Goal: Task Accomplishment & Management: Manage account settings

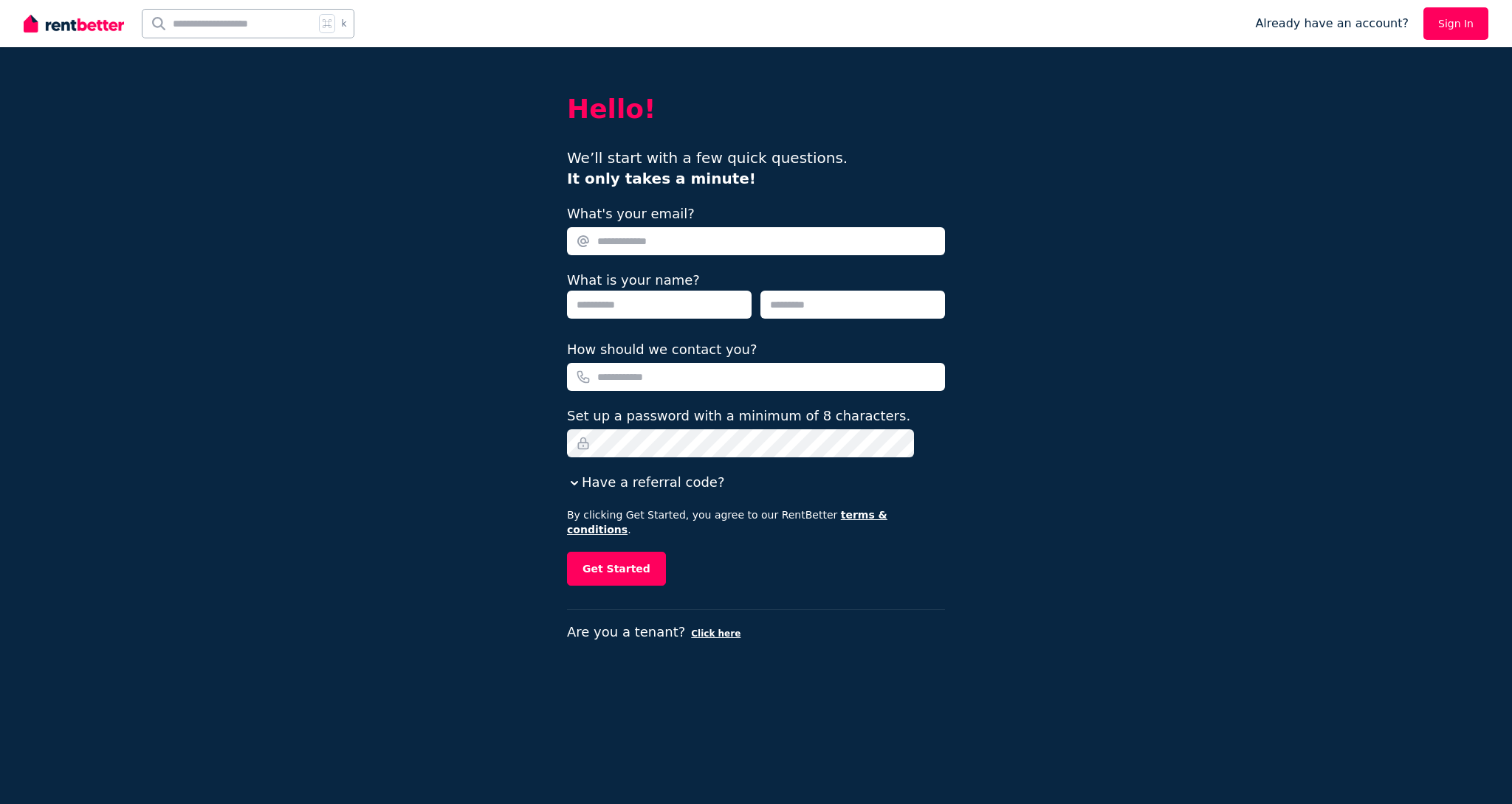
click at [1443, 28] on link "Sign In" at bounding box center [1455, 24] width 65 height 33
type input "**********"
type input "*******"
type input "*****"
click at [582, 488] on icon "button" at bounding box center [574, 484] width 15 height 15
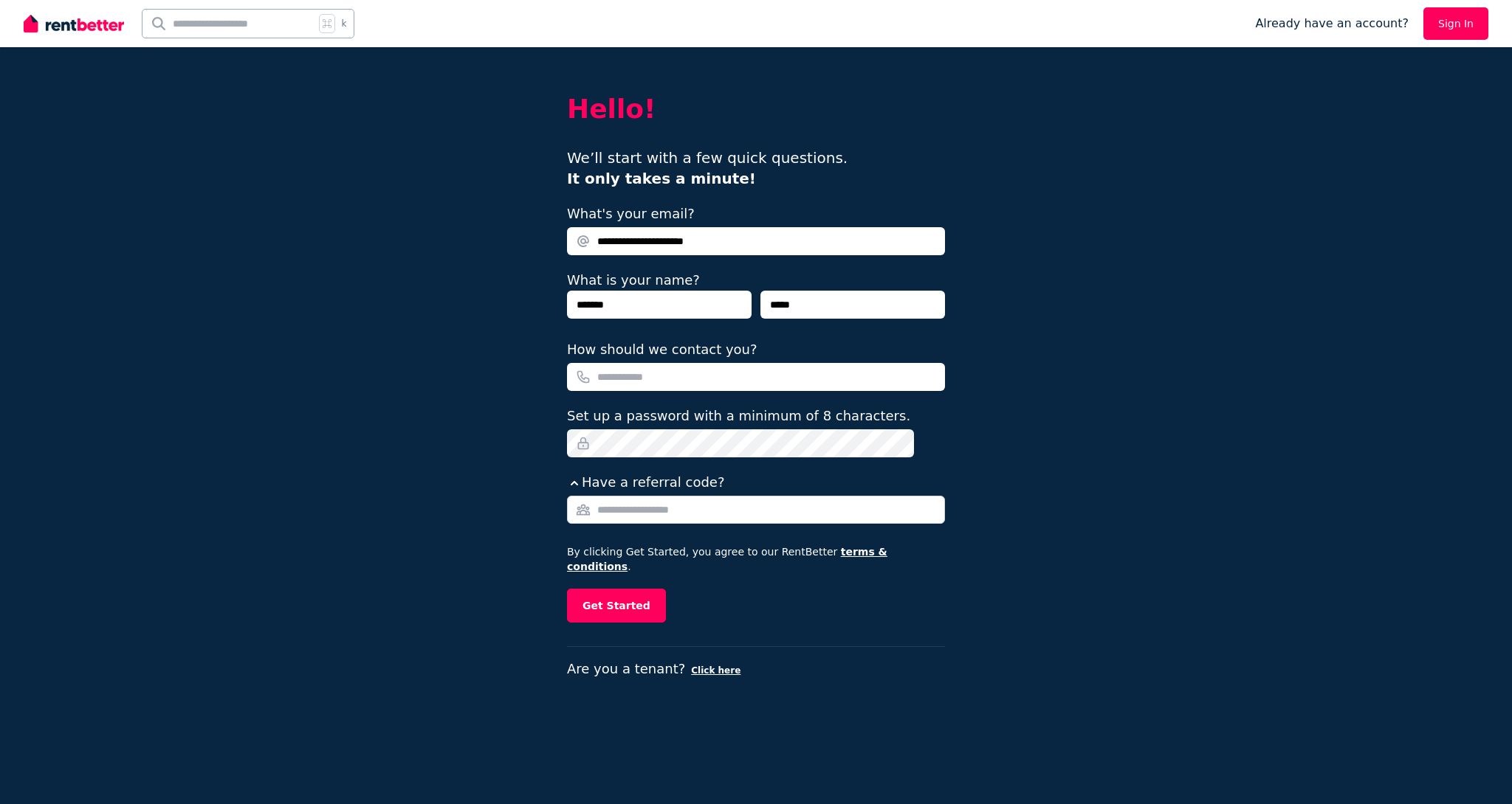
click at [582, 488] on icon "button" at bounding box center [574, 484] width 15 height 15
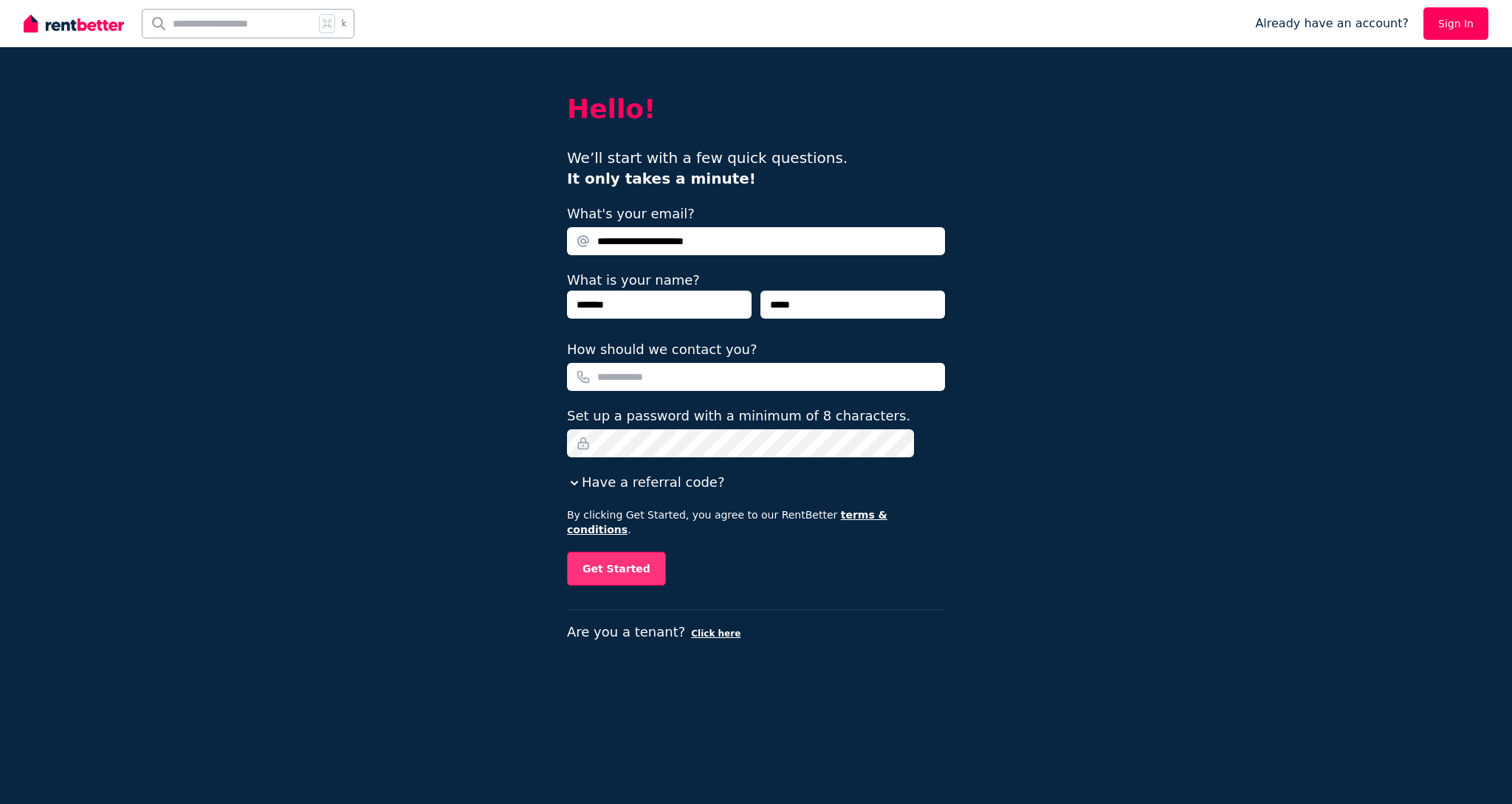
click at [614, 555] on button "Get Started" at bounding box center [616, 569] width 99 height 34
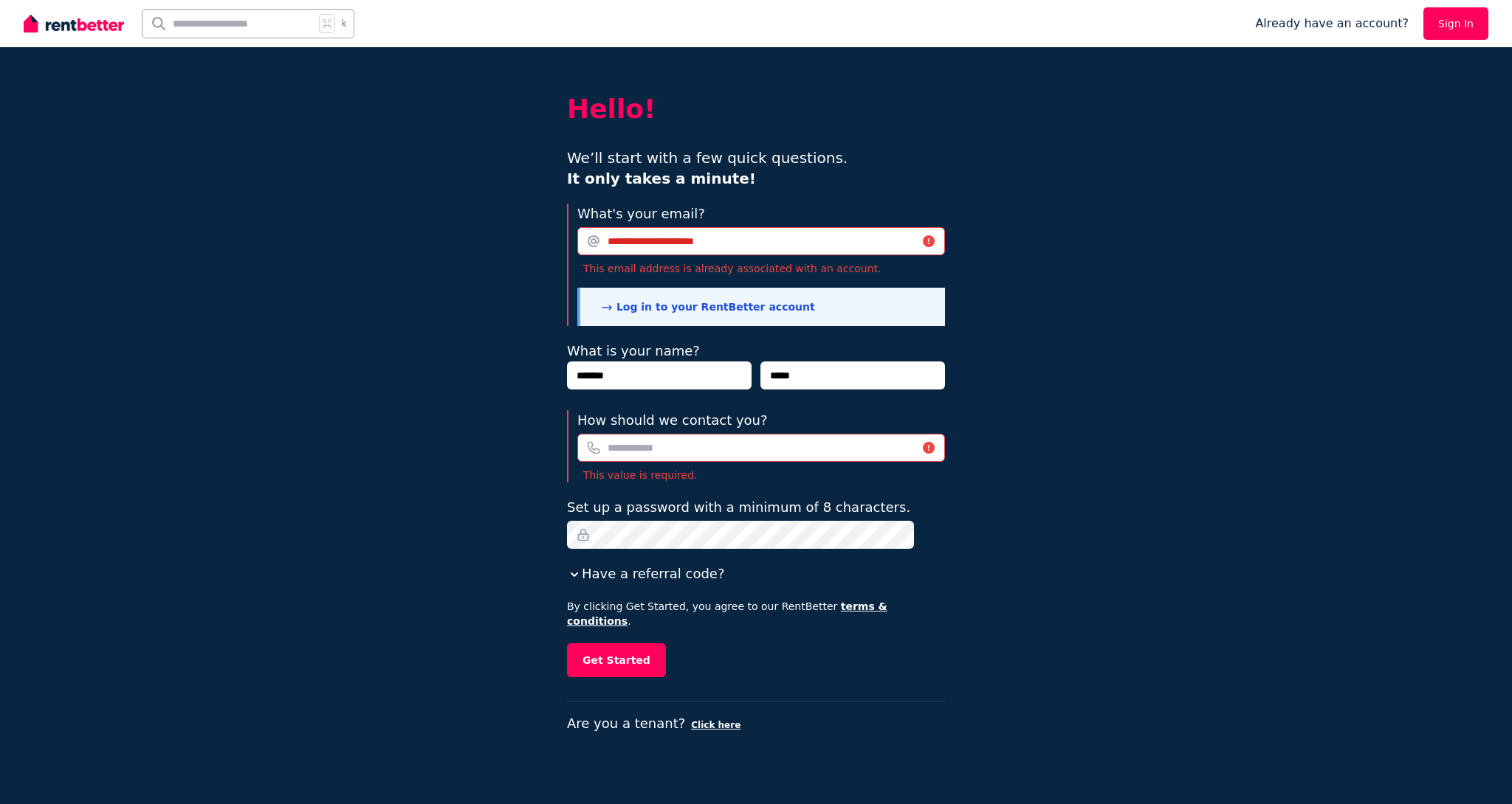
click at [660, 308] on link "Log in to your RentBetter account" at bounding box center [708, 307] width 214 height 12
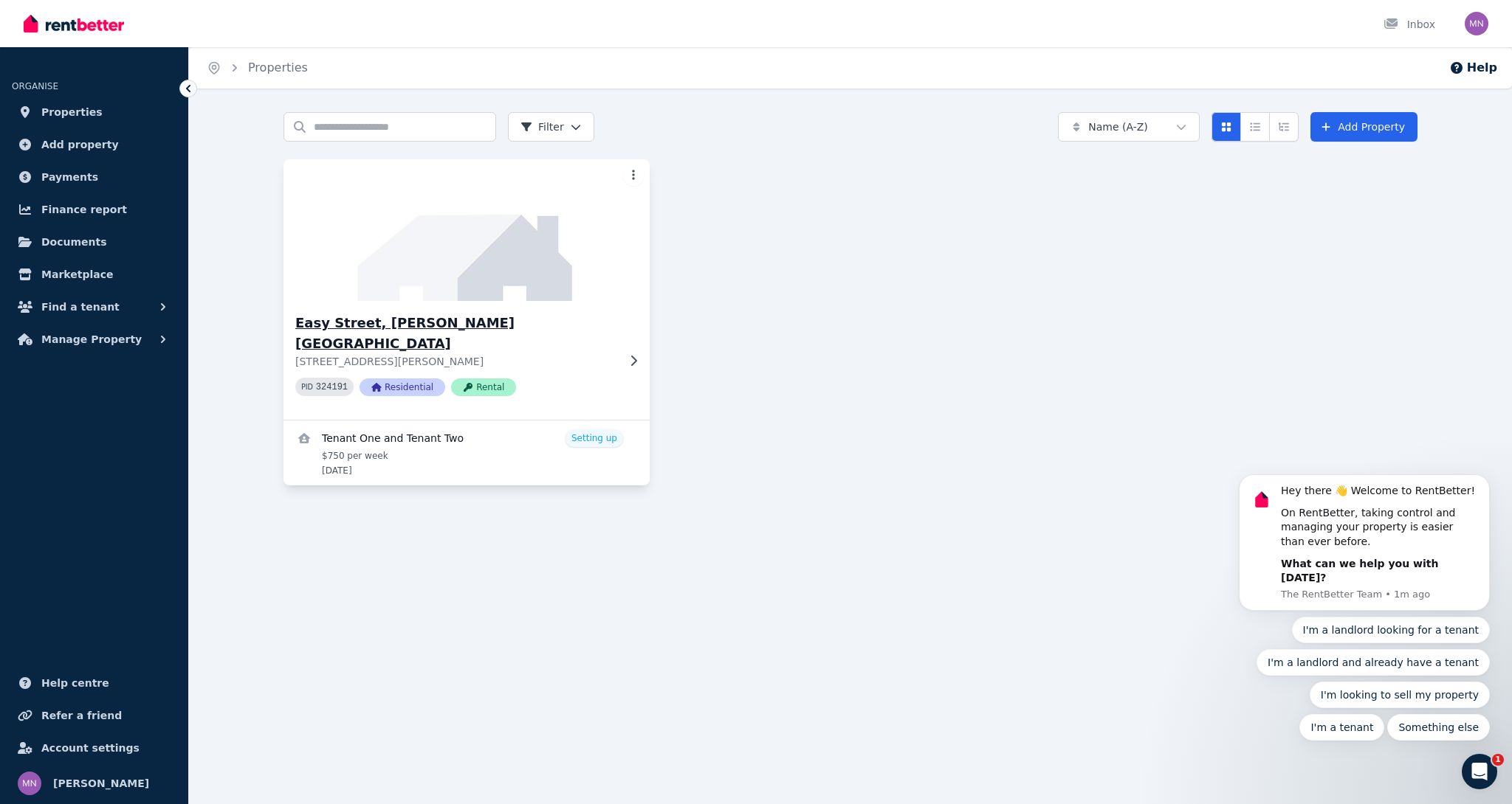
click at [468, 234] on img at bounding box center [467, 230] width 385 height 149
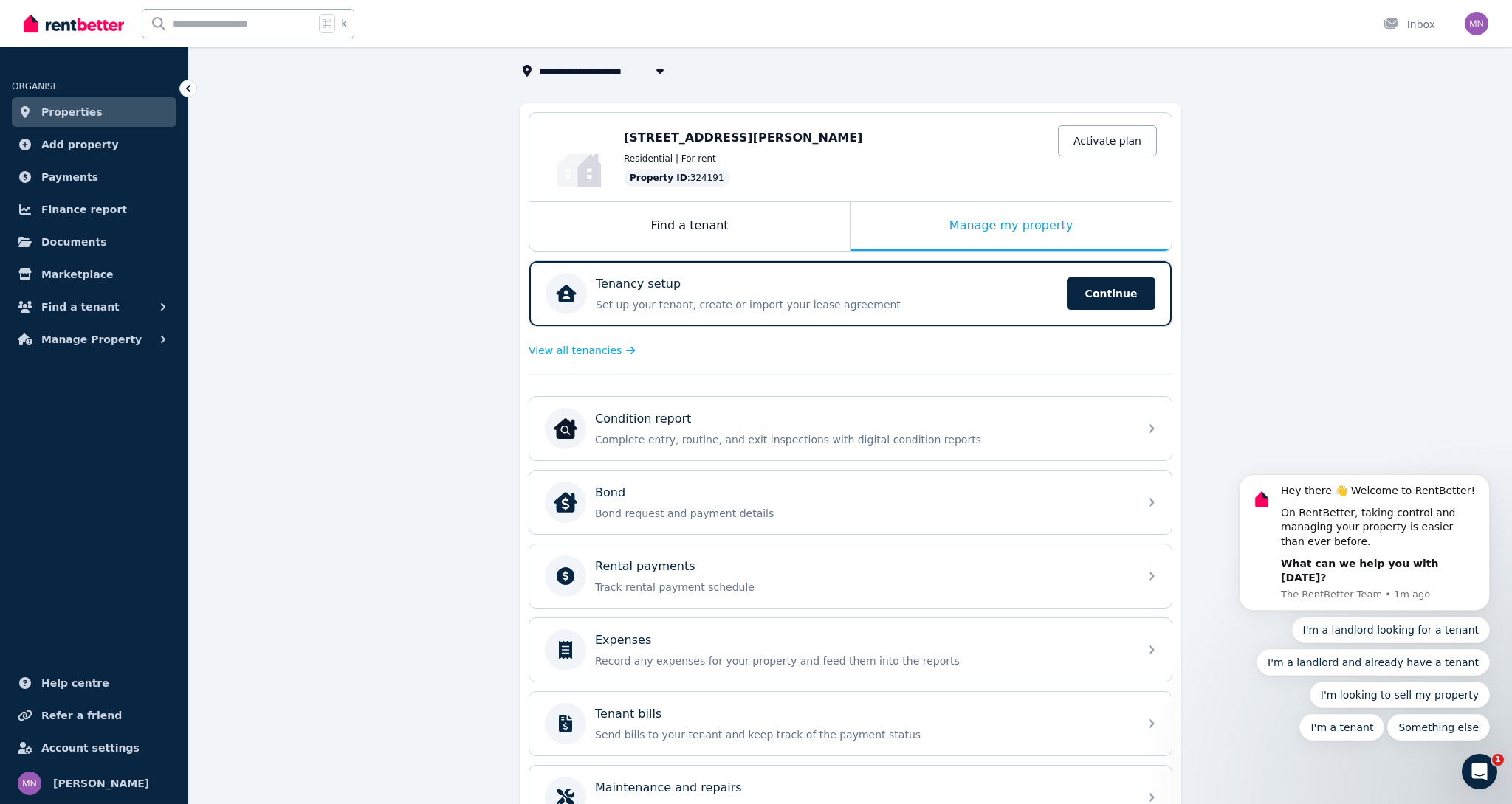
scroll to position [86, 0]
click at [570, 355] on span "View all tenancies" at bounding box center [575, 351] width 93 height 15
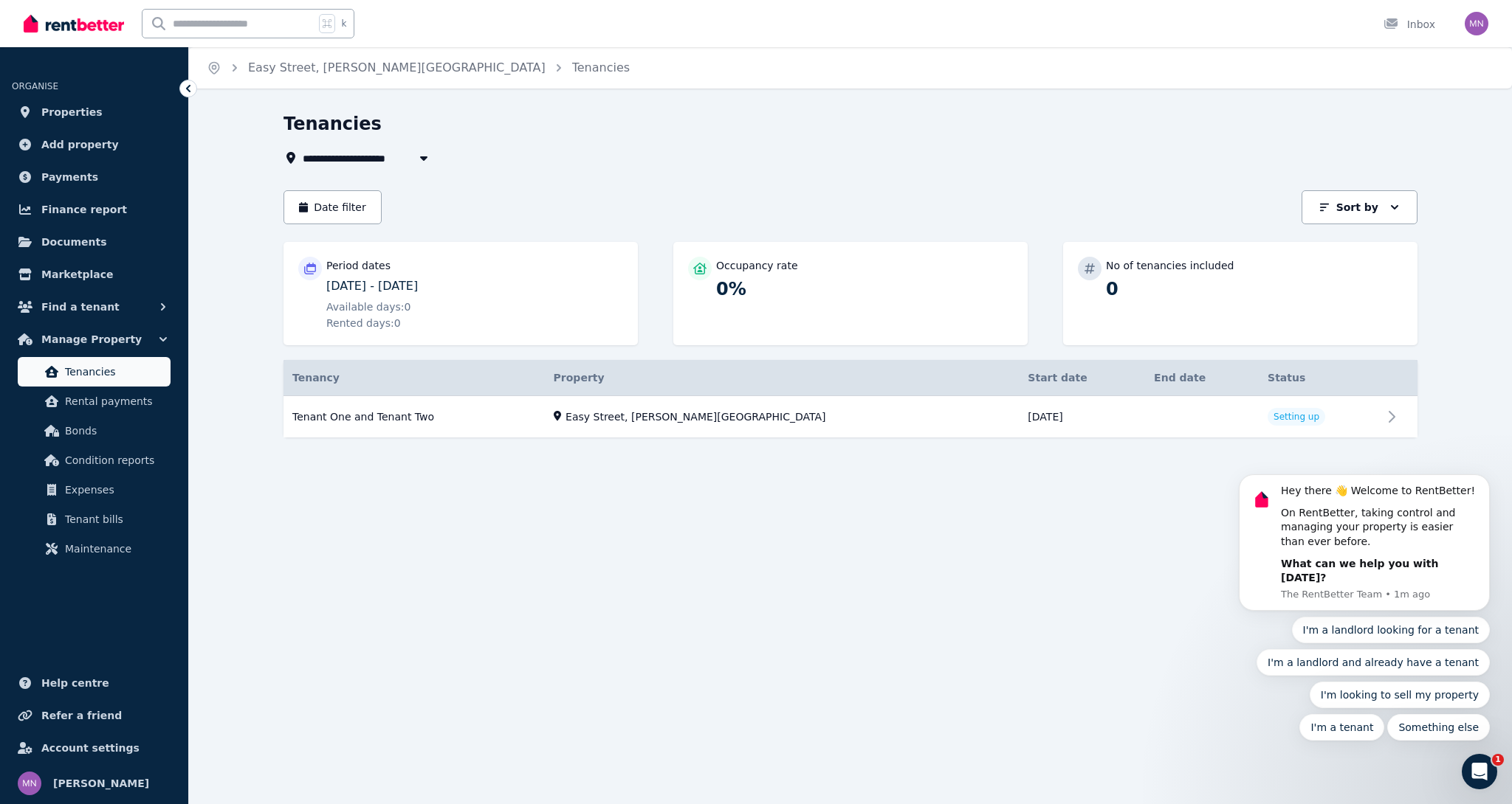
click at [107, 374] on span "Tenancies" at bounding box center [115, 372] width 100 height 18
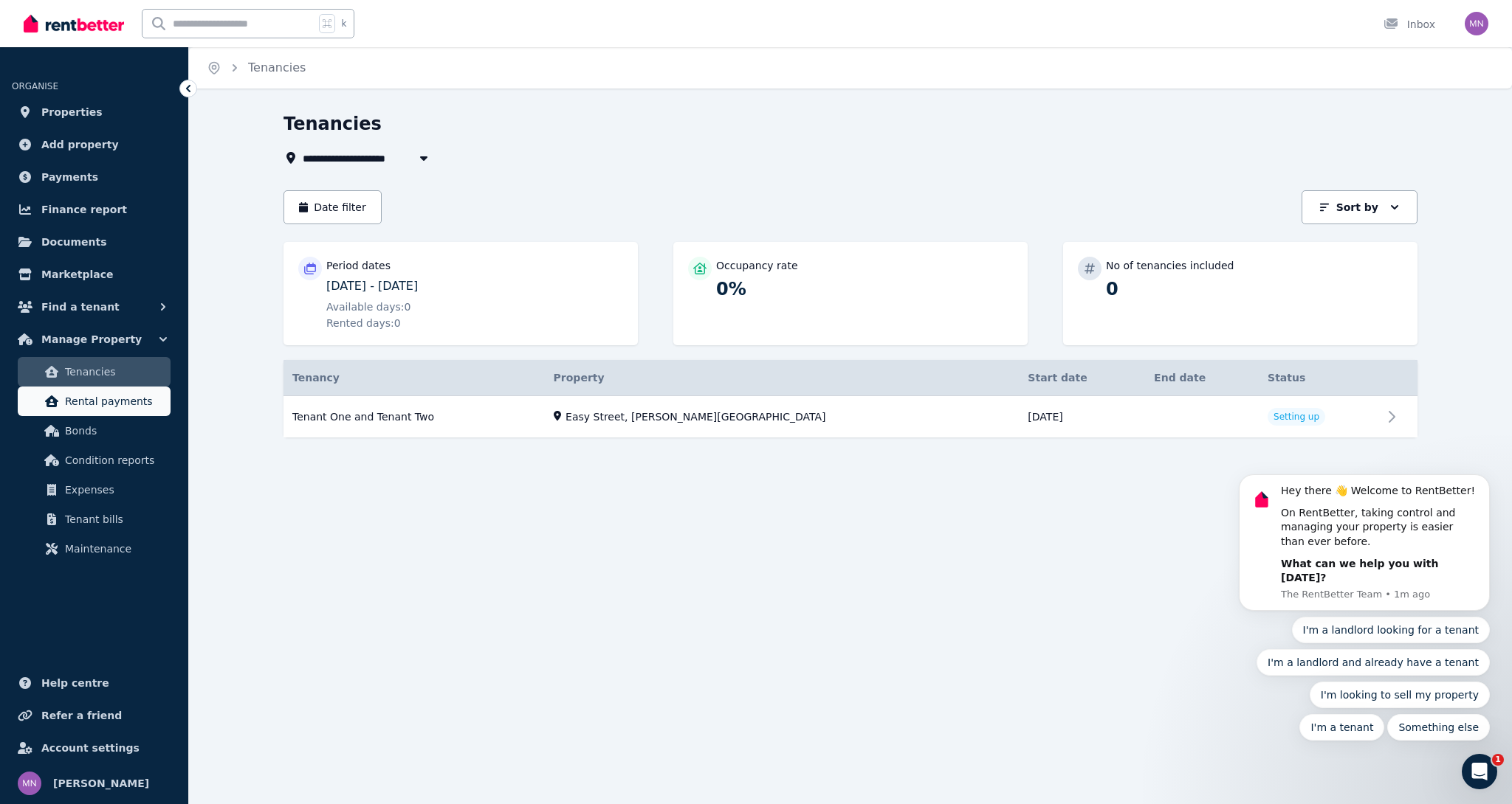
click at [110, 407] on span "Rental payments" at bounding box center [115, 402] width 100 height 18
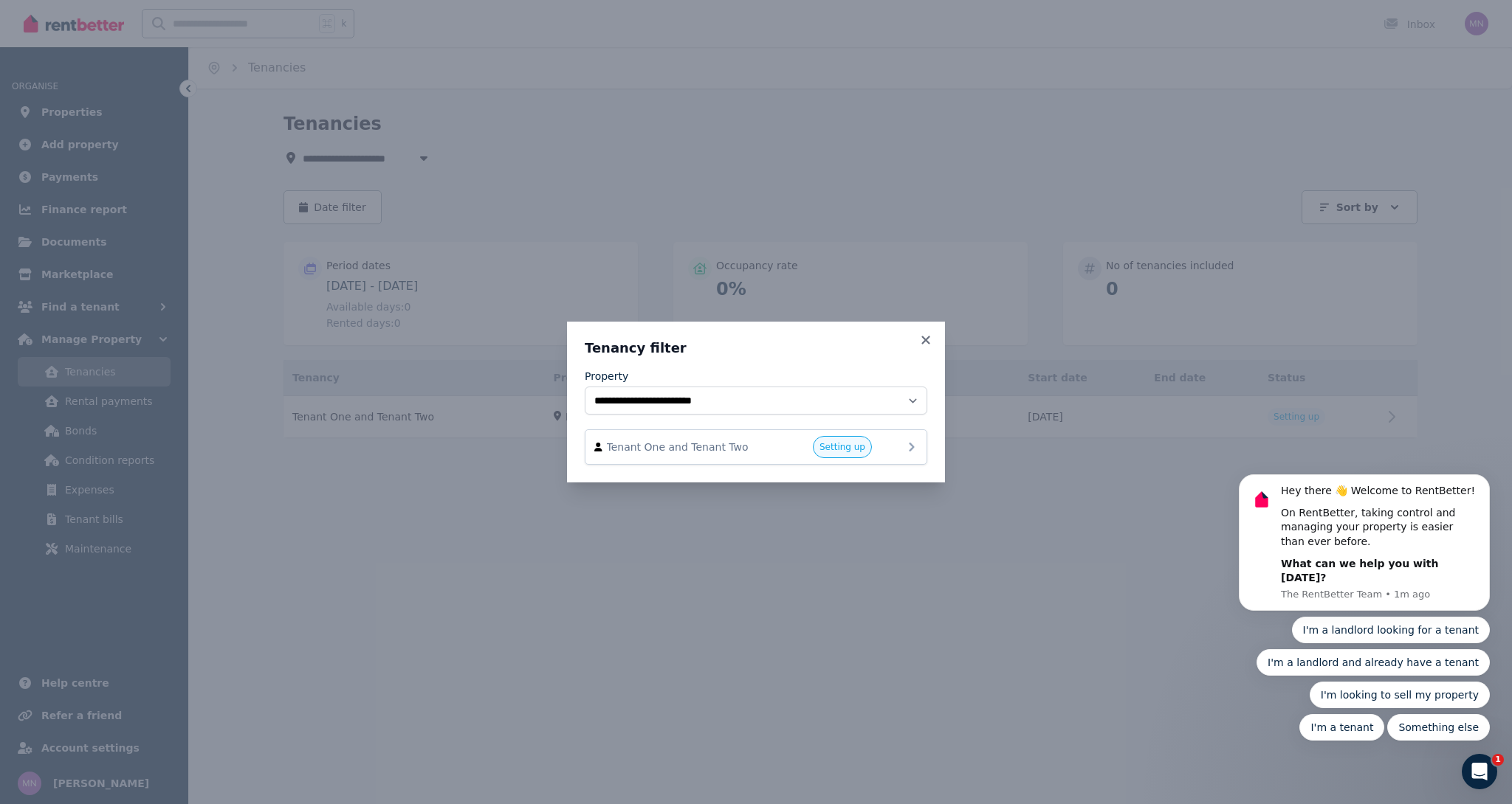
click at [710, 455] on div "Tenant One and Tenant Two Setting up" at bounding box center [756, 447] width 324 height 22
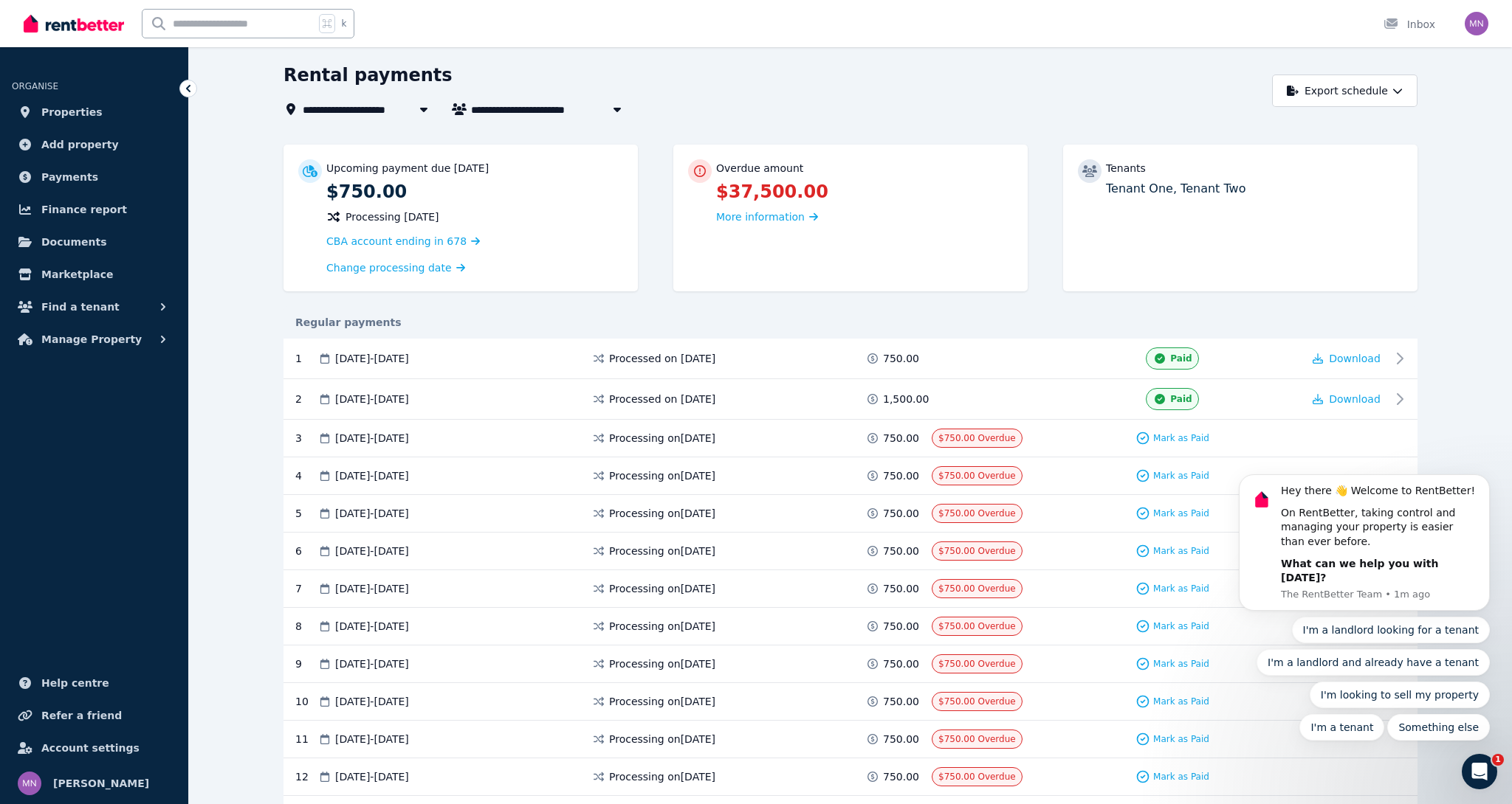
scroll to position [67, 0]
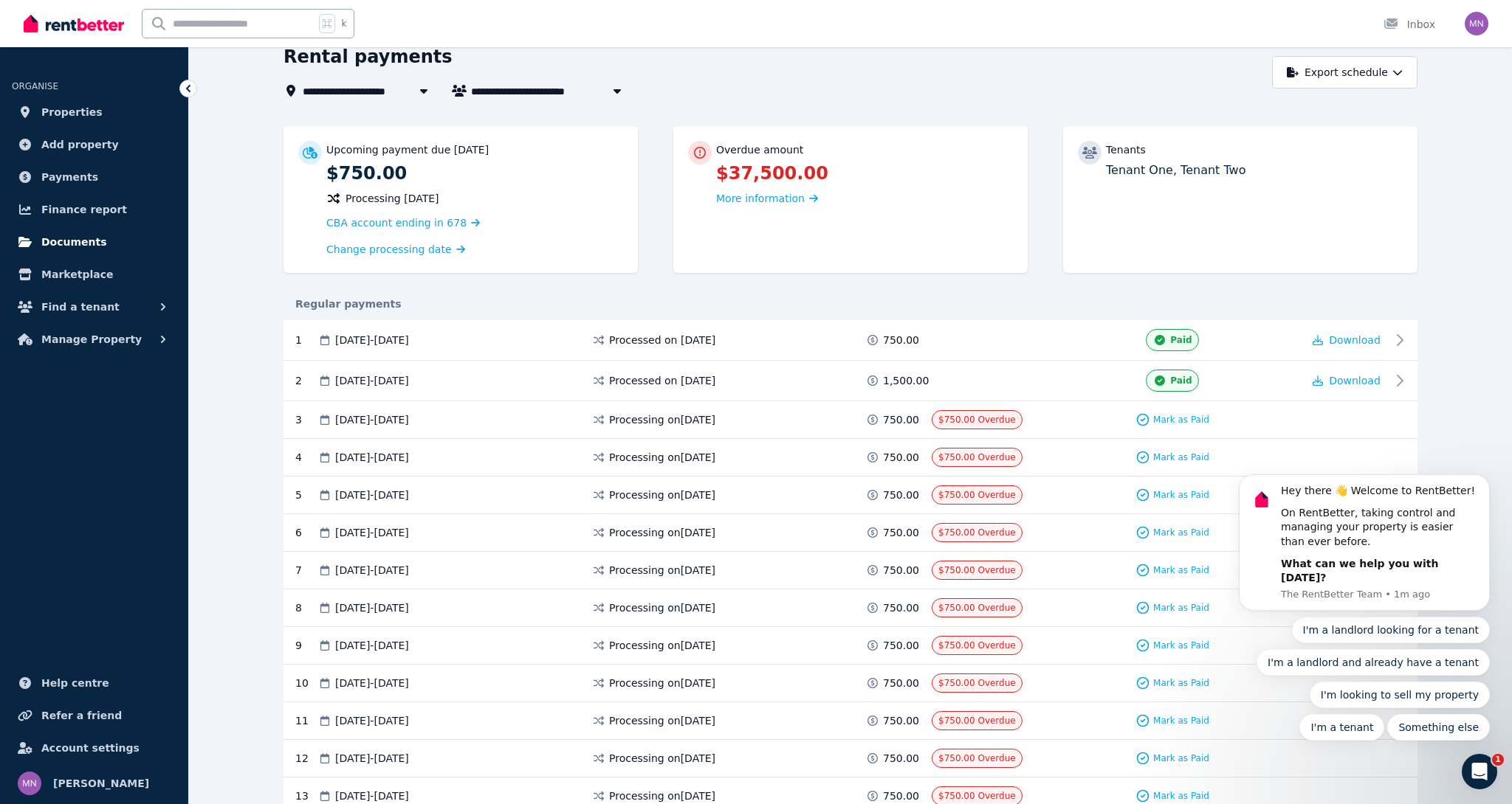
click at [97, 249] on span "Documents" at bounding box center [74, 242] width 66 height 18
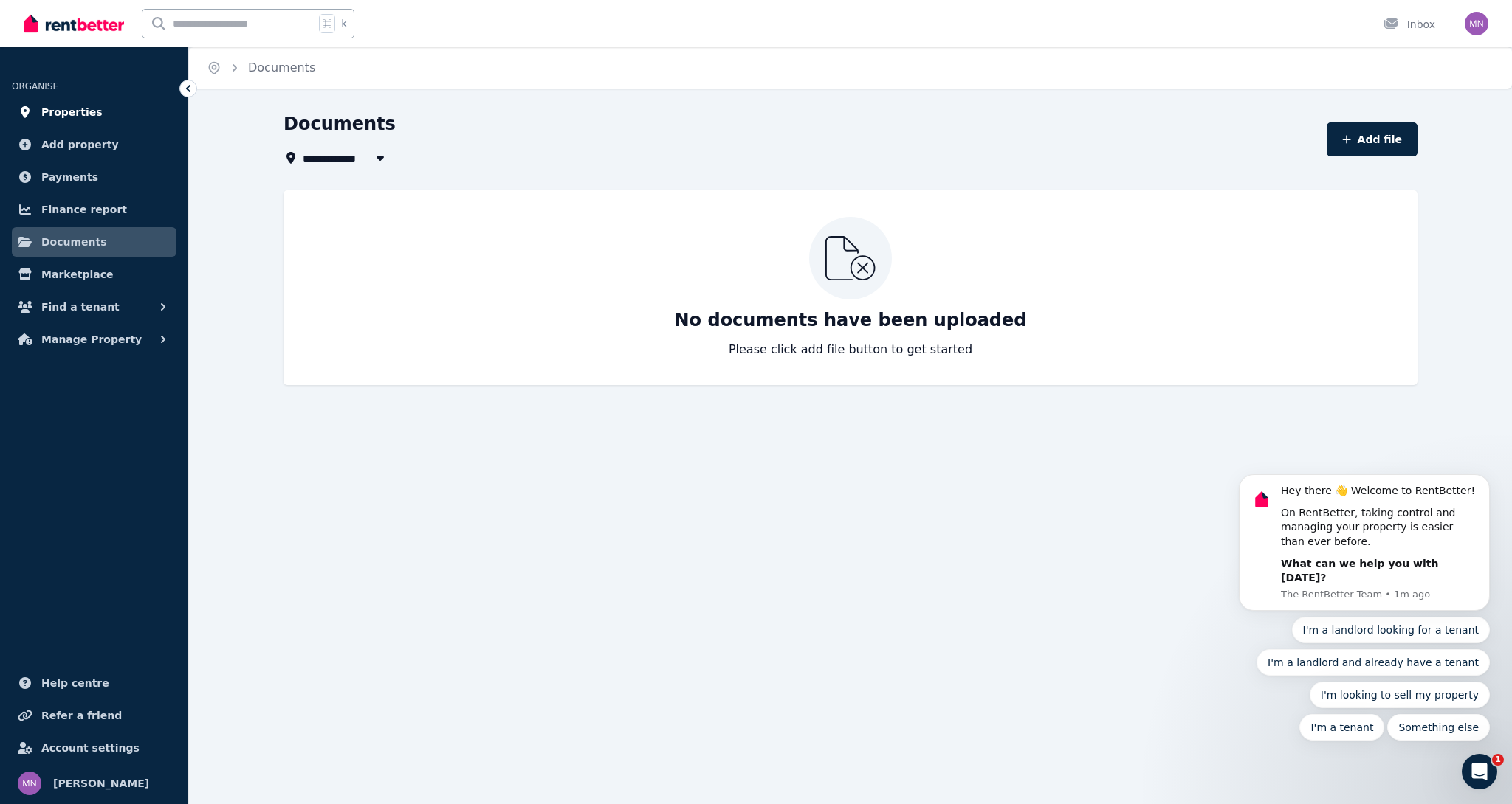
click at [84, 110] on span "Properties" at bounding box center [72, 113] width 61 height 18
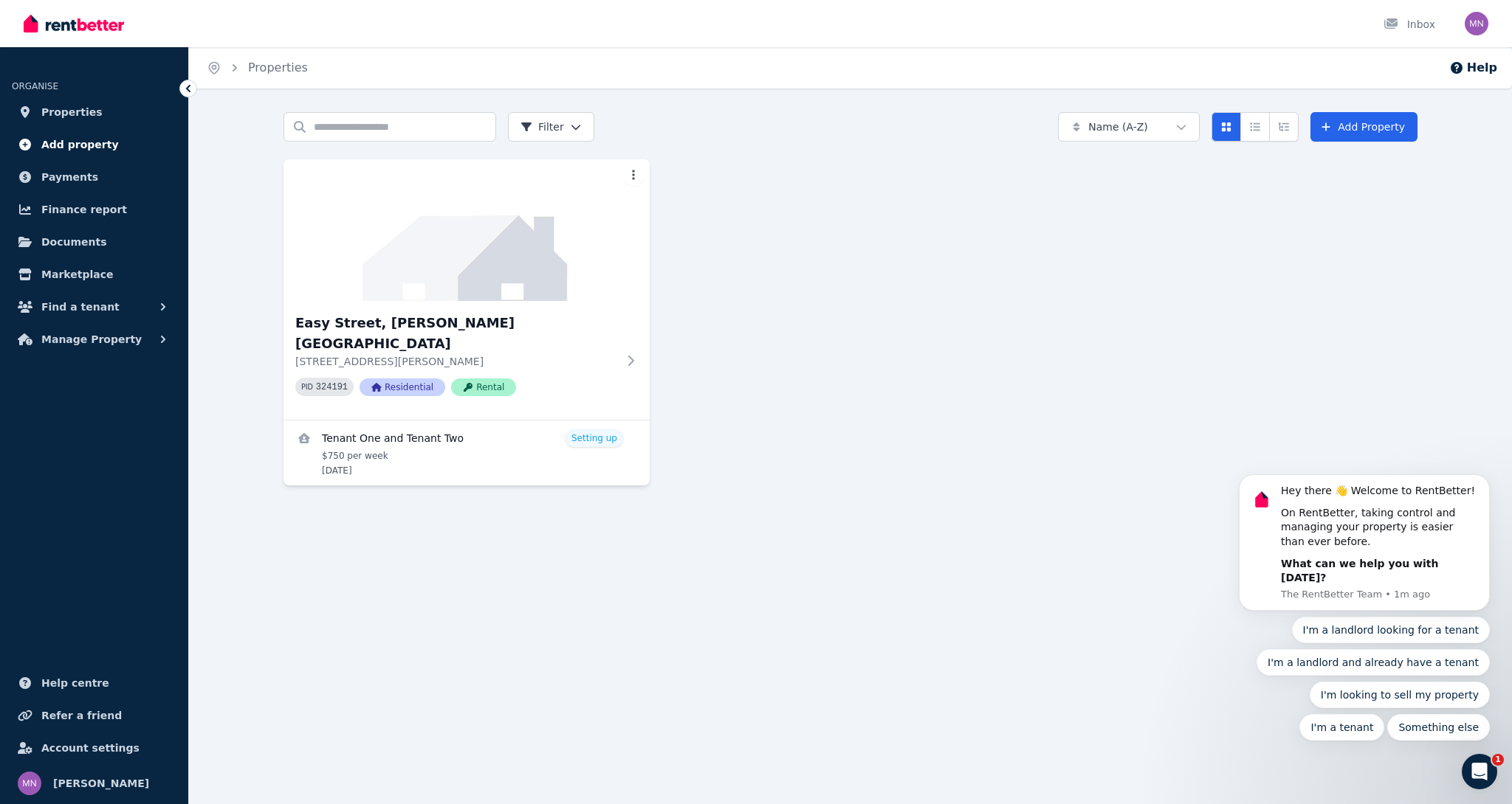
click at [83, 151] on span "Add property" at bounding box center [80, 145] width 78 height 18
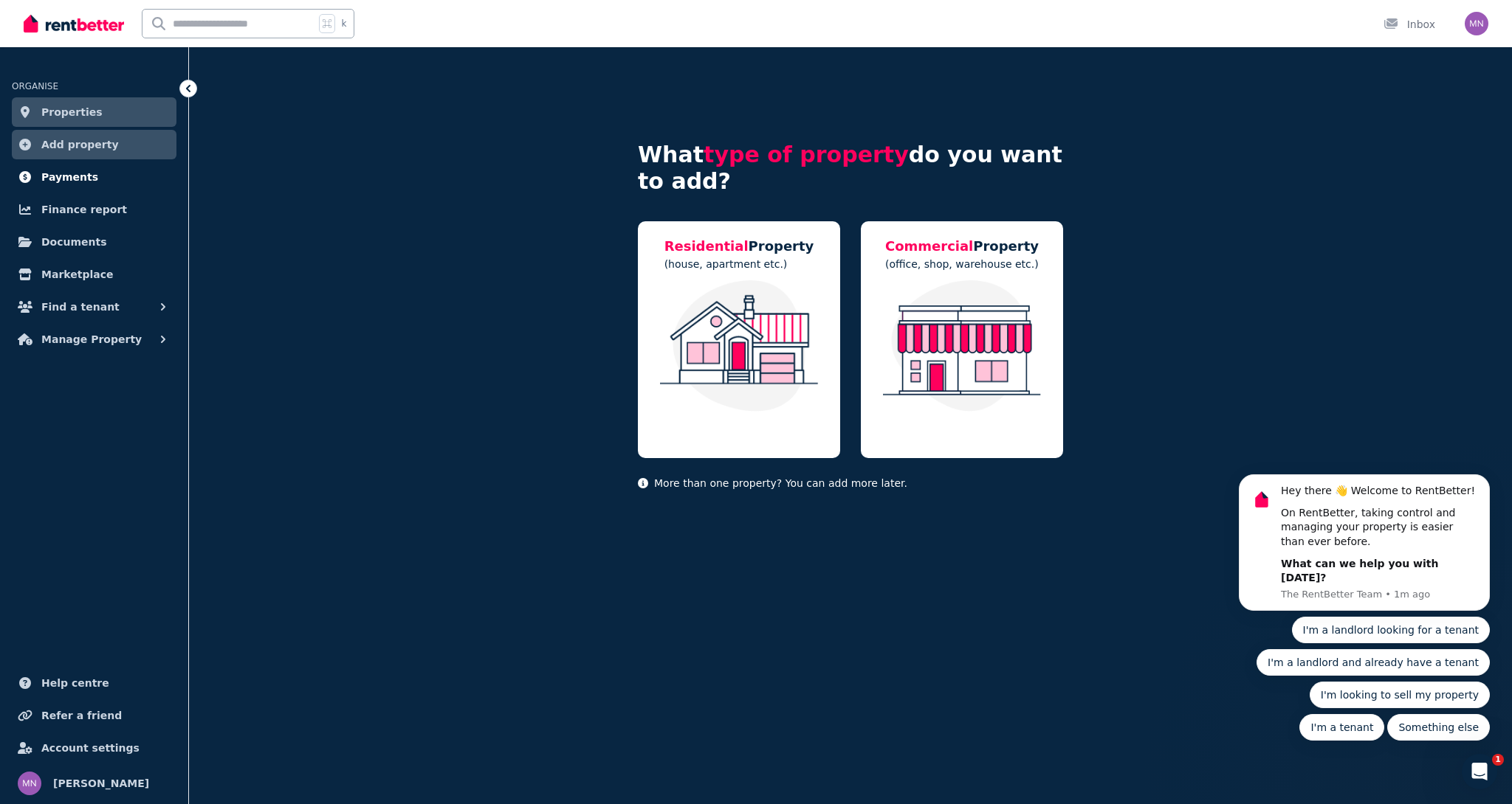
click at [78, 174] on span "Payments" at bounding box center [69, 177] width 57 height 18
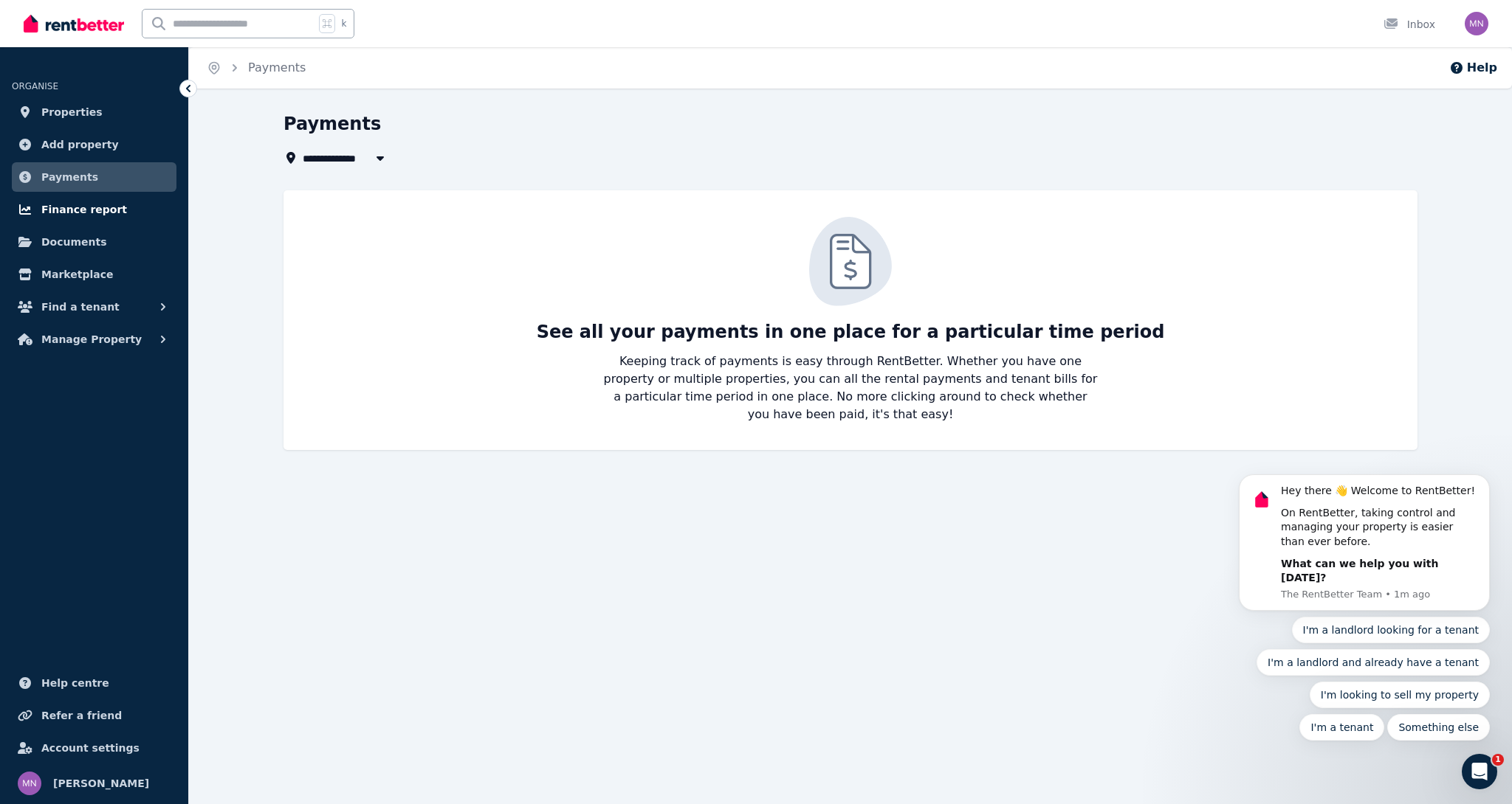
click at [75, 208] on span "Finance report" at bounding box center [84, 209] width 86 height 18
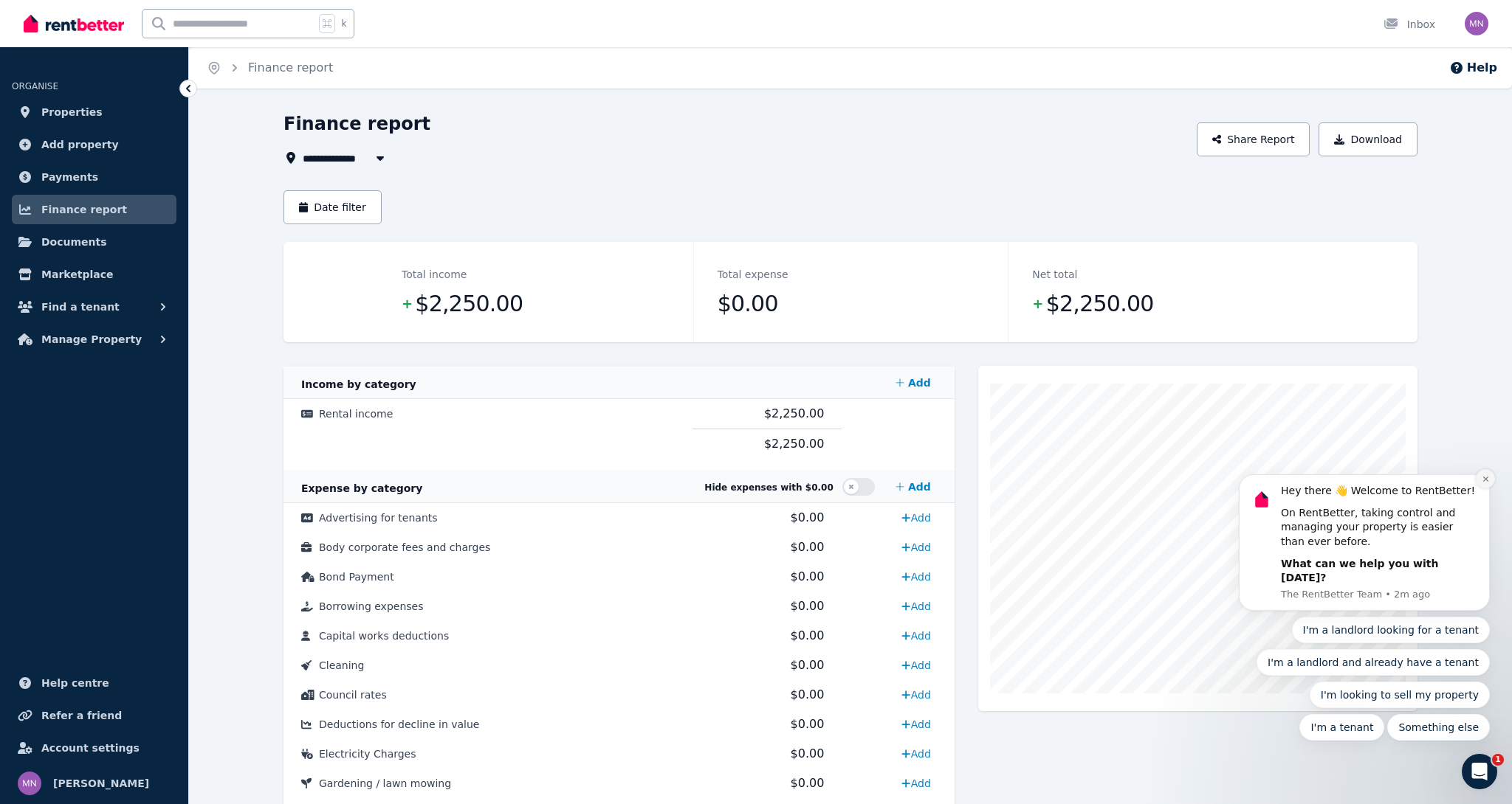
click at [1486, 488] on button "Dismiss notification" at bounding box center [1485, 479] width 19 height 19
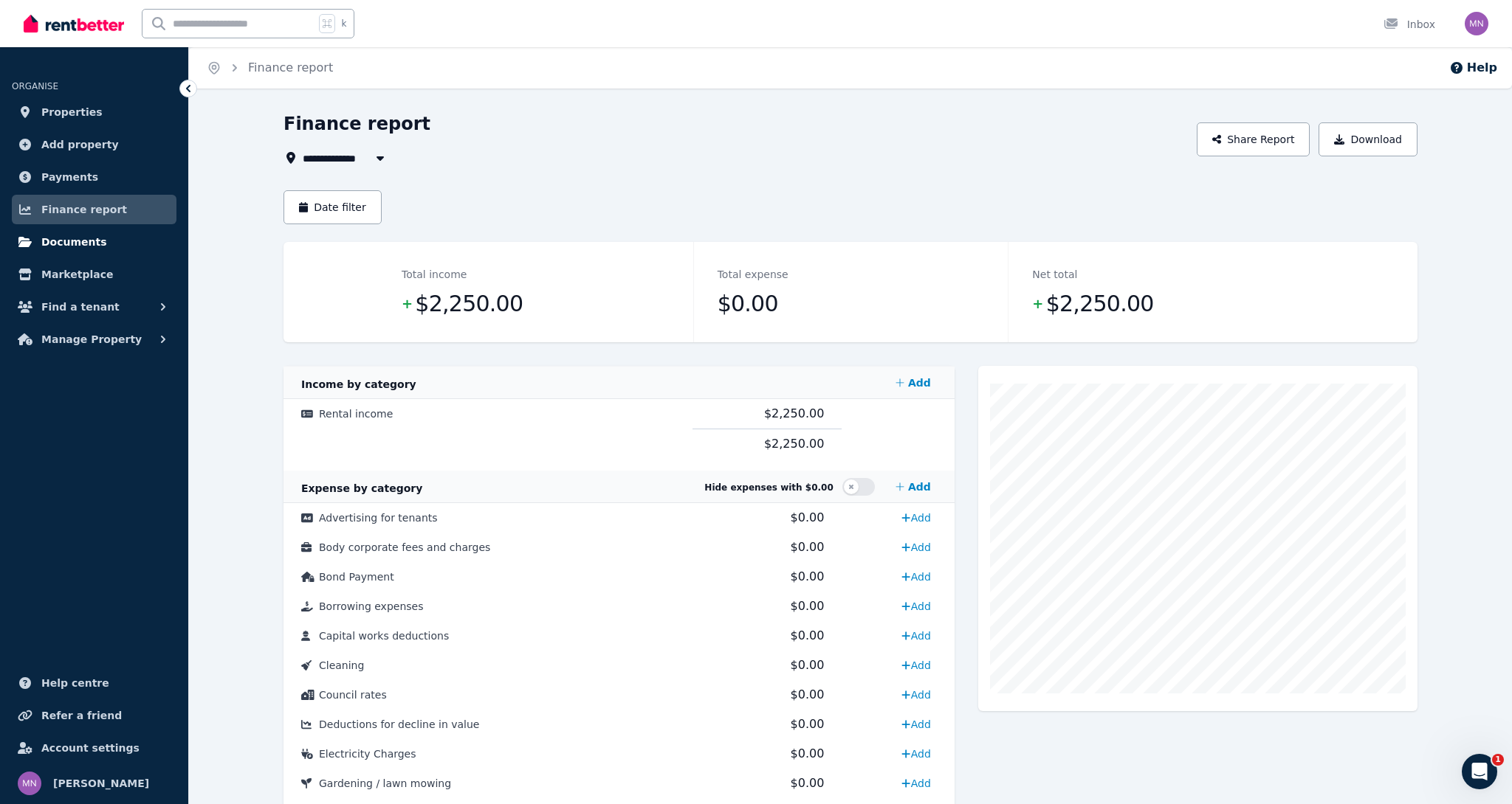
click at [82, 241] on span "Documents" at bounding box center [74, 242] width 66 height 18
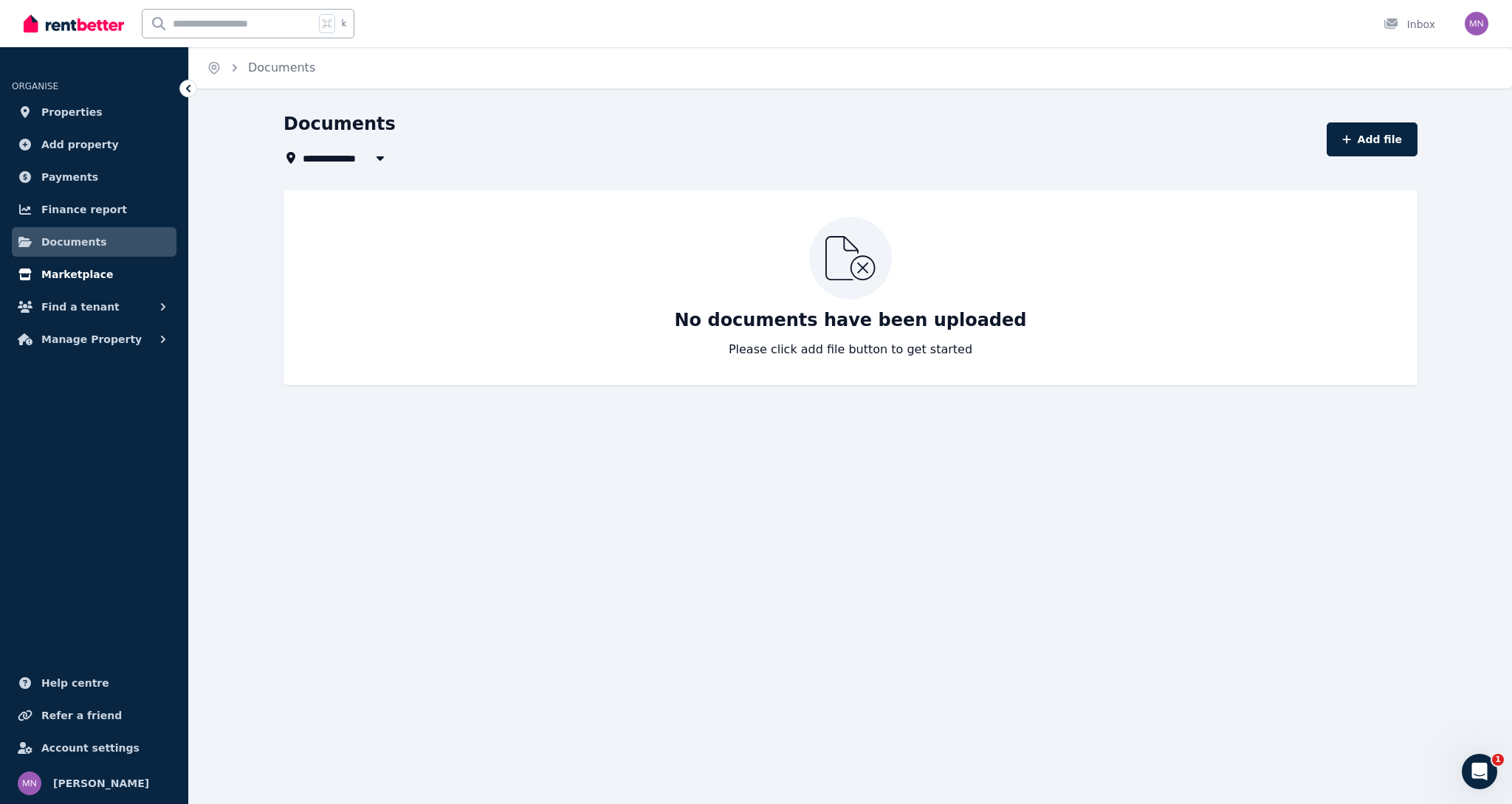
click at [86, 277] on span "Marketplace" at bounding box center [77, 274] width 72 height 18
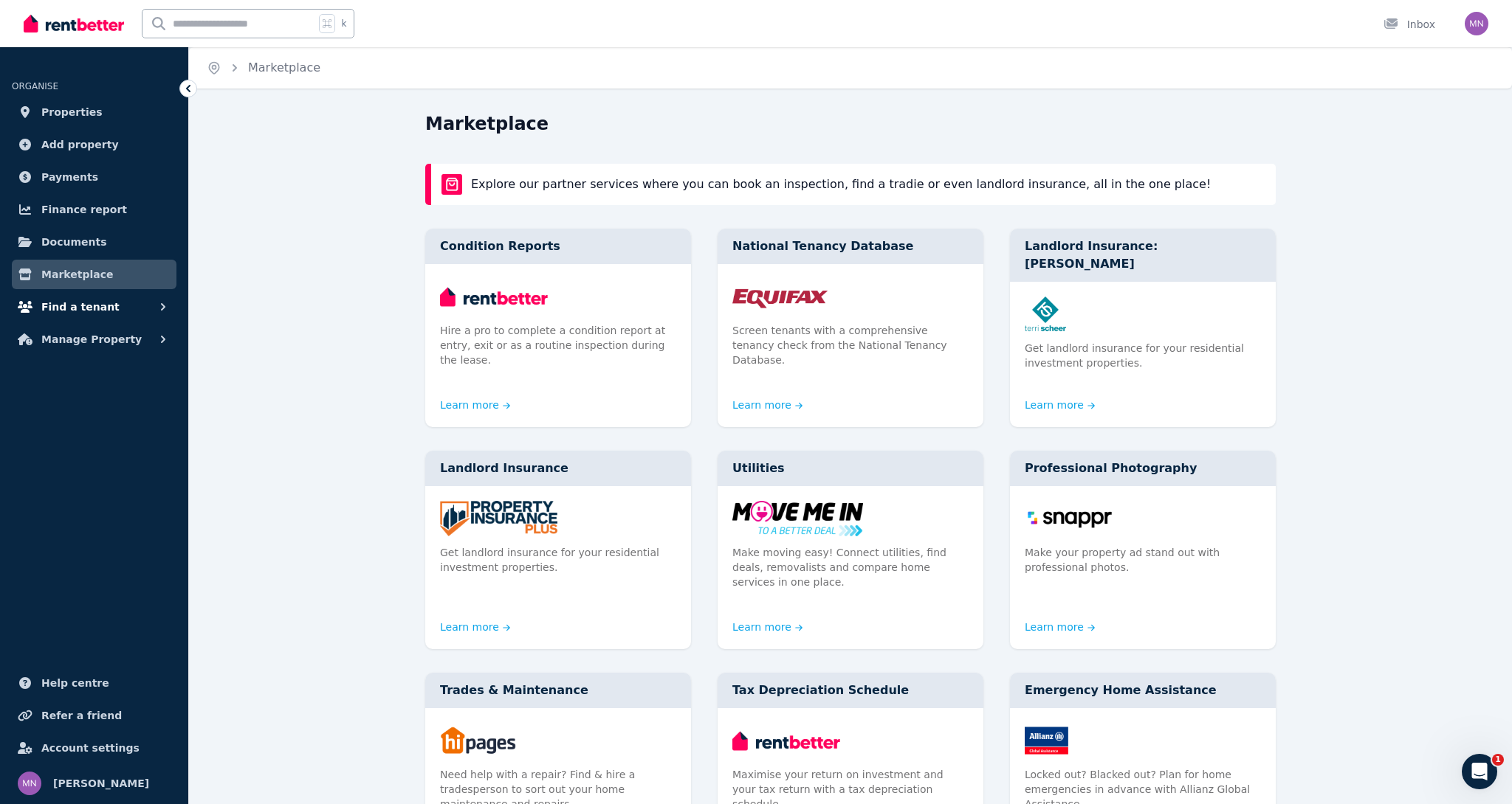
click at [102, 311] on span "Find a tenant" at bounding box center [80, 307] width 78 height 18
click at [86, 424] on span "Tenant checks" at bounding box center [115, 428] width 100 height 18
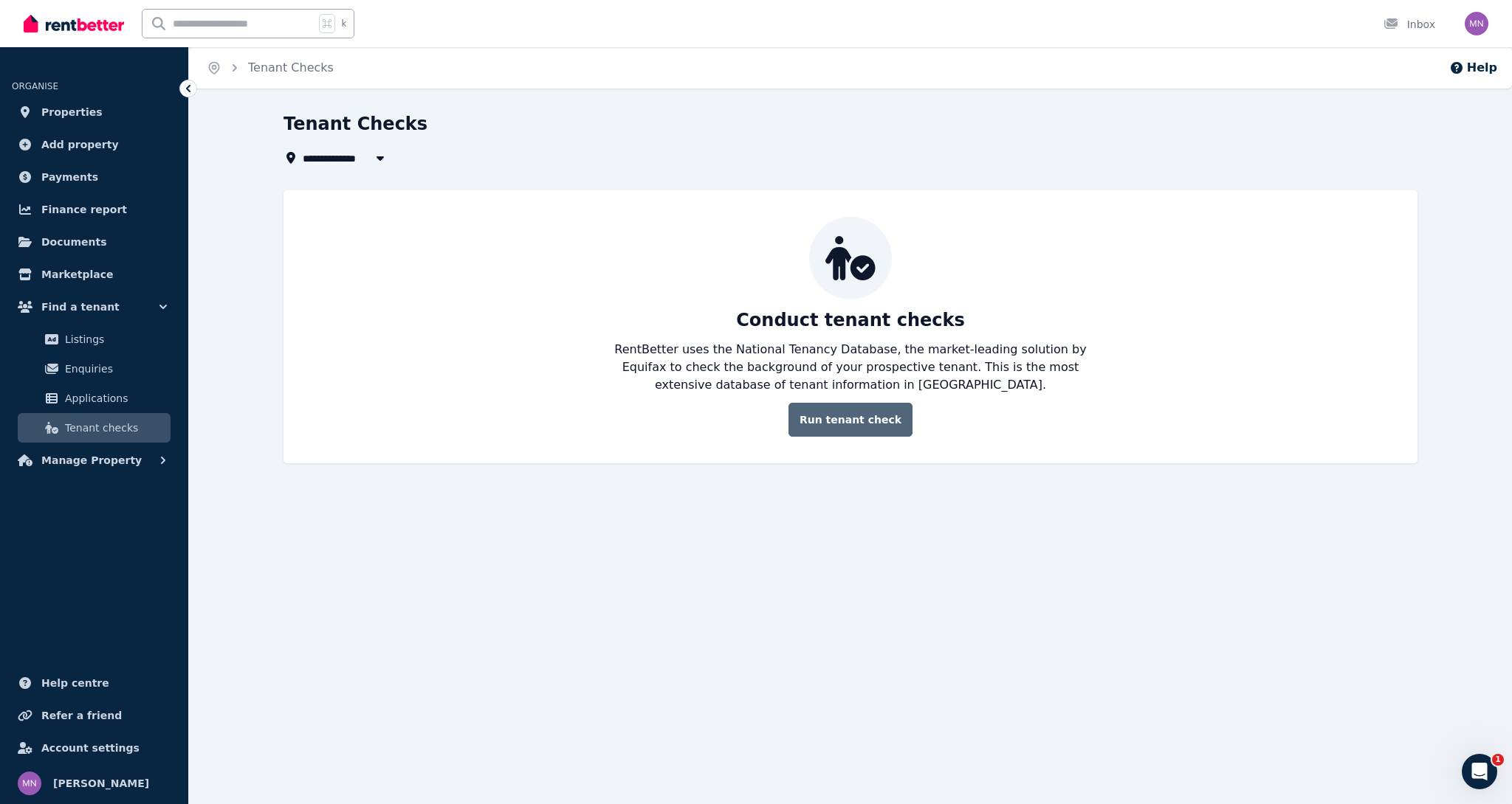
click at [862, 434] on link "Run tenant check" at bounding box center [850, 420] width 124 height 34
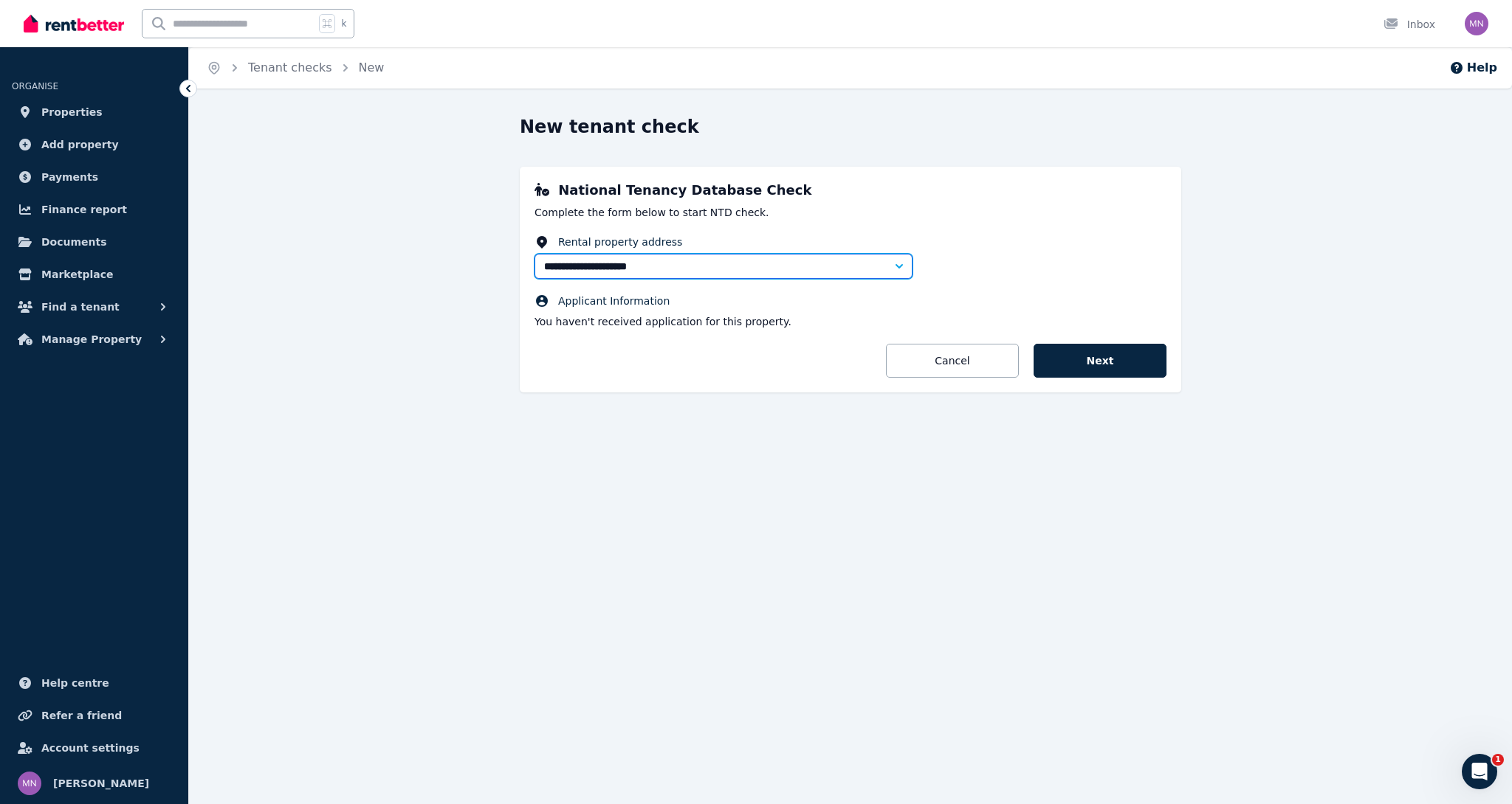
click at [842, 265] on input "**********" at bounding box center [723, 267] width 378 height 25
click at [906, 265] on icon "button" at bounding box center [899, 266] width 15 height 15
type input "**********"
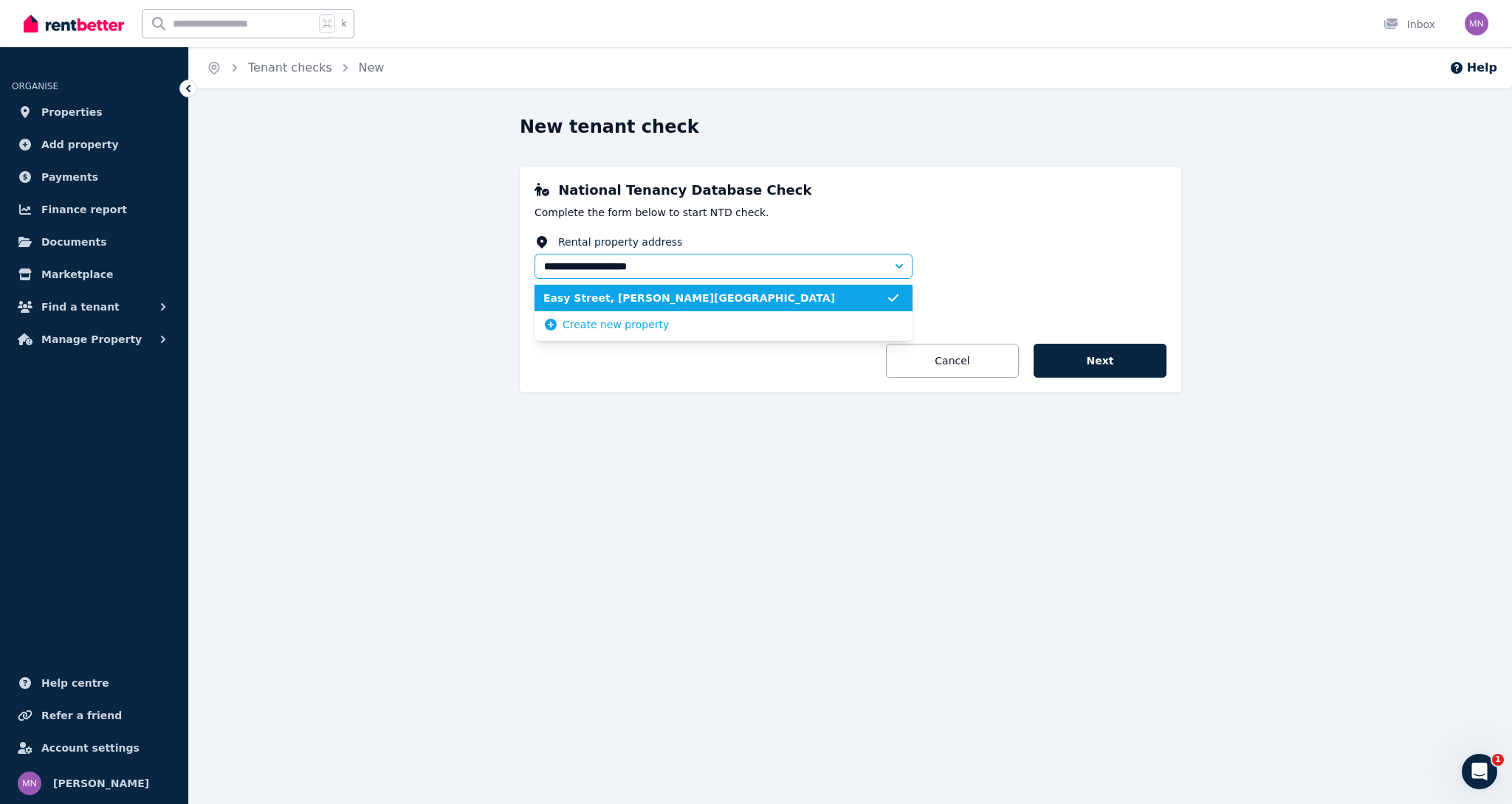
click at [967, 274] on fieldset "**********" at bounding box center [850, 282] width 631 height 95
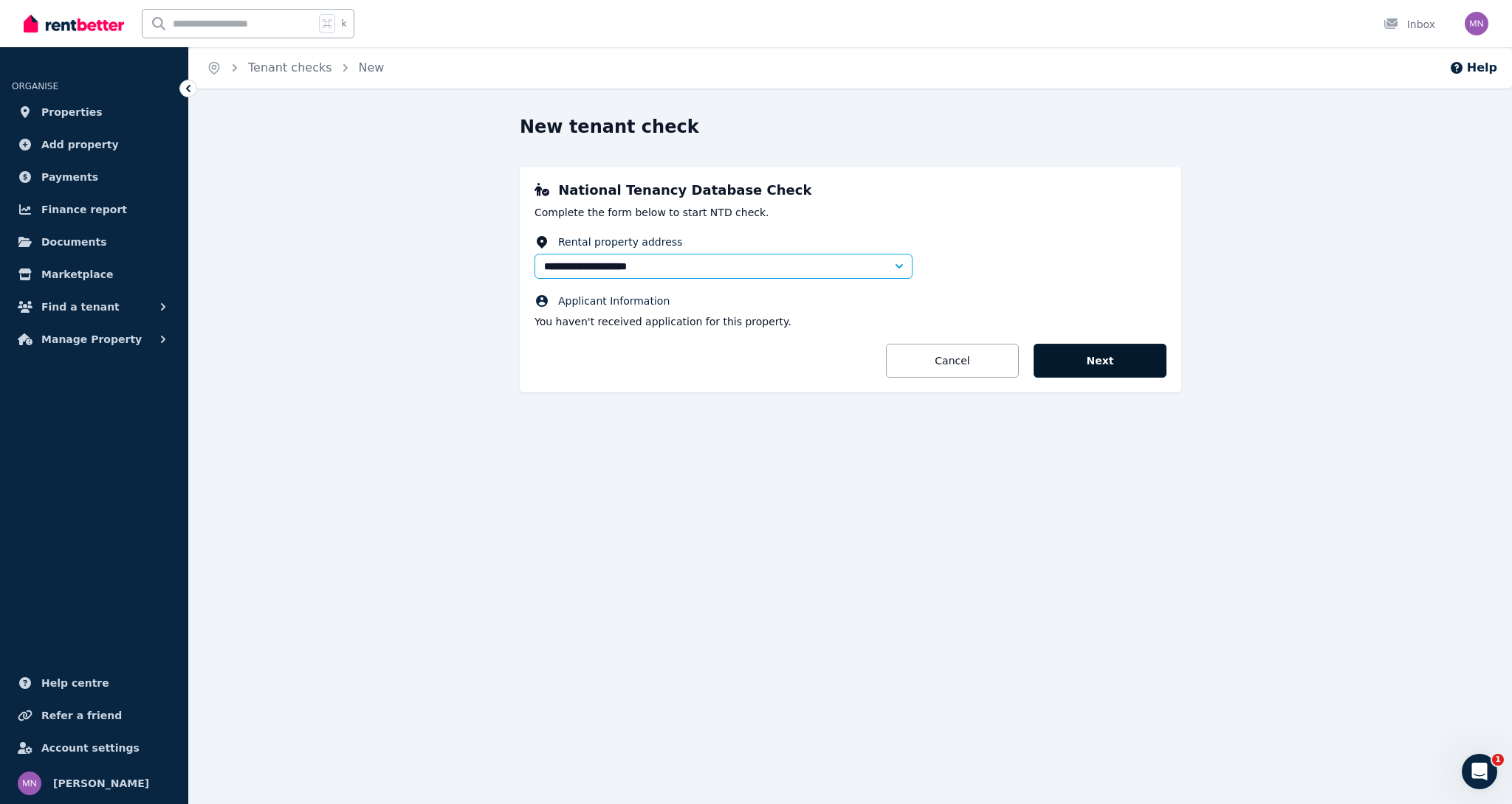
click at [1079, 350] on button "Next" at bounding box center [1100, 361] width 133 height 34
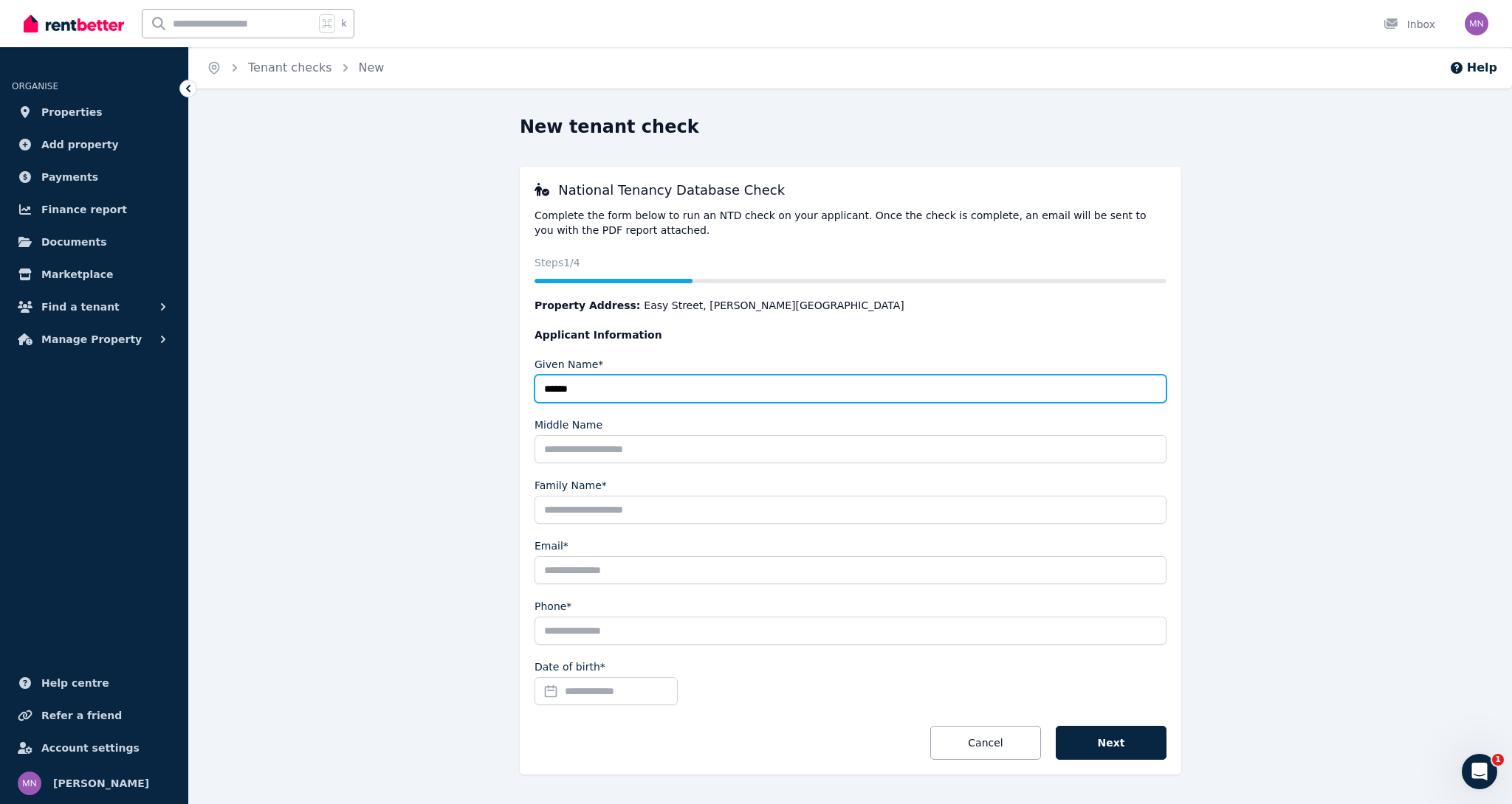
type input "******"
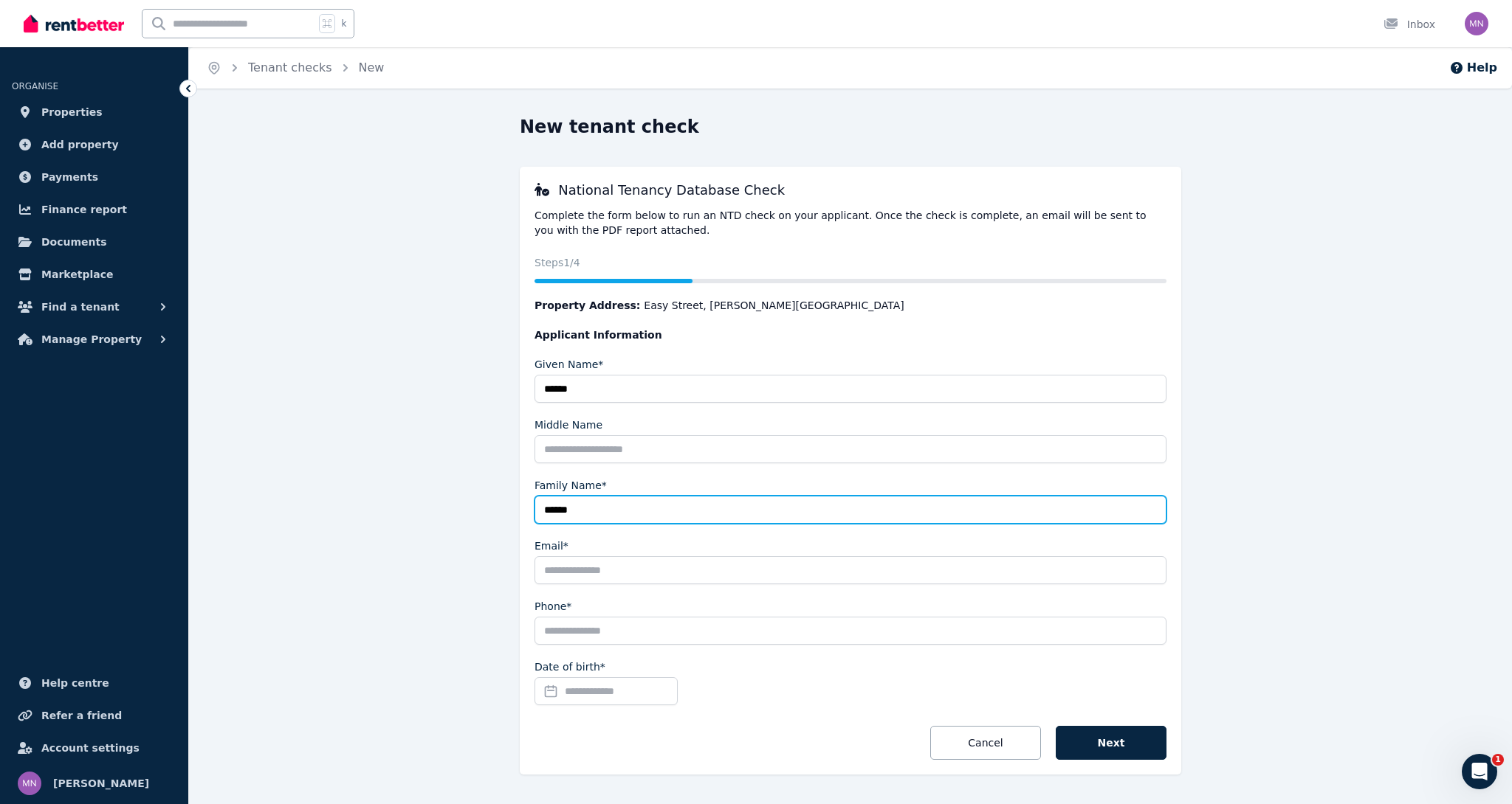
type input "******"
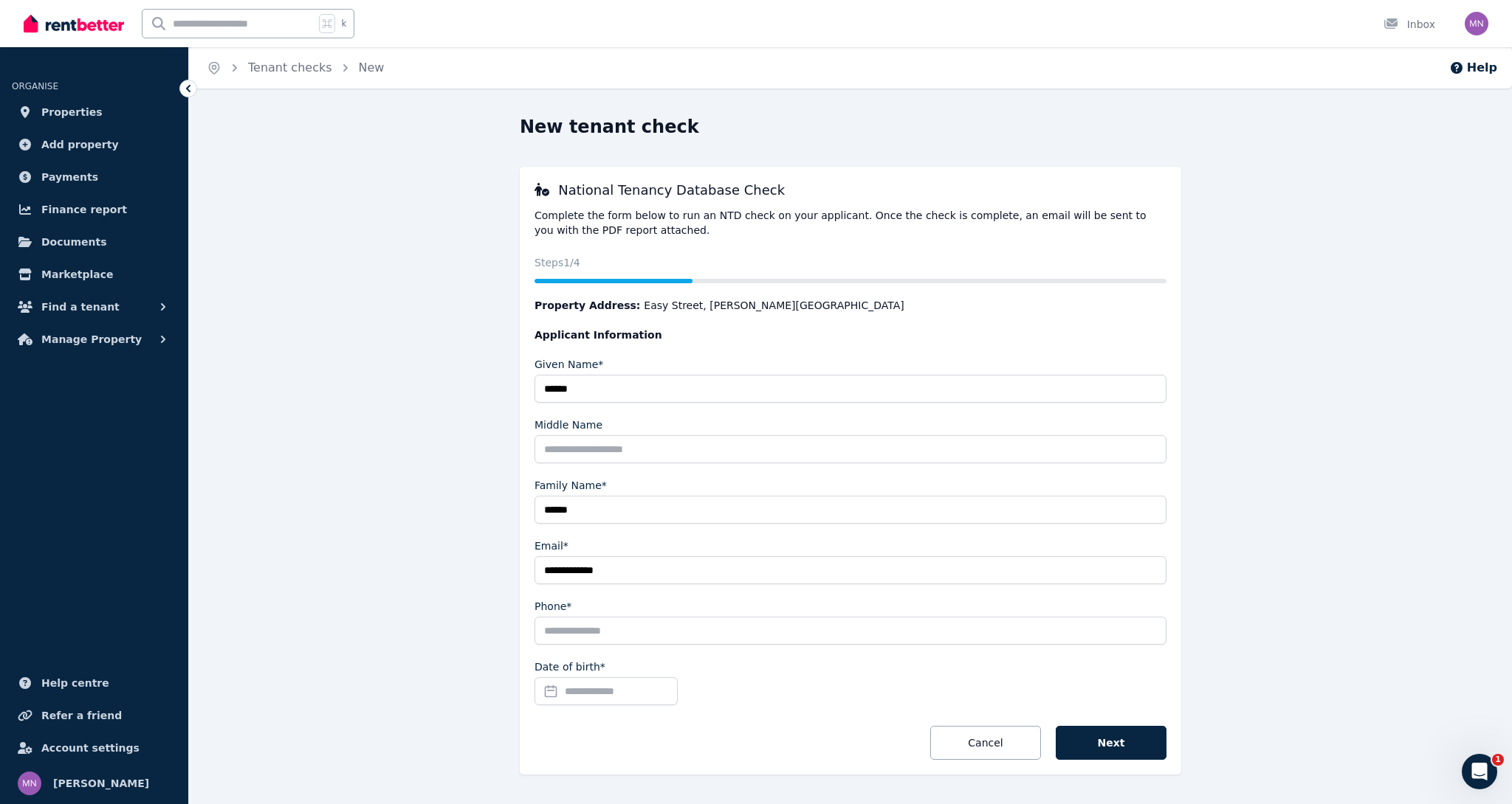
type input "**********"
click at [607, 688] on input "Date of birth*" at bounding box center [606, 691] width 143 height 28
click at [642, 484] on span at bounding box center [642, 481] width 10 height 10
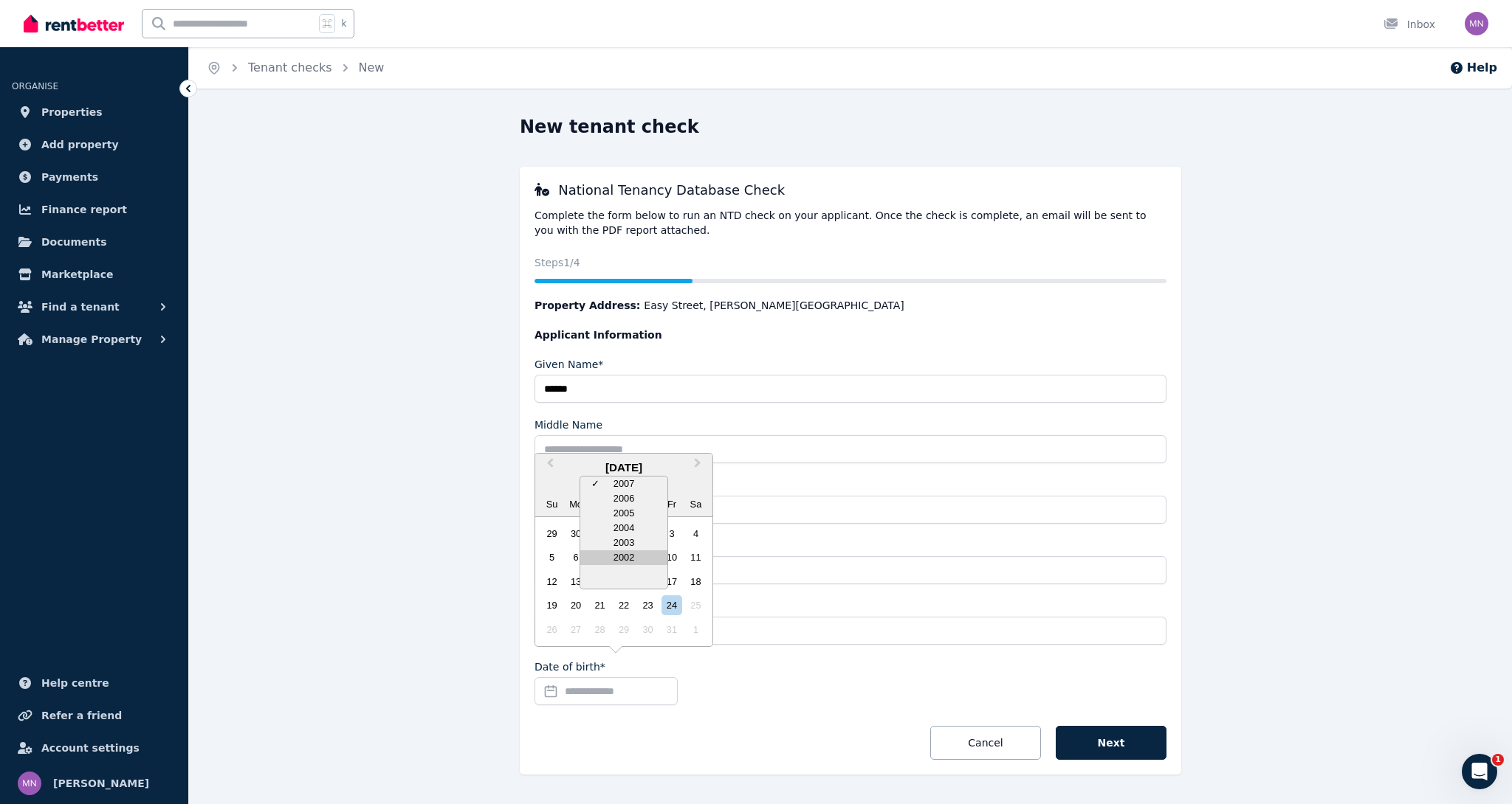
click at [628, 557] on div "2002" at bounding box center [623, 558] width 87 height 15
click at [640, 484] on span at bounding box center [642, 481] width 10 height 10
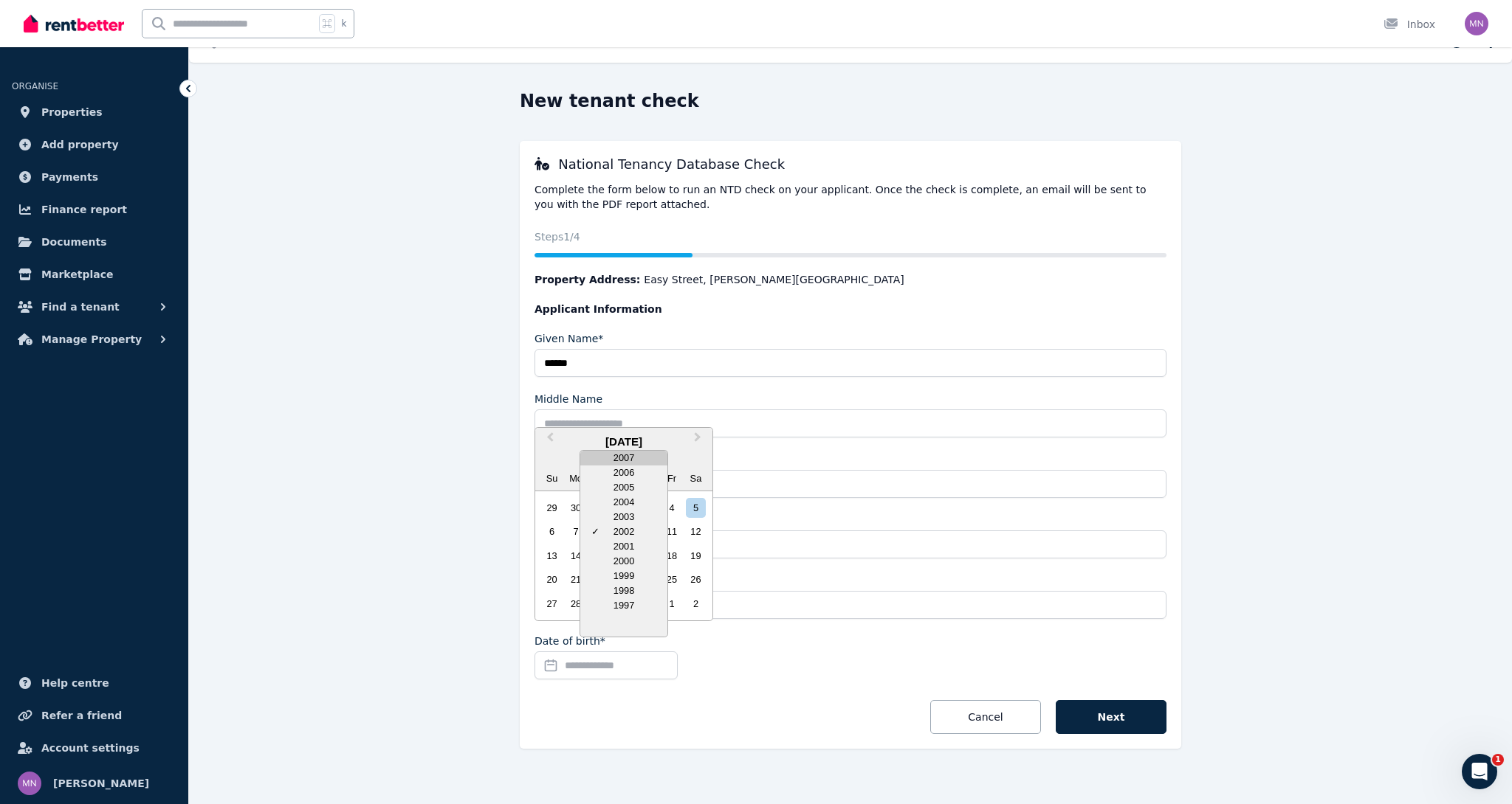
scroll to position [34, 0]
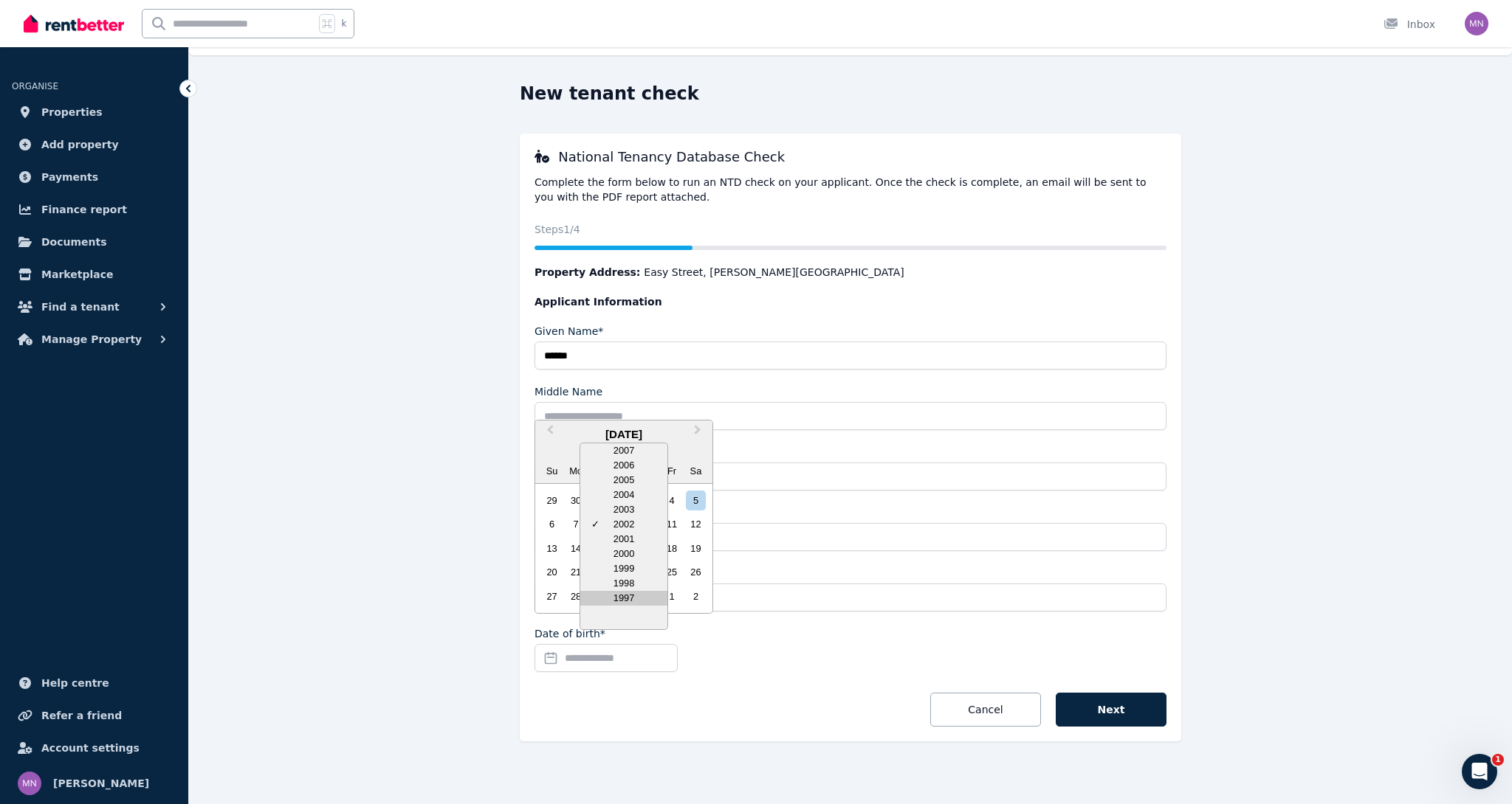
click at [628, 596] on div "1997" at bounding box center [623, 598] width 87 height 15
click at [641, 455] on div "1997" at bounding box center [624, 451] width 177 height 16
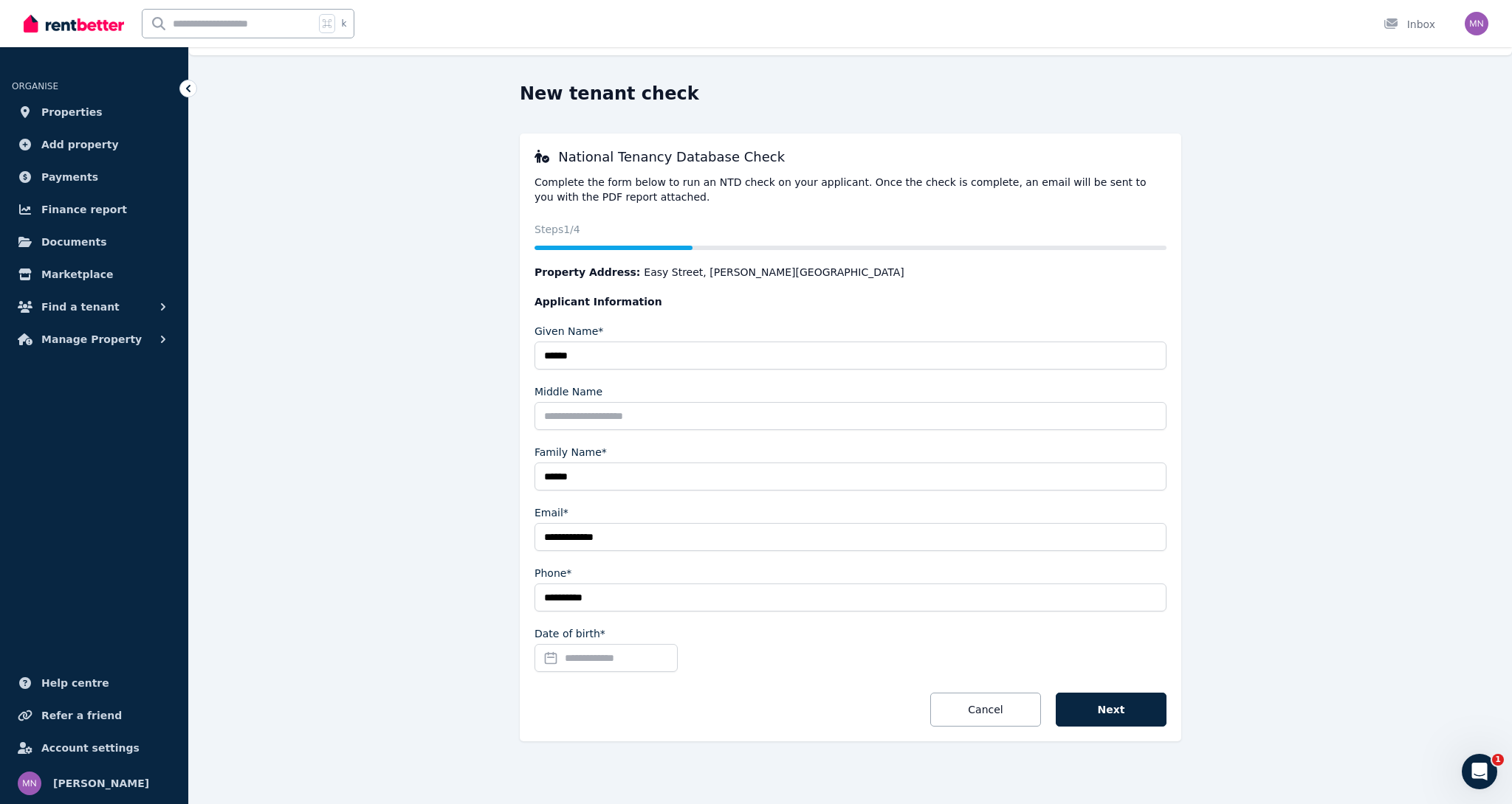
click at [584, 661] on input "Date of birth*" at bounding box center [606, 658] width 143 height 28
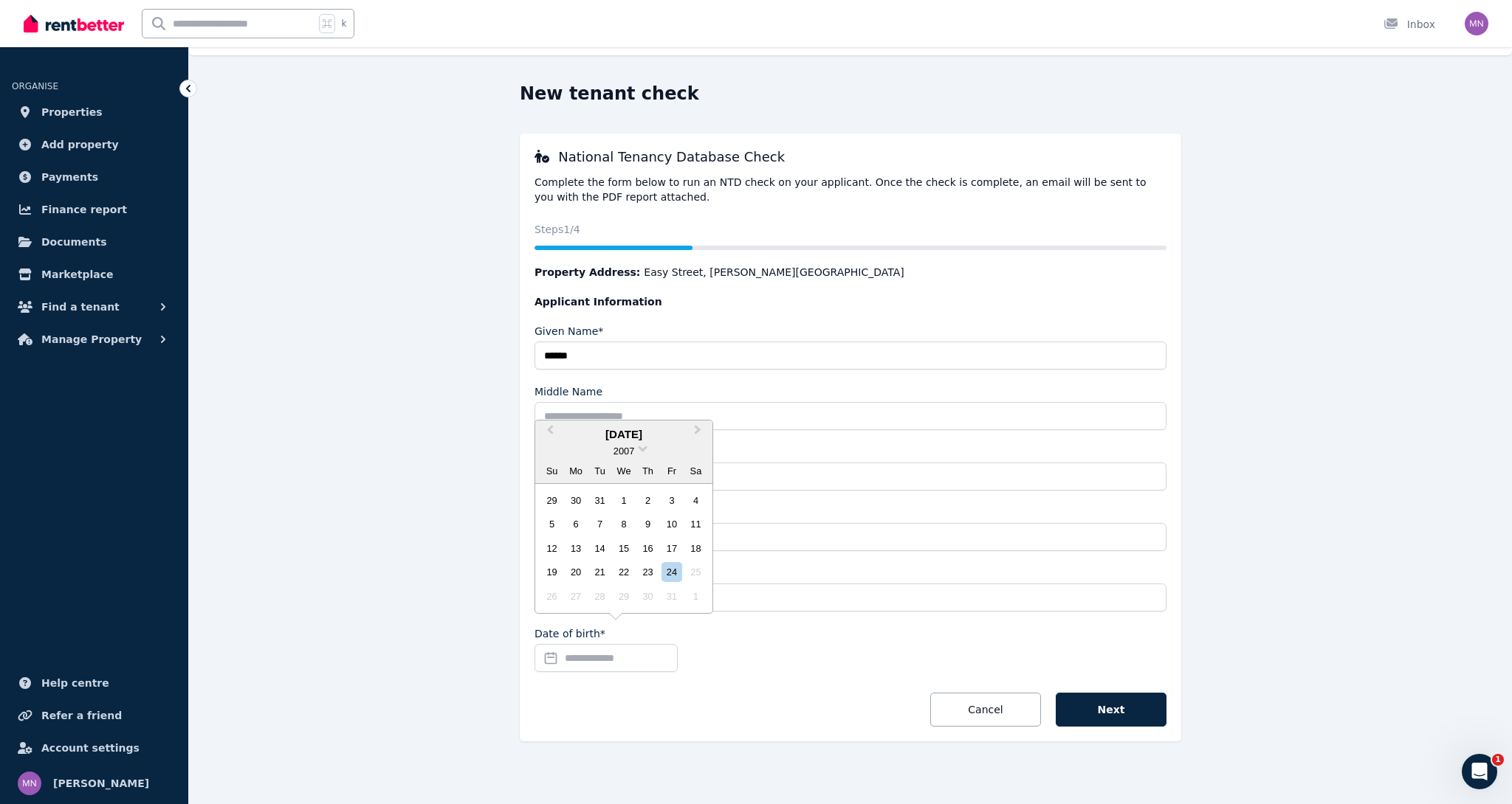
click at [588, 653] on input "Date of birth*" at bounding box center [606, 658] width 143 height 28
click at [595, 659] on input "Date of birth*" at bounding box center [606, 658] width 143 height 28
click at [1111, 709] on button "Next" at bounding box center [1111, 710] width 111 height 34
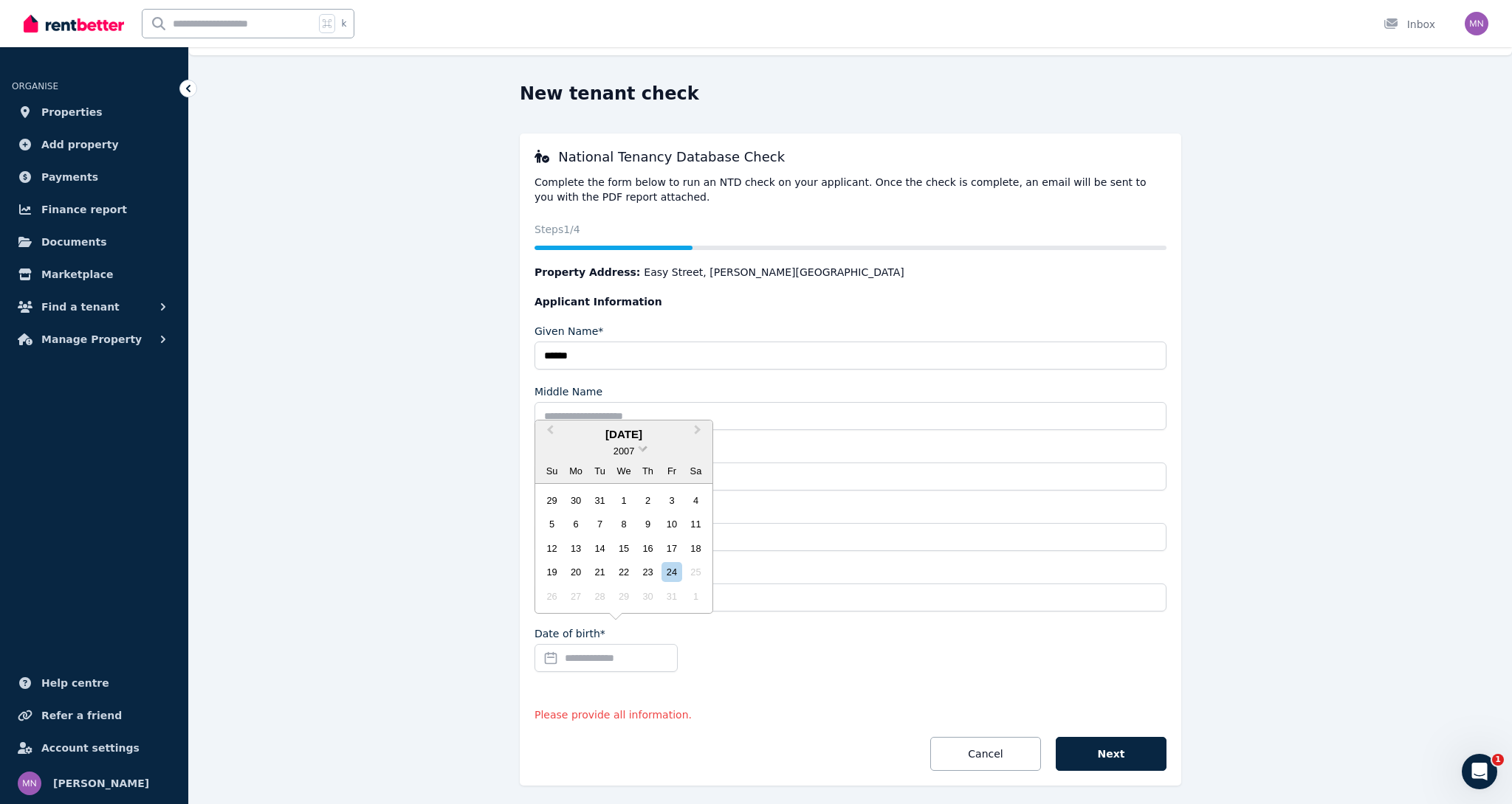
click at [641, 452] on span at bounding box center [642, 447] width 10 height 10
click at [622, 538] on link at bounding box center [624, 547] width 24 height 24
click at [621, 574] on link at bounding box center [624, 570] width 24 height 24
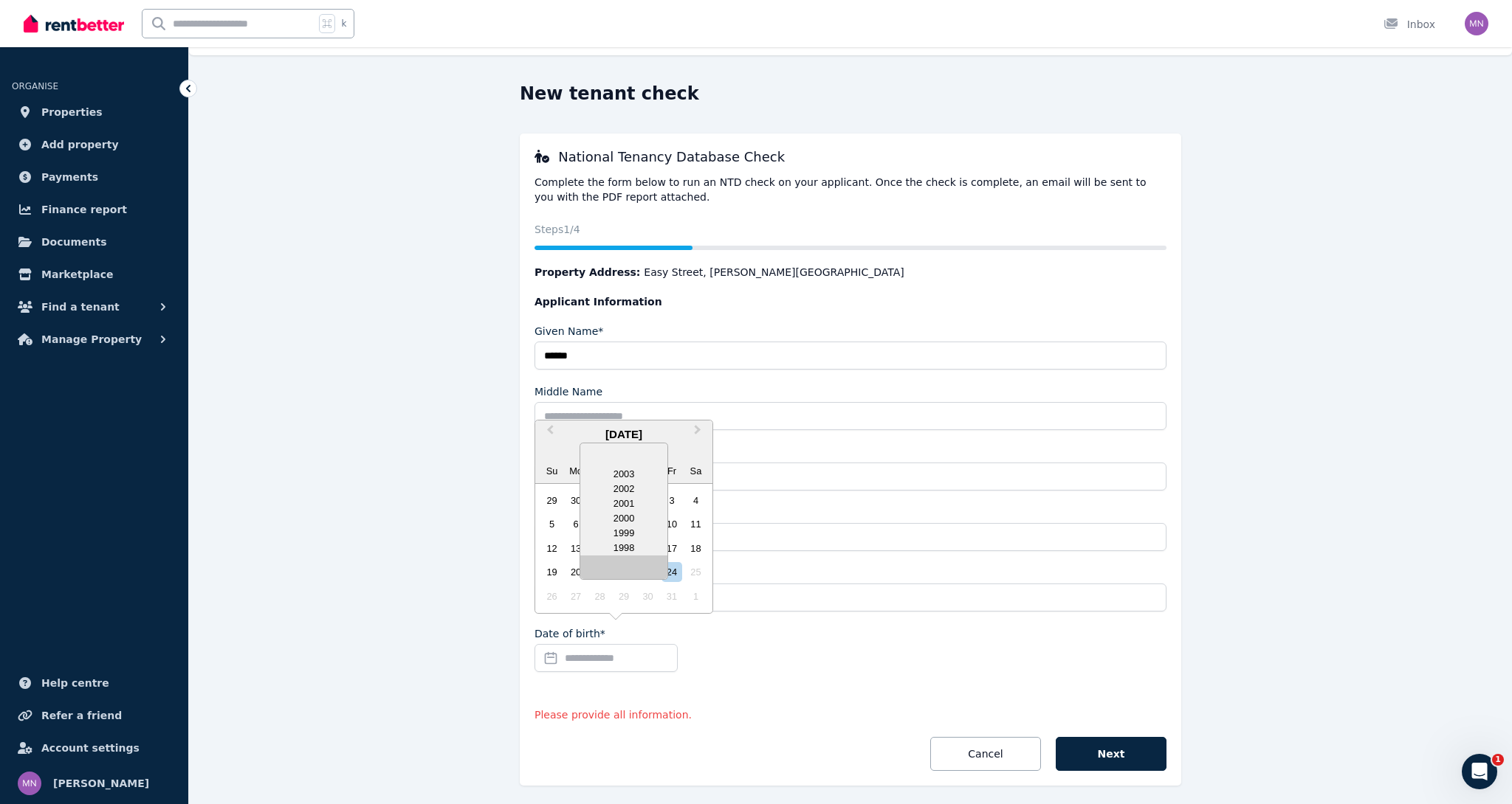
click at [621, 574] on link at bounding box center [624, 570] width 24 height 24
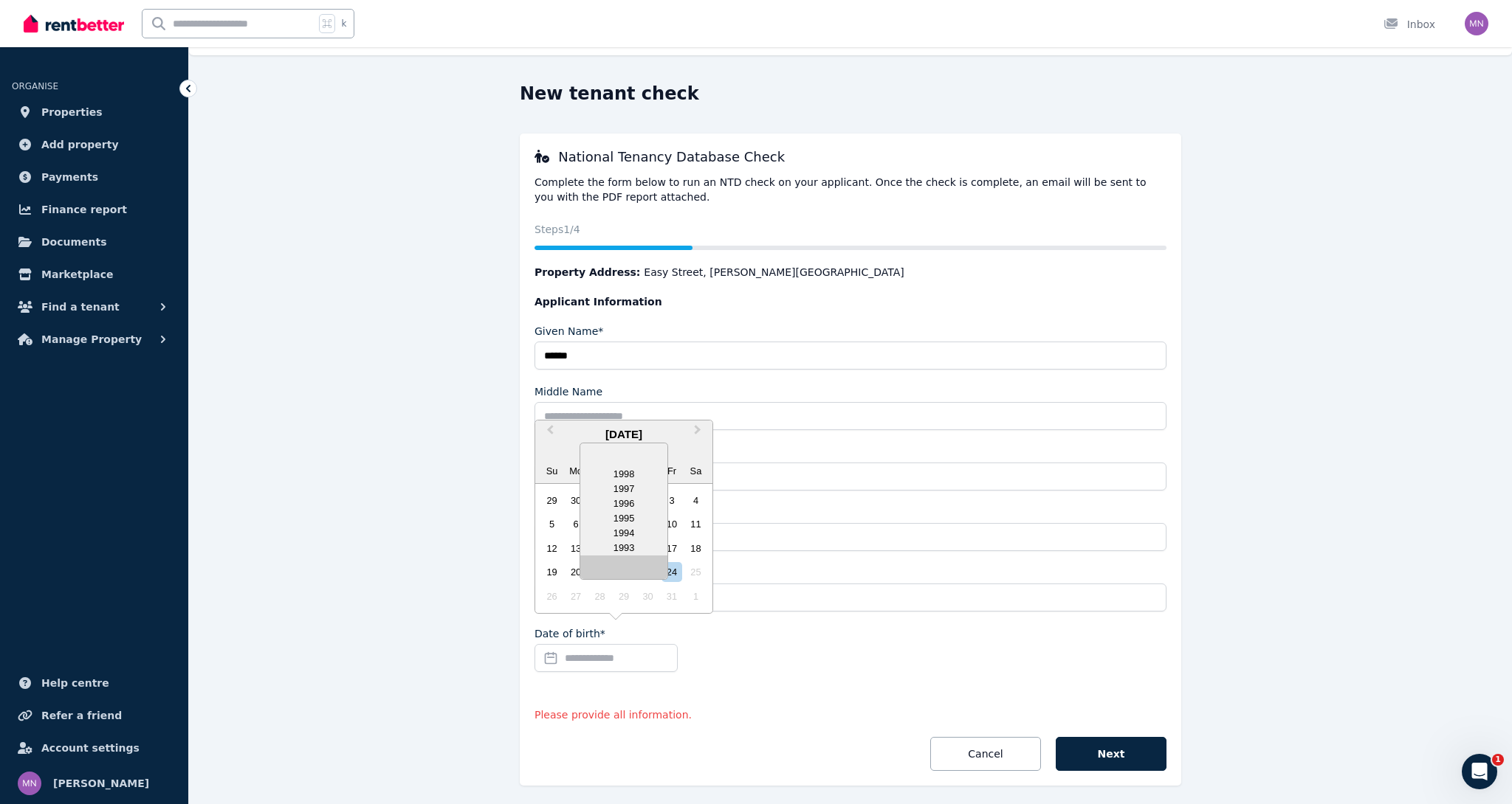
click at [621, 574] on link at bounding box center [624, 570] width 24 height 24
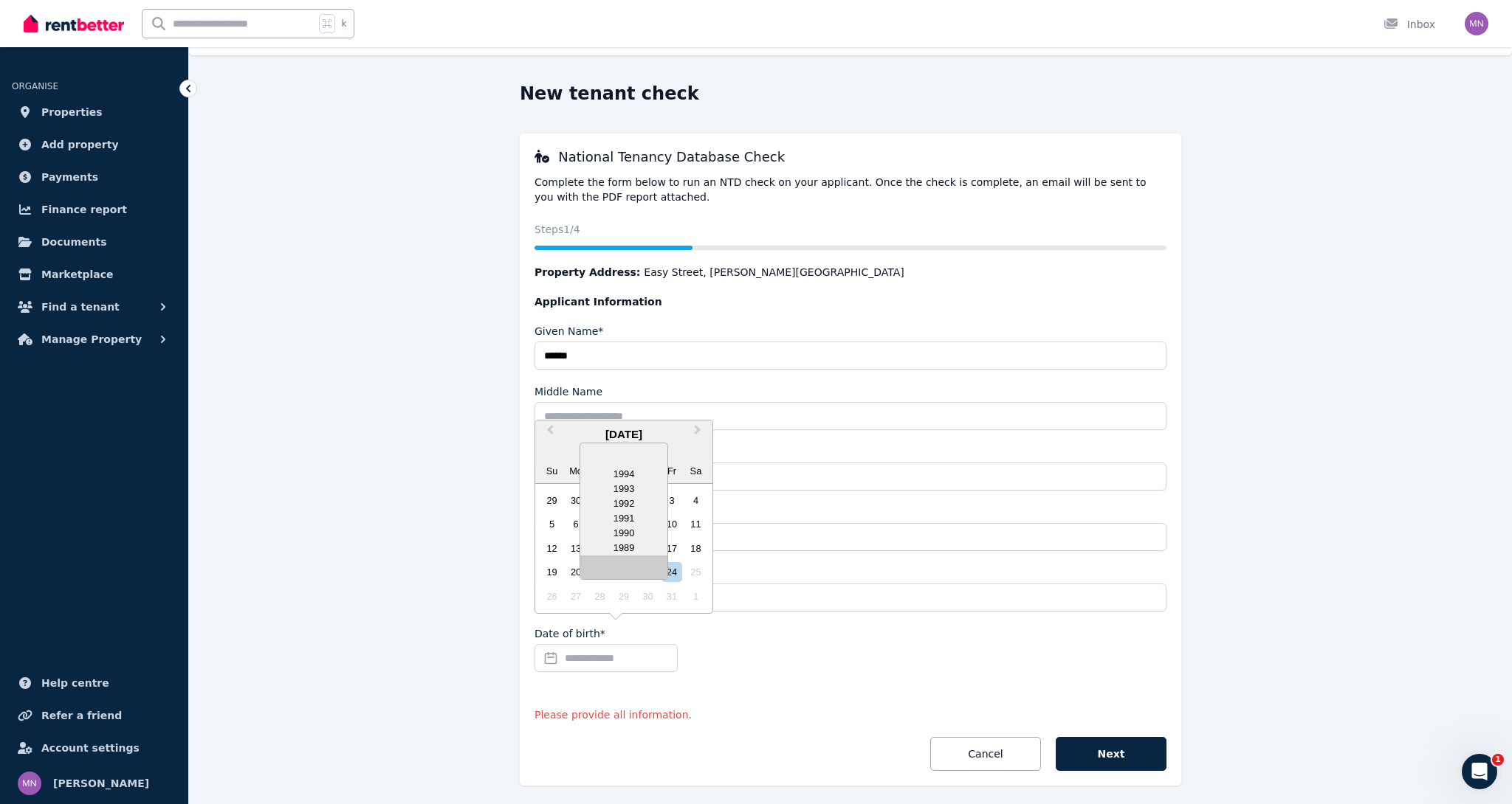
click at [621, 574] on link at bounding box center [624, 570] width 24 height 24
click at [626, 501] on div "1988" at bounding box center [623, 504] width 87 height 15
click at [624, 539] on div "14 15 16 17 18 19 20" at bounding box center [623, 548] width 168 height 24
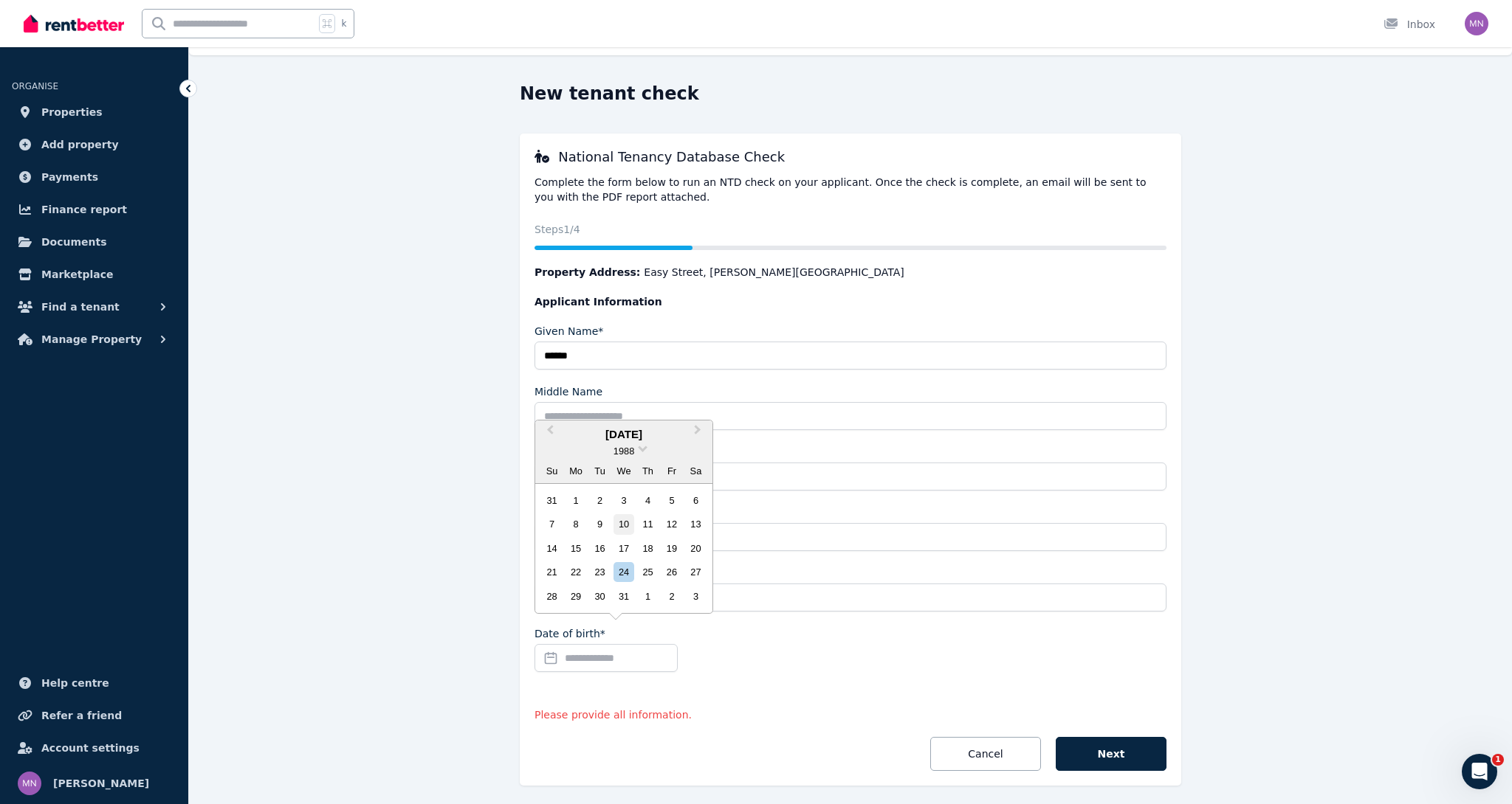
click at [625, 531] on div "10" at bounding box center [623, 524] width 20 height 20
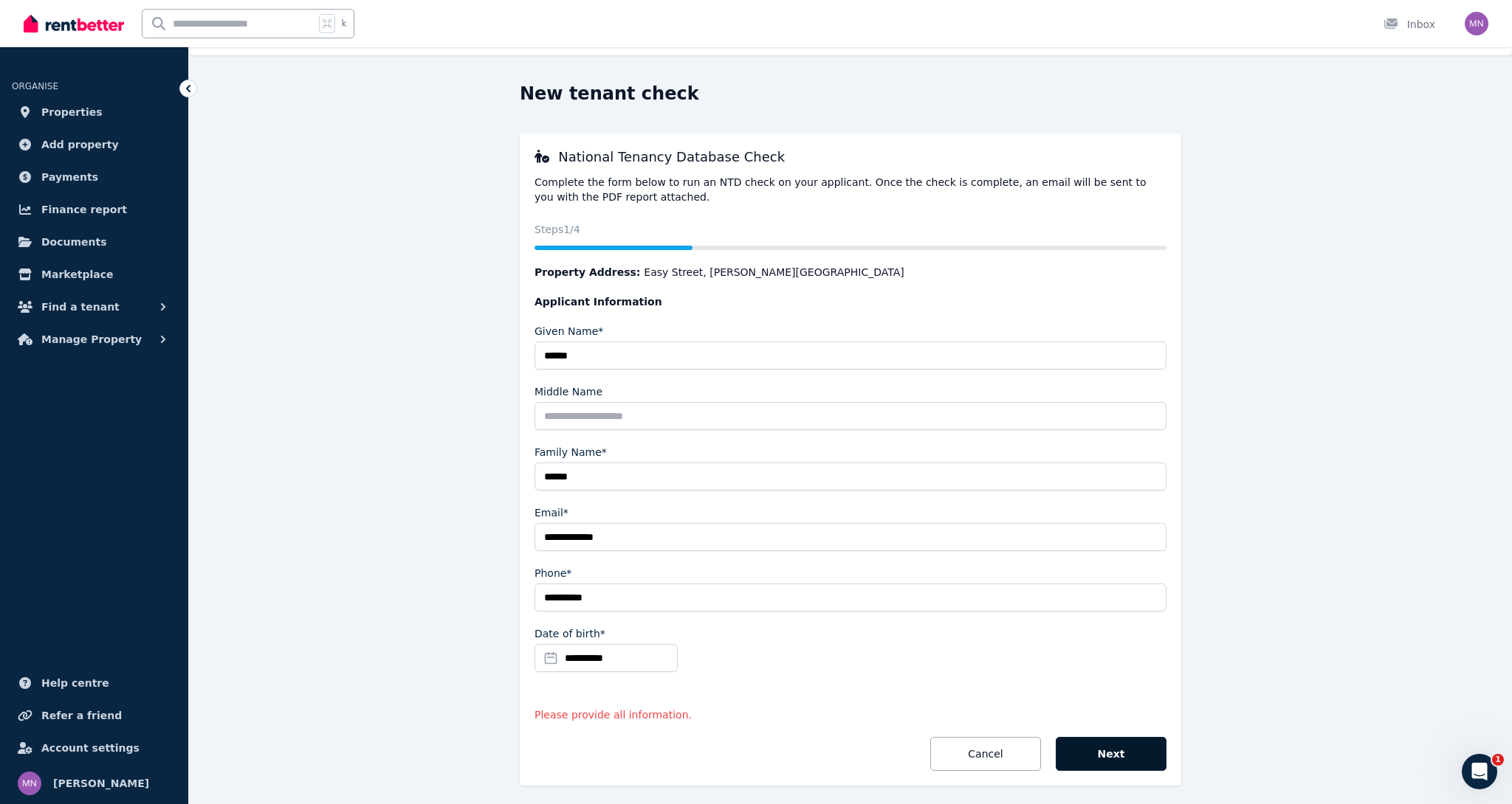
click at [1091, 754] on button "Next" at bounding box center [1111, 754] width 111 height 34
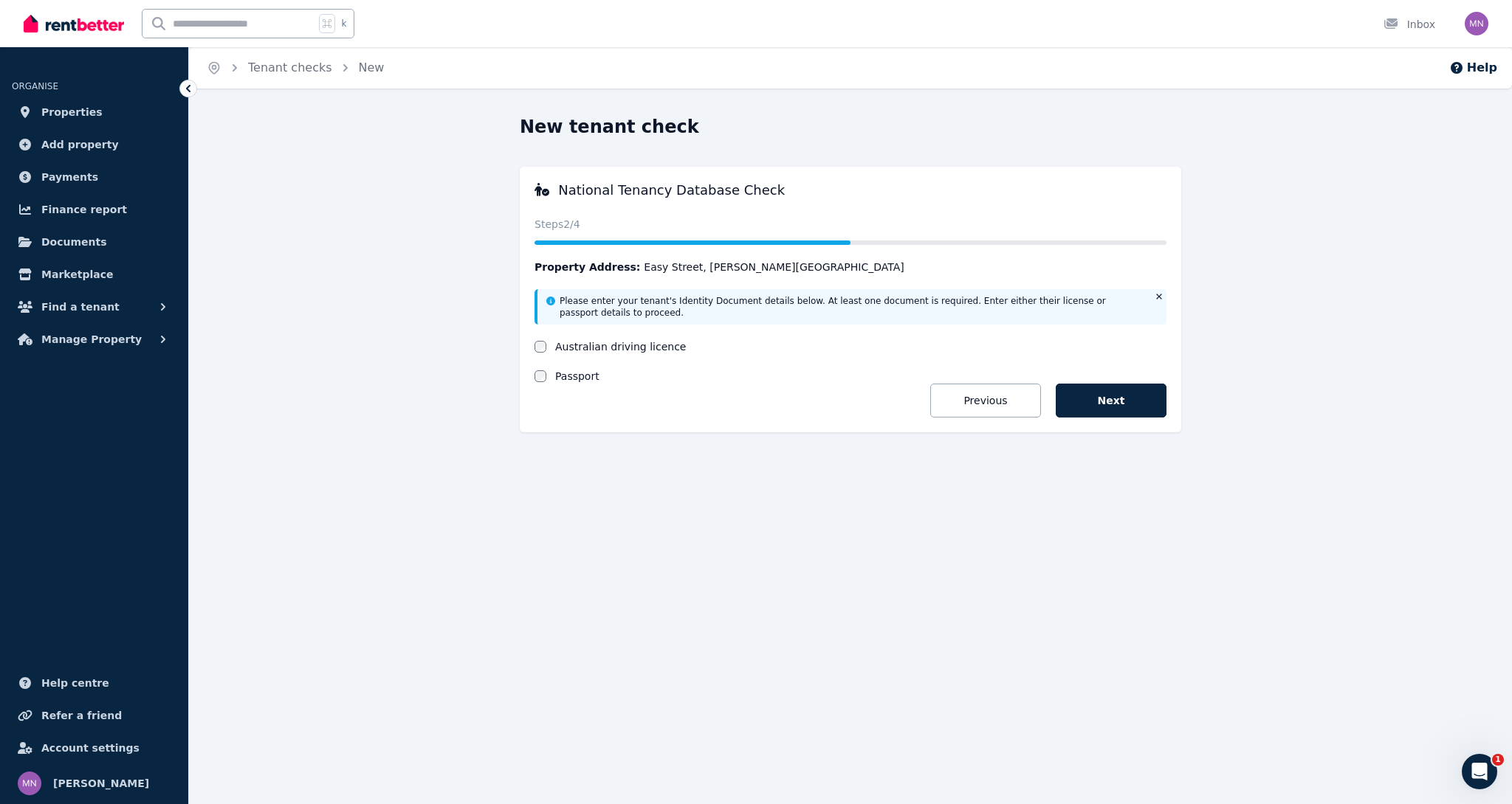
click at [565, 347] on label "Australian driving licence" at bounding box center [620, 346] width 130 height 15
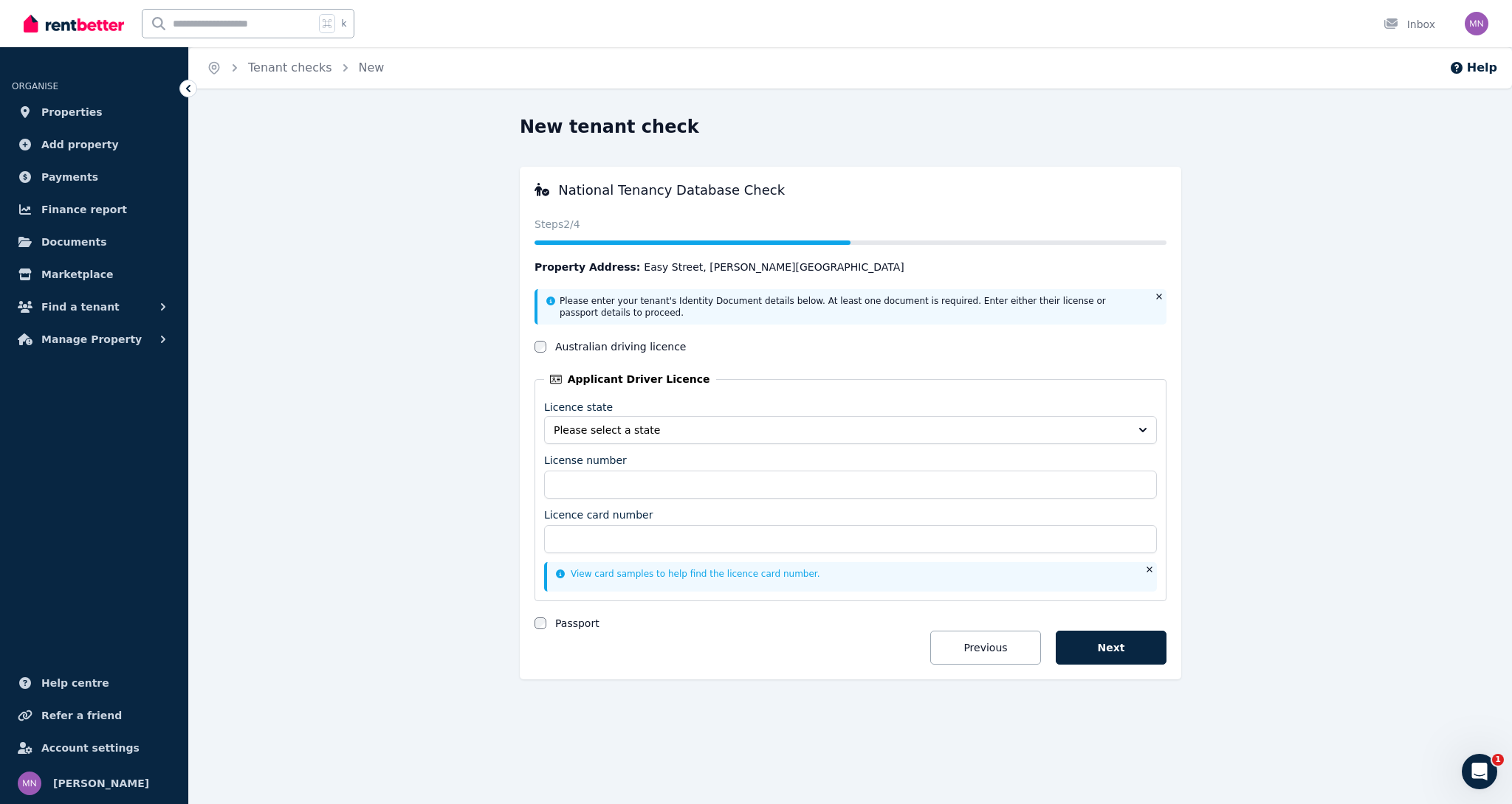
click at [619, 429] on span "Please select a state" at bounding box center [840, 430] width 573 height 15
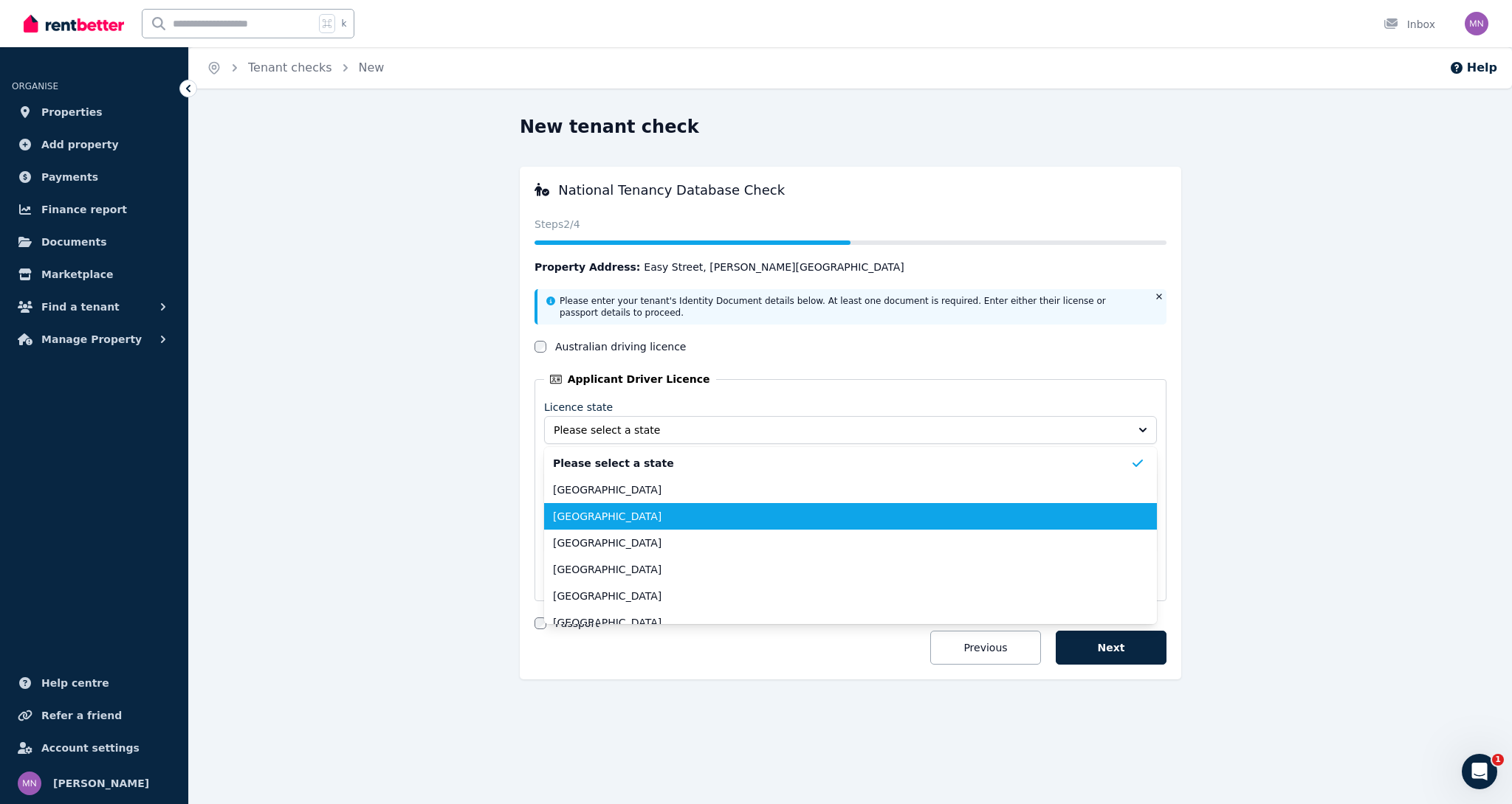
click at [611, 519] on span "New South Wales" at bounding box center [842, 516] width 577 height 15
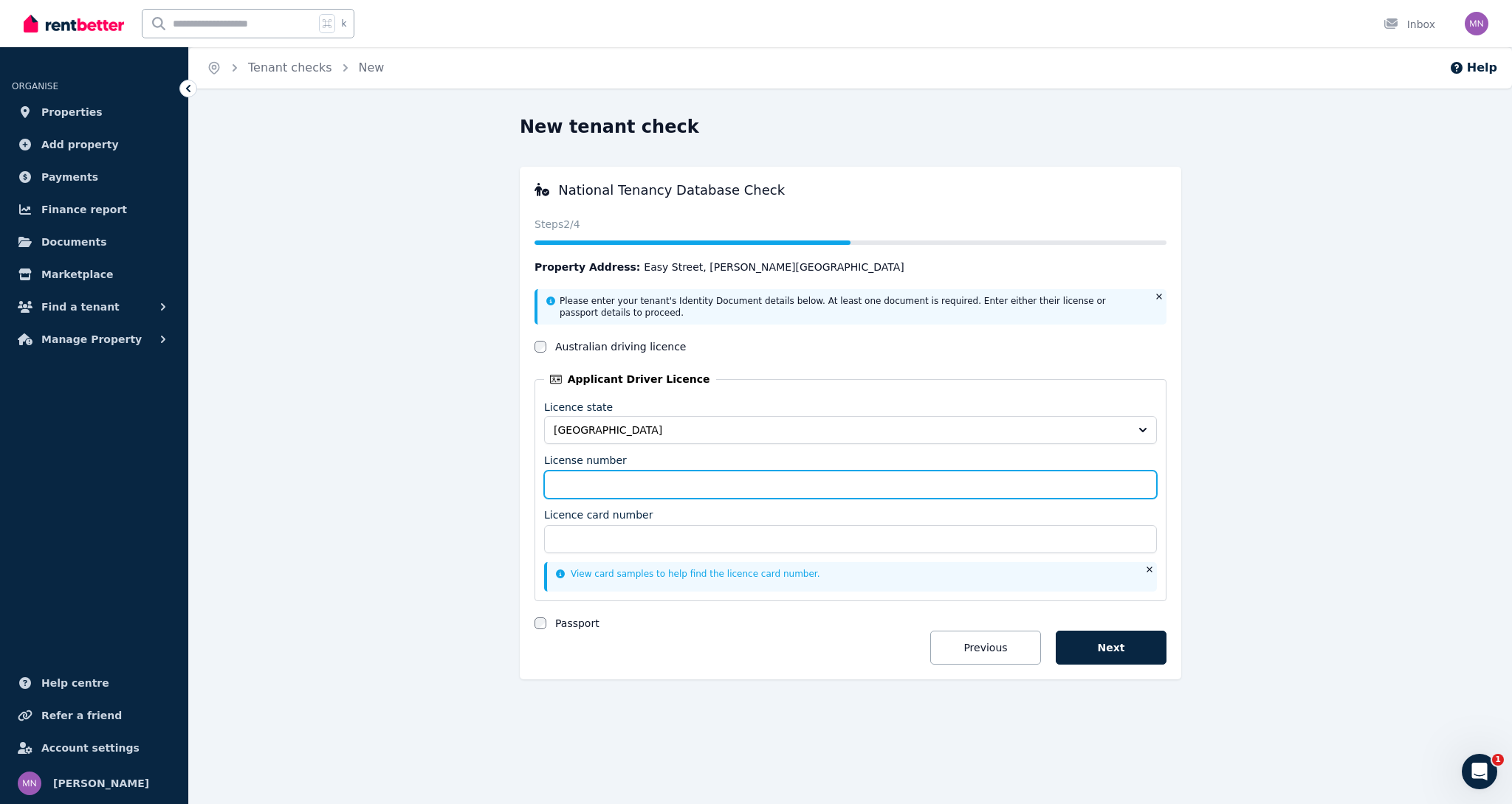
click at [616, 488] on input "License number" at bounding box center [851, 485] width 613 height 28
type input "**********"
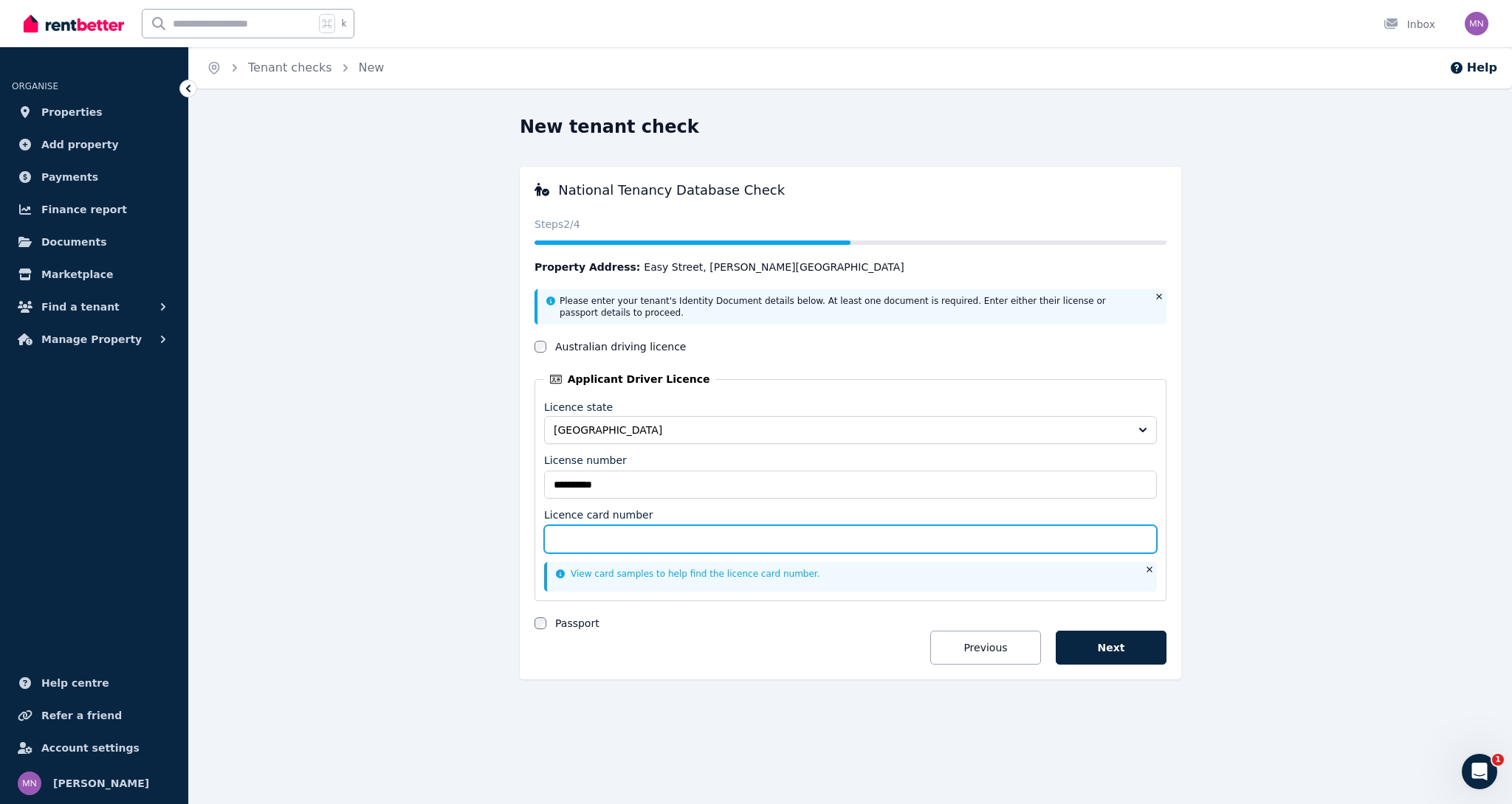
click at [614, 542] on input "Licence card number" at bounding box center [851, 539] width 613 height 28
type input "*********"
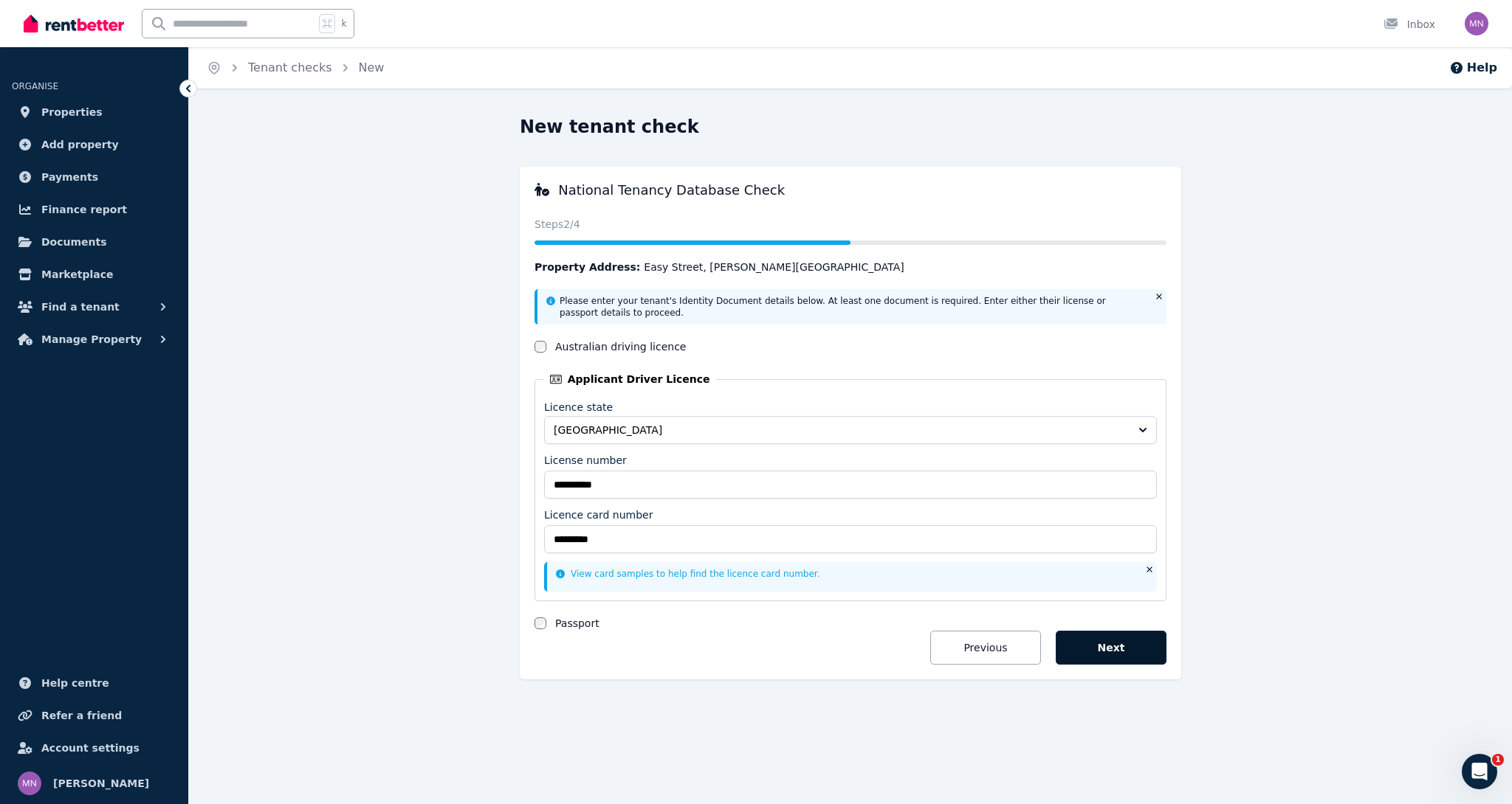
click at [1071, 654] on button "Next" at bounding box center [1111, 648] width 111 height 34
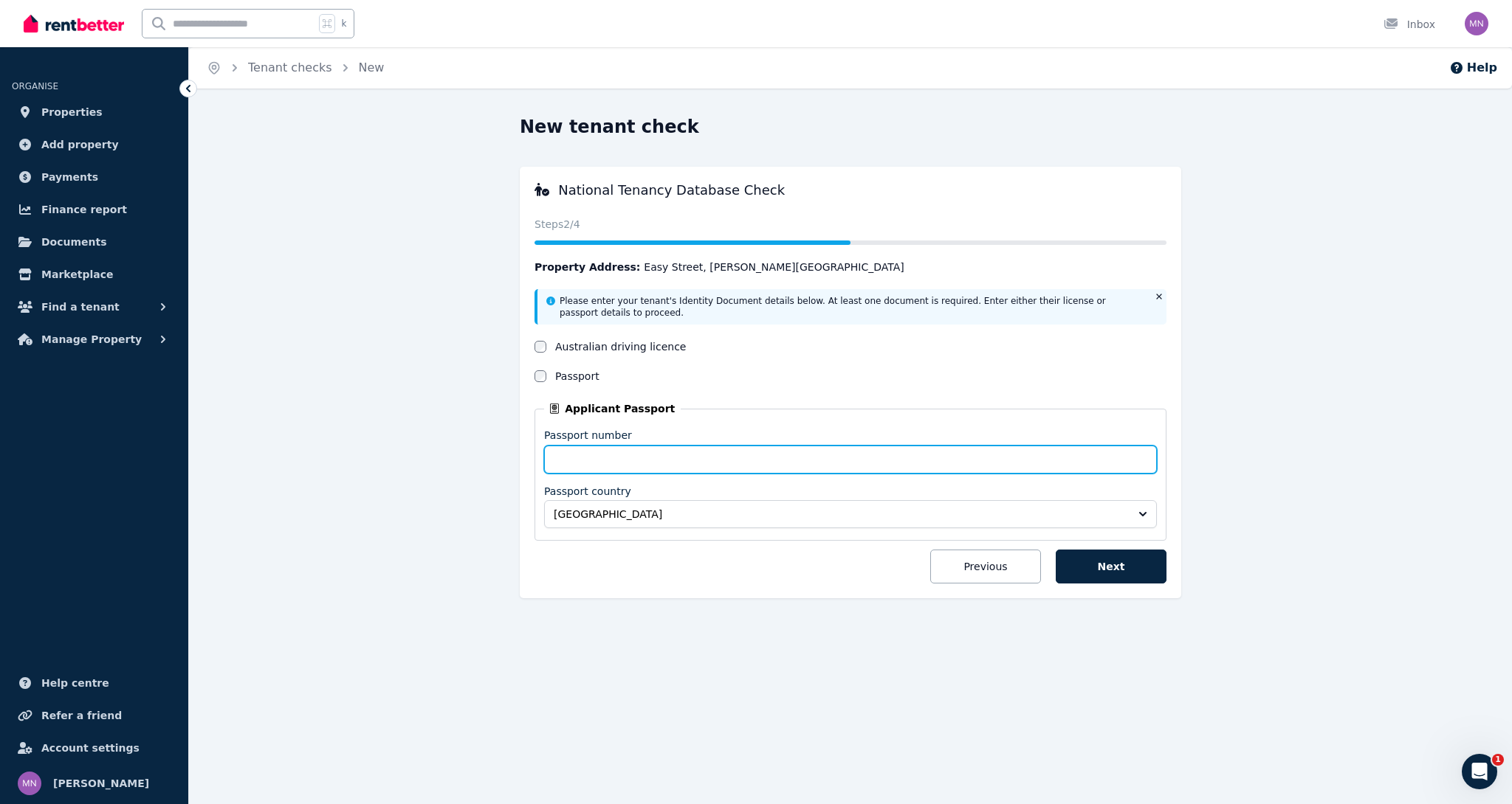
click at [596, 455] on input "Passport number" at bounding box center [851, 460] width 613 height 28
type input "*********"
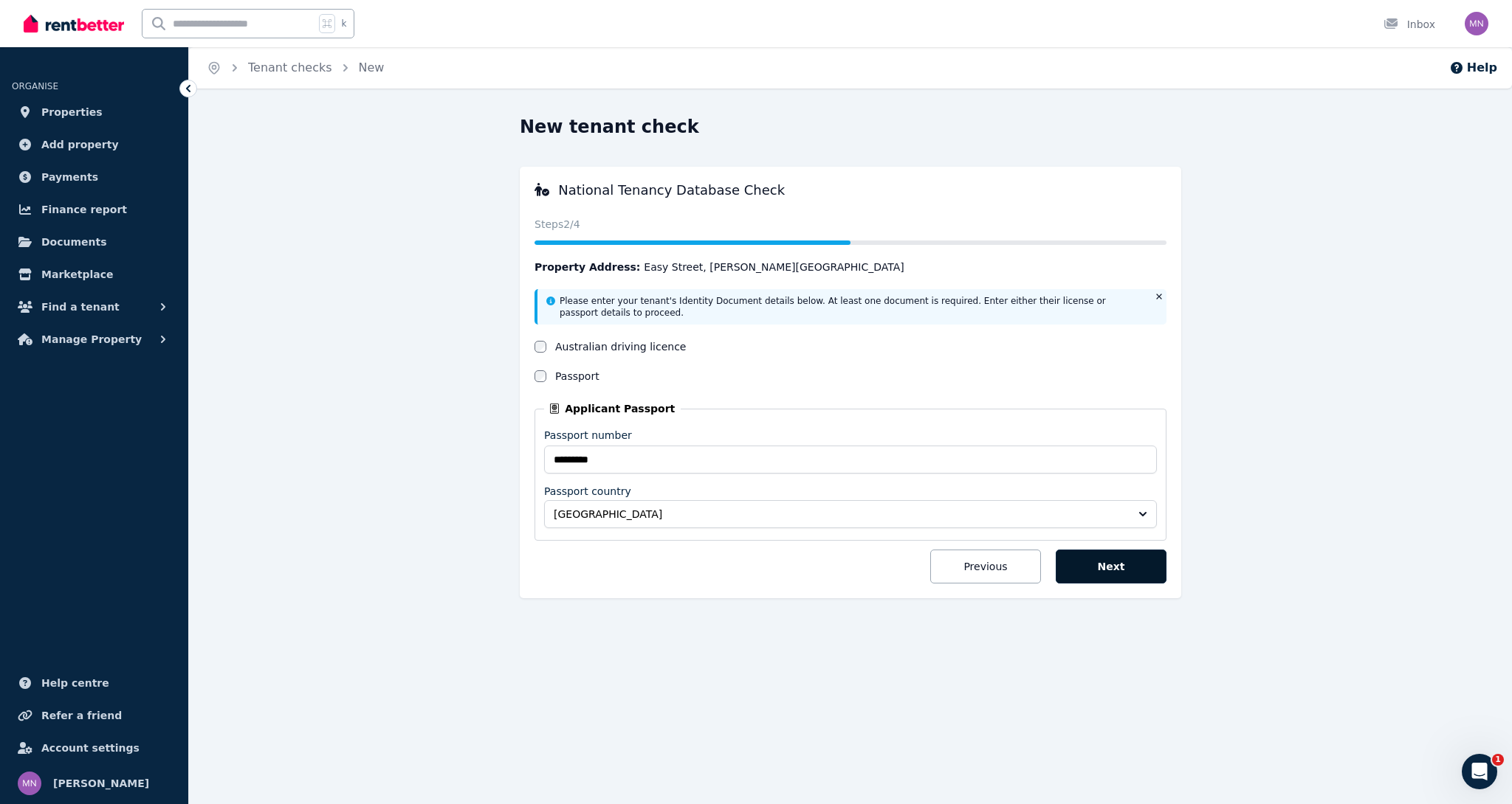
click at [1101, 557] on button "Next" at bounding box center [1111, 567] width 111 height 34
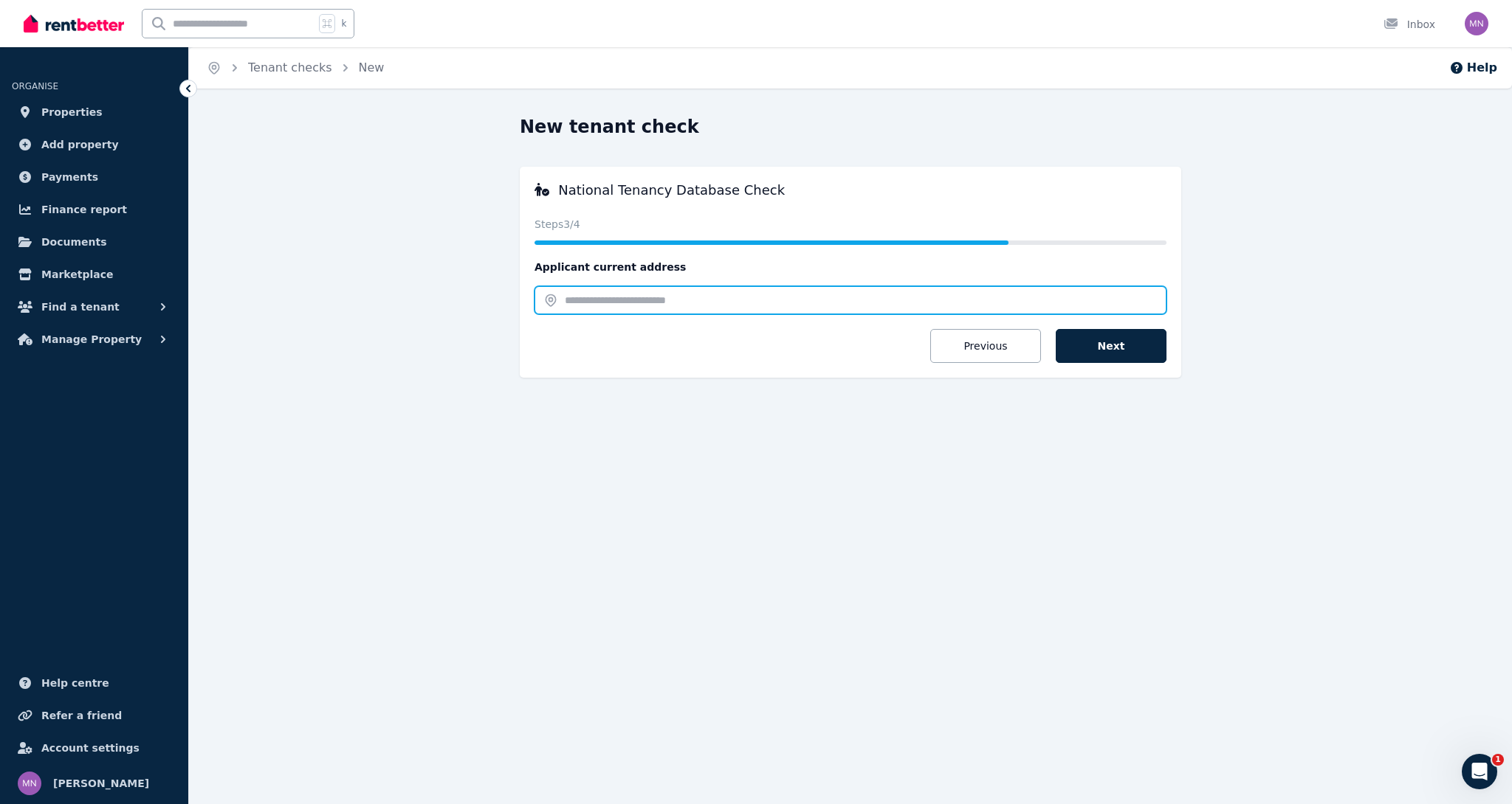
click at [620, 297] on input "text" at bounding box center [850, 300] width 631 height 28
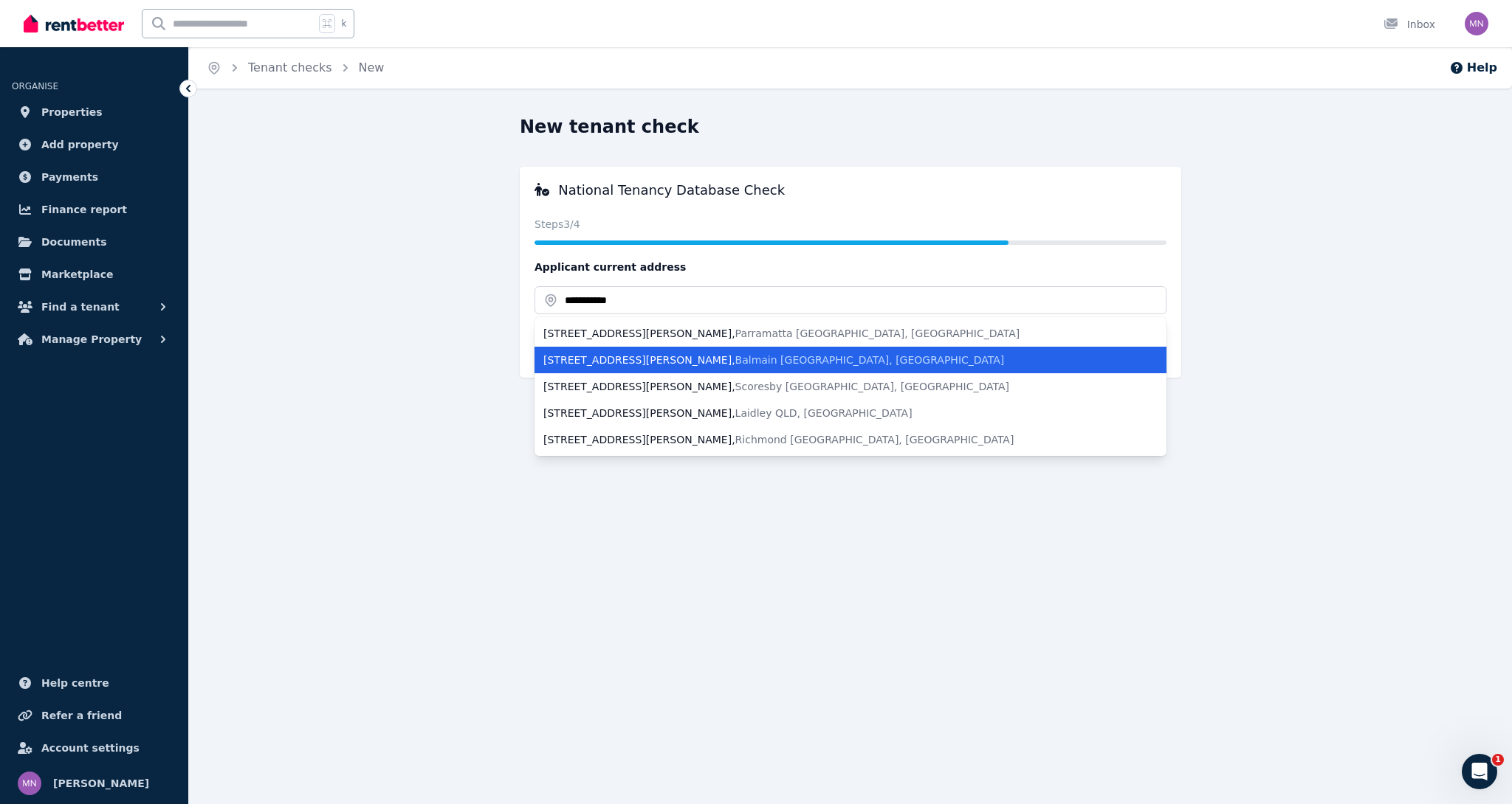
click at [735, 362] on span "Balmain NSW, Australia" at bounding box center [869, 360] width 269 height 12
type input "**********"
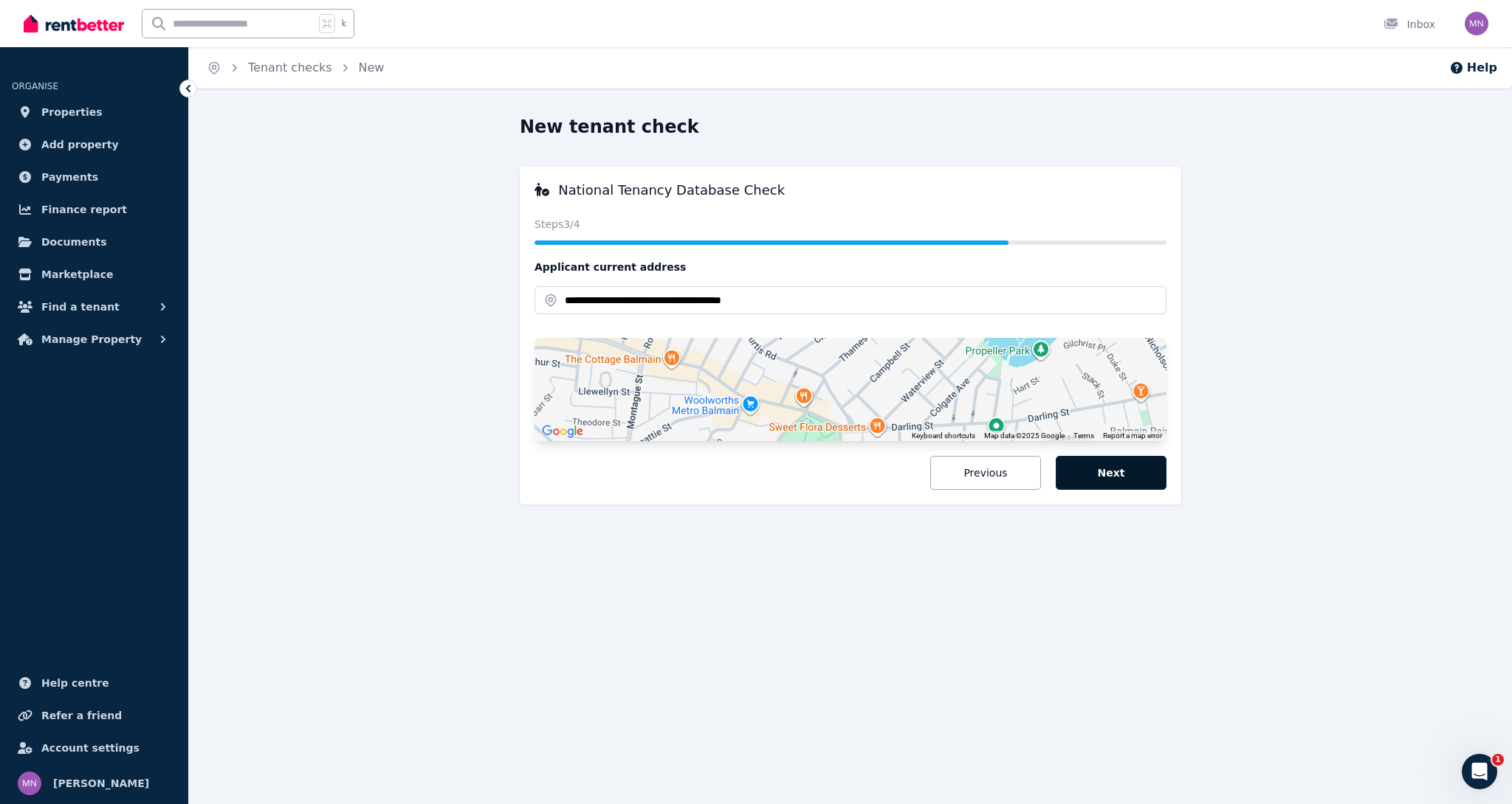
click at [1128, 480] on button "Next" at bounding box center [1111, 473] width 111 height 34
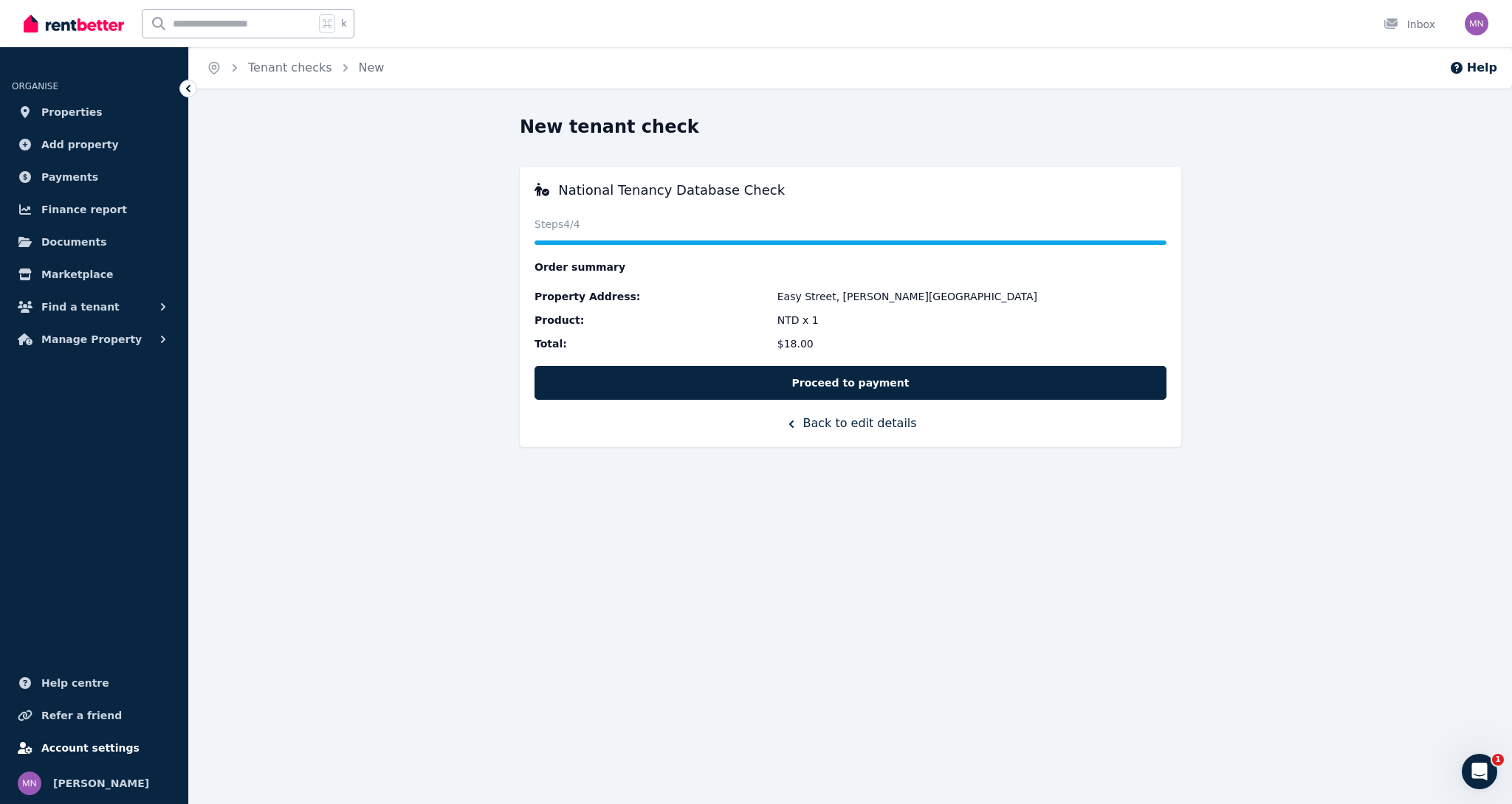
click at [79, 754] on span "Account settings" at bounding box center [90, 748] width 98 height 18
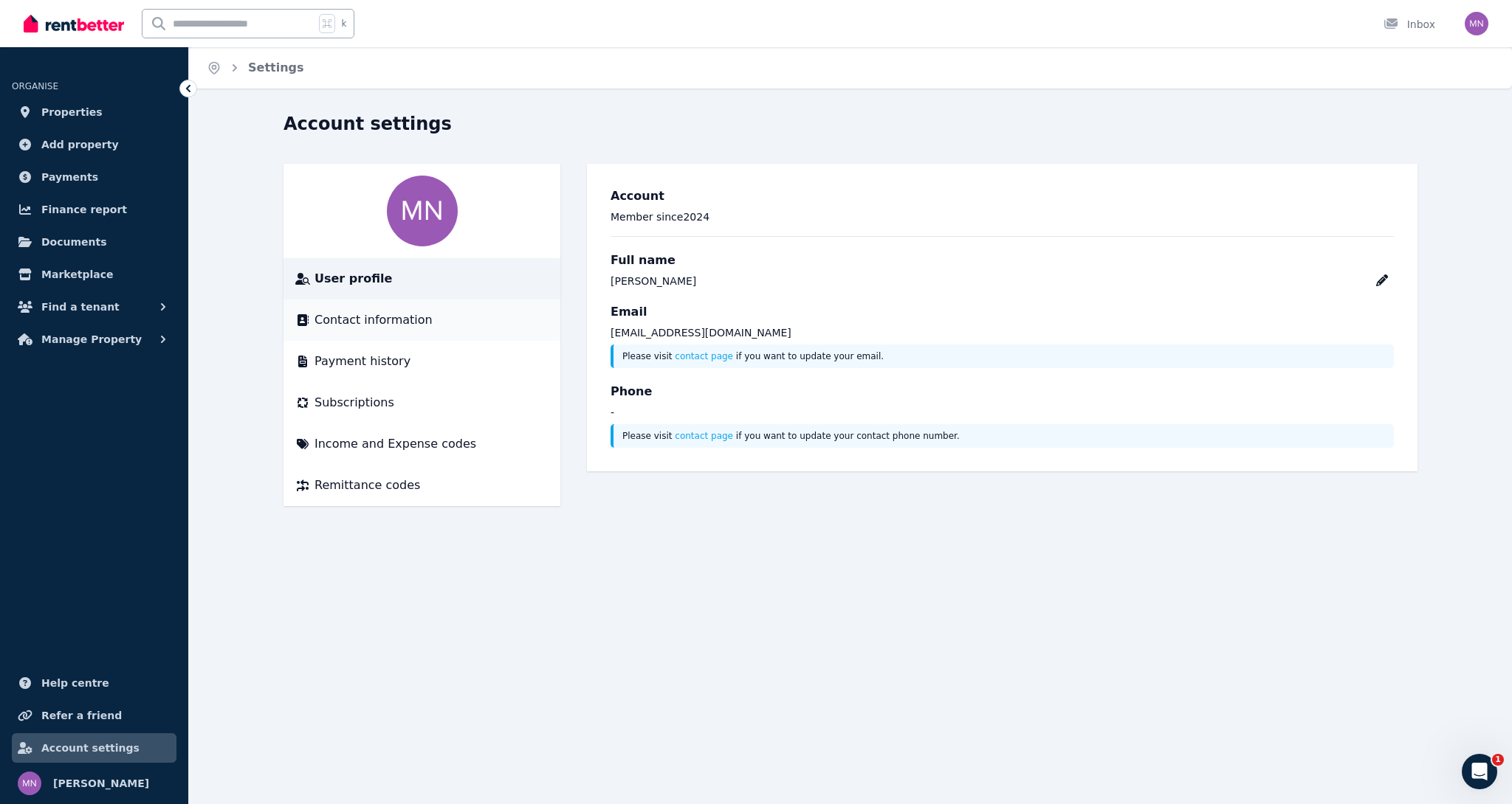
click at [398, 321] on span "Contact information" at bounding box center [374, 320] width 118 height 18
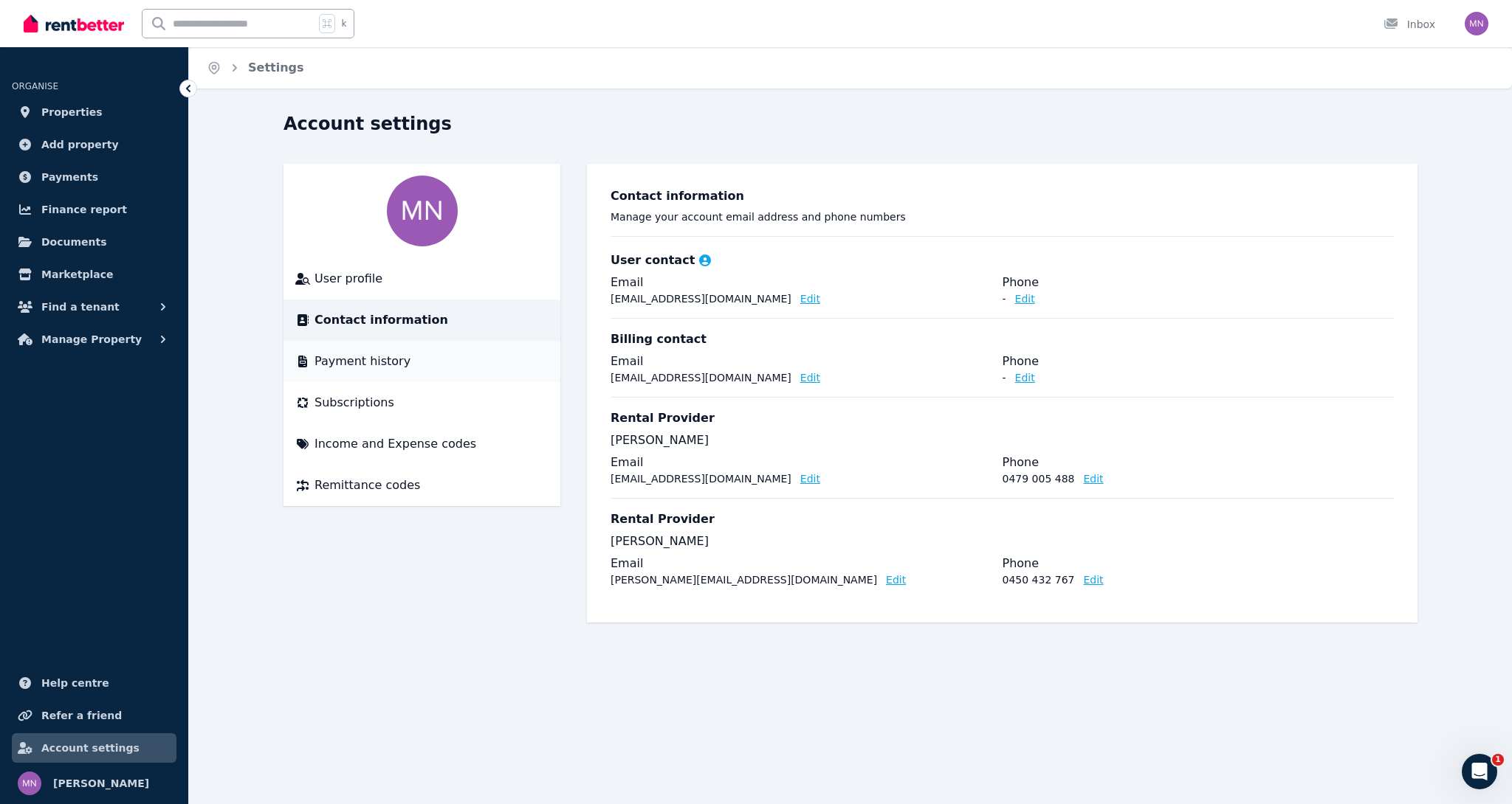
click at [382, 364] on span "Payment history" at bounding box center [362, 361] width 96 height 18
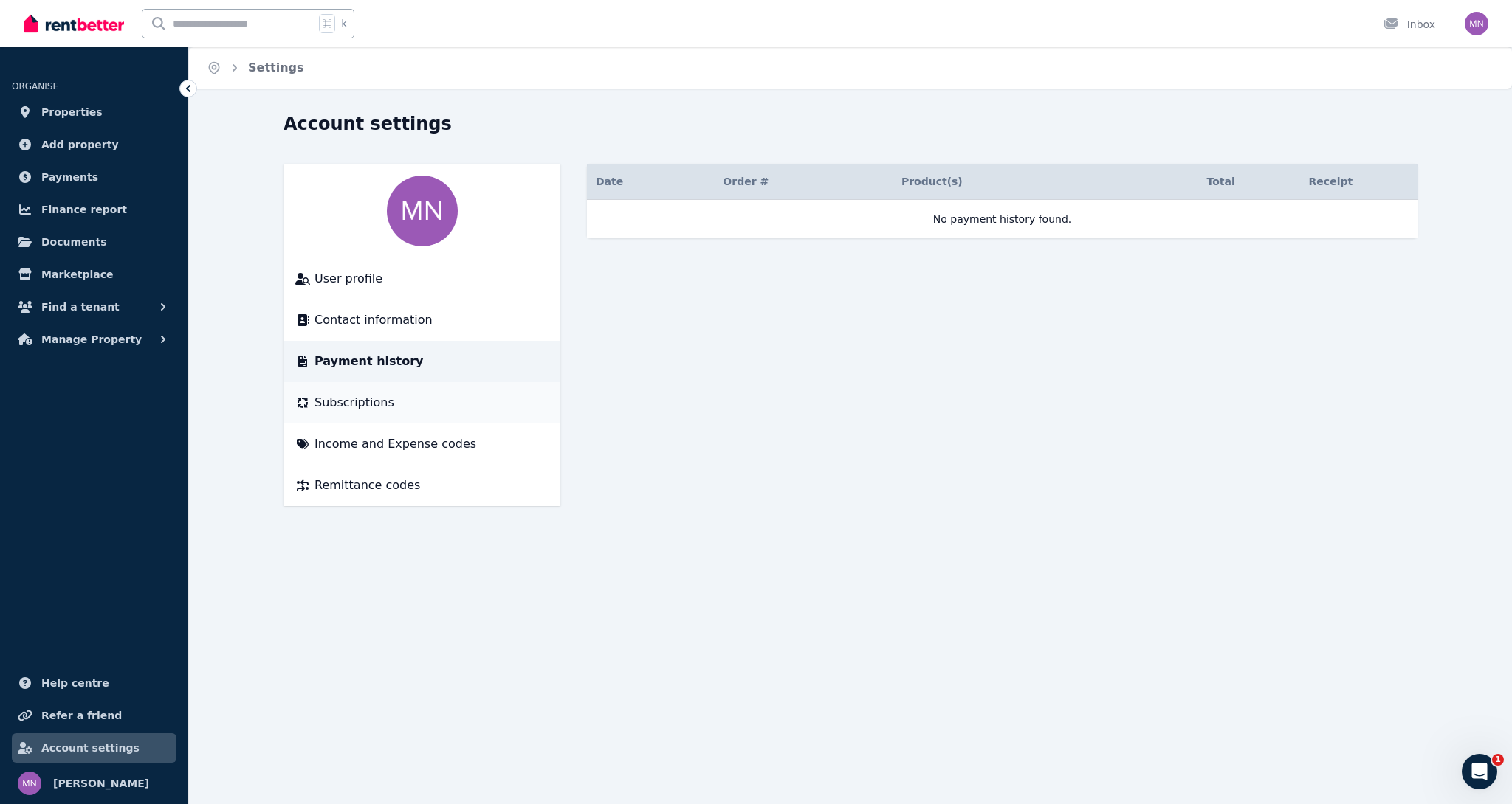
click at [378, 399] on span "Subscriptions" at bounding box center [354, 403] width 80 height 18
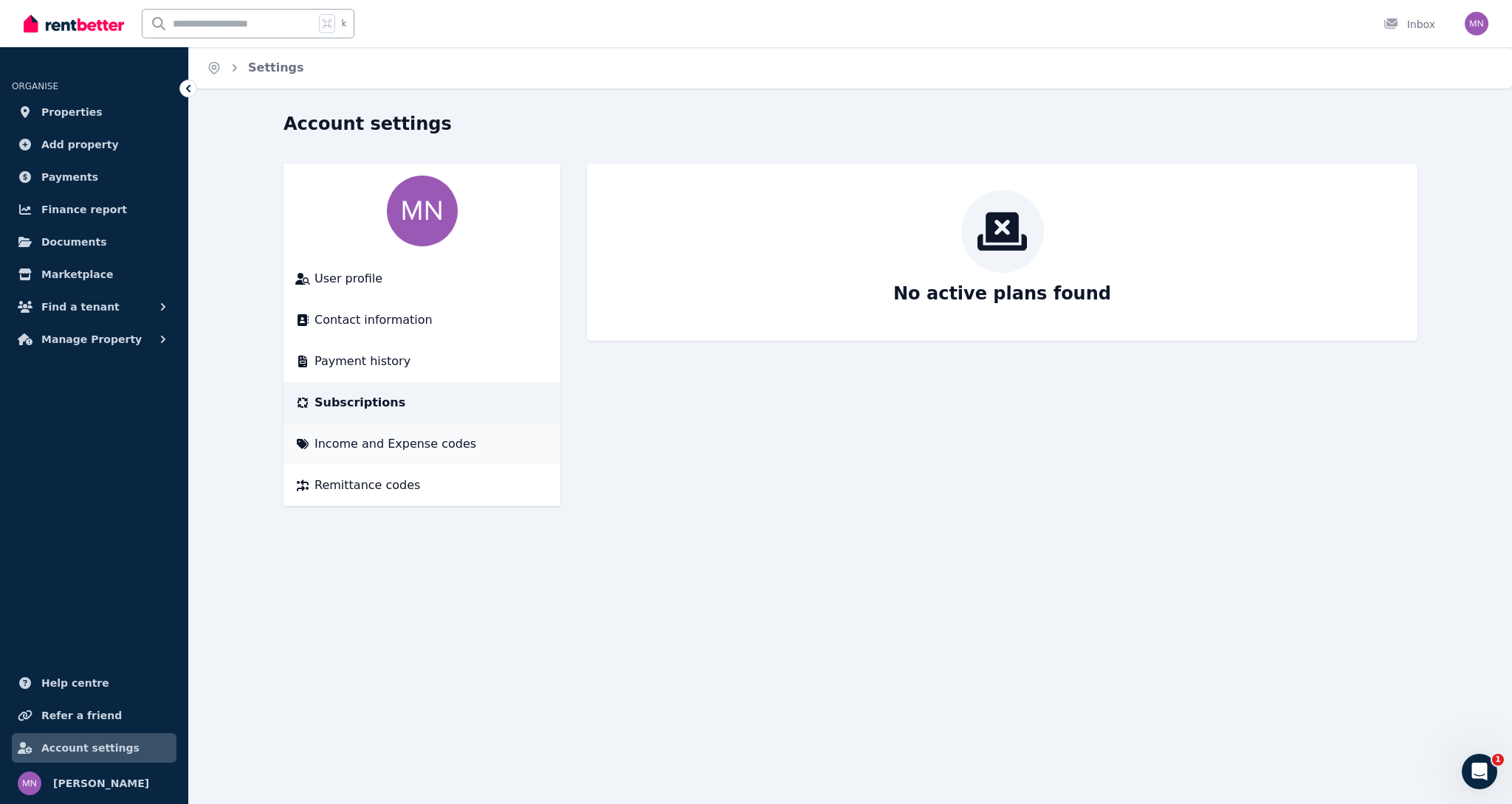
click at [371, 446] on span "Income and Expense codes" at bounding box center [395, 444] width 162 height 18
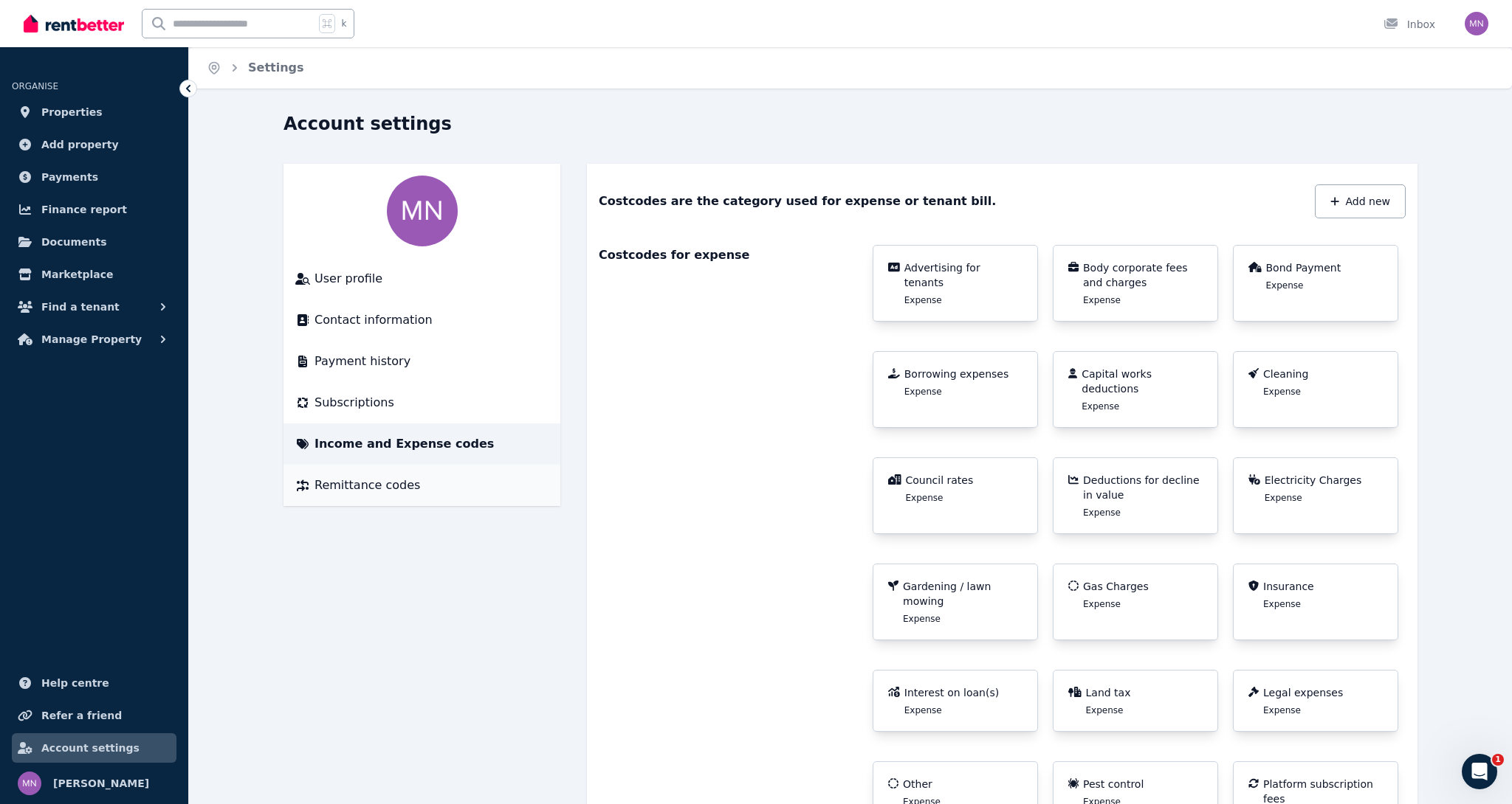
click at [375, 490] on span "Remittance codes" at bounding box center [368, 486] width 106 height 18
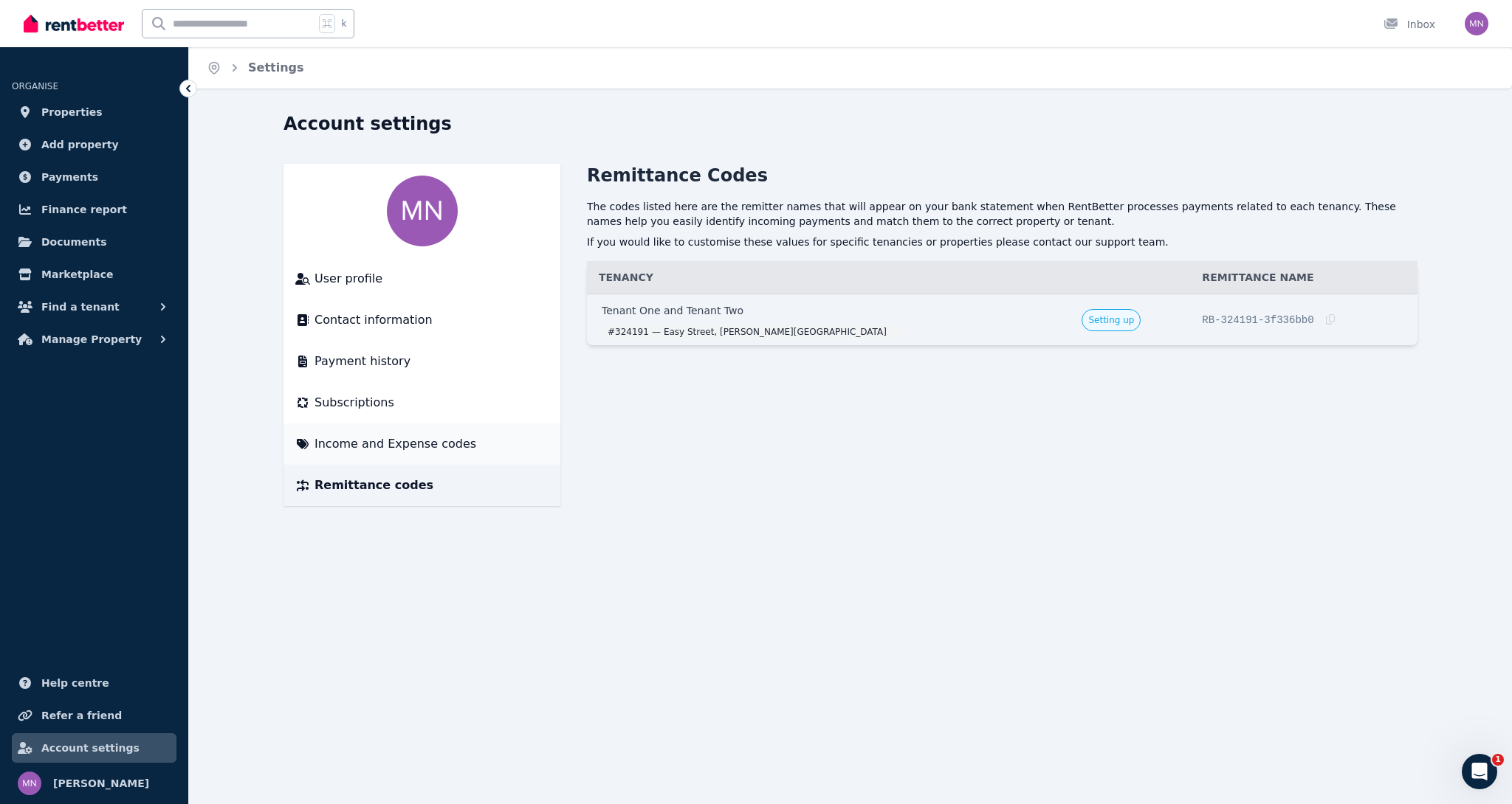
click at [392, 442] on span "Income and Expense codes" at bounding box center [395, 444] width 162 height 18
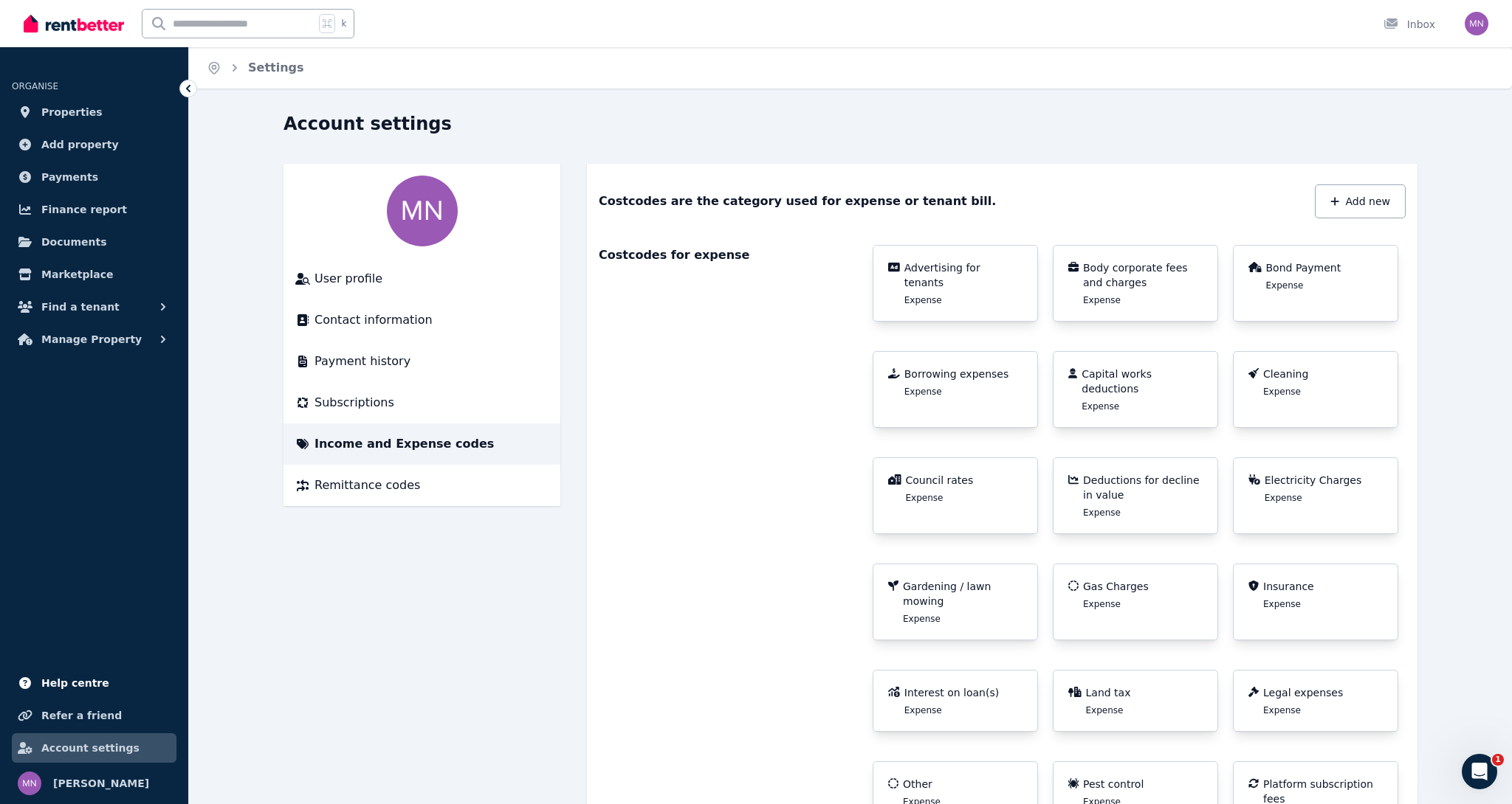
click at [73, 679] on span "Help centre" at bounding box center [75, 683] width 68 height 18
click at [65, 114] on span "Properties" at bounding box center [72, 113] width 61 height 18
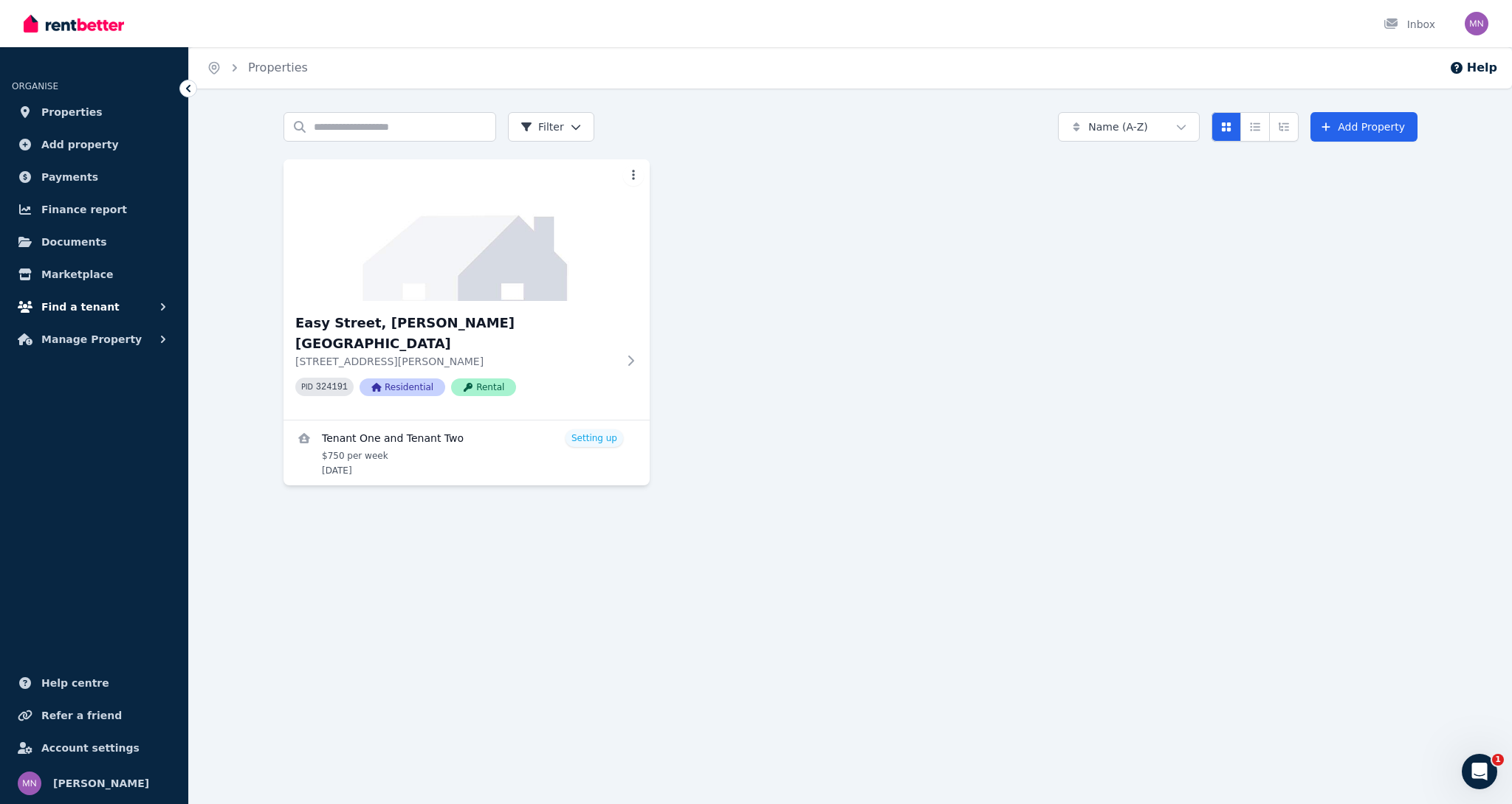
click at [96, 310] on span "Find a tenant" at bounding box center [80, 307] width 78 height 18
click at [101, 349] on button "Manage Property" at bounding box center [94, 340] width 165 height 30
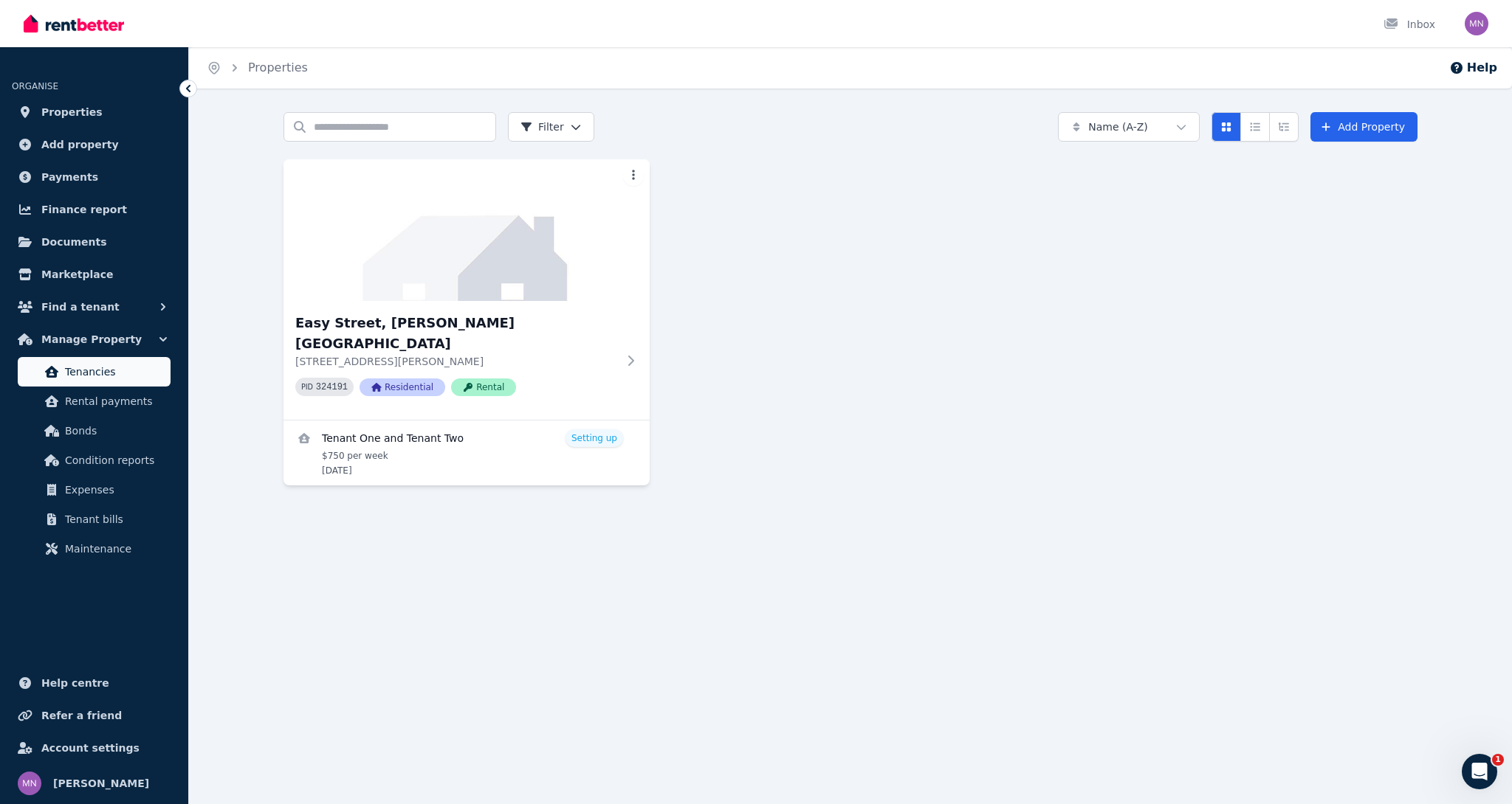
click at [97, 369] on span "Tenancies" at bounding box center [115, 372] width 100 height 18
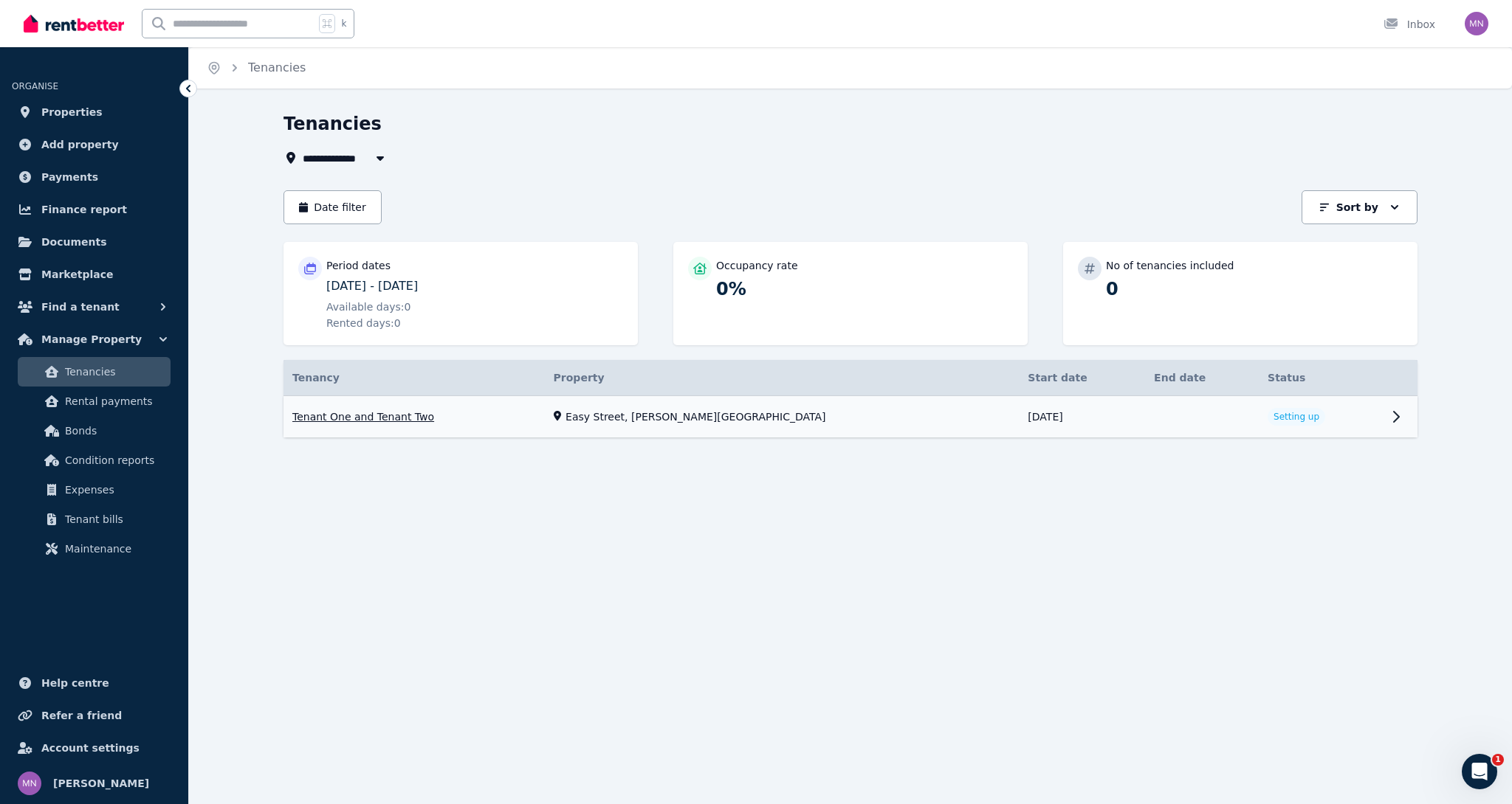
click at [567, 431] on link "View property details" at bounding box center [850, 417] width 1134 height 42
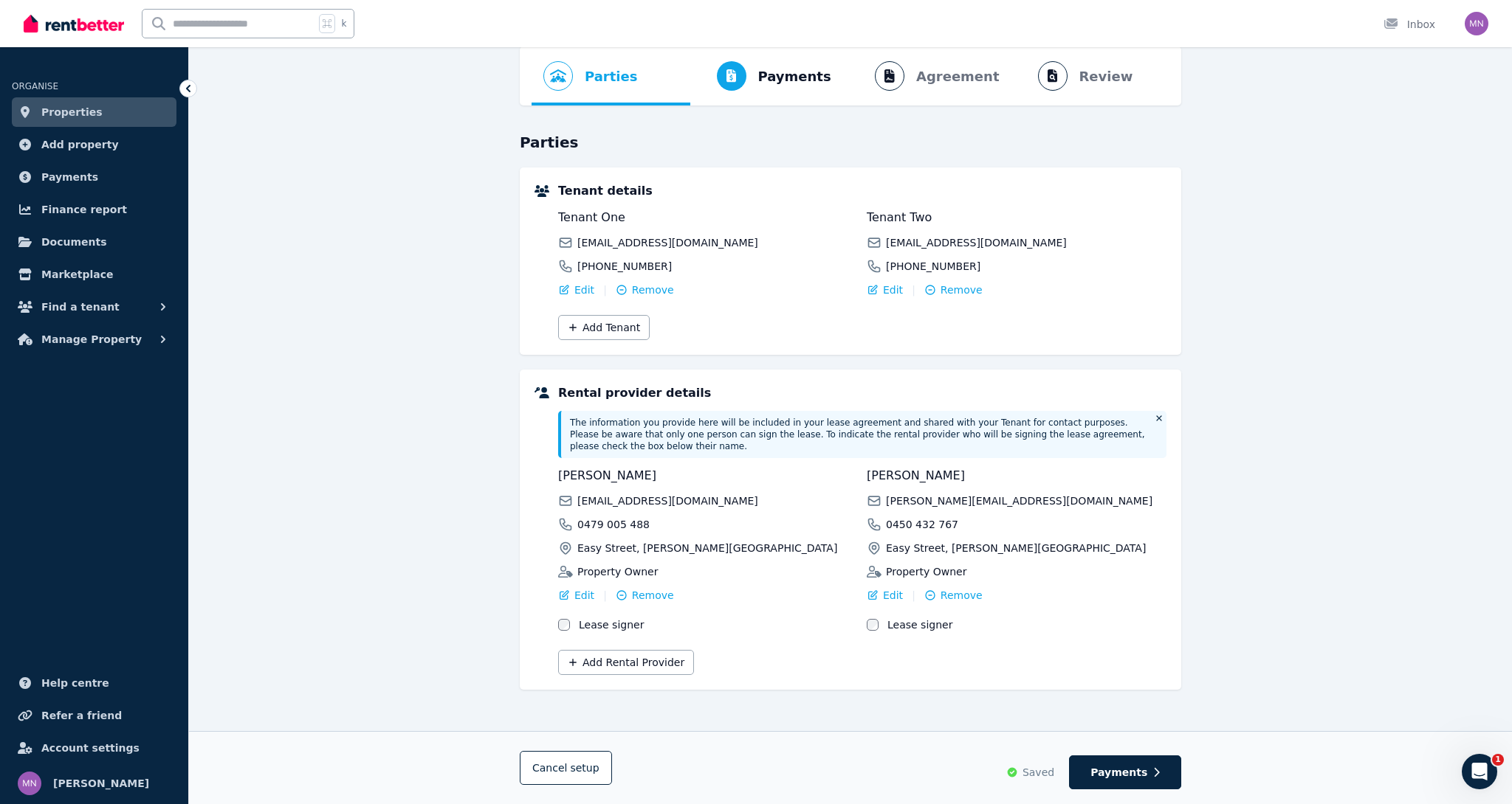
scroll to position [66, 0]
click at [86, 109] on span "Properties" at bounding box center [72, 113] width 61 height 18
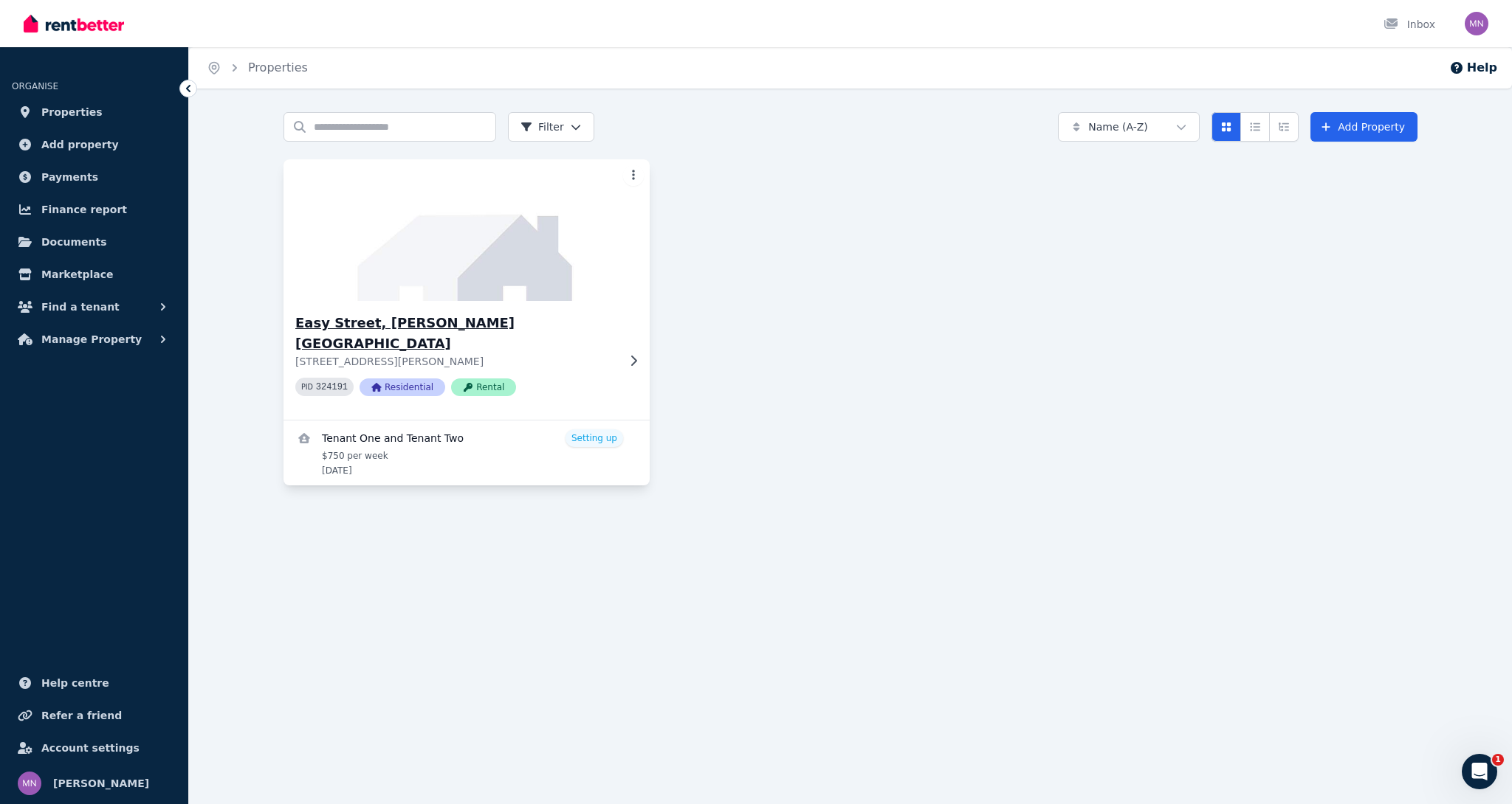
click at [423, 276] on img at bounding box center [467, 230] width 385 height 149
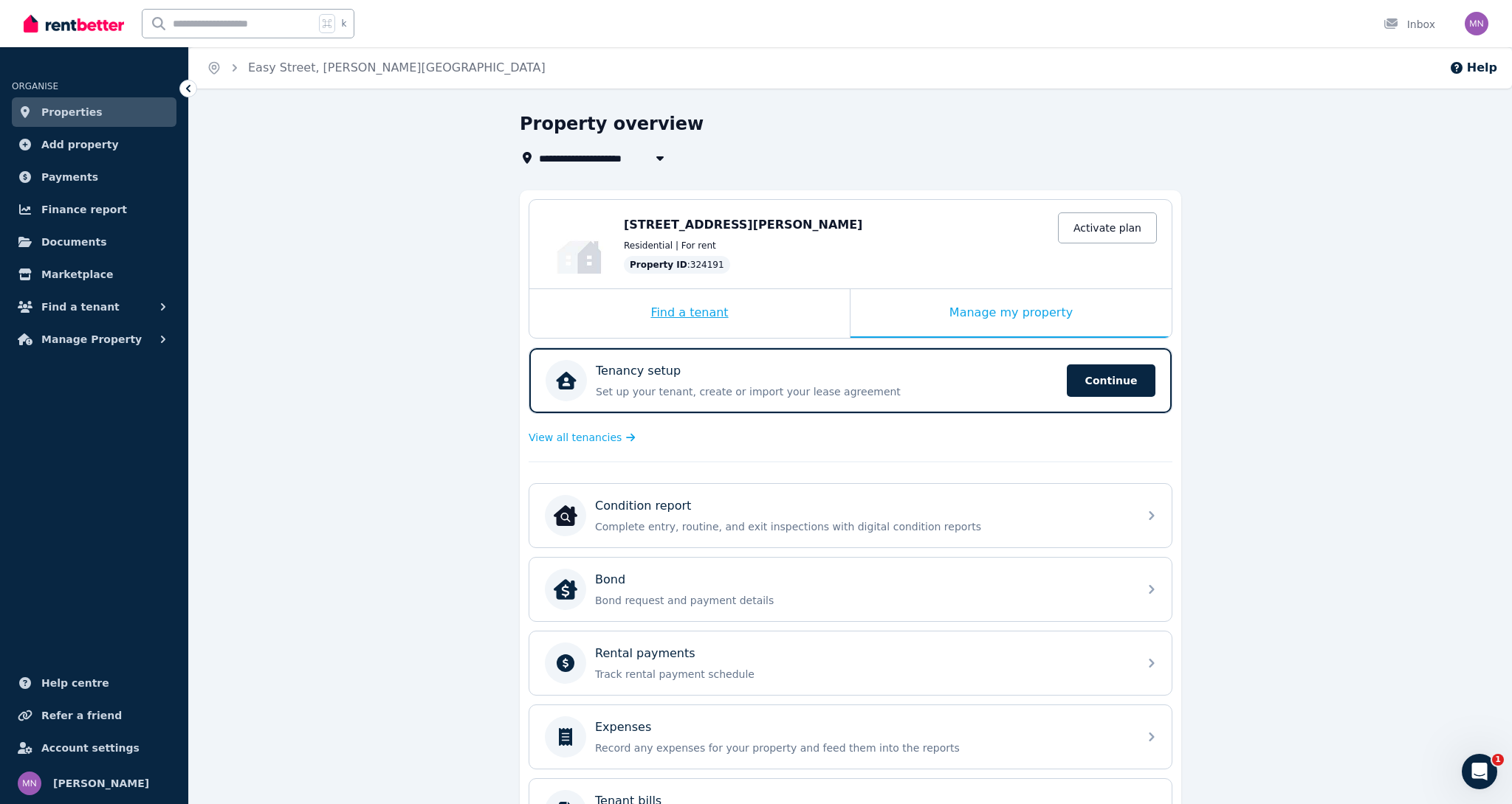
click at [725, 311] on div "Find a tenant" at bounding box center [690, 313] width 321 height 48
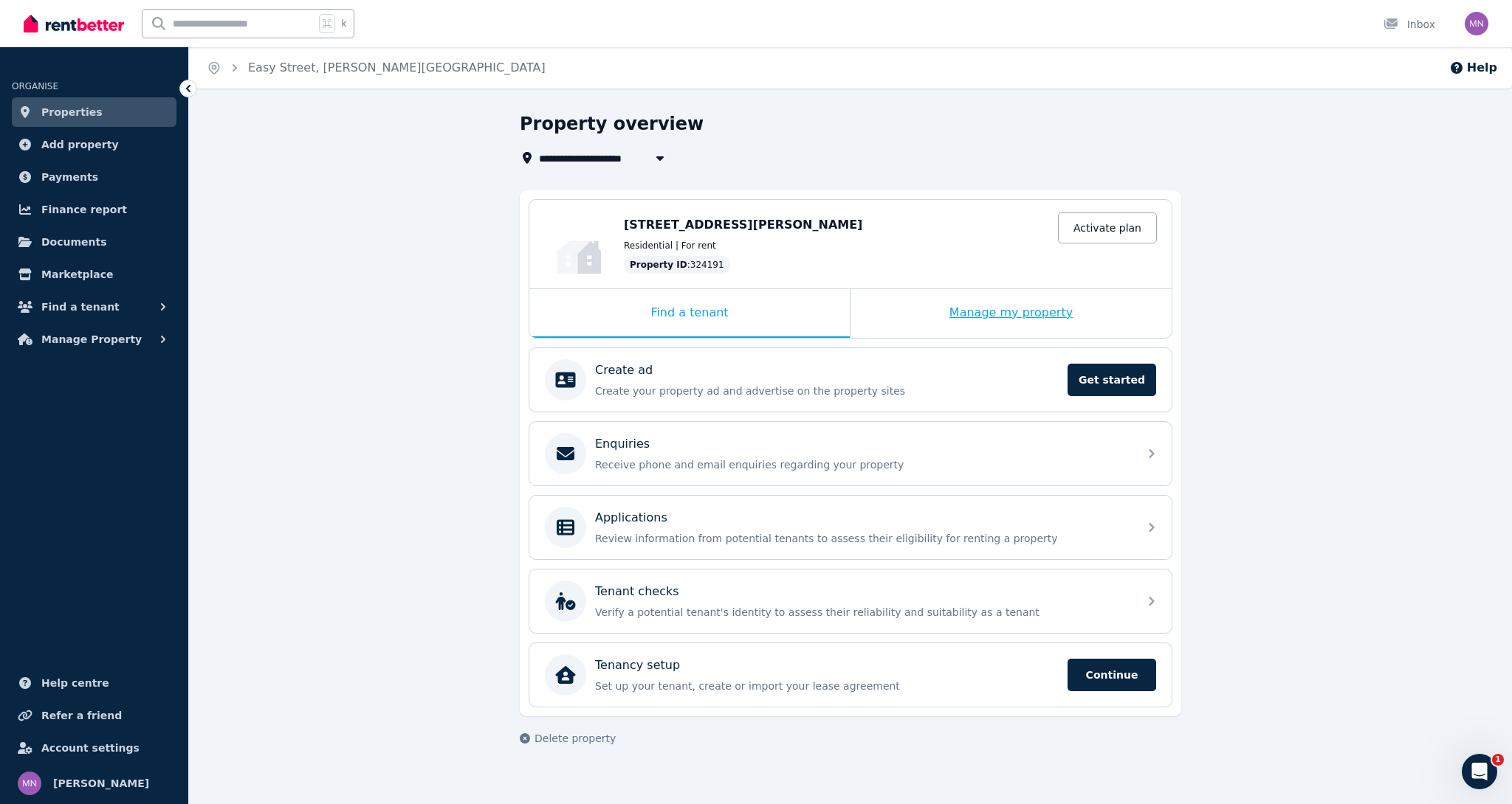
click at [965, 316] on div "Manage my property" at bounding box center [1010, 313] width 321 height 48
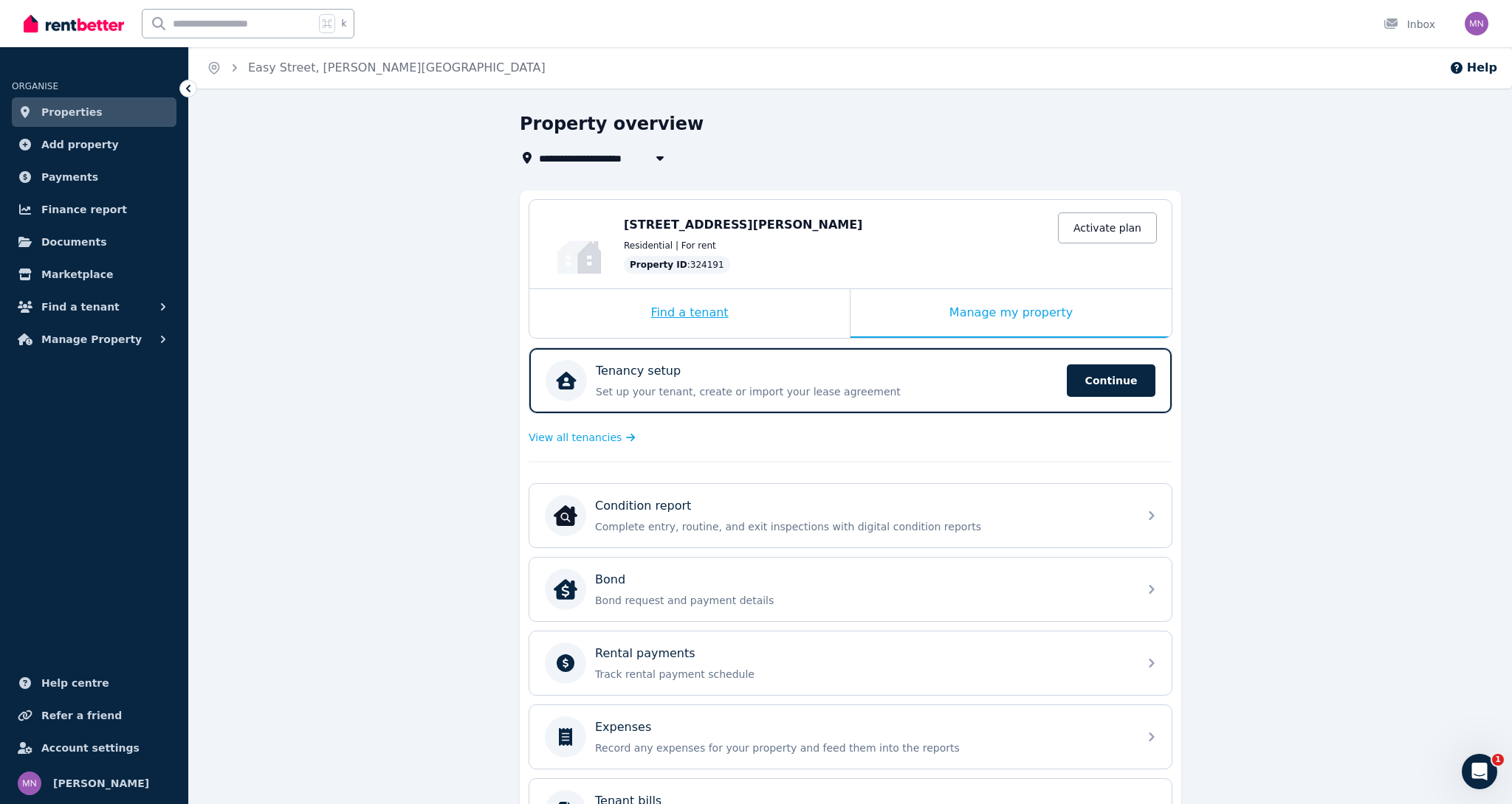
click at [784, 326] on div "Find a tenant" at bounding box center [690, 313] width 321 height 48
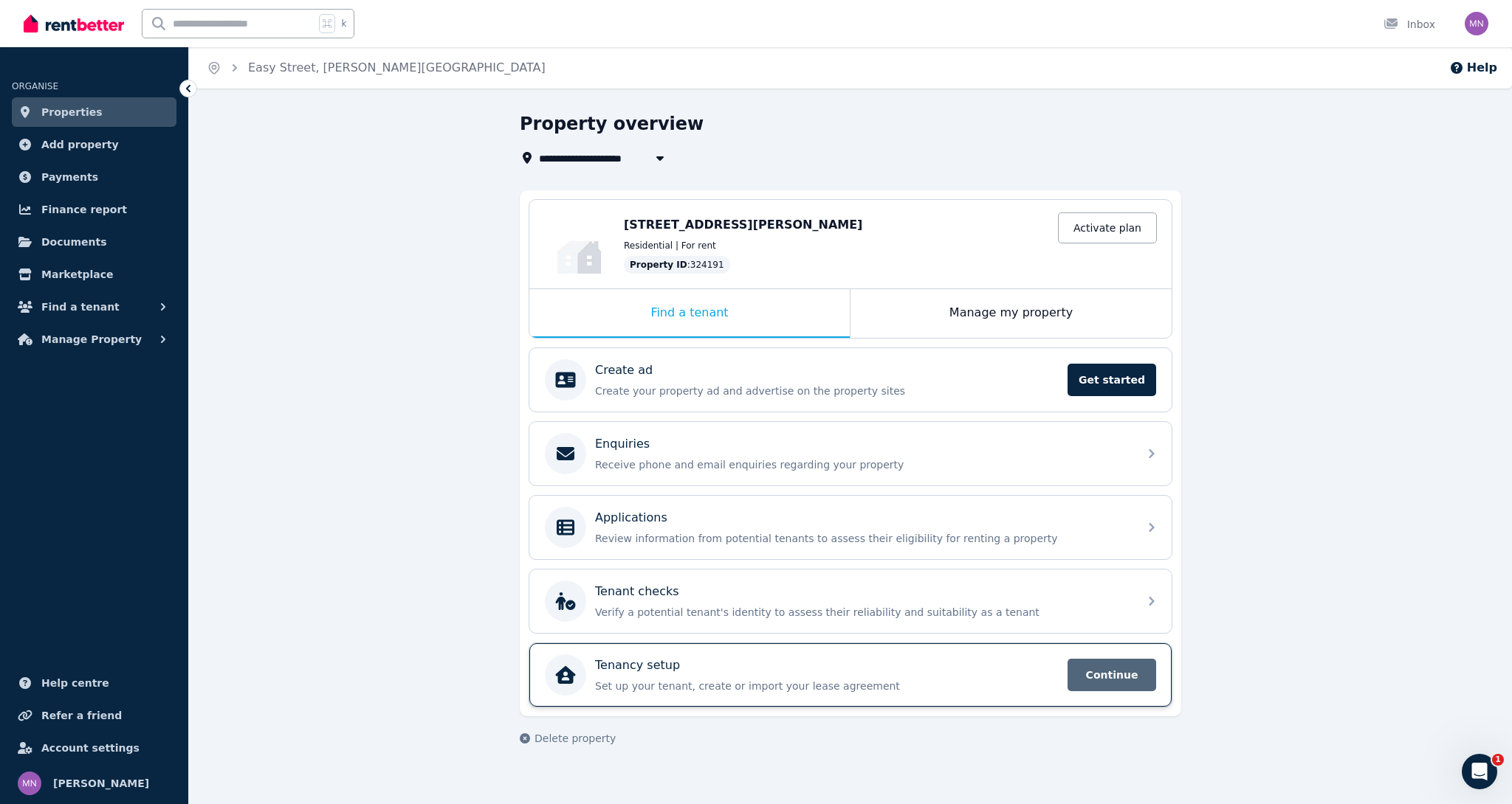
click at [1103, 674] on span "Continue" at bounding box center [1112, 675] width 89 height 33
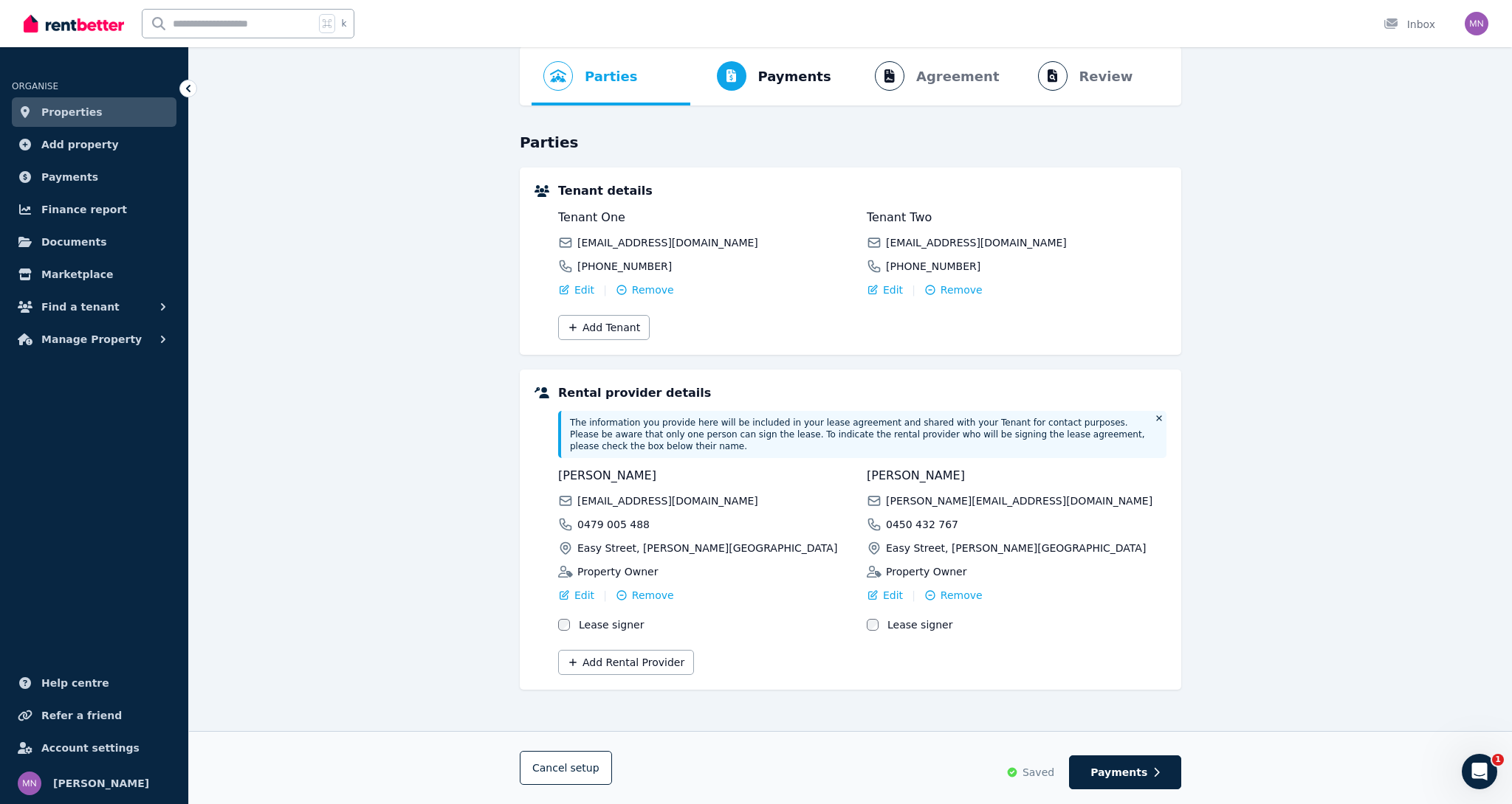
scroll to position [66, 0]
click at [119, 335] on span "Manage Property" at bounding box center [91, 340] width 101 height 18
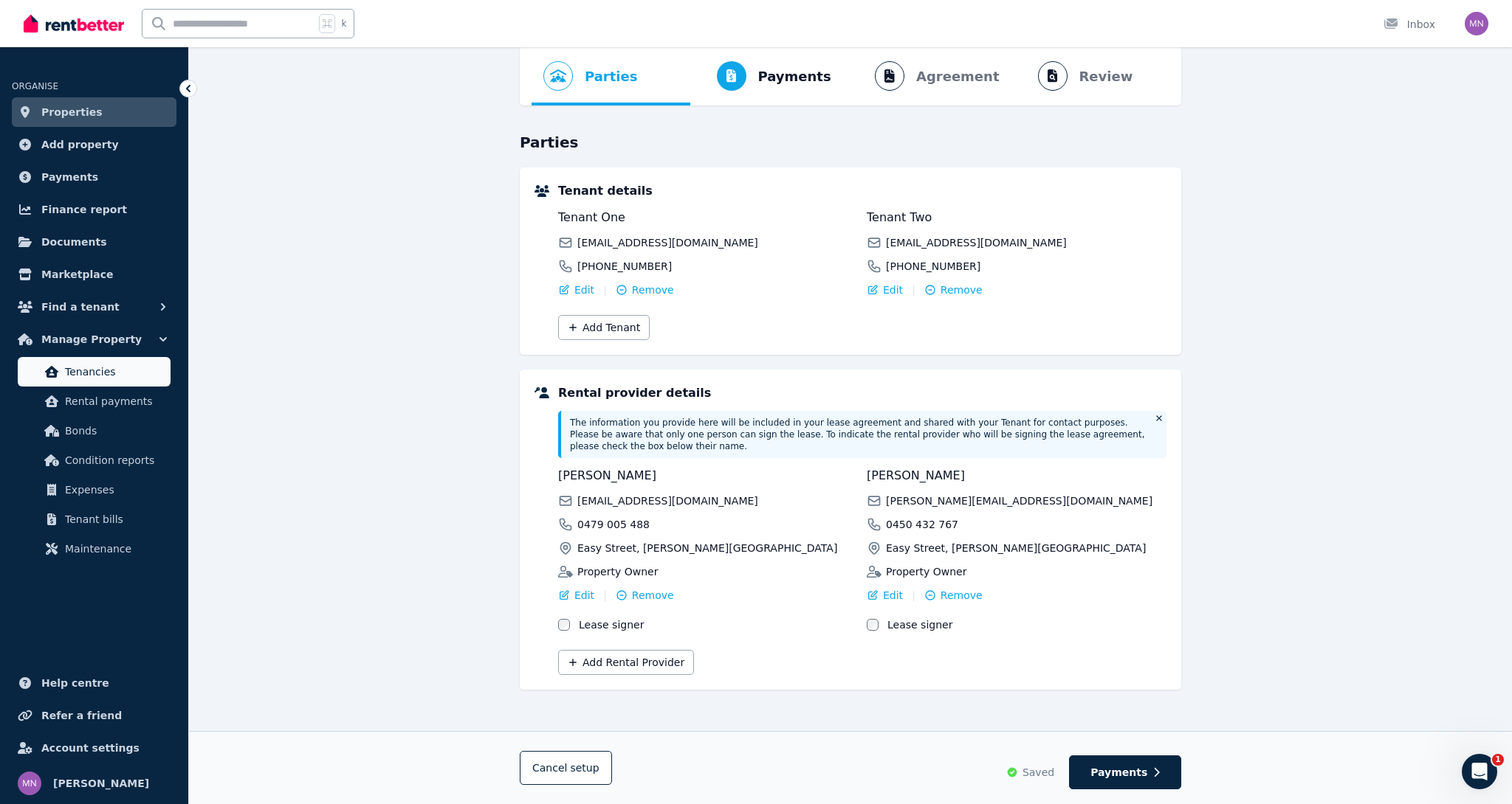
click at [108, 373] on span "Tenancies" at bounding box center [115, 372] width 100 height 18
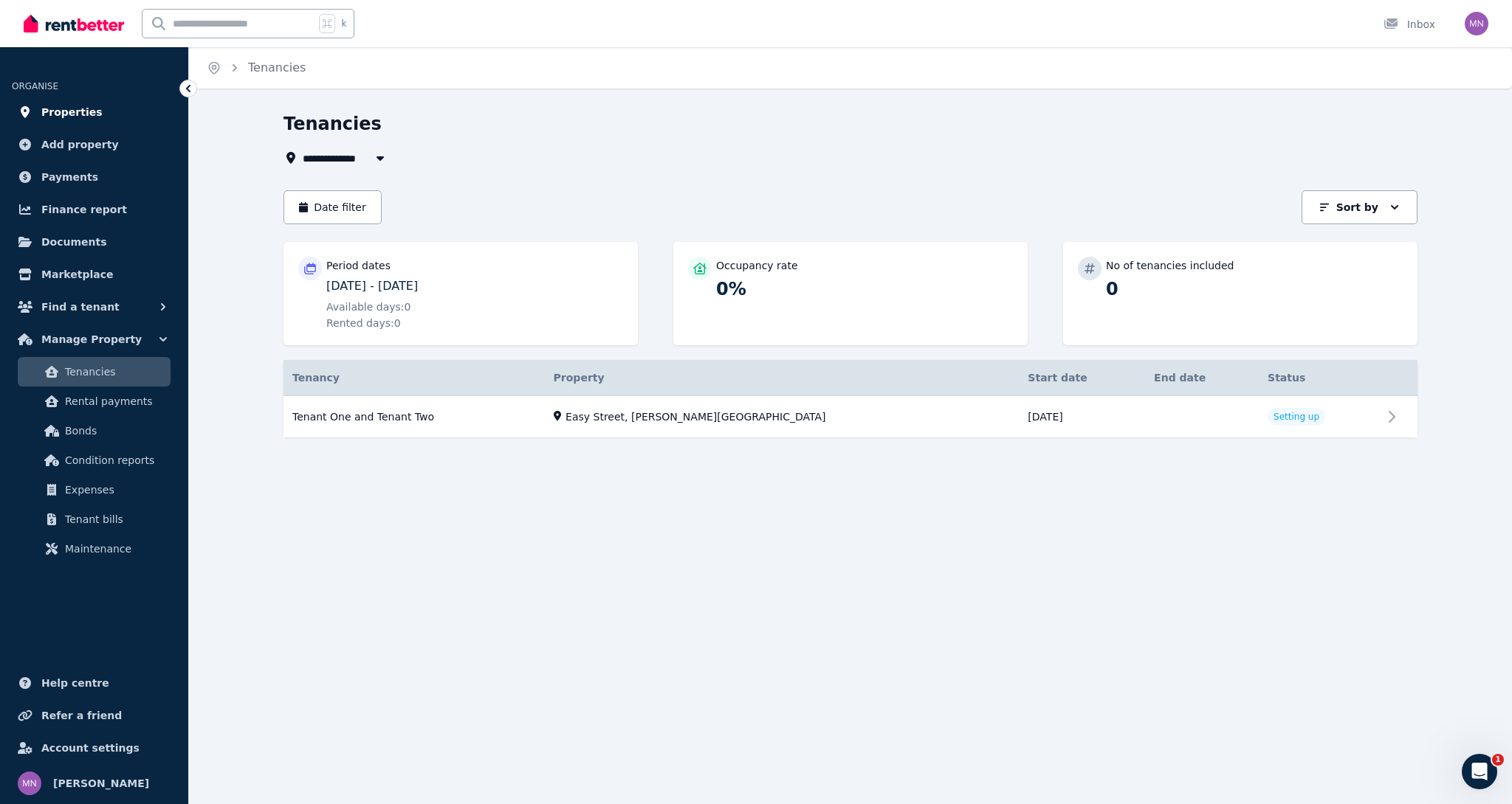
click at [47, 110] on span "Properties" at bounding box center [72, 113] width 61 height 18
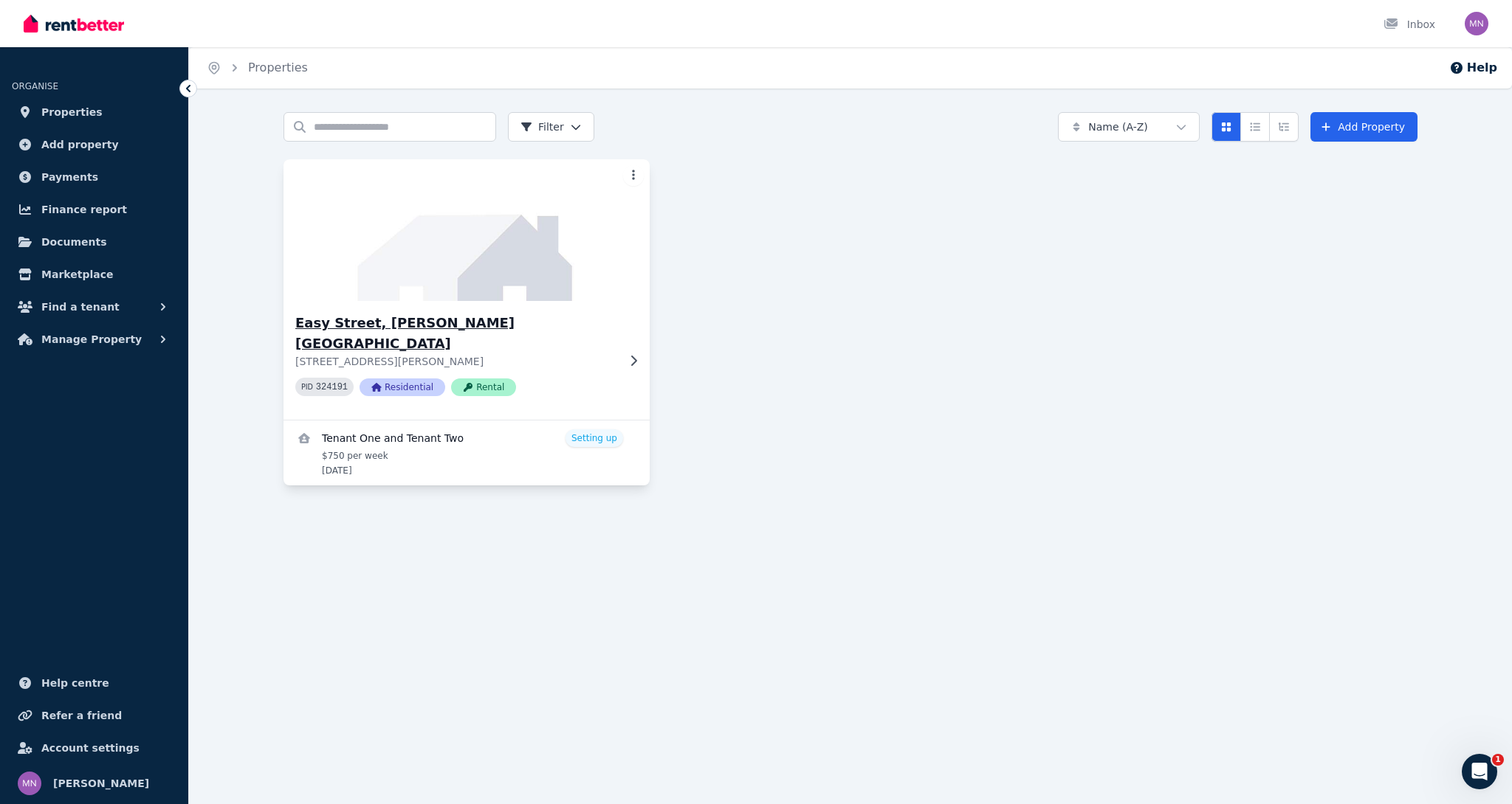
click at [529, 304] on div "Easy Street, Byron Bay Easy Street, Byron Bay NSW 2481 PID 324191 Residential R…" at bounding box center [466, 360] width 366 height 118
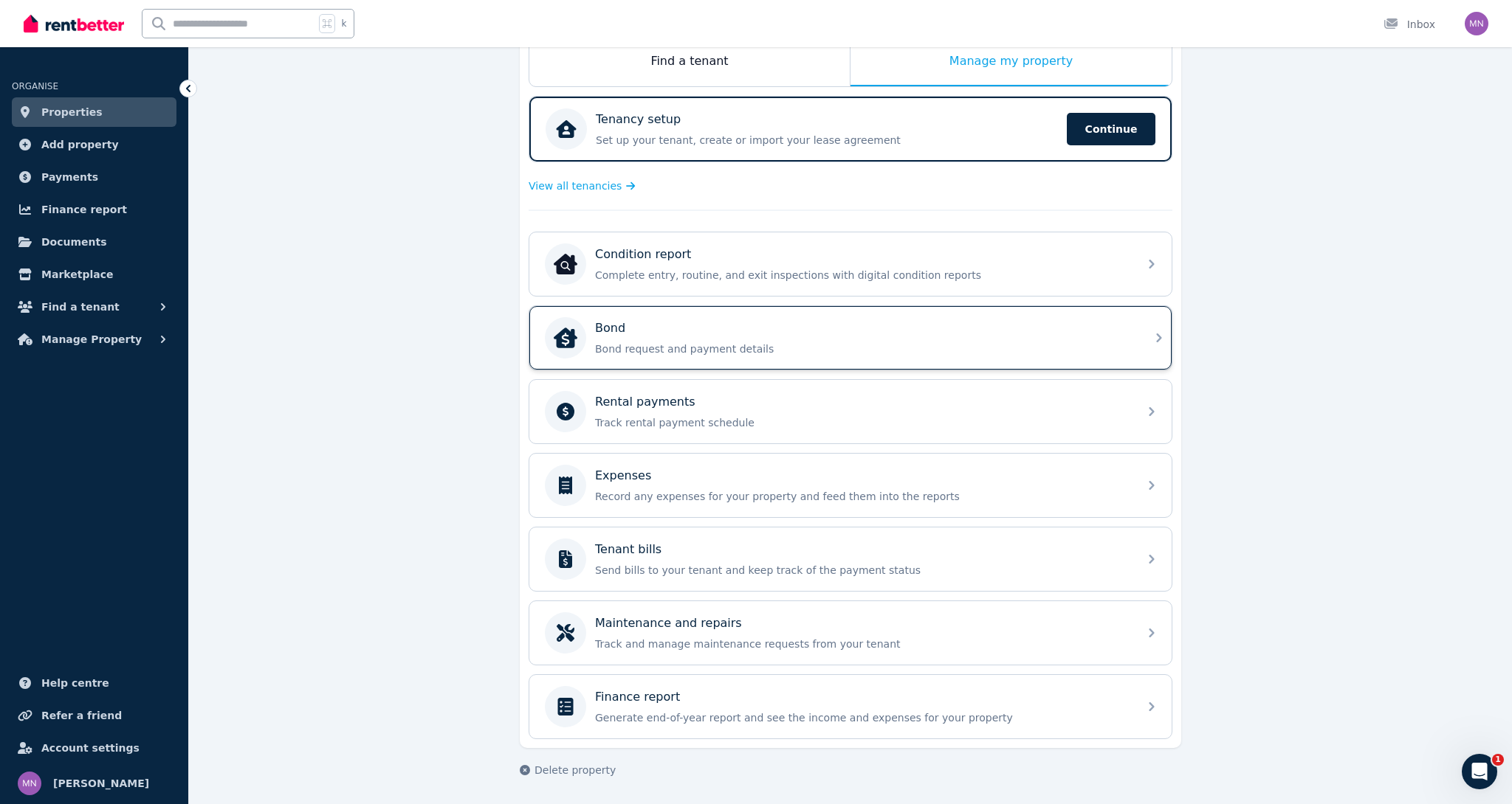
scroll to position [252, 0]
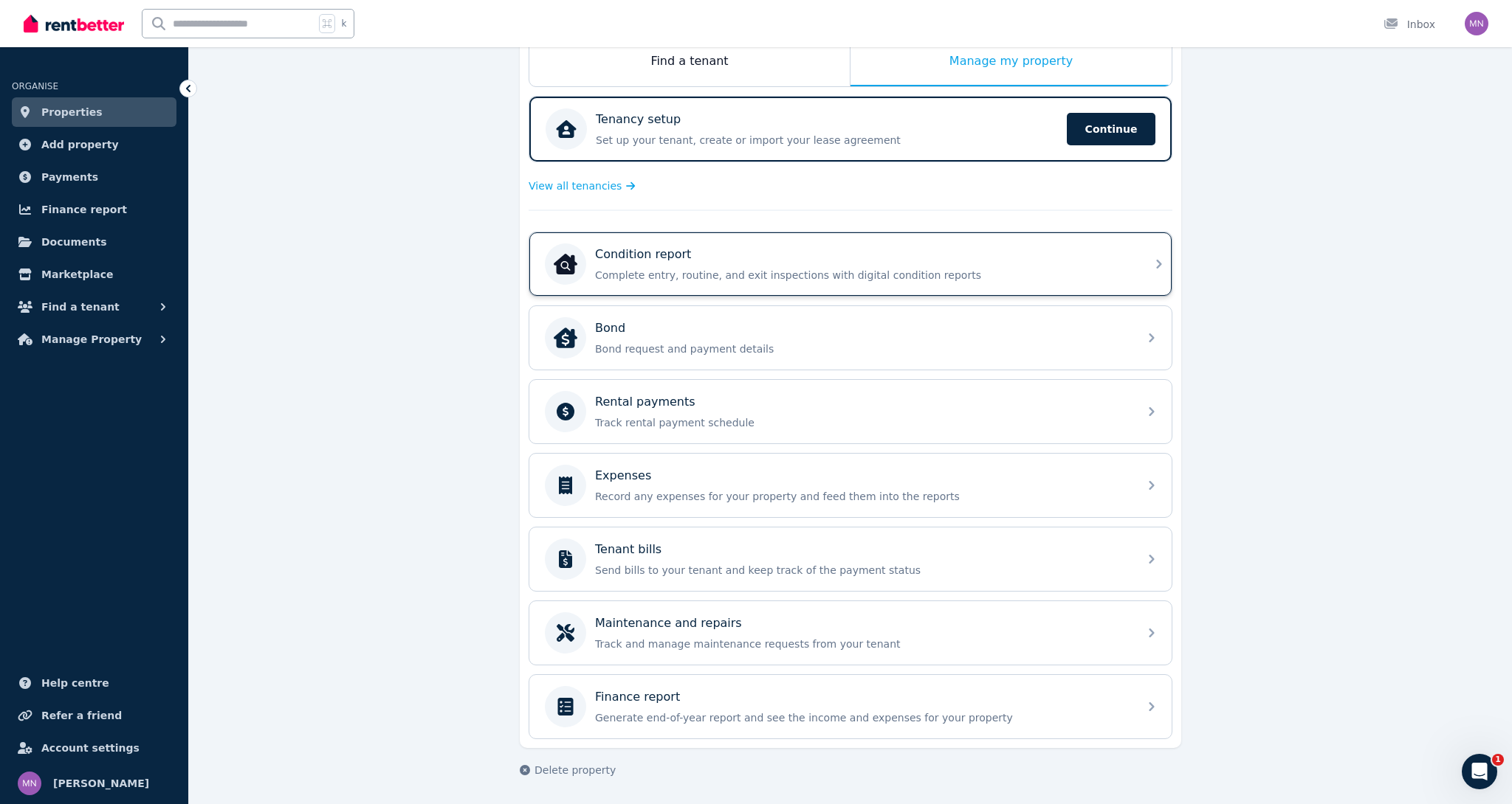
click at [728, 273] on p "Complete entry, routine, and exit inspections with digital condition reports" at bounding box center [862, 275] width 535 height 15
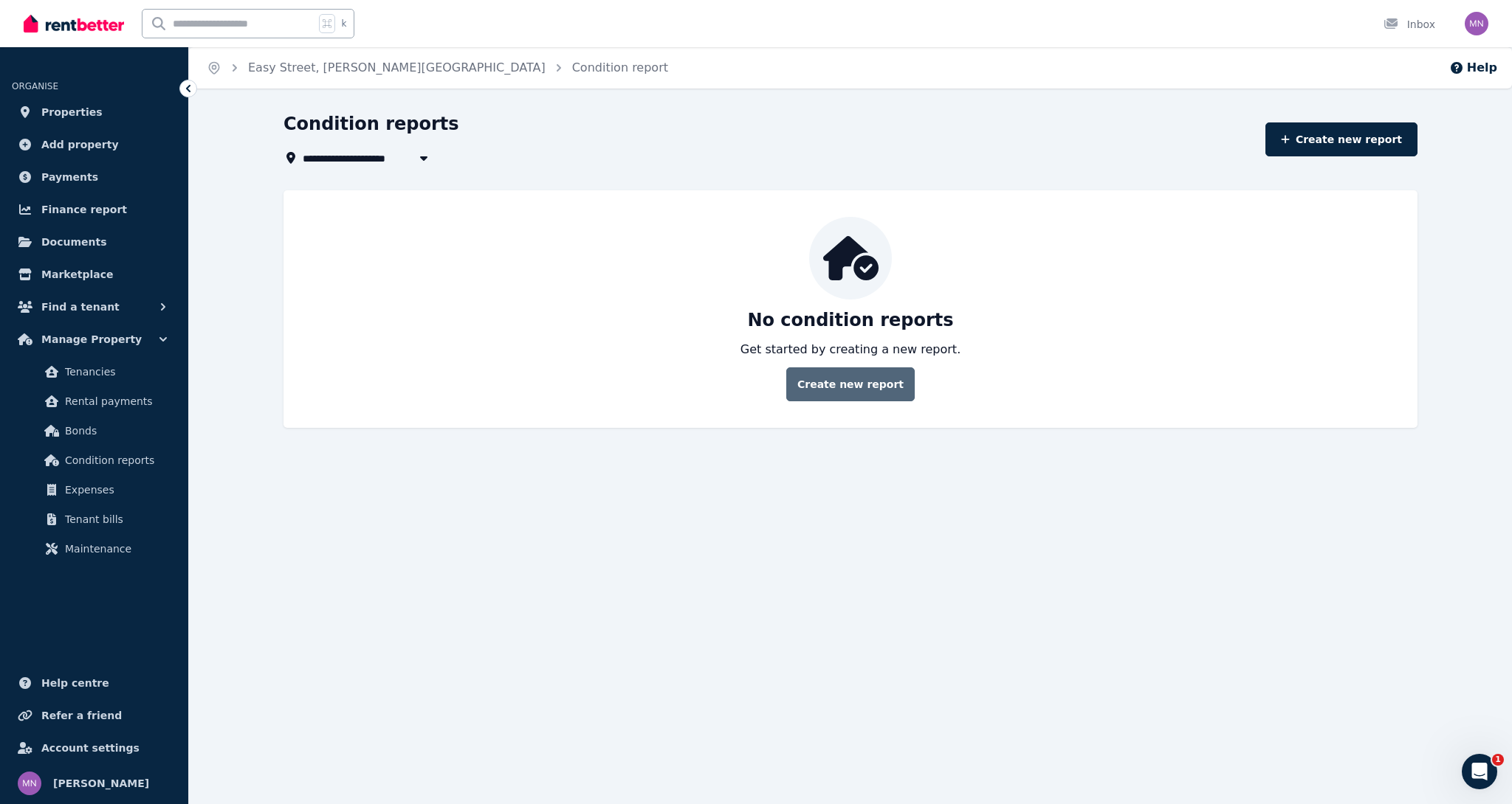
click at [845, 393] on link "Create new report" at bounding box center [850, 384] width 128 height 34
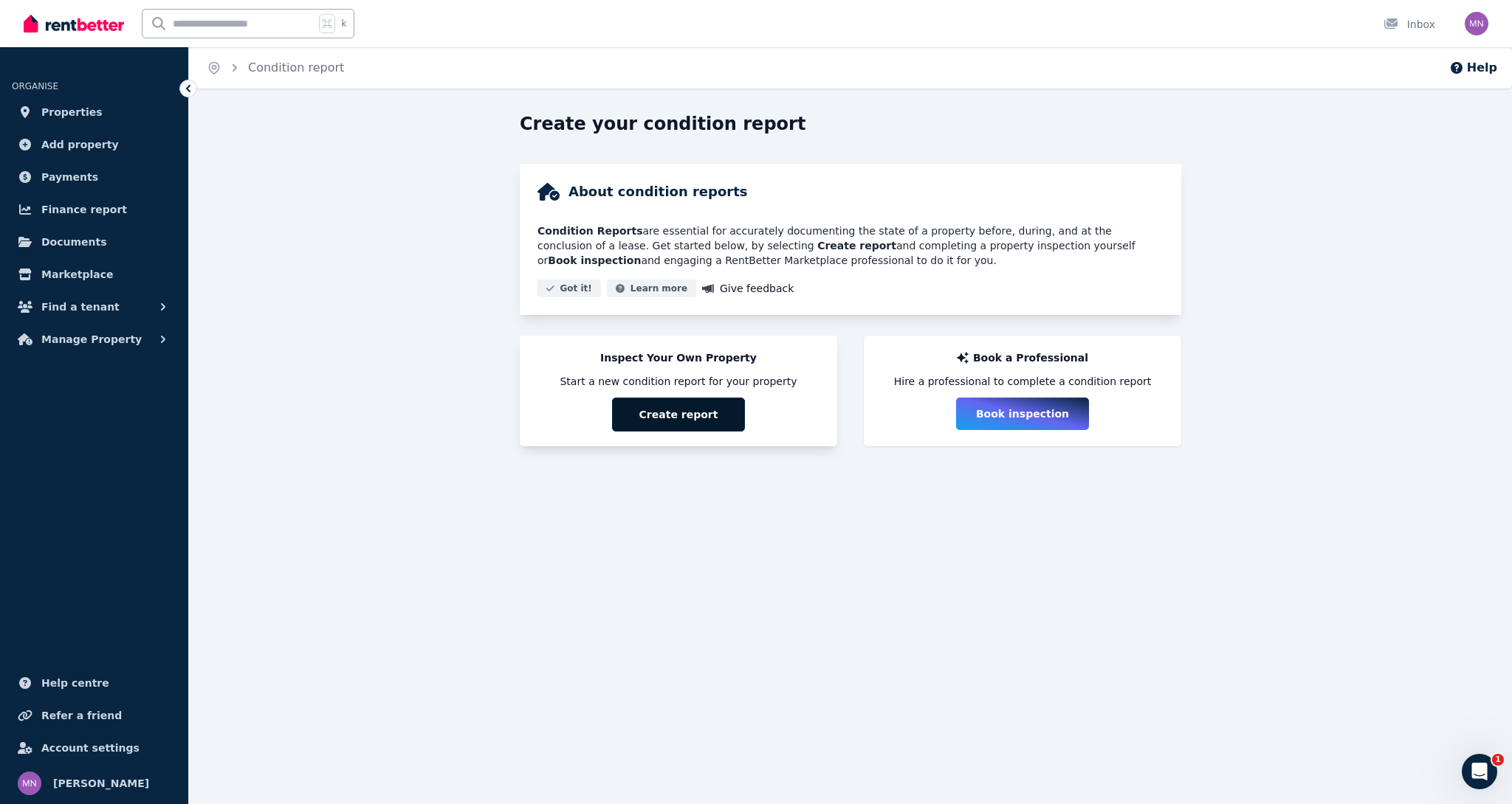
click at [659, 418] on button "Create report" at bounding box center [678, 415] width 133 height 34
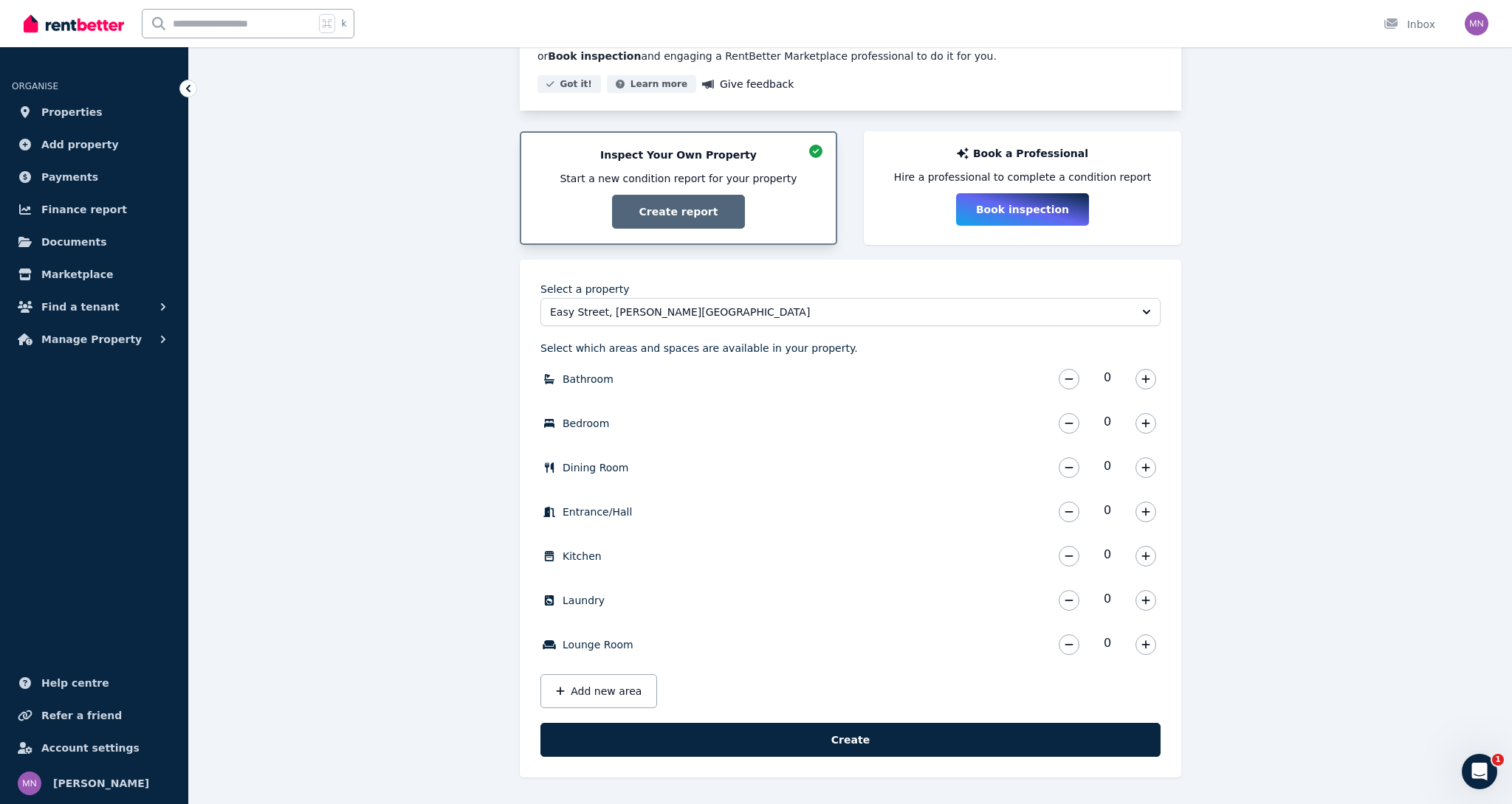
scroll to position [204, 0]
click at [1143, 383] on icon "button" at bounding box center [1146, 379] width 9 height 10
click at [1145, 425] on icon "button" at bounding box center [1145, 422] width 8 height 8
click at [1145, 460] on button "button" at bounding box center [1146, 468] width 21 height 21
click at [1148, 511] on icon "button" at bounding box center [1146, 512] width 9 height 10
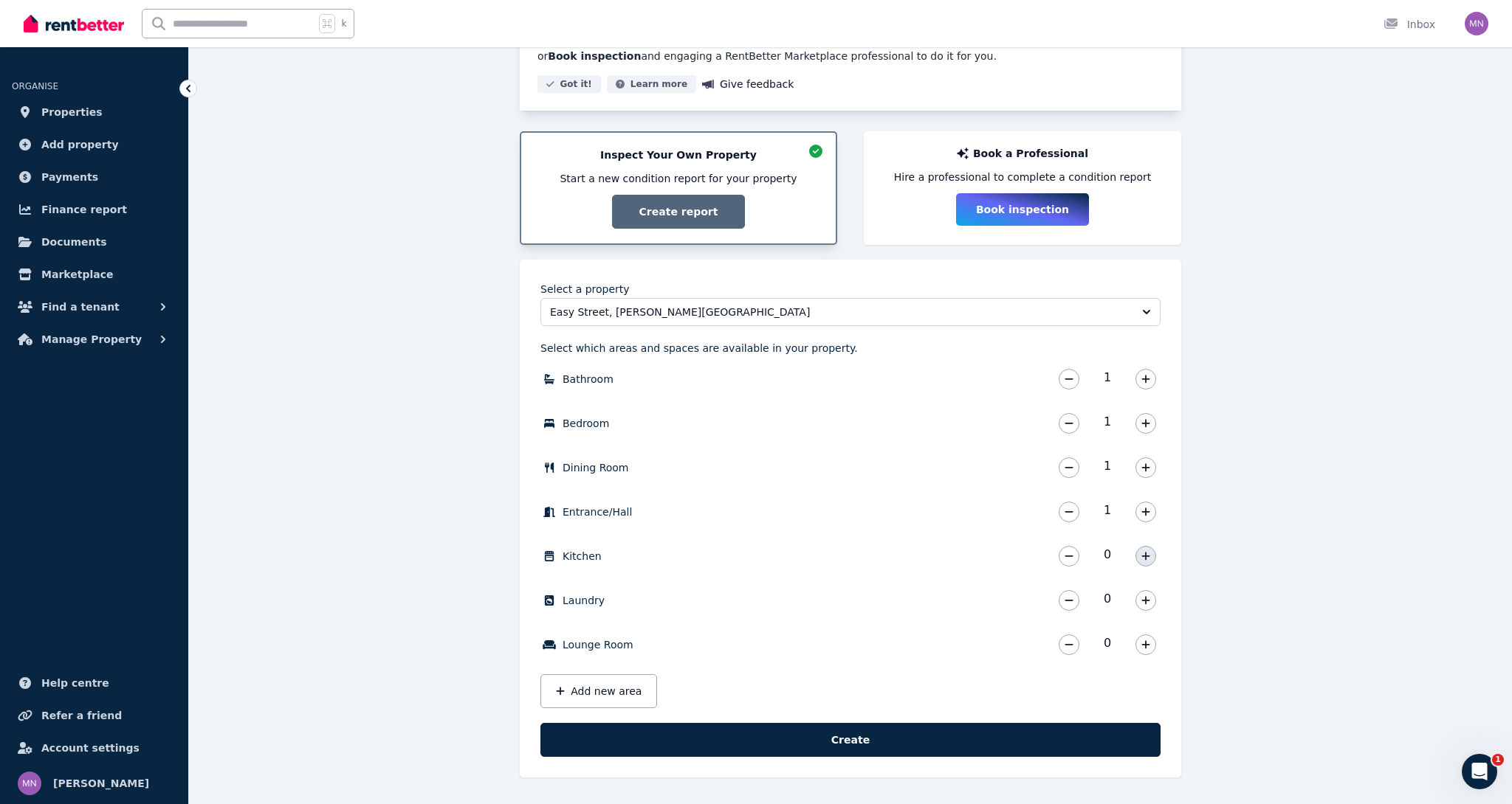
click at [1146, 554] on icon "button" at bounding box center [1145, 556] width 8 height 8
click at [1147, 600] on icon "button" at bounding box center [1146, 601] width 9 height 10
click at [1144, 640] on icon "button" at bounding box center [1146, 645] width 9 height 10
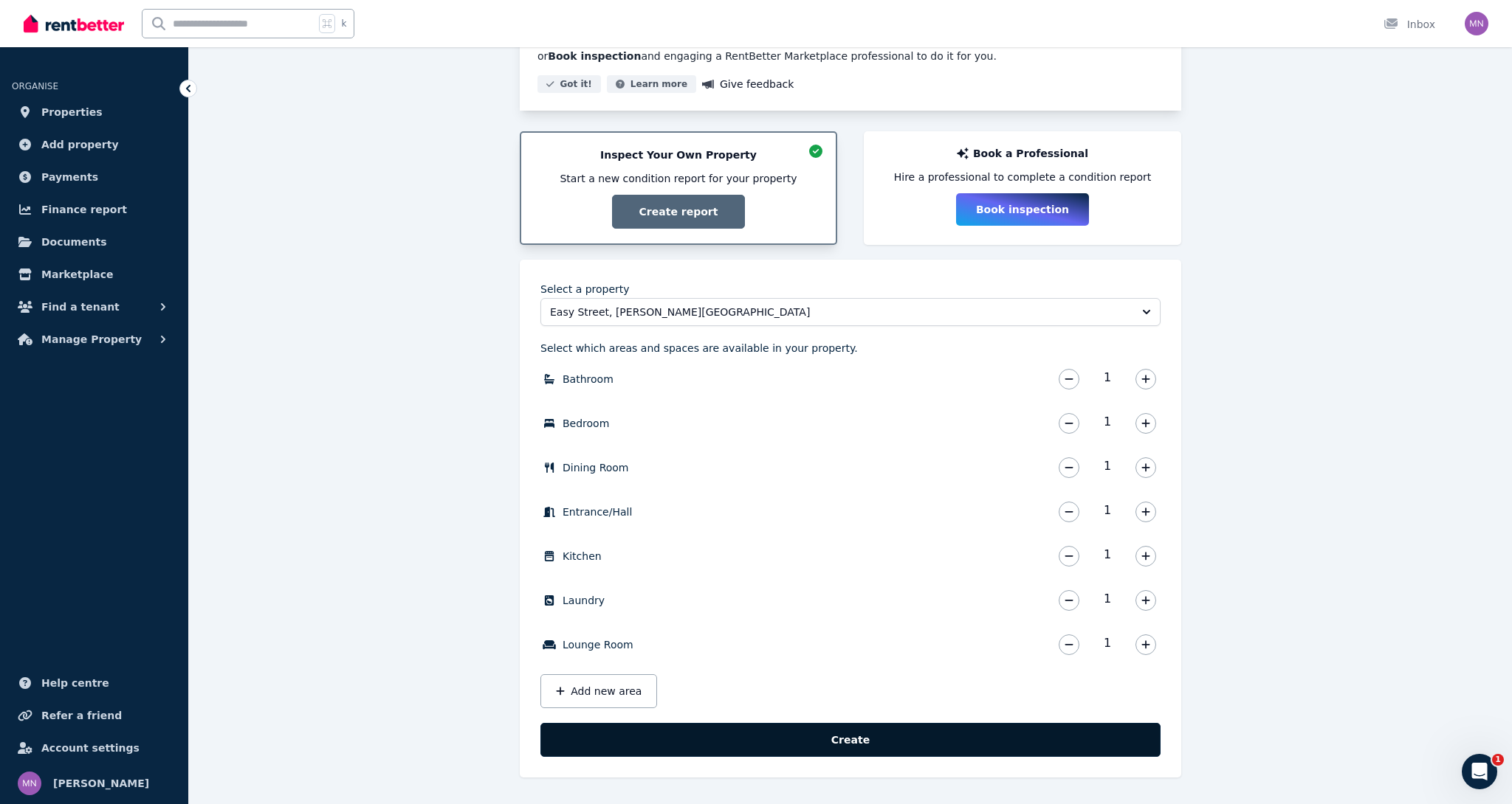
click at [1024, 744] on button "Create" at bounding box center [851, 740] width 620 height 34
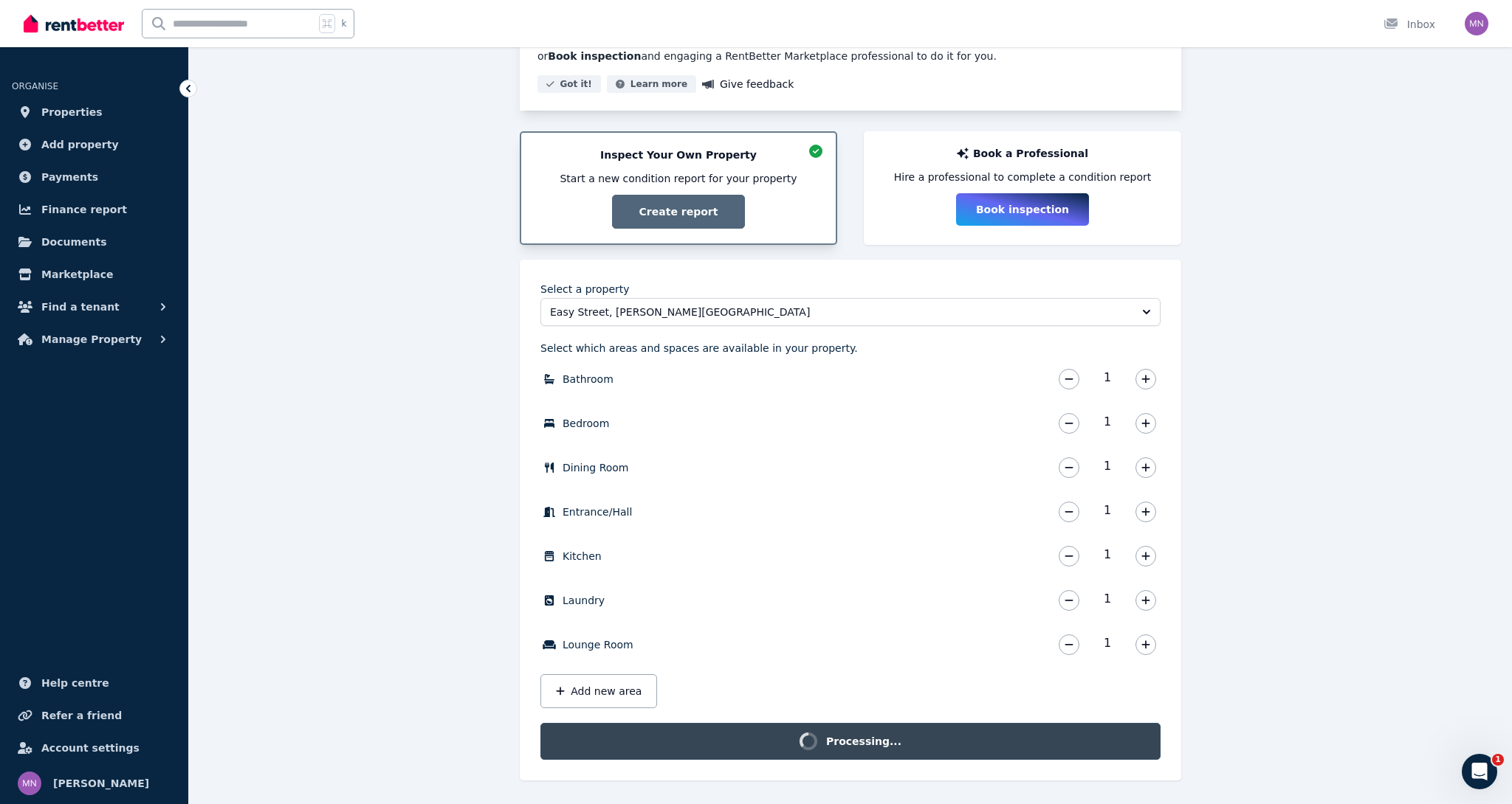
scroll to position [185, 0]
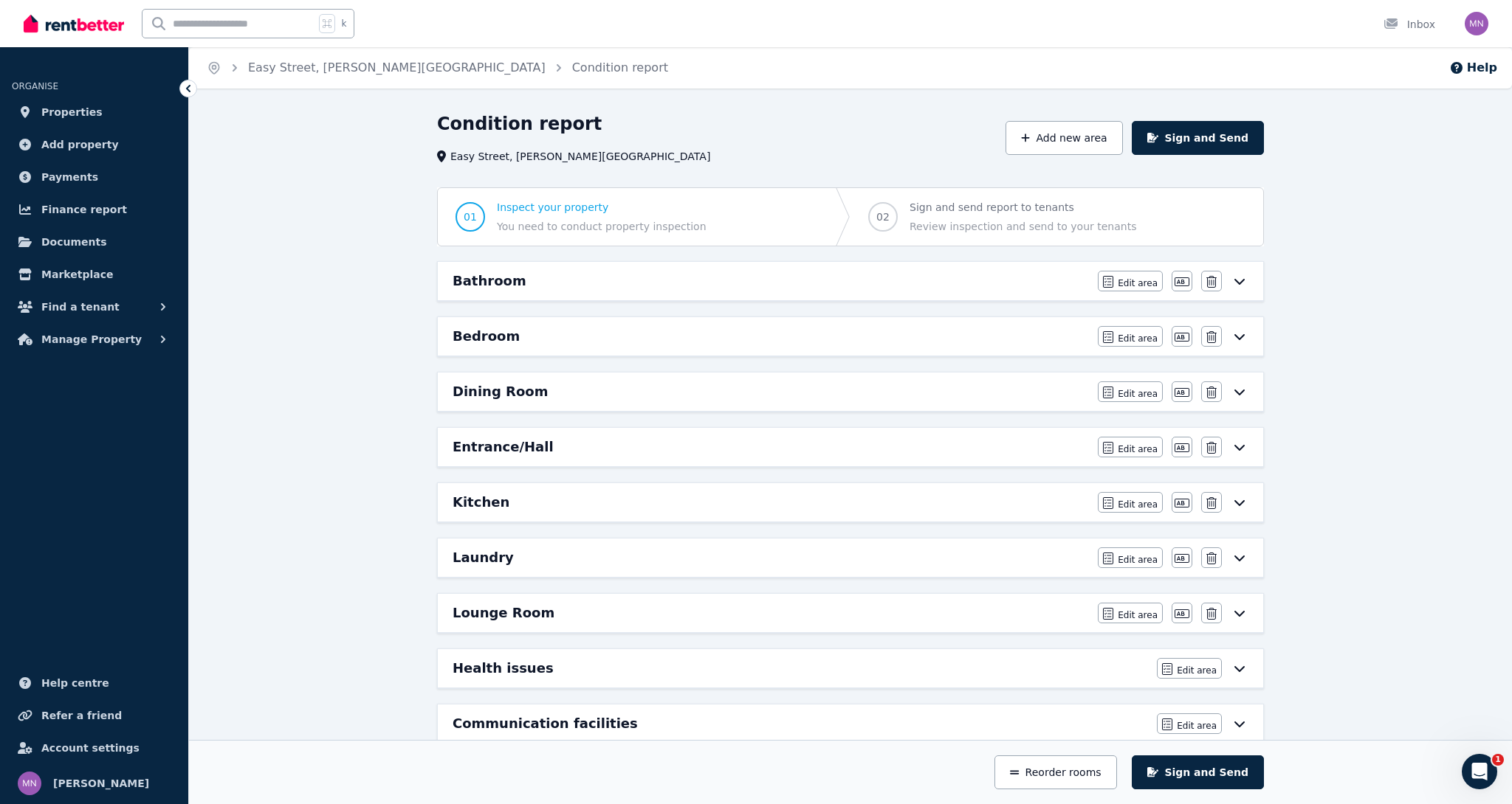
click at [822, 278] on div "Bathroom" at bounding box center [770, 281] width 636 height 21
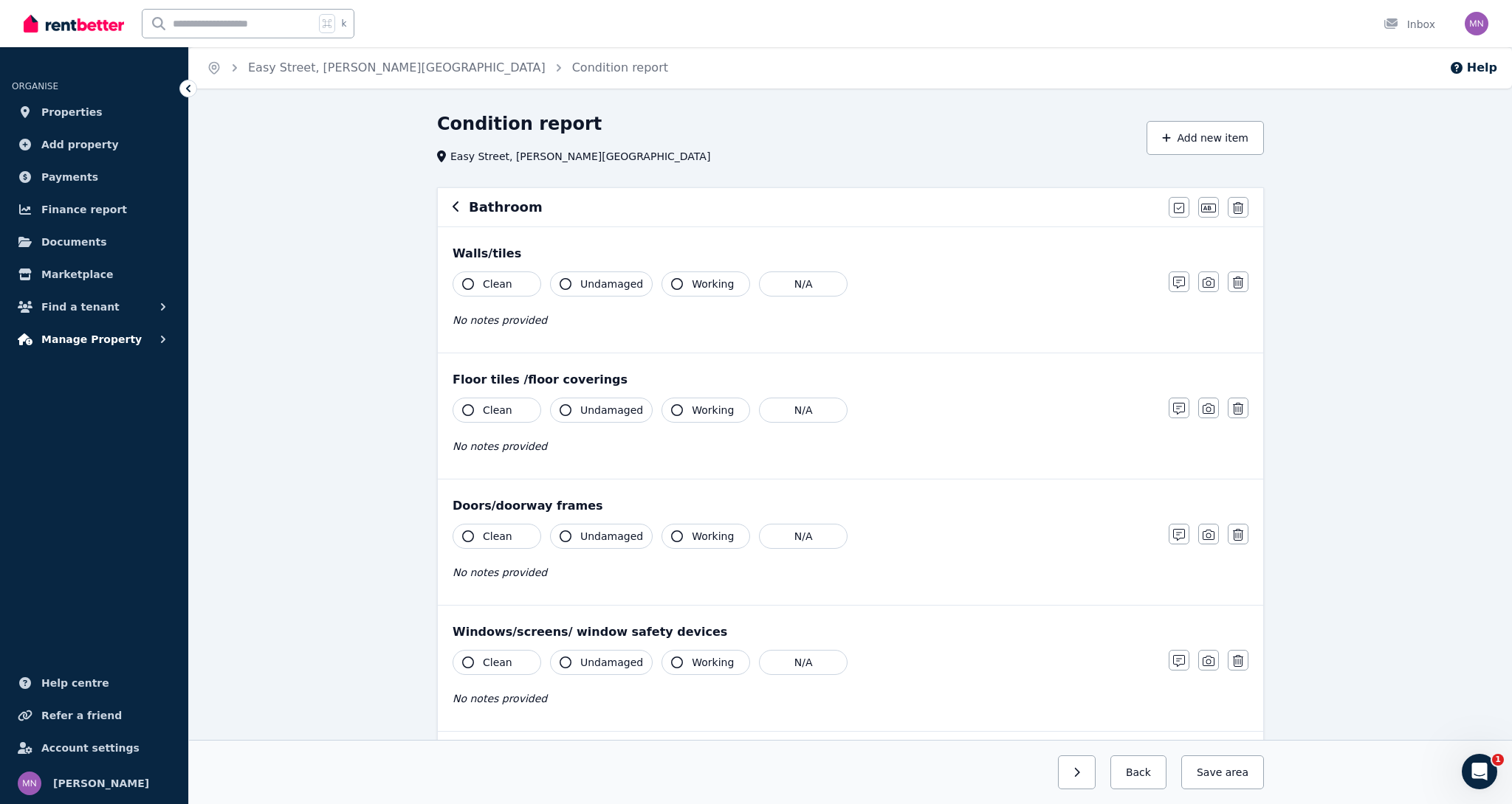
click at [113, 341] on span "Manage Property" at bounding box center [91, 340] width 101 height 18
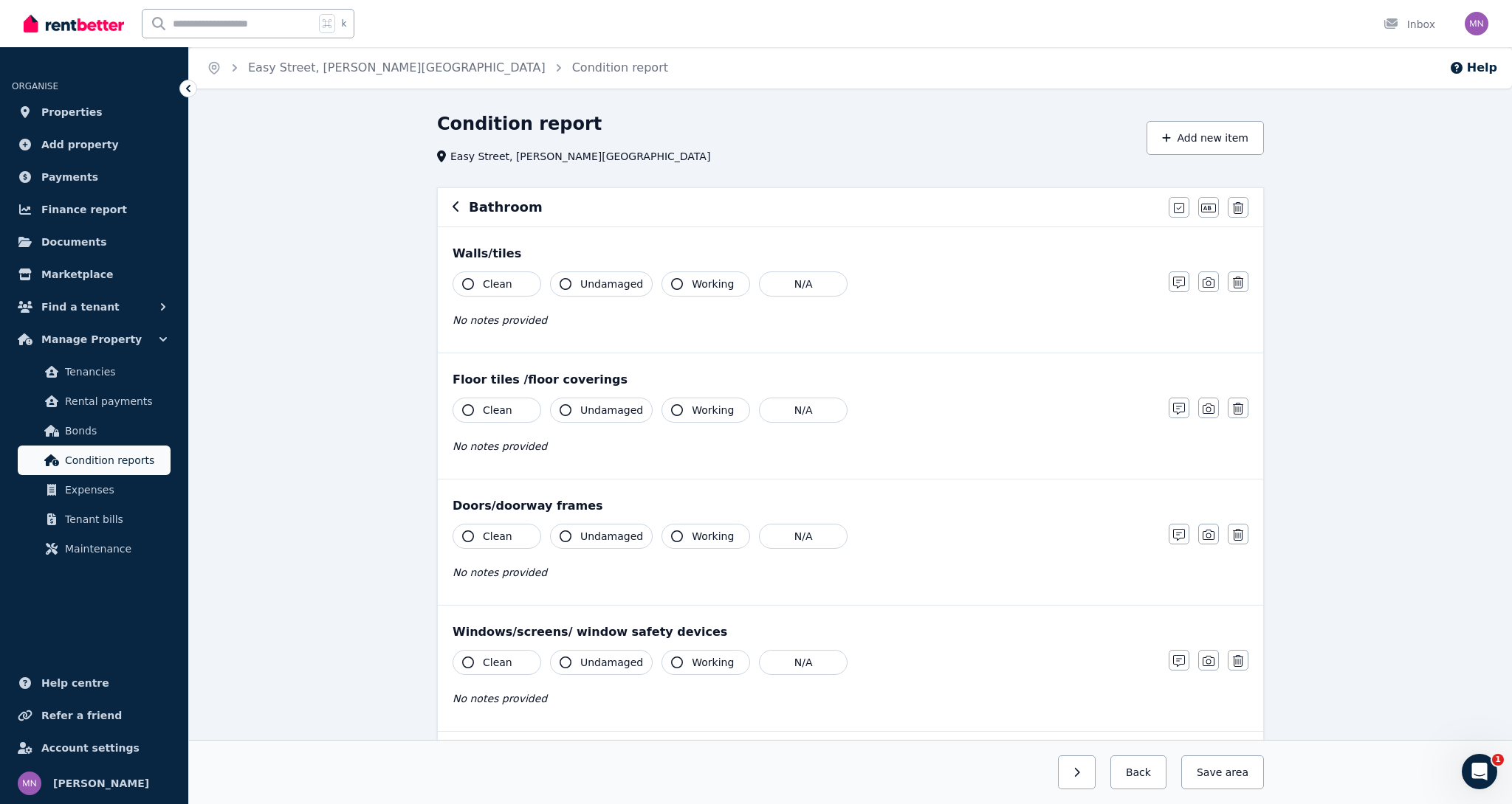
click at [101, 463] on span "Condition reports" at bounding box center [115, 460] width 100 height 18
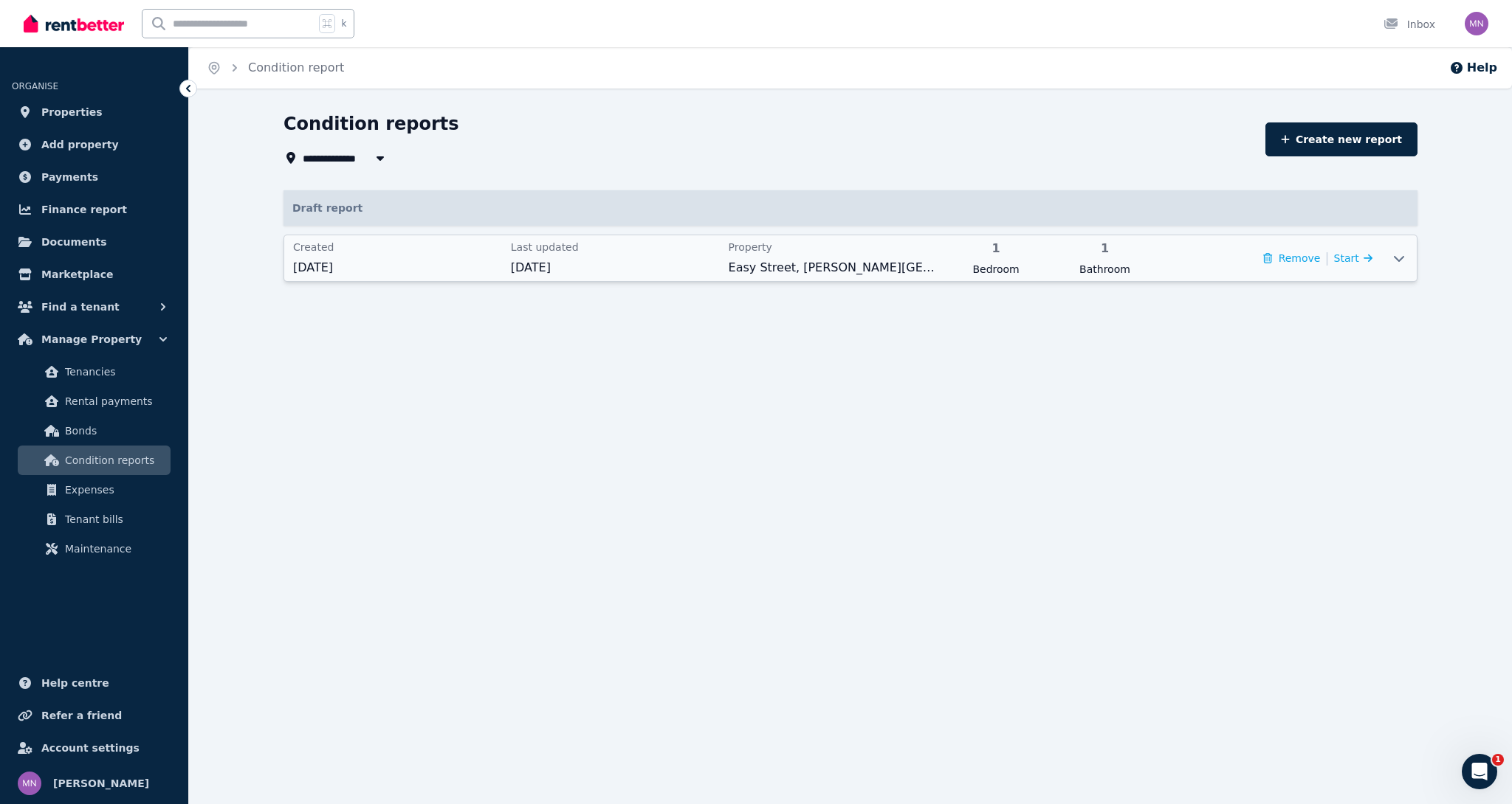
click at [1401, 259] on icon at bounding box center [1399, 259] width 10 height 6
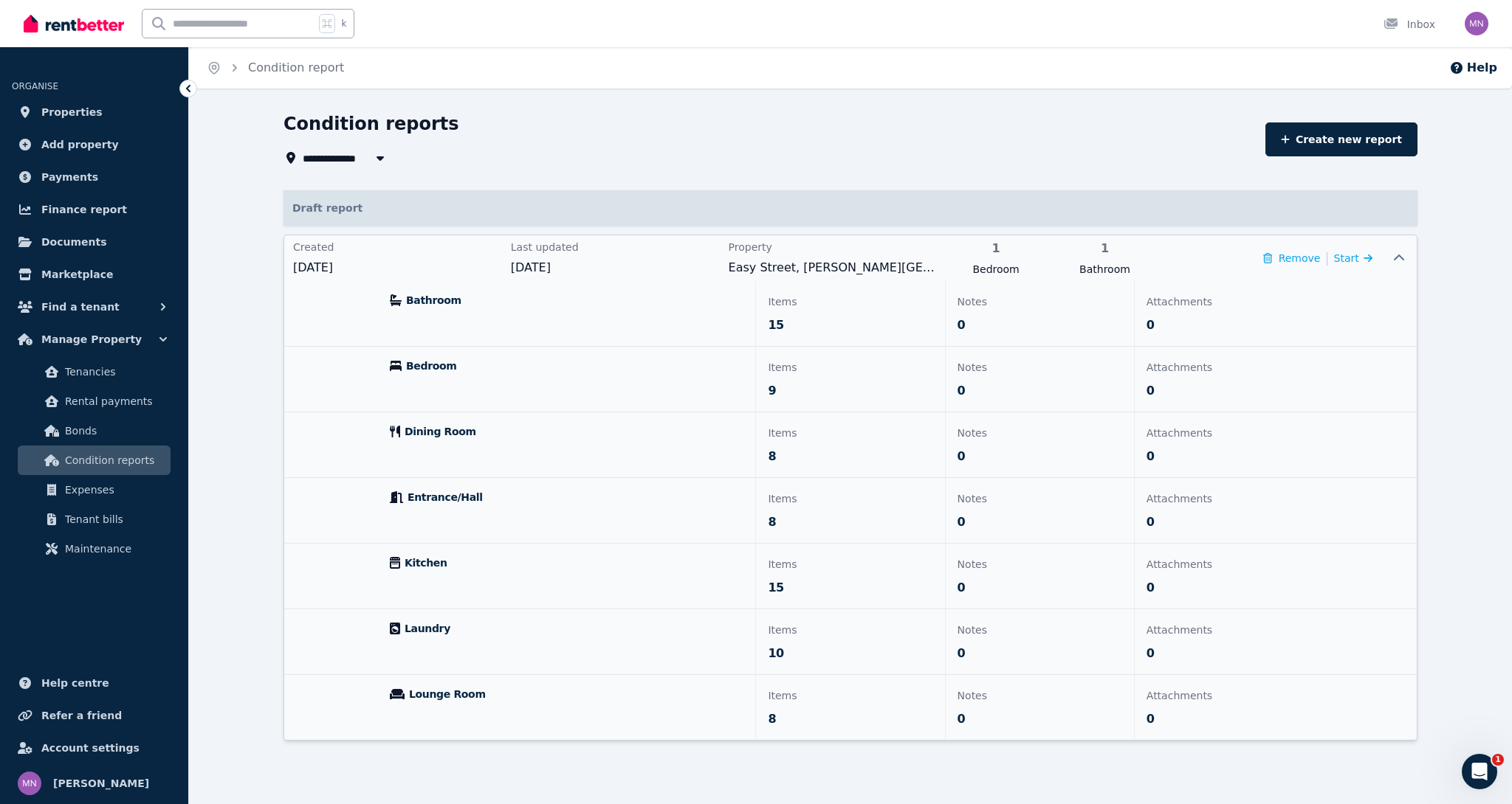
click at [1401, 259] on icon at bounding box center [1399, 259] width 18 height 12
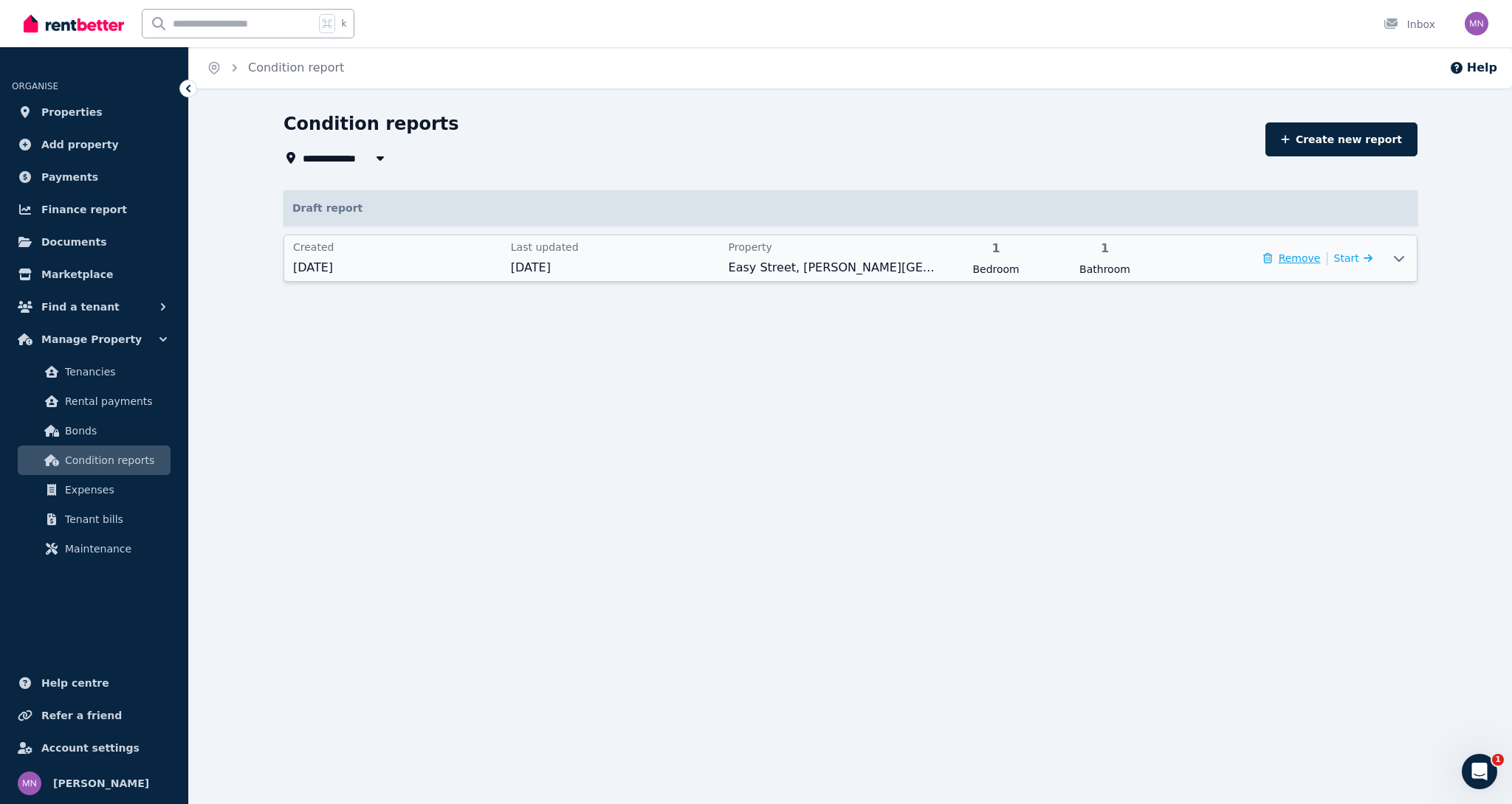
click at [1299, 262] on button "Remove" at bounding box center [1291, 259] width 57 height 15
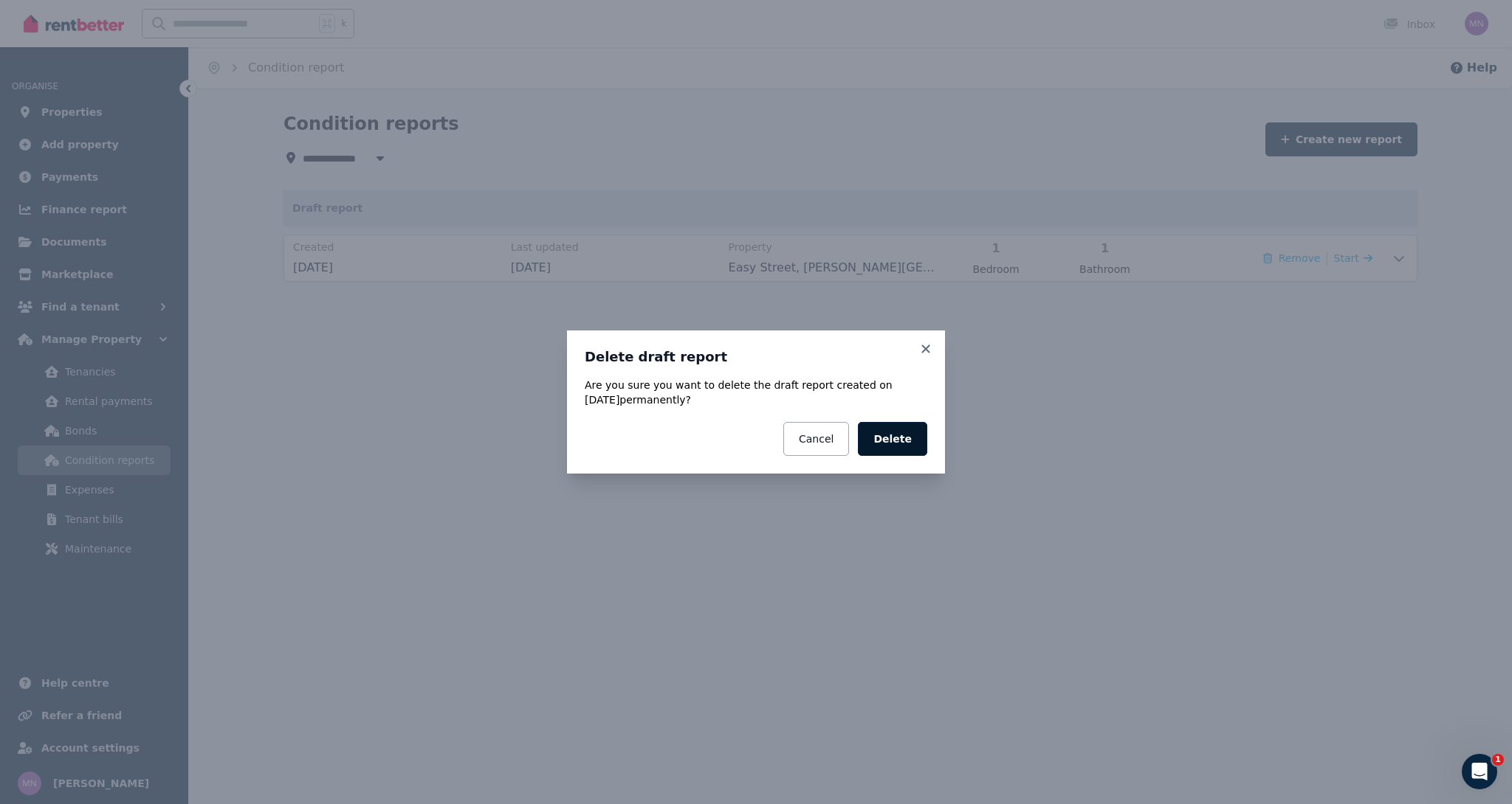
click at [901, 440] on button "Delete" at bounding box center [892, 439] width 69 height 34
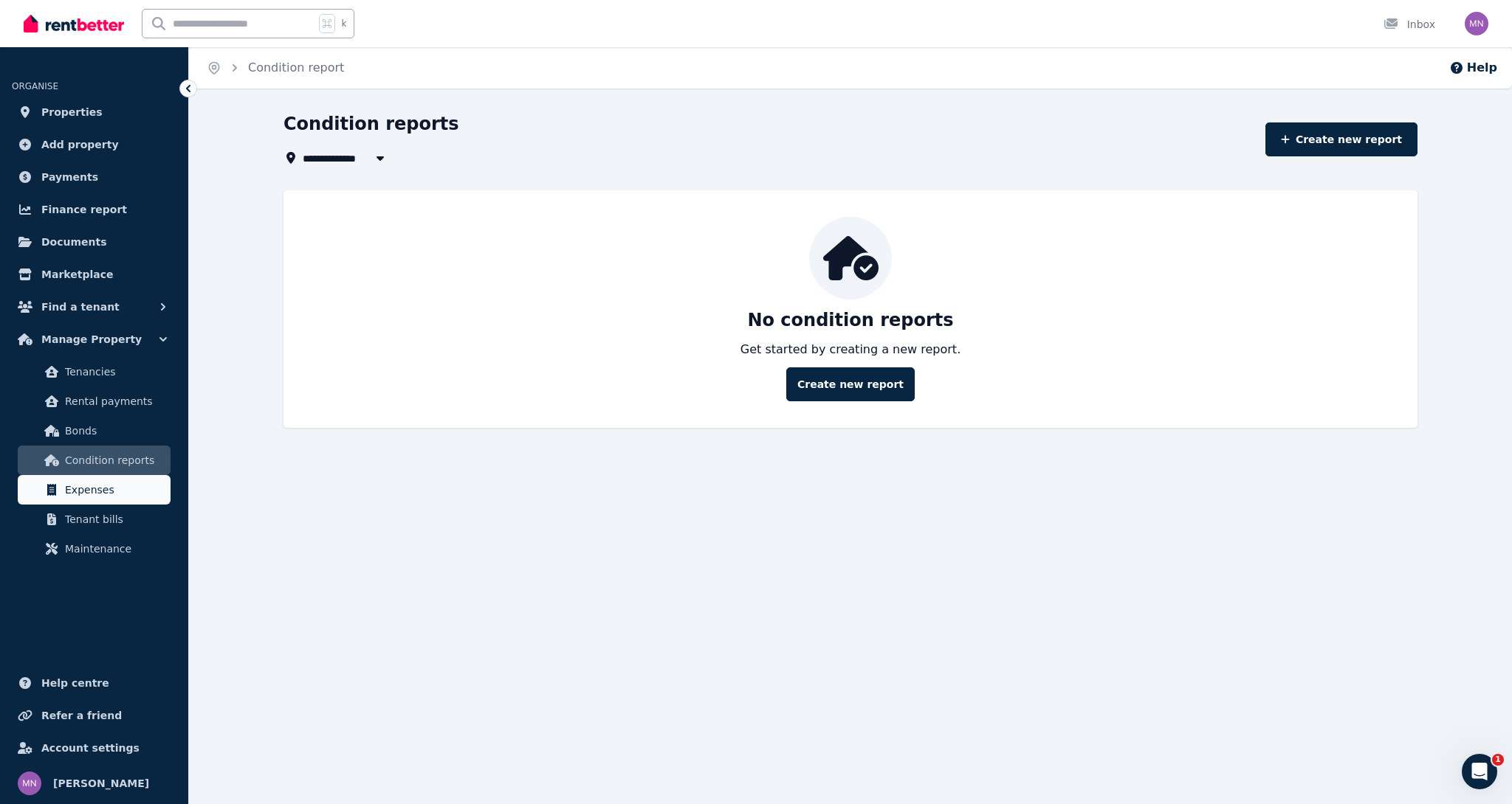
click at [103, 495] on span "Expenses" at bounding box center [115, 490] width 100 height 18
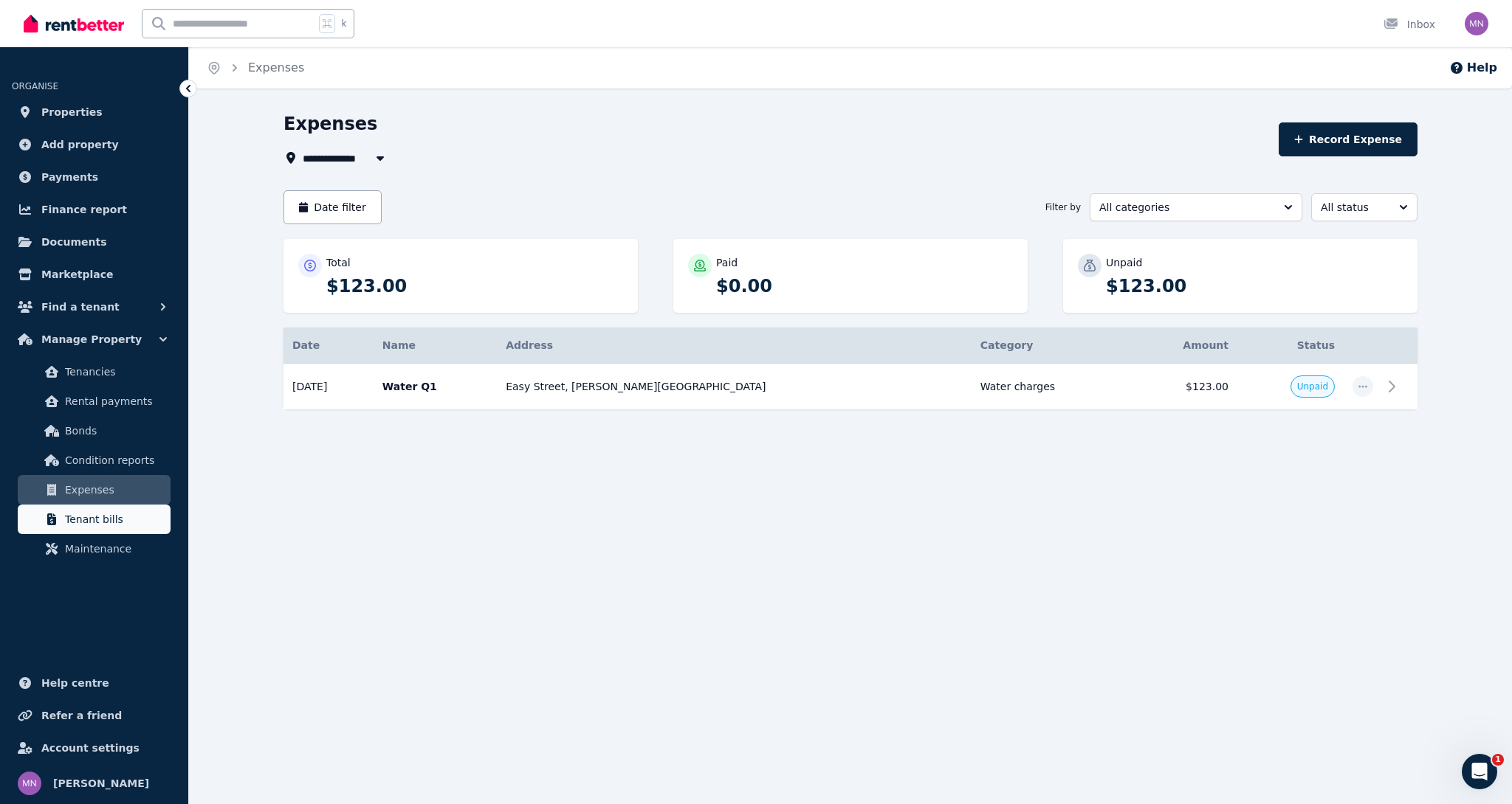
click at [89, 526] on span "Tenant bills" at bounding box center [115, 519] width 100 height 18
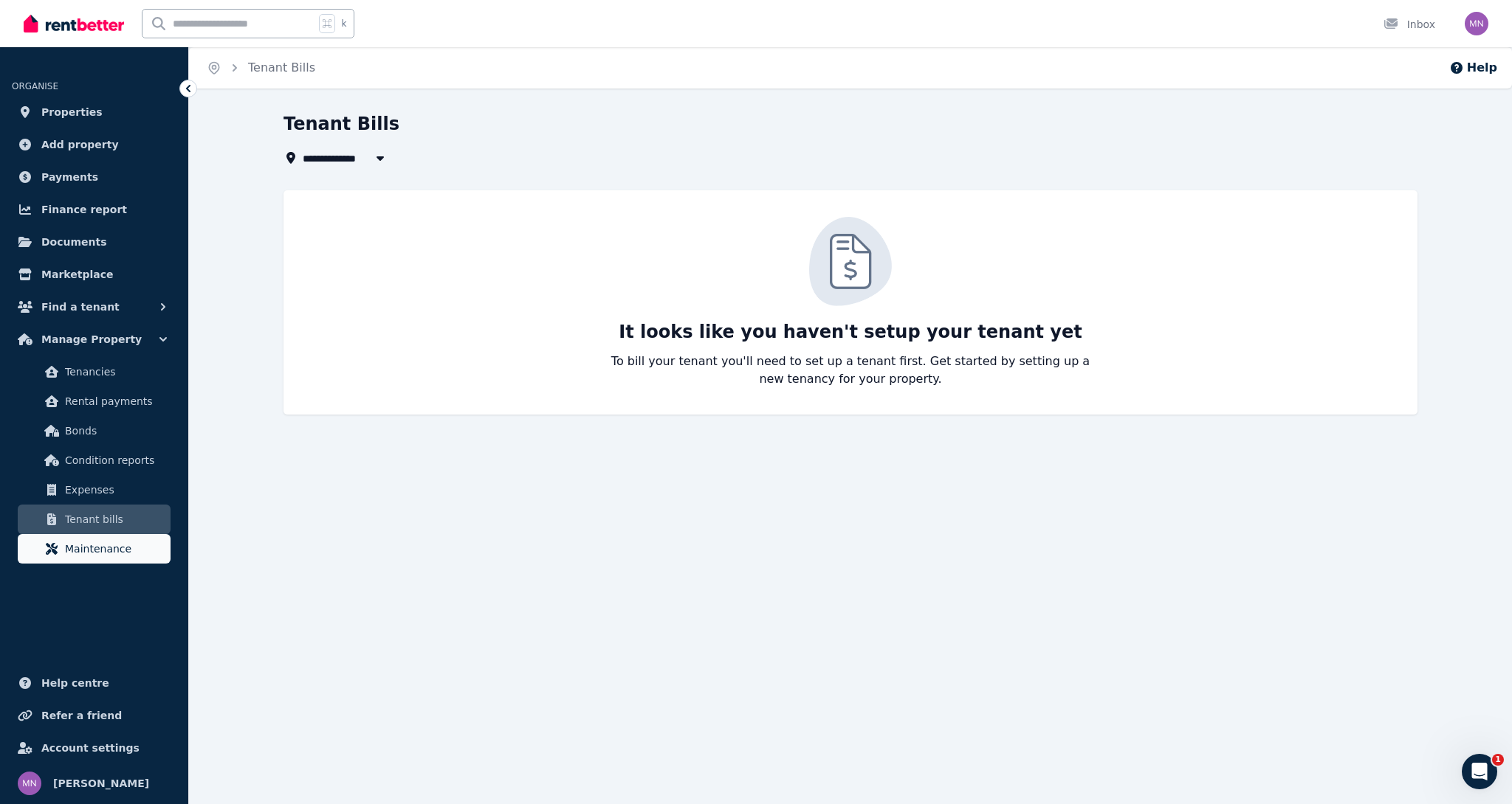
click at [98, 547] on span "Maintenance" at bounding box center [115, 549] width 100 height 18
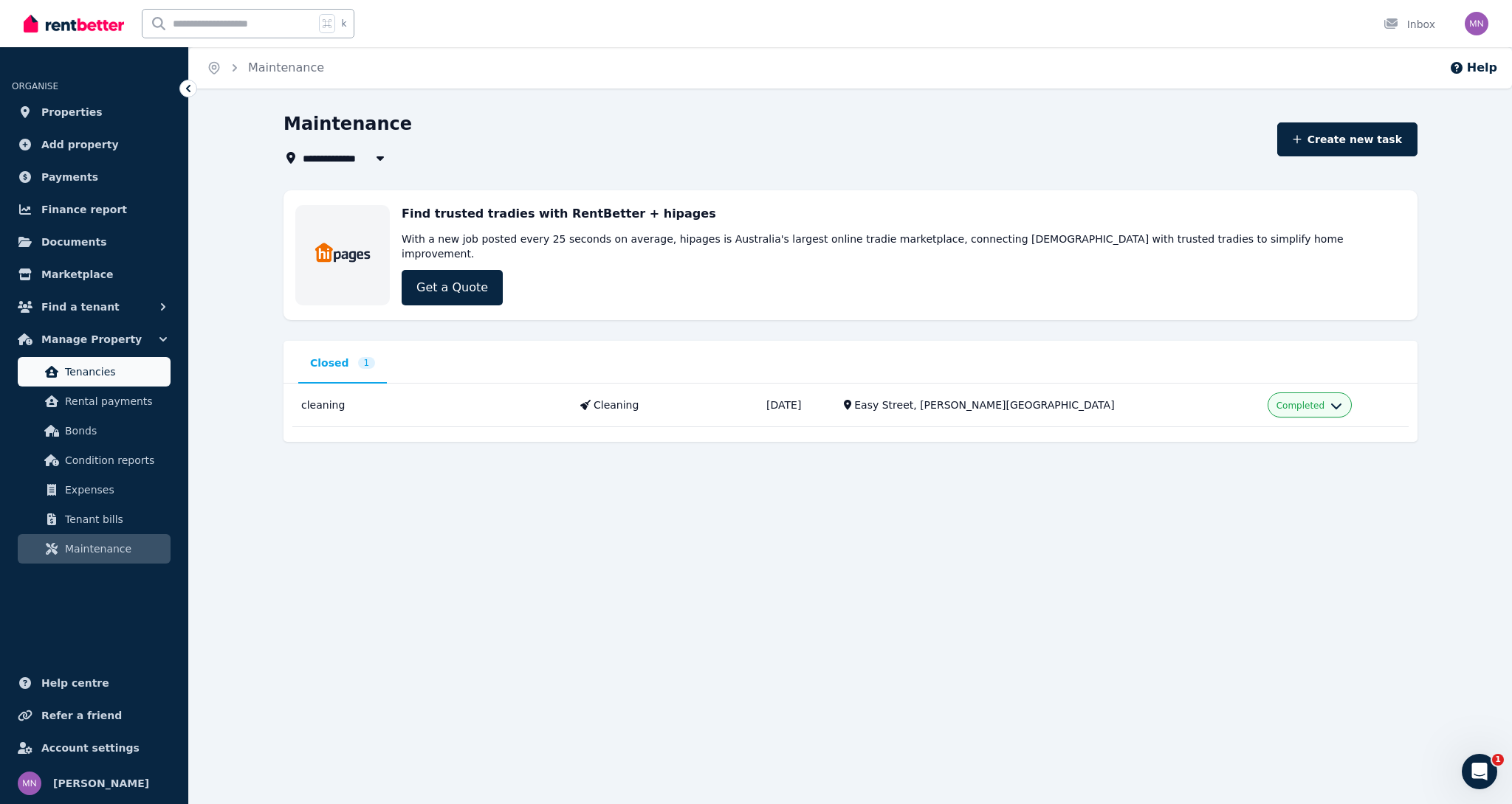
click at [91, 371] on span "Tenancies" at bounding box center [115, 372] width 100 height 18
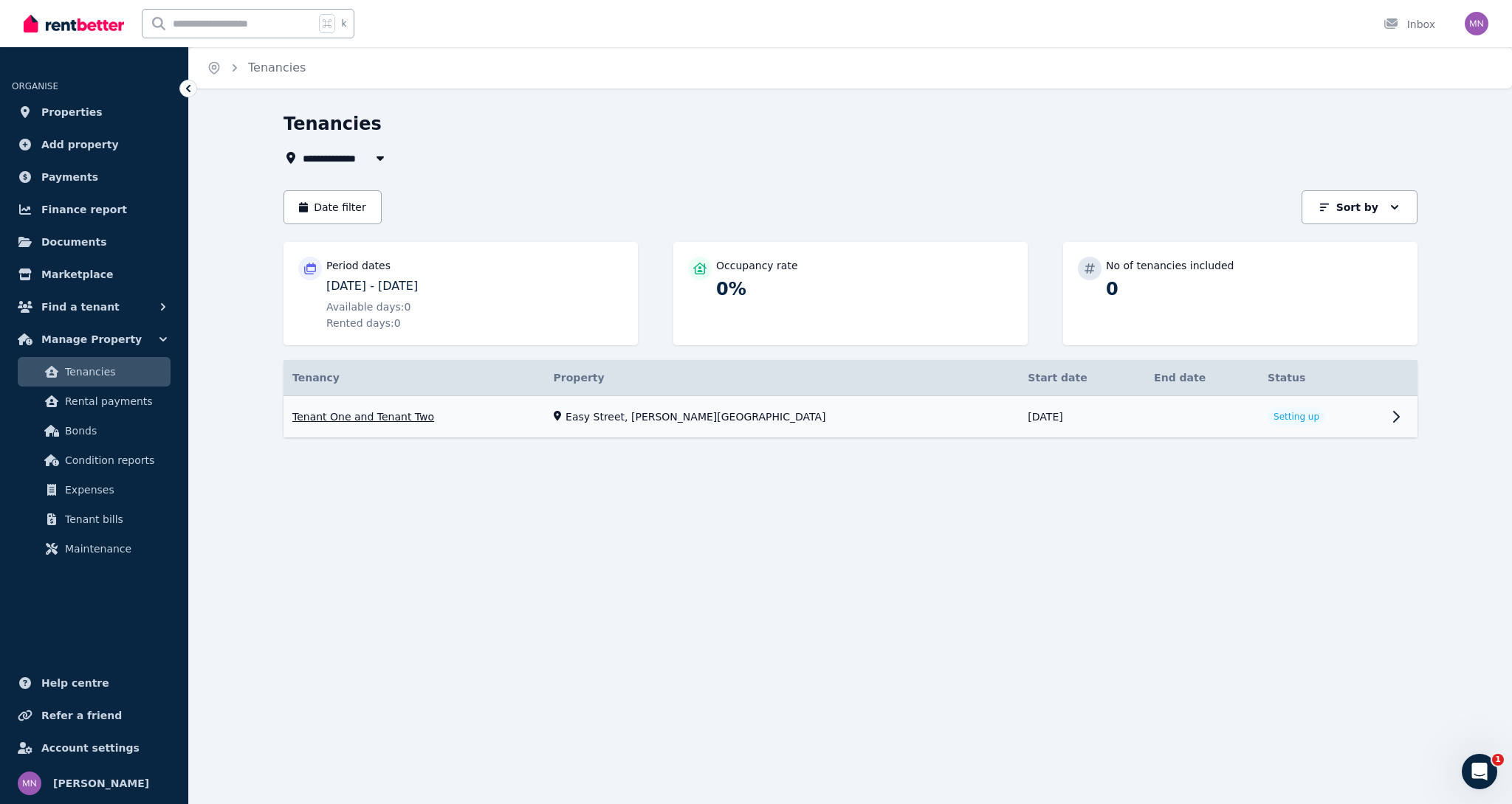
click at [1242, 416] on link "View property details" at bounding box center [850, 417] width 1134 height 42
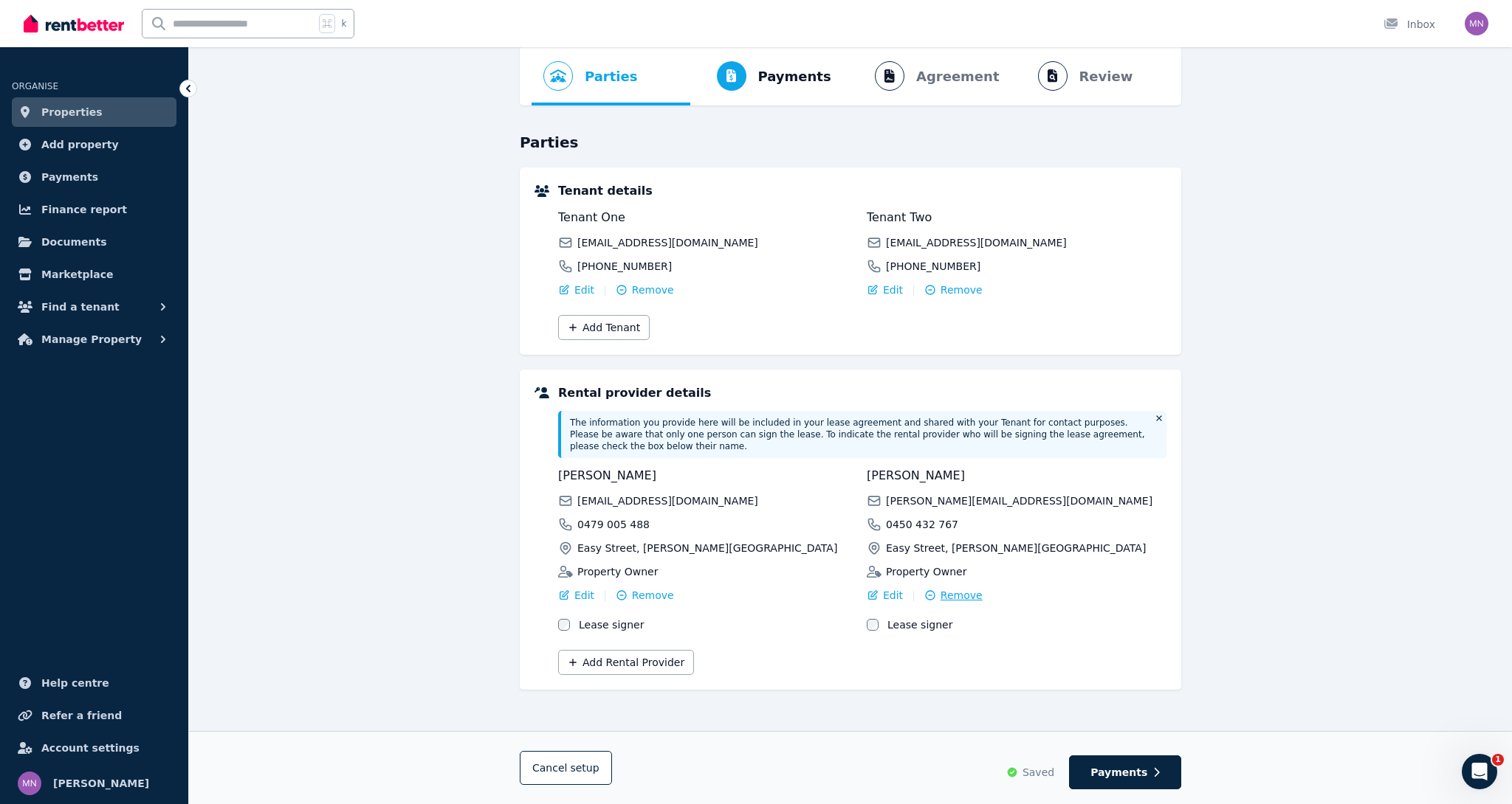
scroll to position [66, 0]
click at [1134, 775] on span "Payments" at bounding box center [1118, 773] width 57 height 15
select select "**********"
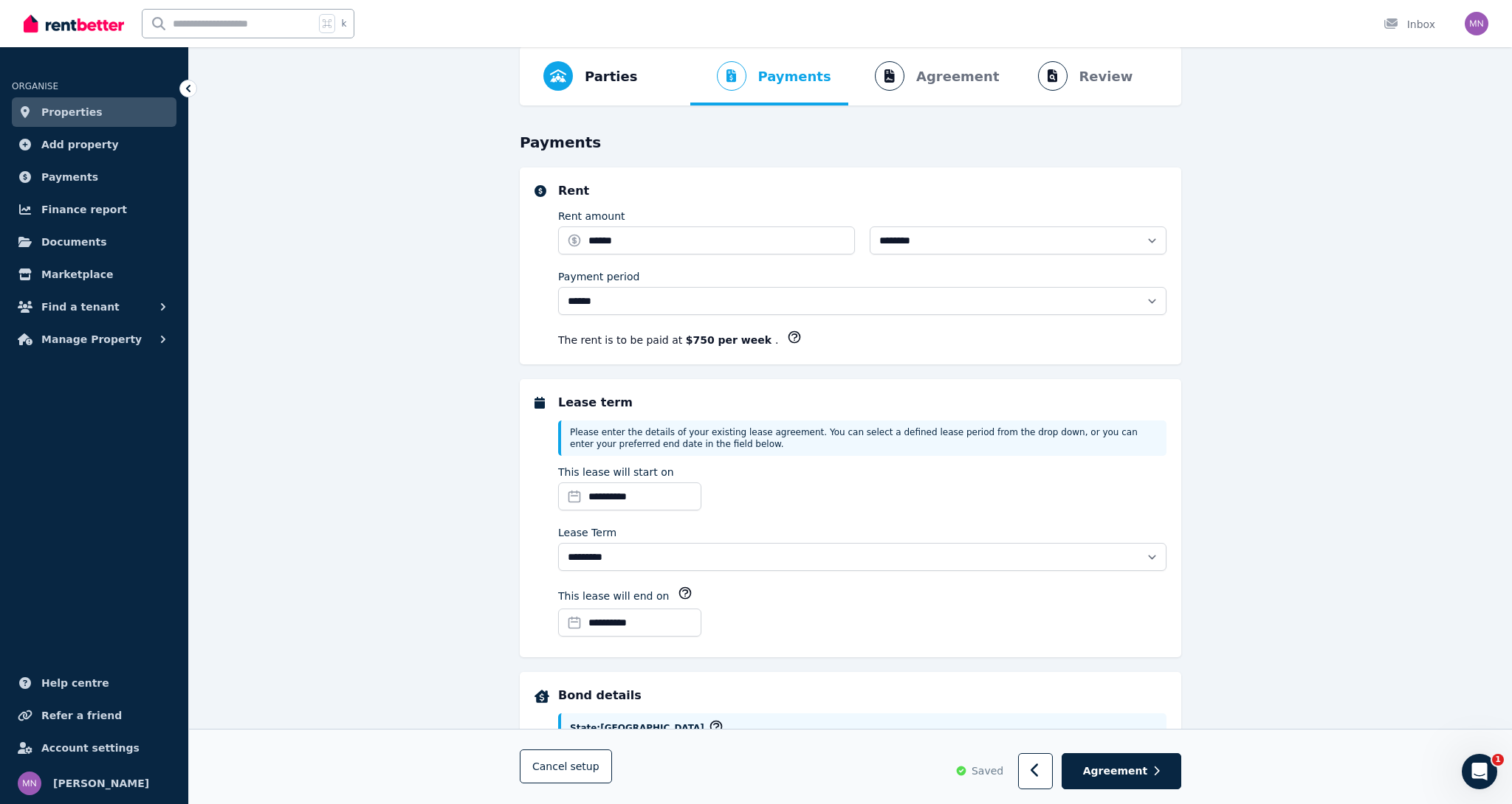
scroll to position [0, 0]
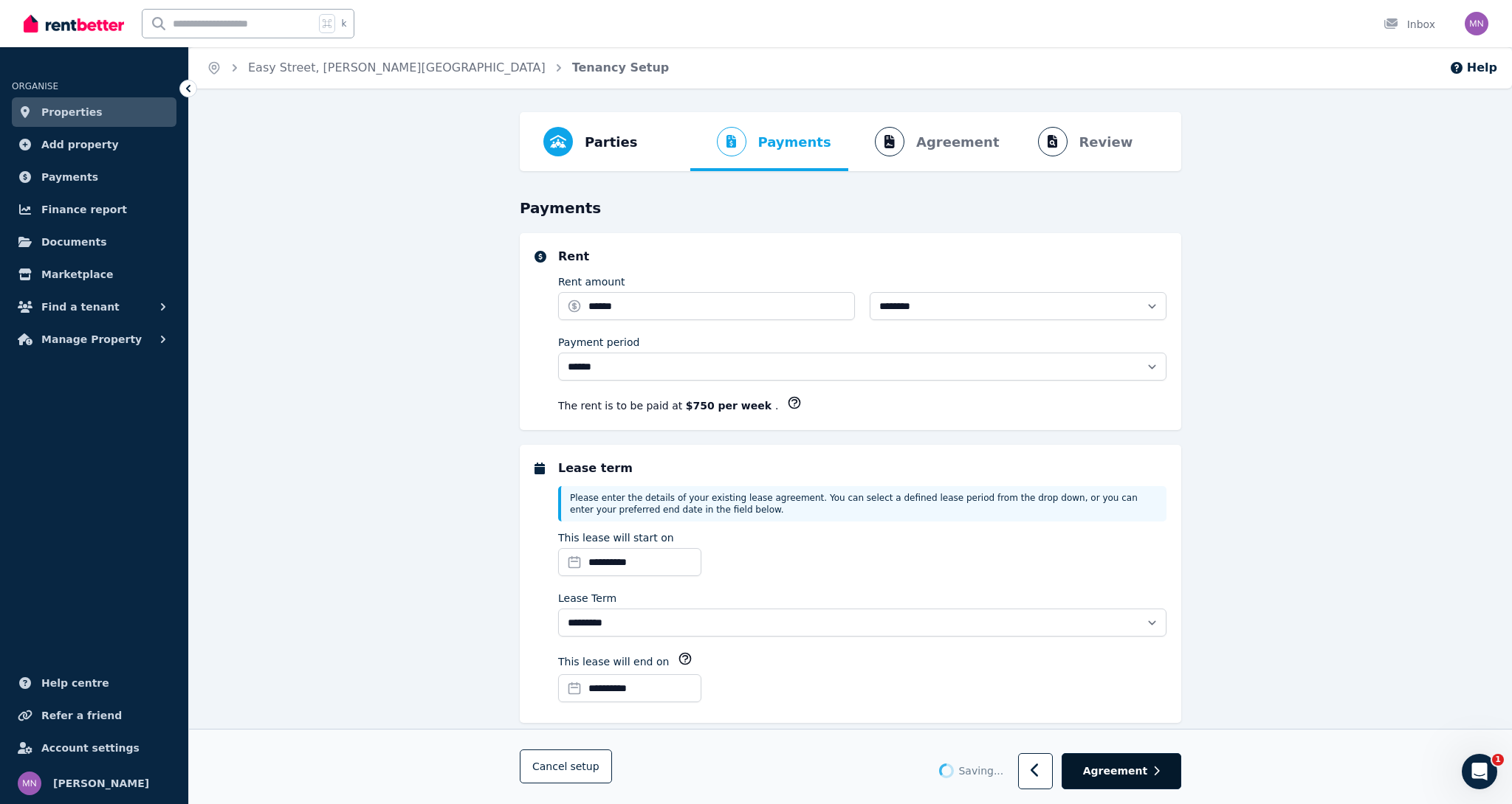
select select "**********"
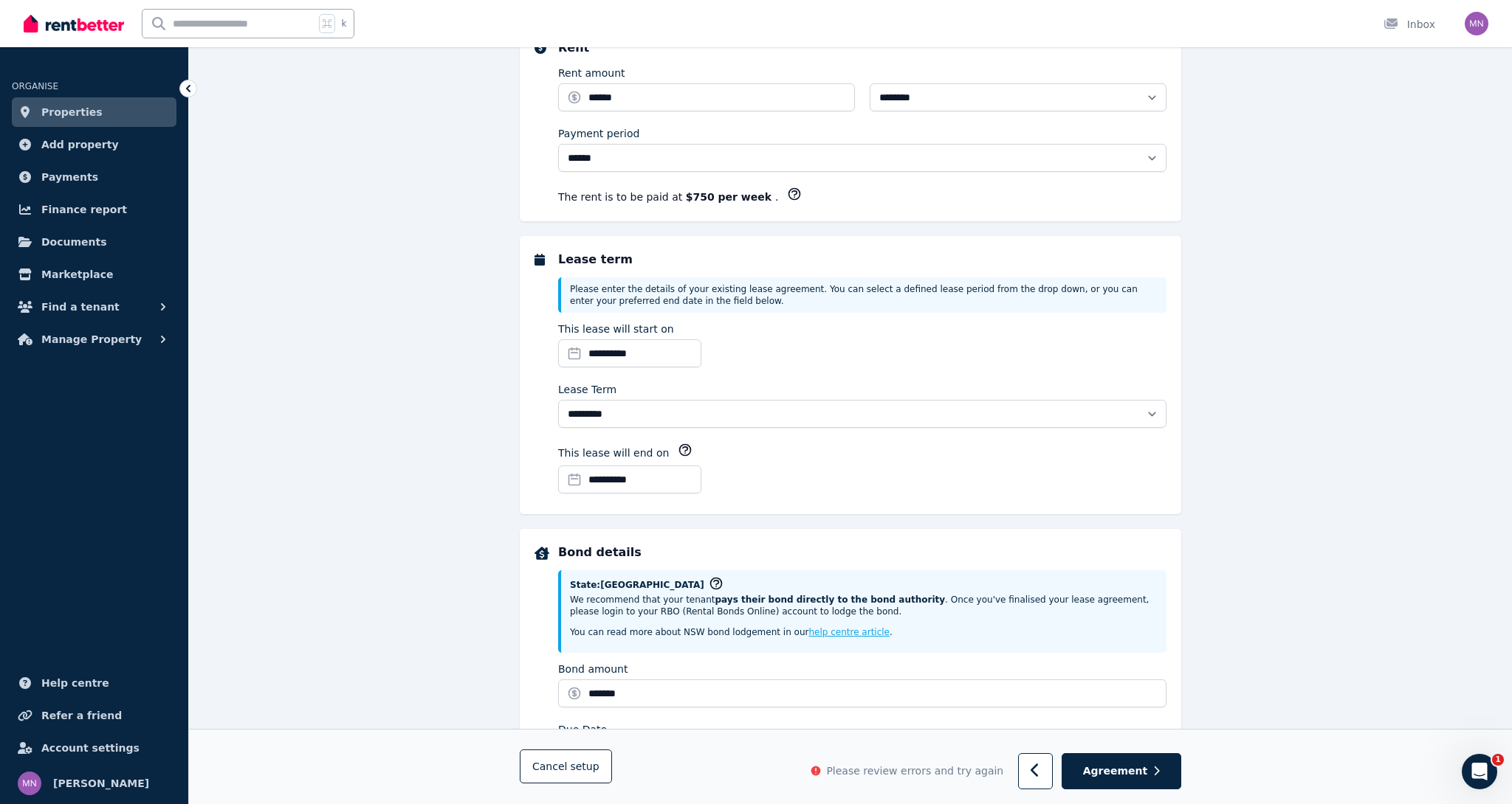
scroll to position [265, 0]
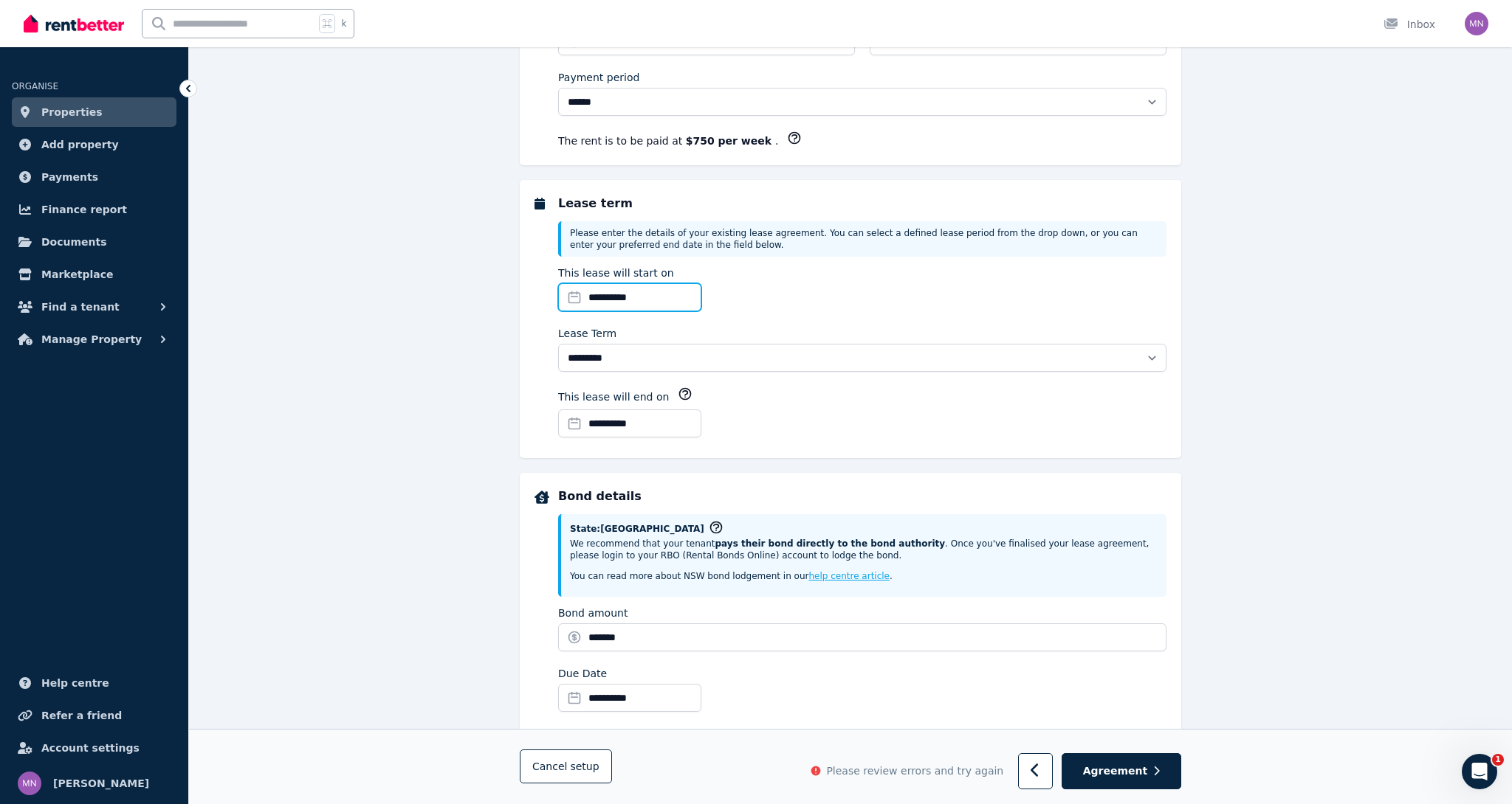
click at [657, 303] on input "**********" at bounding box center [629, 297] width 143 height 28
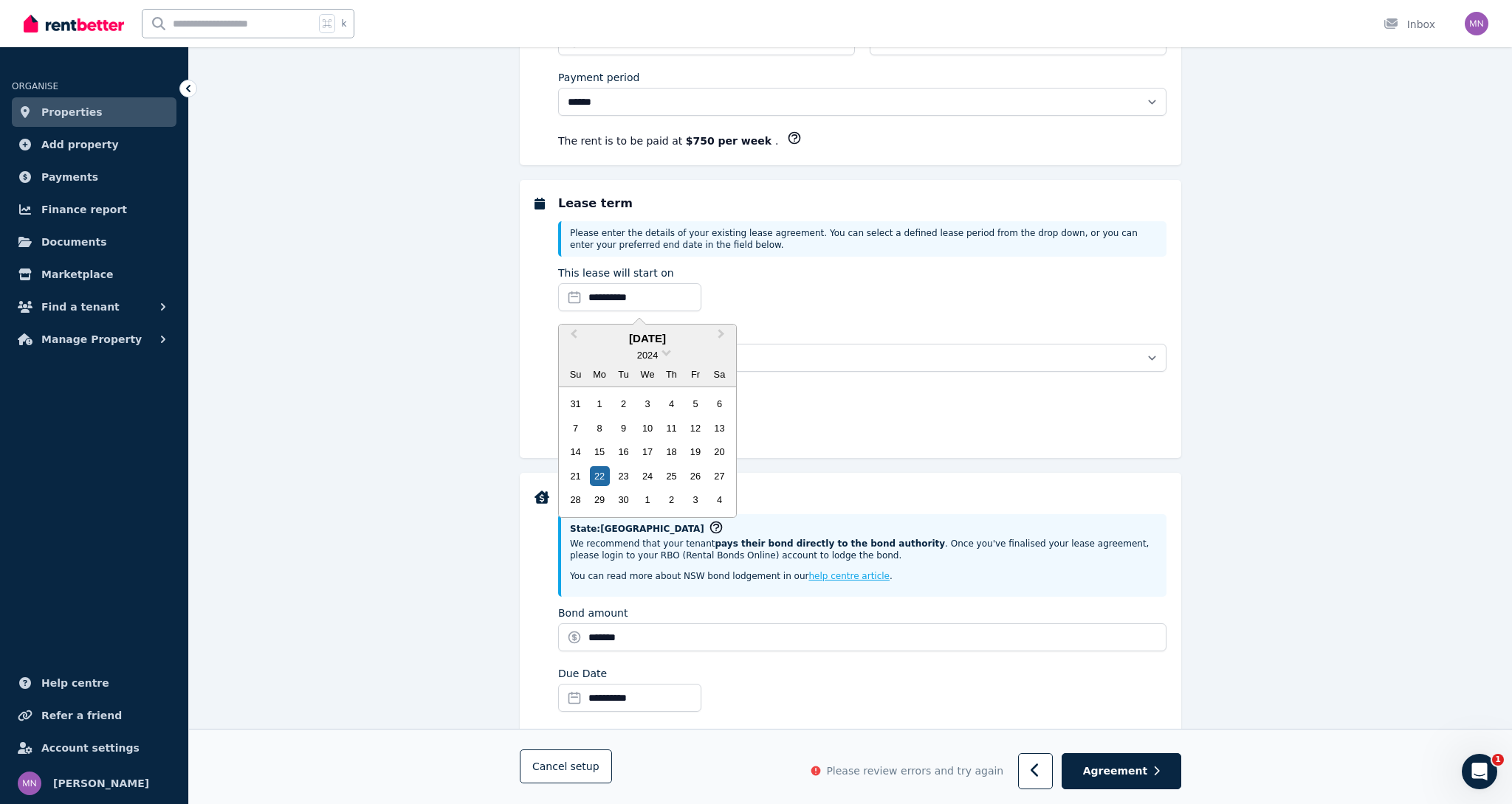
click at [768, 298] on div "**********" at bounding box center [862, 291] width 608 height 51
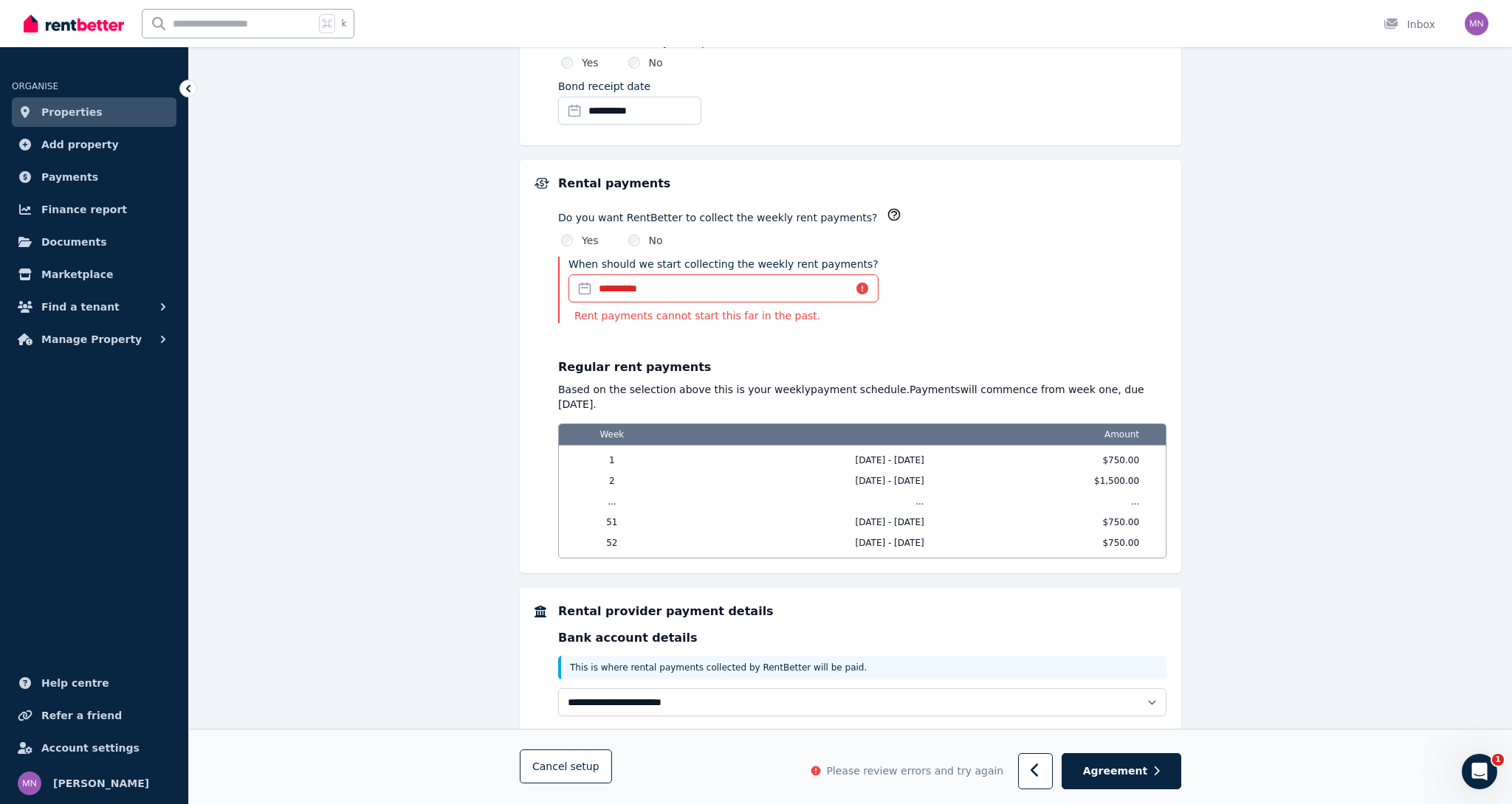
scroll to position [1101, 0]
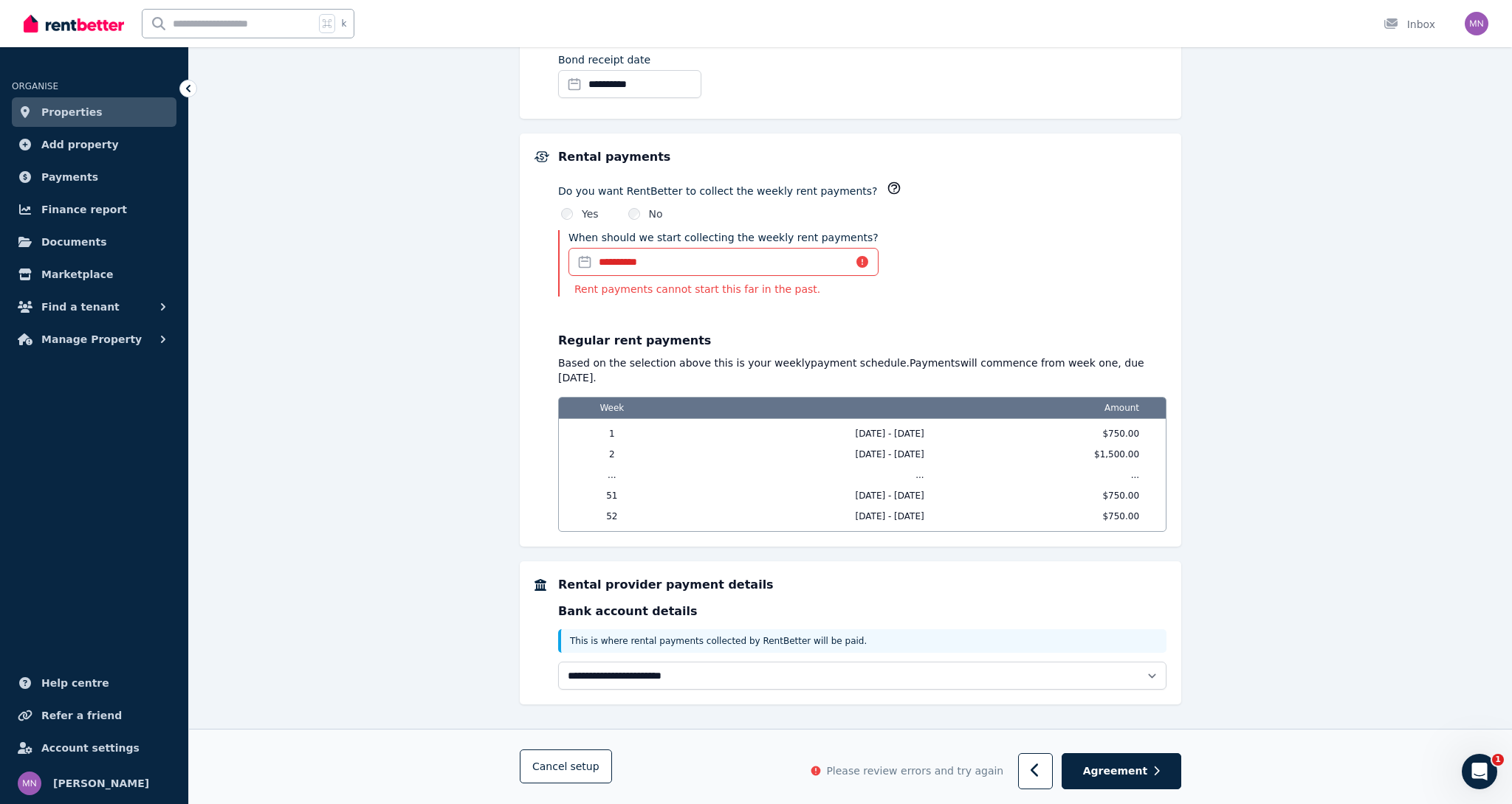
click at [888, 185] on icon "button" at bounding box center [893, 189] width 11 height 11
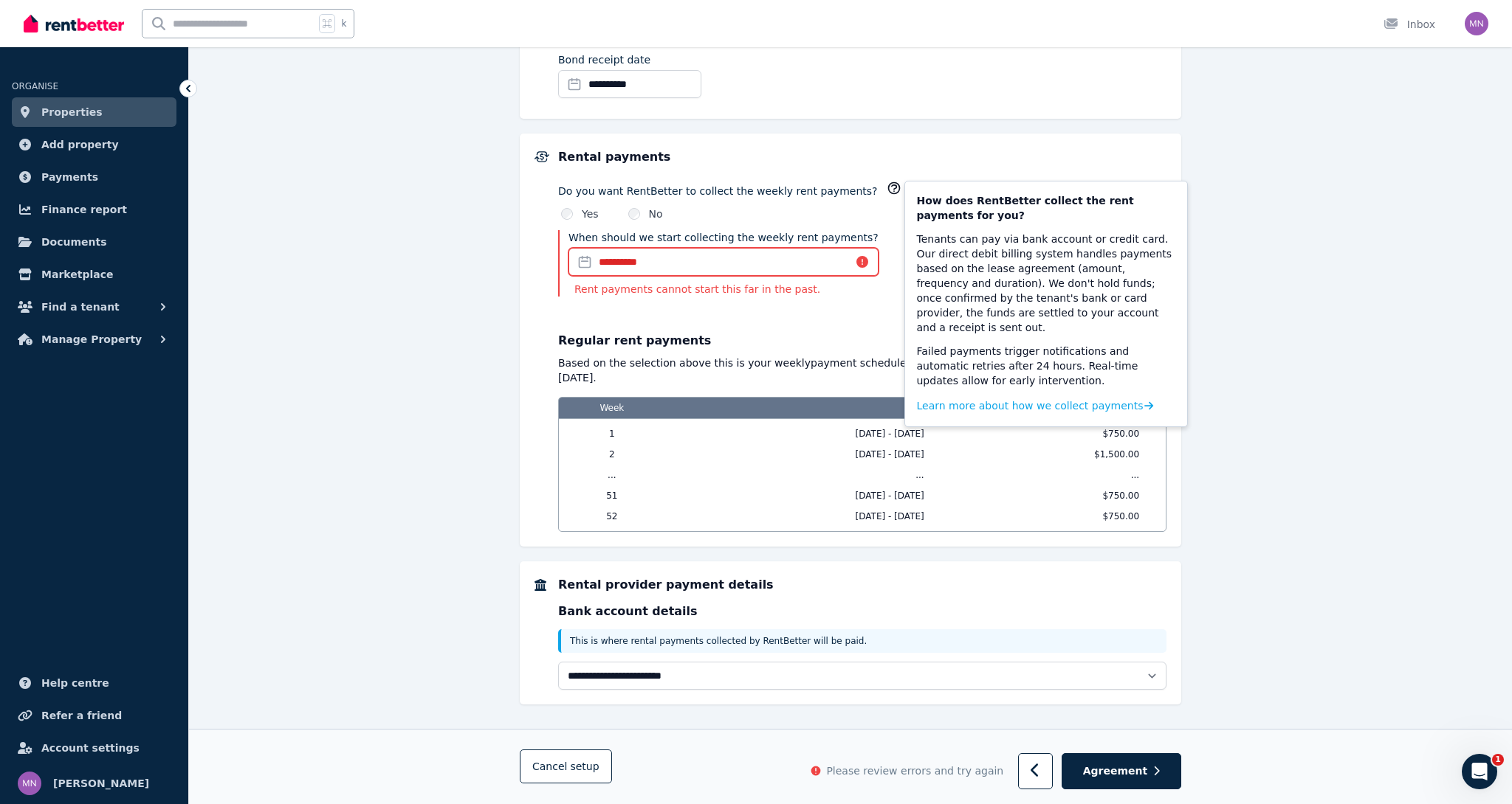
click at [704, 258] on input "**********" at bounding box center [723, 262] width 310 height 28
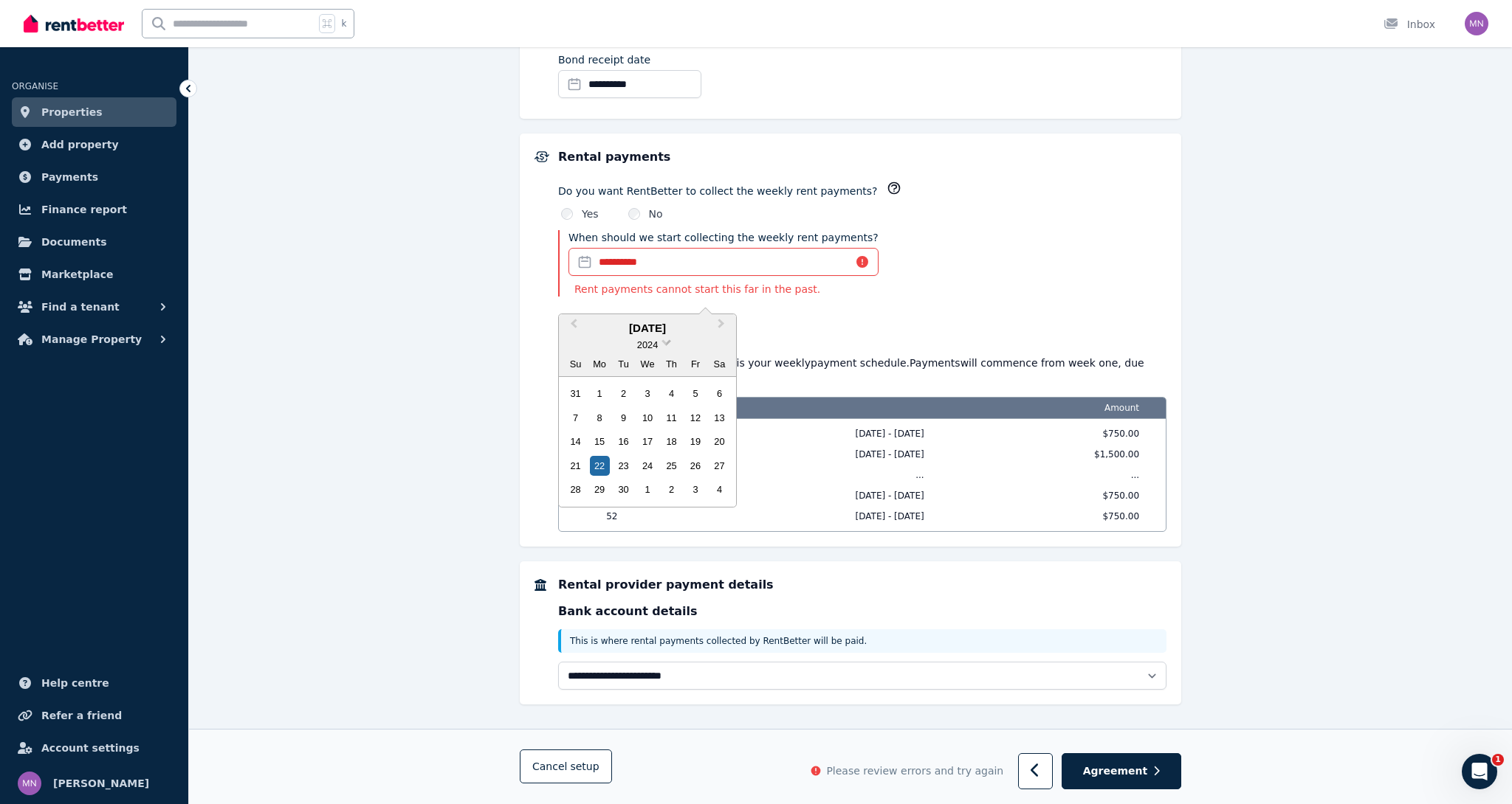
click at [668, 342] on span at bounding box center [666, 341] width 10 height 10
click at [646, 425] on div "2025" at bounding box center [647, 427] width 87 height 15
click at [668, 466] on div "24" at bounding box center [671, 466] width 20 height 20
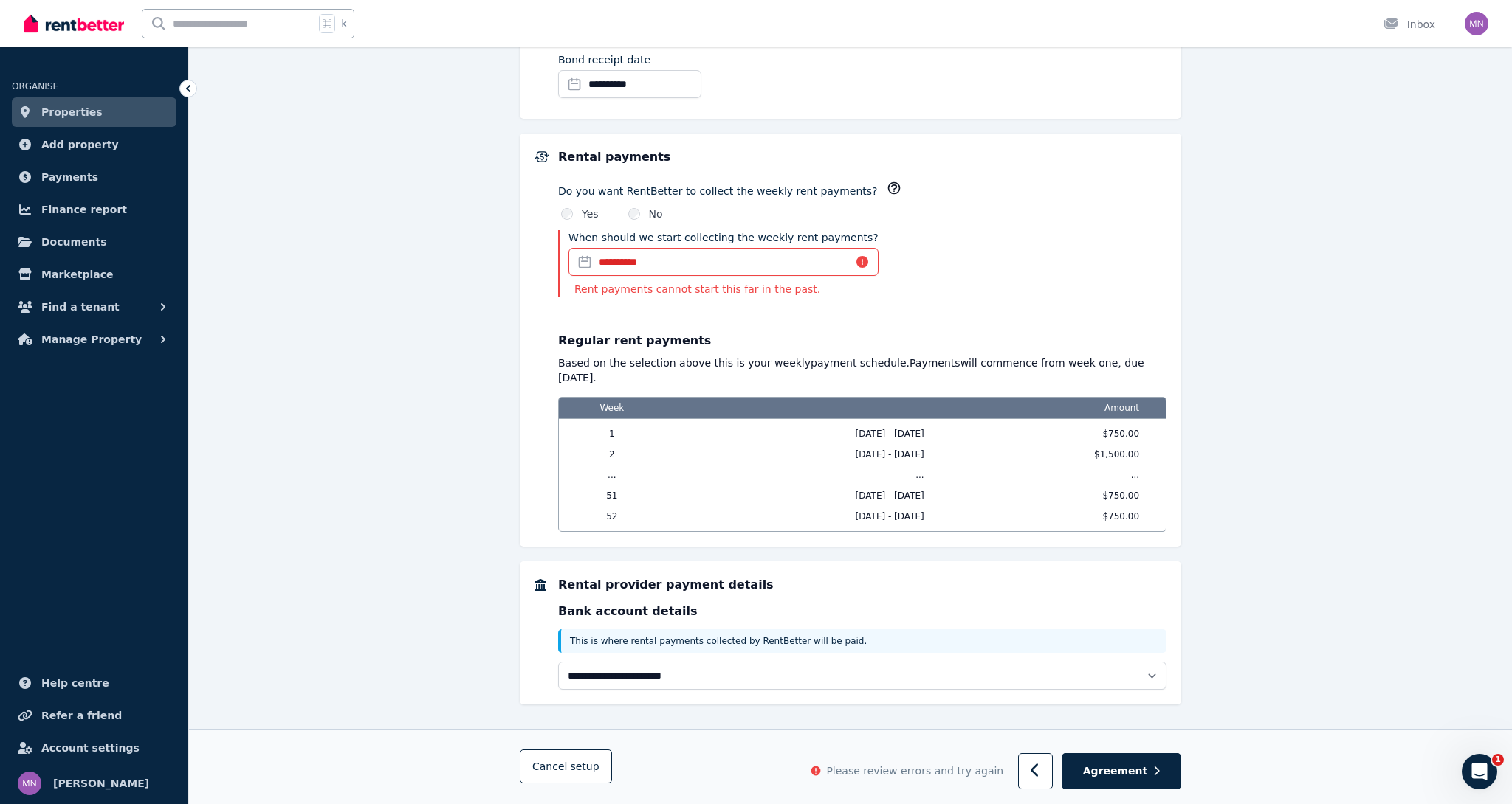
click at [711, 265] on input "**********" at bounding box center [723, 262] width 310 height 28
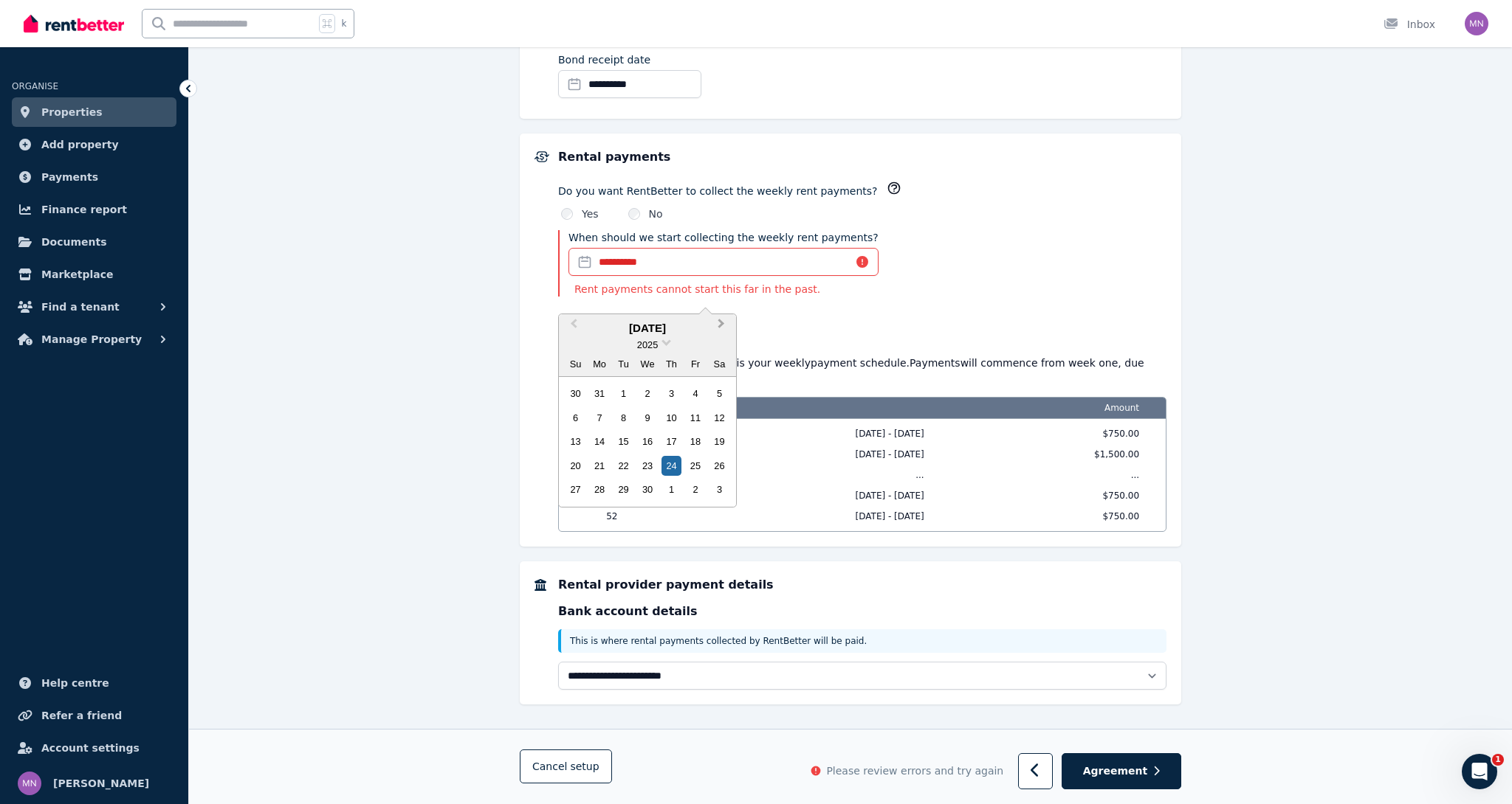
click at [723, 326] on button "Next Month" at bounding box center [722, 328] width 24 height 24
click at [602, 484] on div "25" at bounding box center [599, 490] width 20 height 20
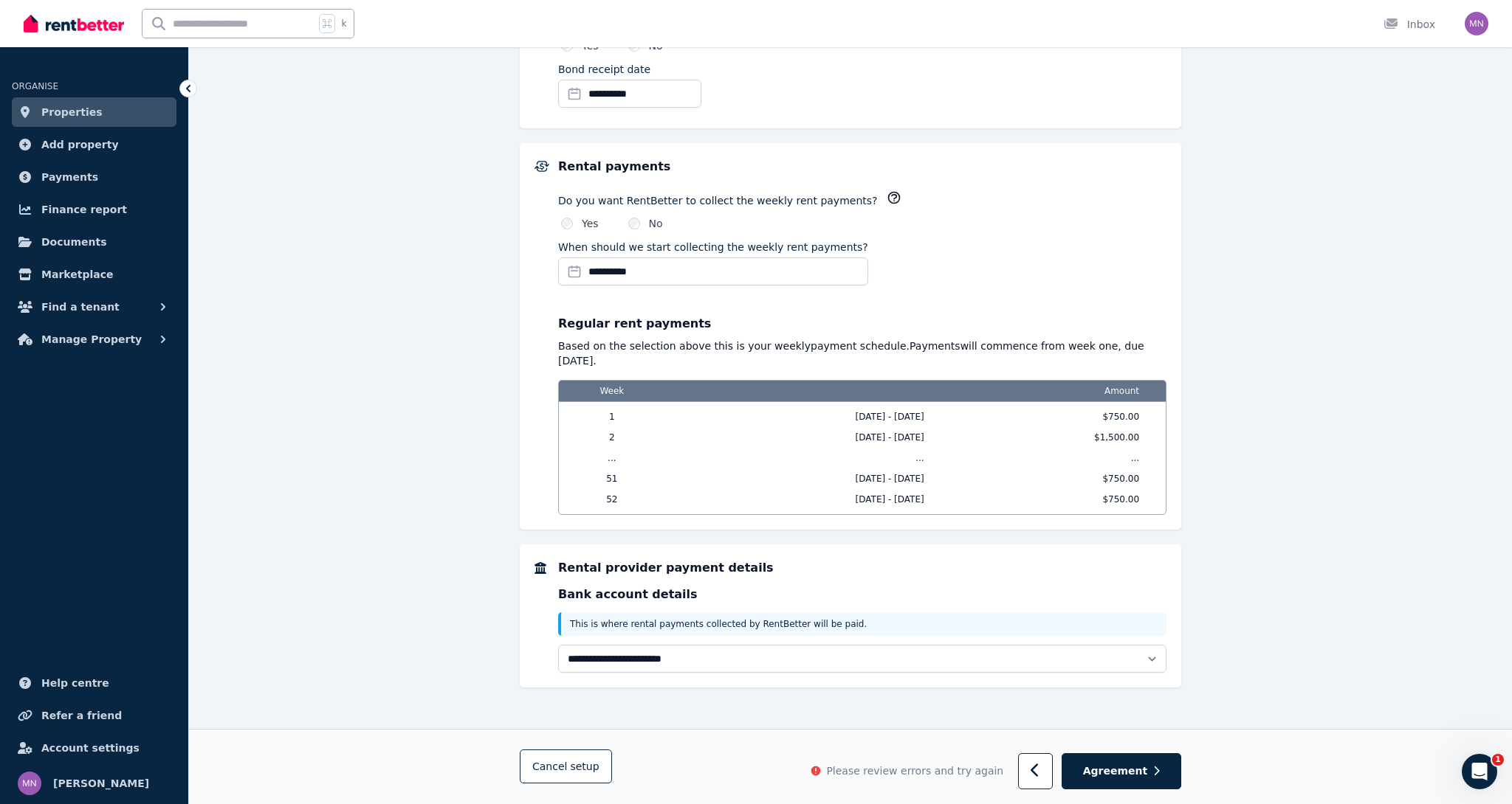
scroll to position [1074, 0]
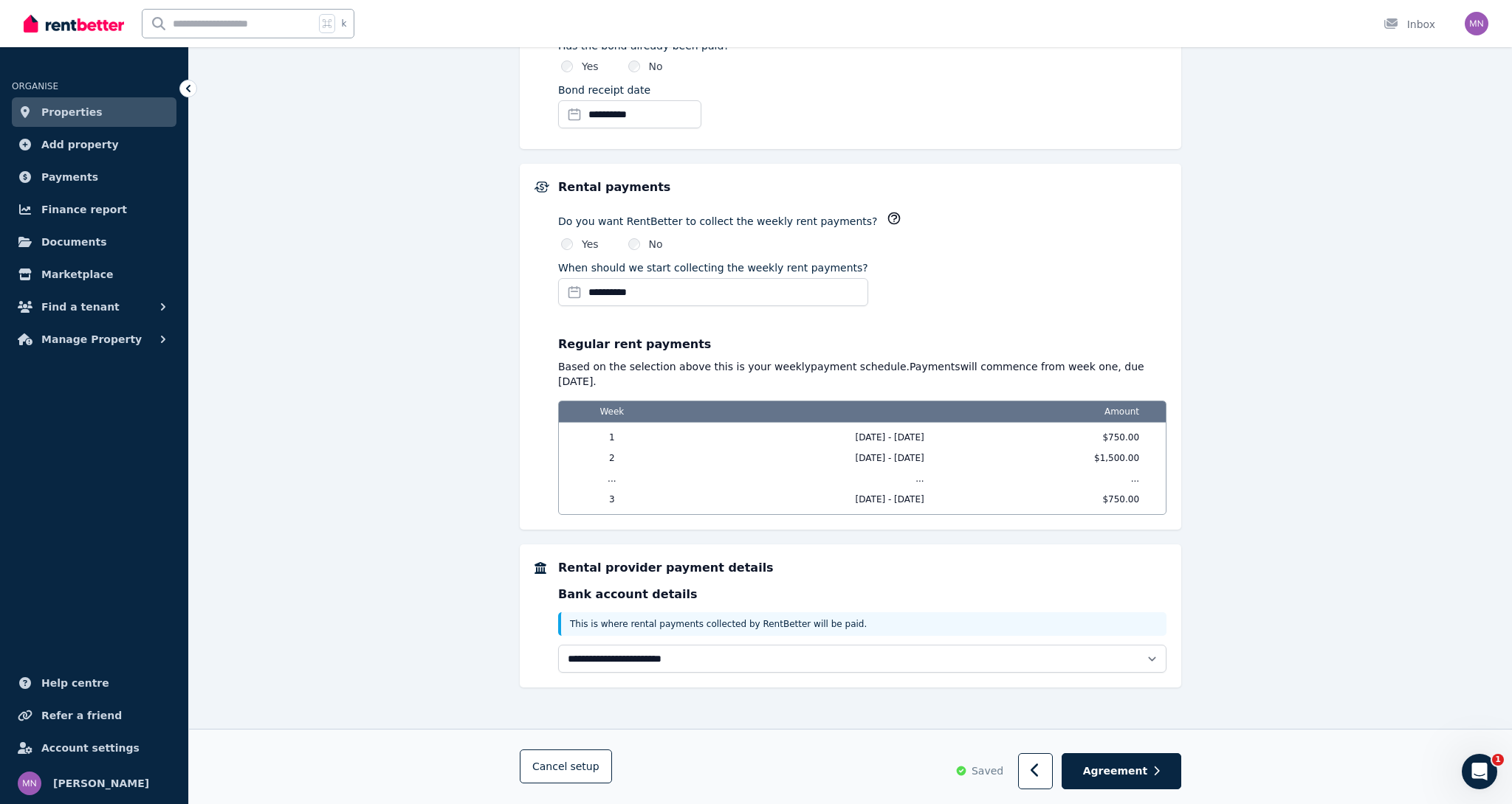
scroll to position [1054, 0]
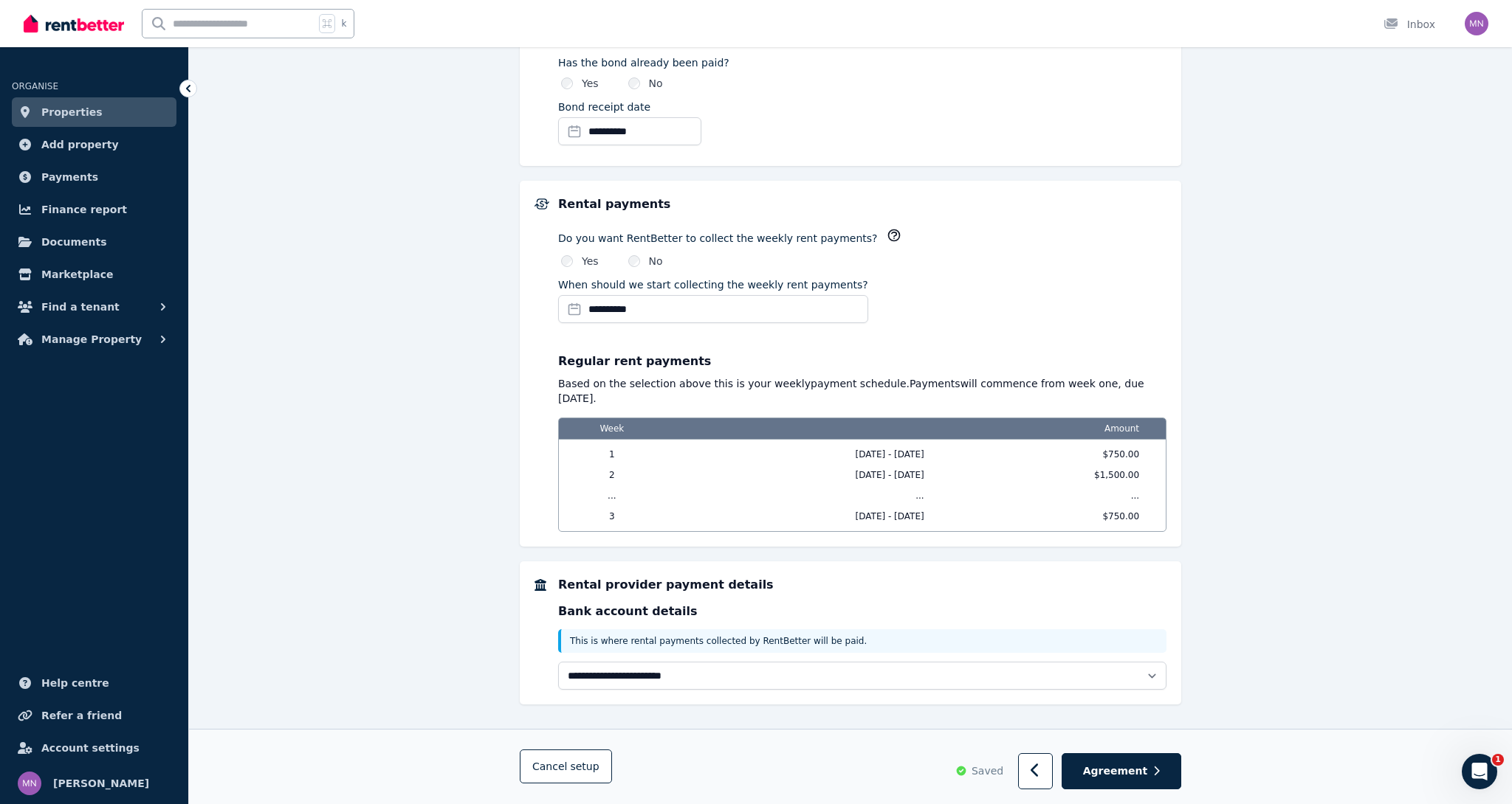
click at [926, 305] on div "**********" at bounding box center [862, 303] width 608 height 51
click at [1132, 765] on span "Agreement" at bounding box center [1115, 772] width 65 height 15
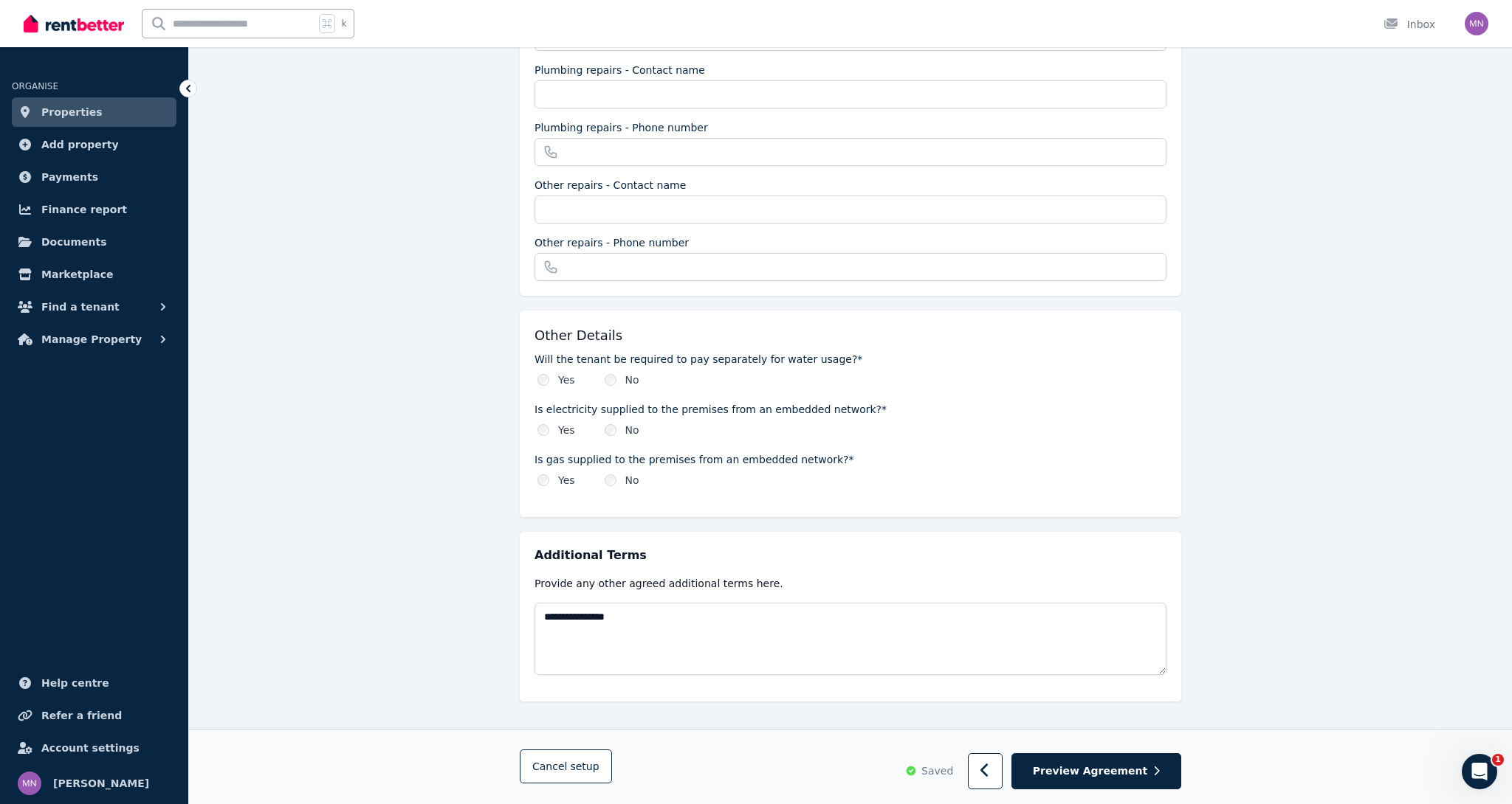
scroll to position [1478, 0]
click at [1092, 775] on span "Preview Agreement" at bounding box center [1089, 772] width 114 height 15
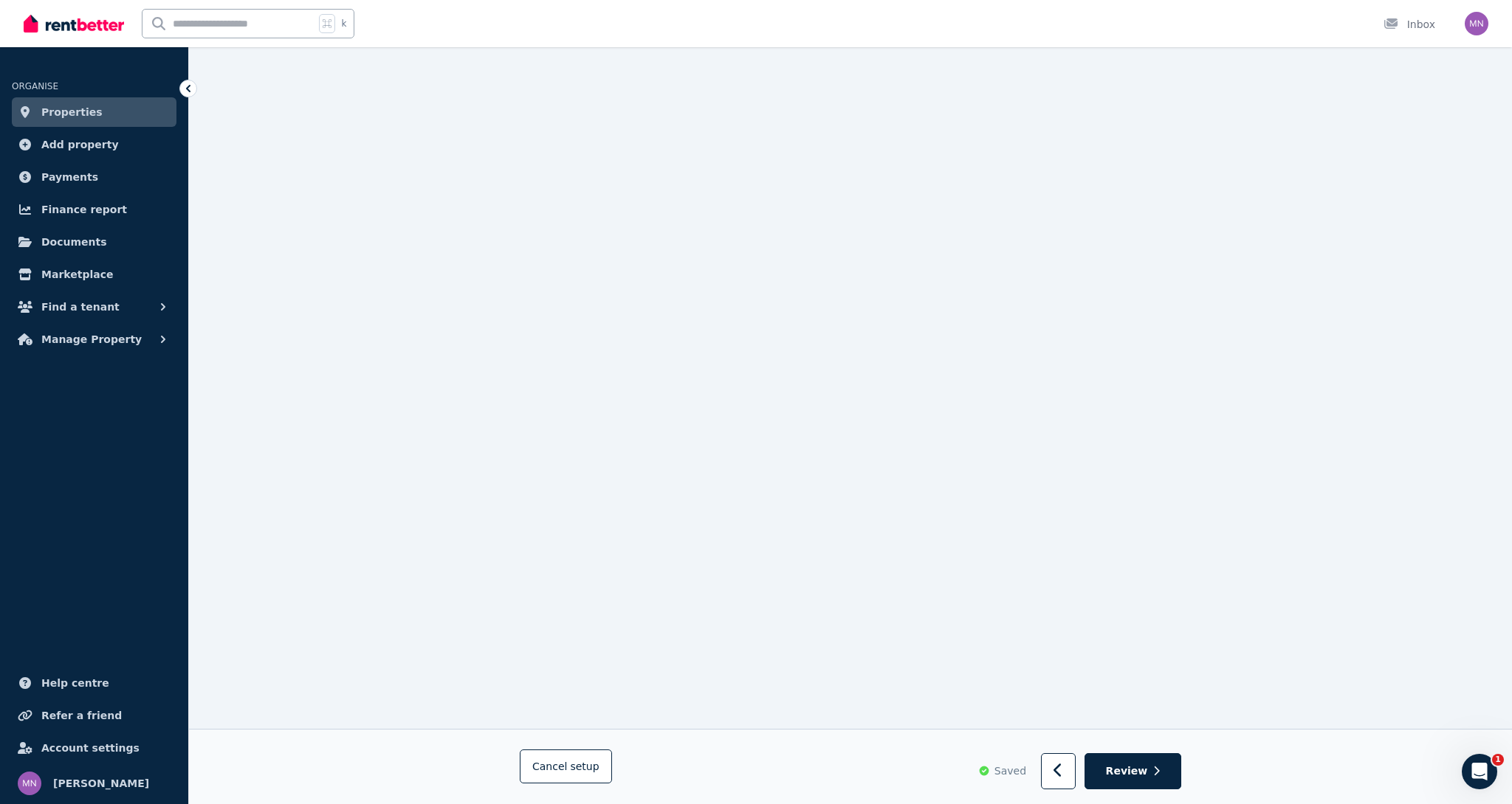
scroll to position [17511, 0]
click at [1144, 775] on span "Review" at bounding box center [1127, 771] width 42 height 15
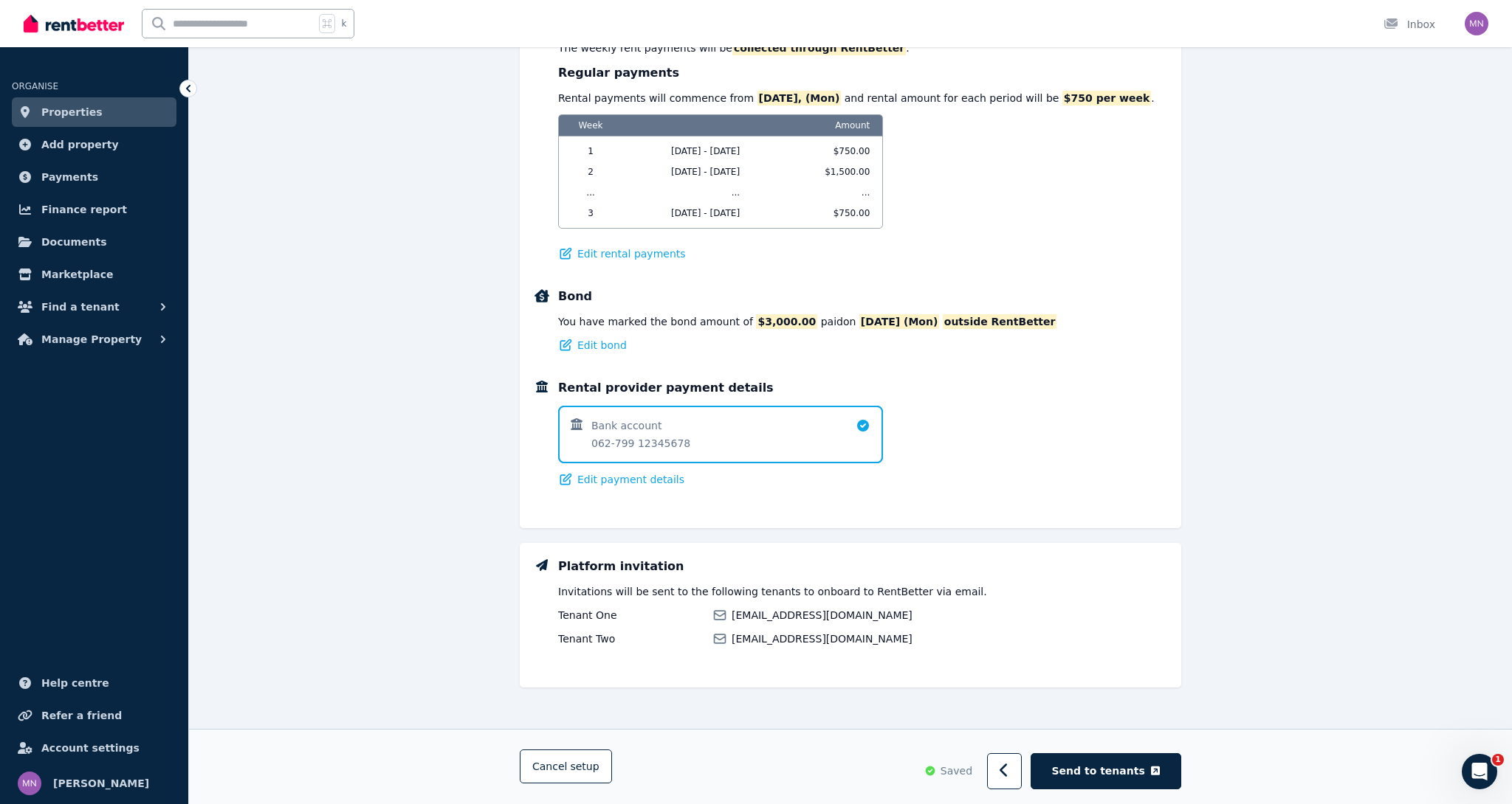
scroll to position [788, 0]
click at [1121, 768] on span "Send to tenants" at bounding box center [1098, 771] width 93 height 15
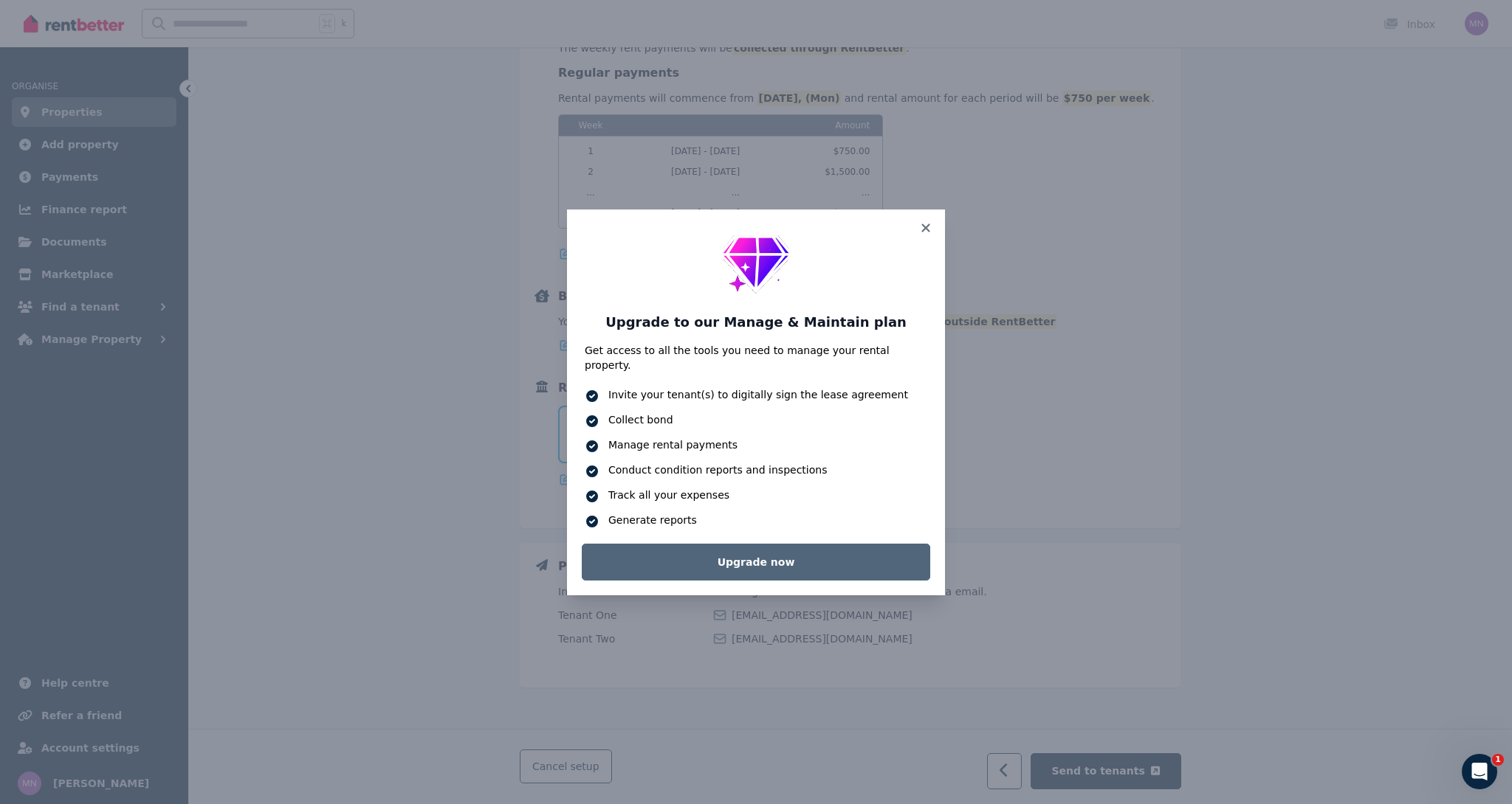
click at [780, 552] on link "Upgrade now" at bounding box center [755, 563] width 348 height 37
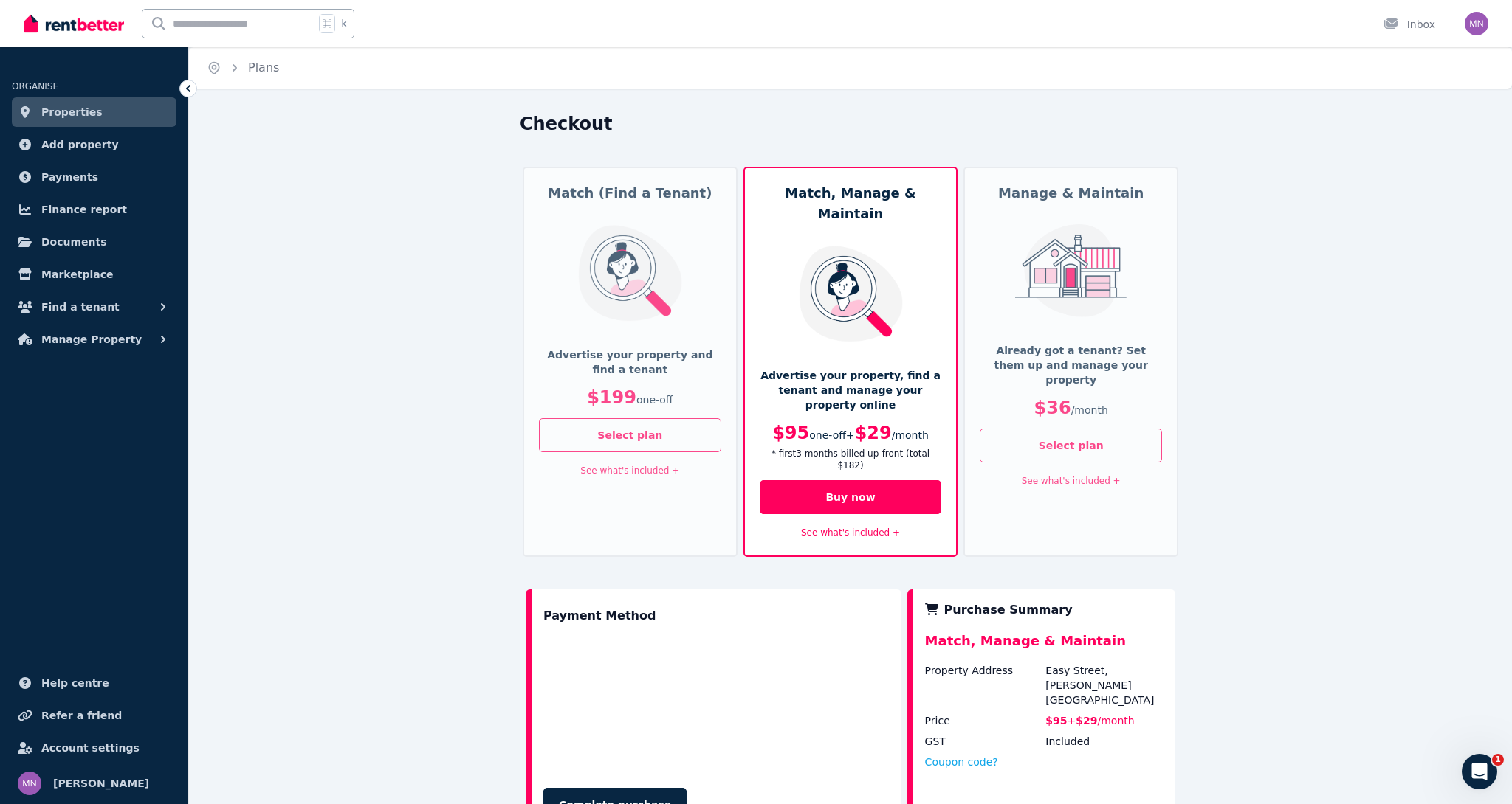
click at [1106, 372] on div "Already got a tenant? Set them up and manage your property $36 / month" at bounding box center [1071, 385] width 183 height 86
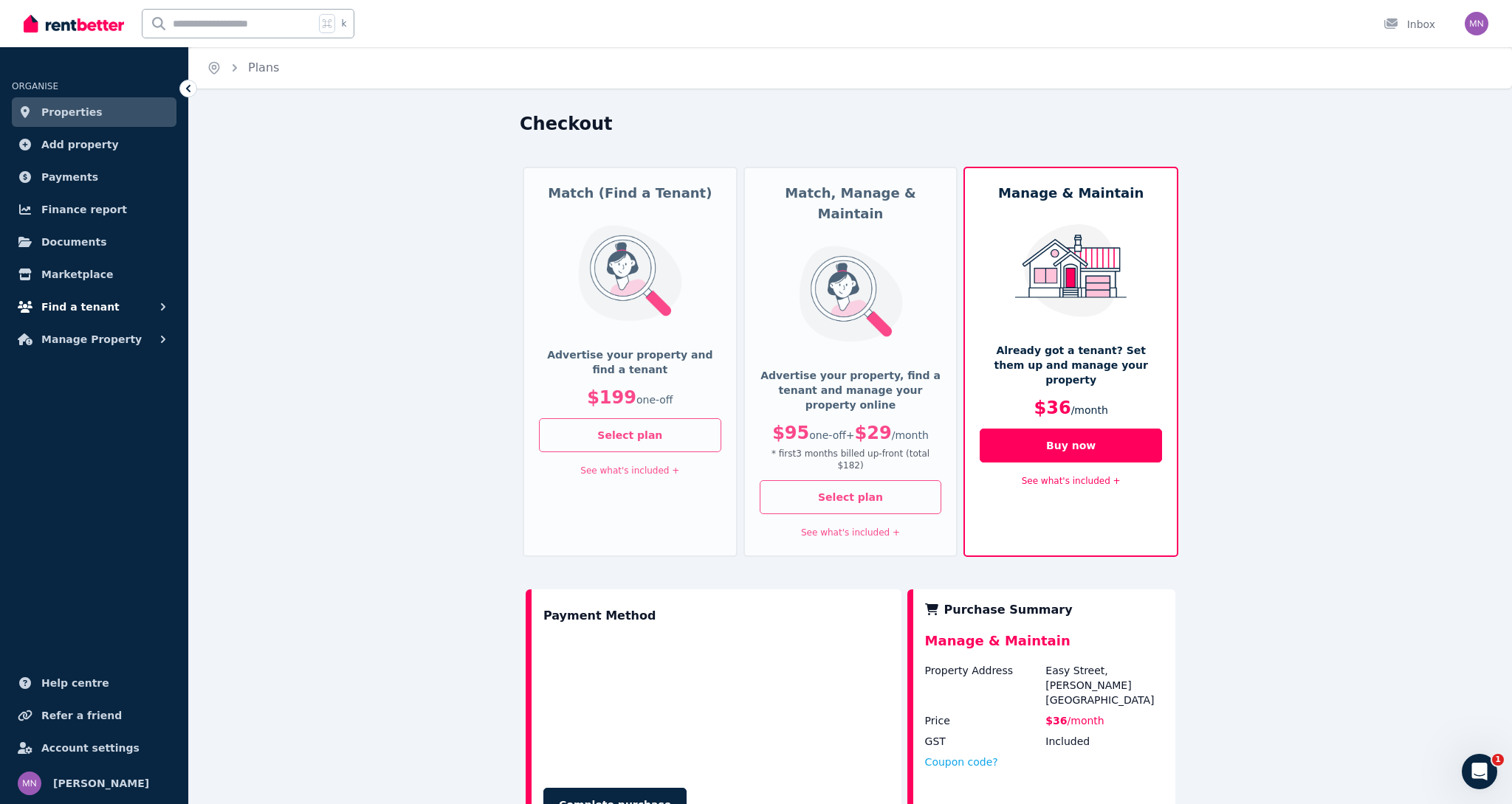
click at [99, 310] on span "Find a tenant" at bounding box center [80, 307] width 78 height 18
click at [87, 434] on span "Tenant checks" at bounding box center [115, 428] width 100 height 18
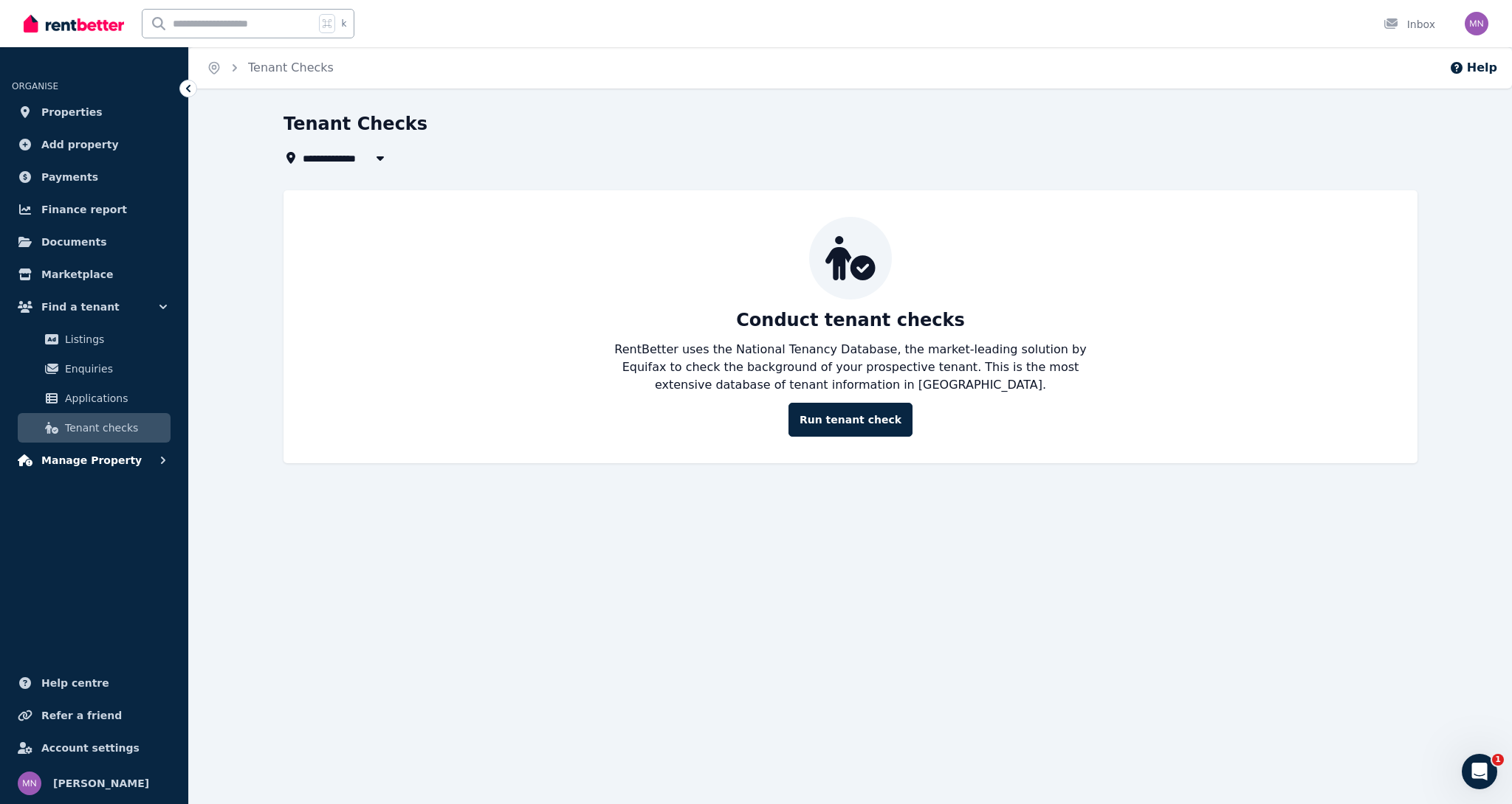
click at [80, 463] on span "Manage Property" at bounding box center [91, 460] width 101 height 18
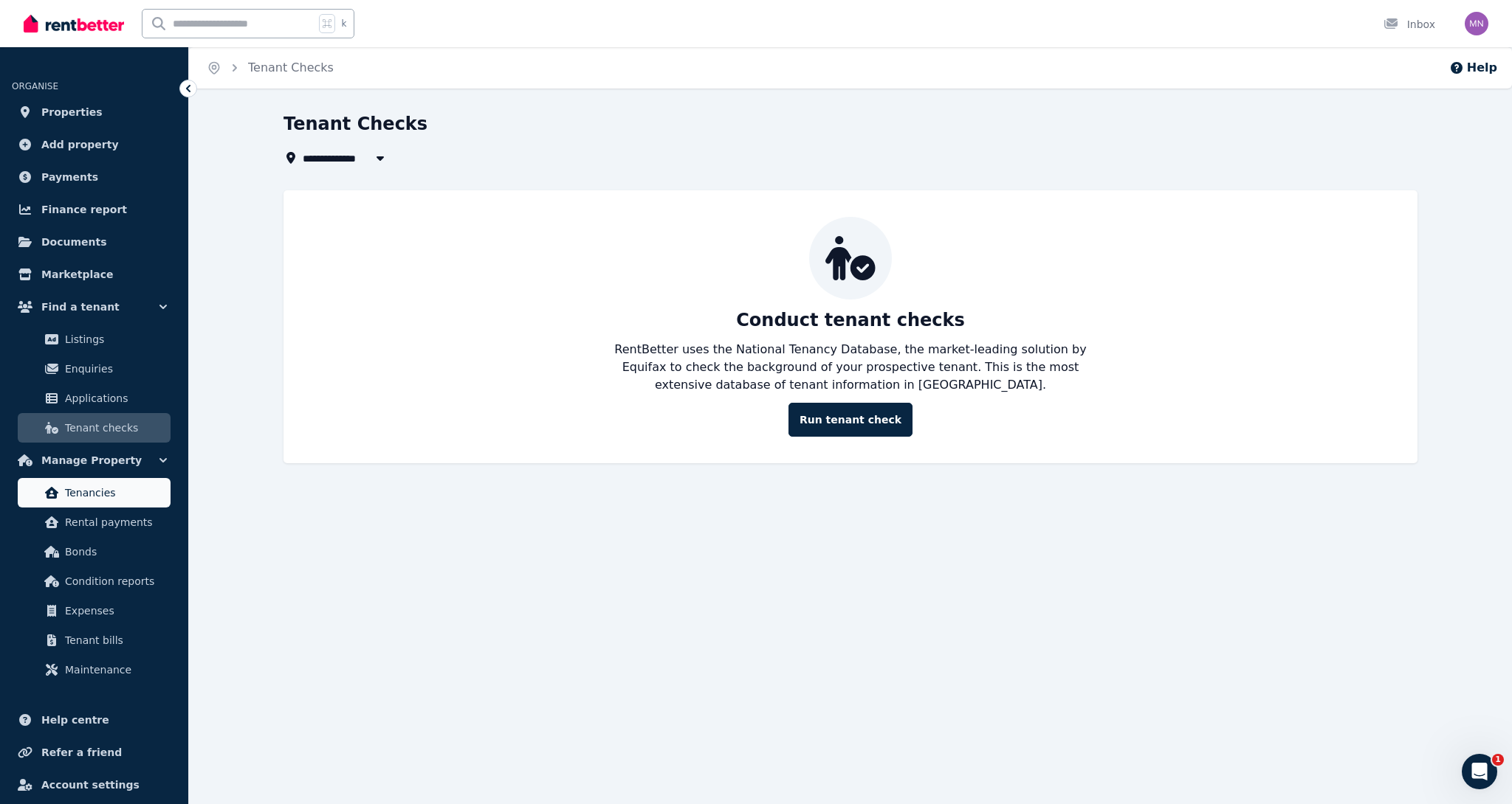
click at [81, 487] on span "Tenancies" at bounding box center [115, 493] width 100 height 18
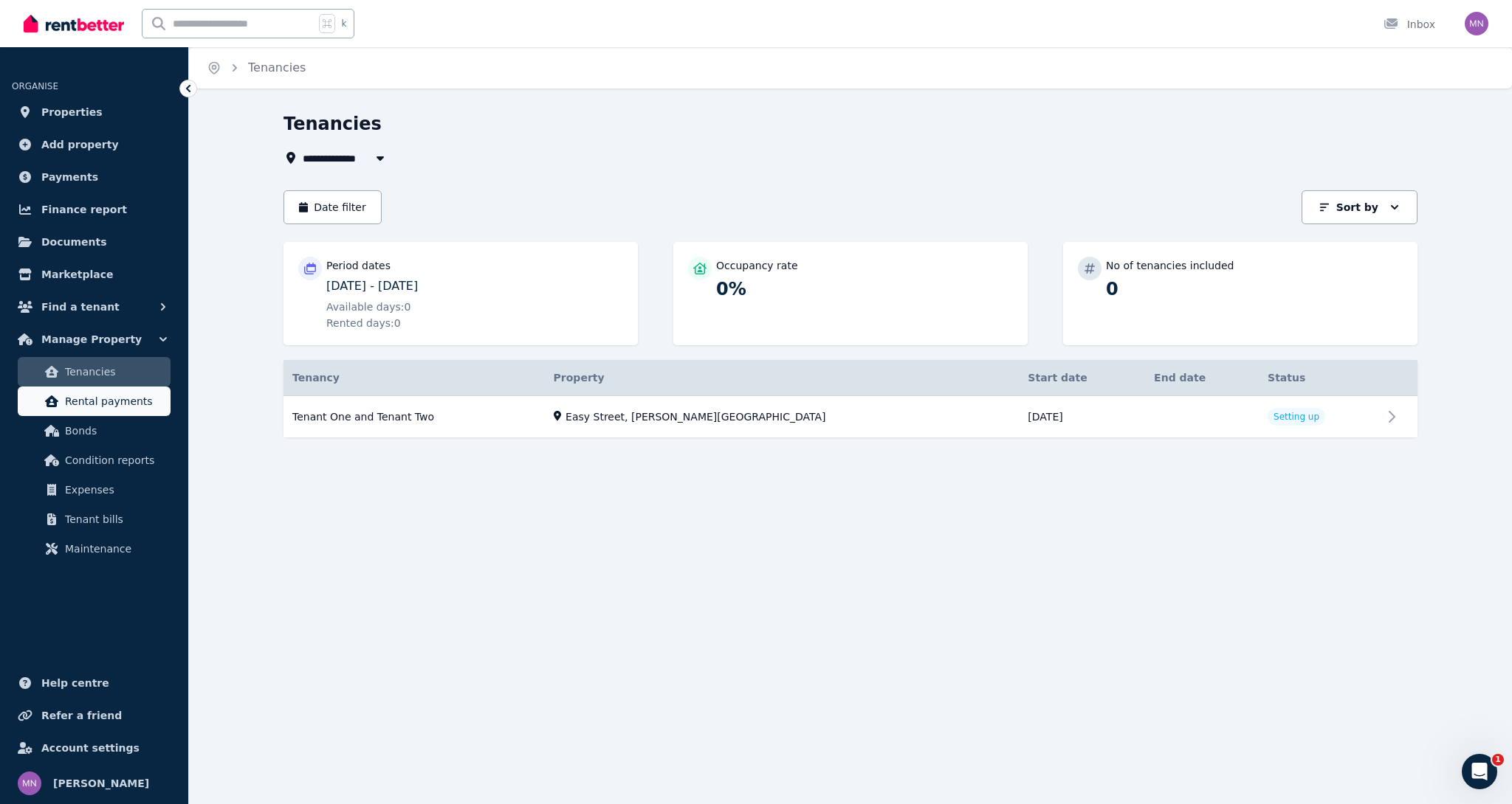
click at [122, 402] on span "Rental payments" at bounding box center [115, 402] width 100 height 18
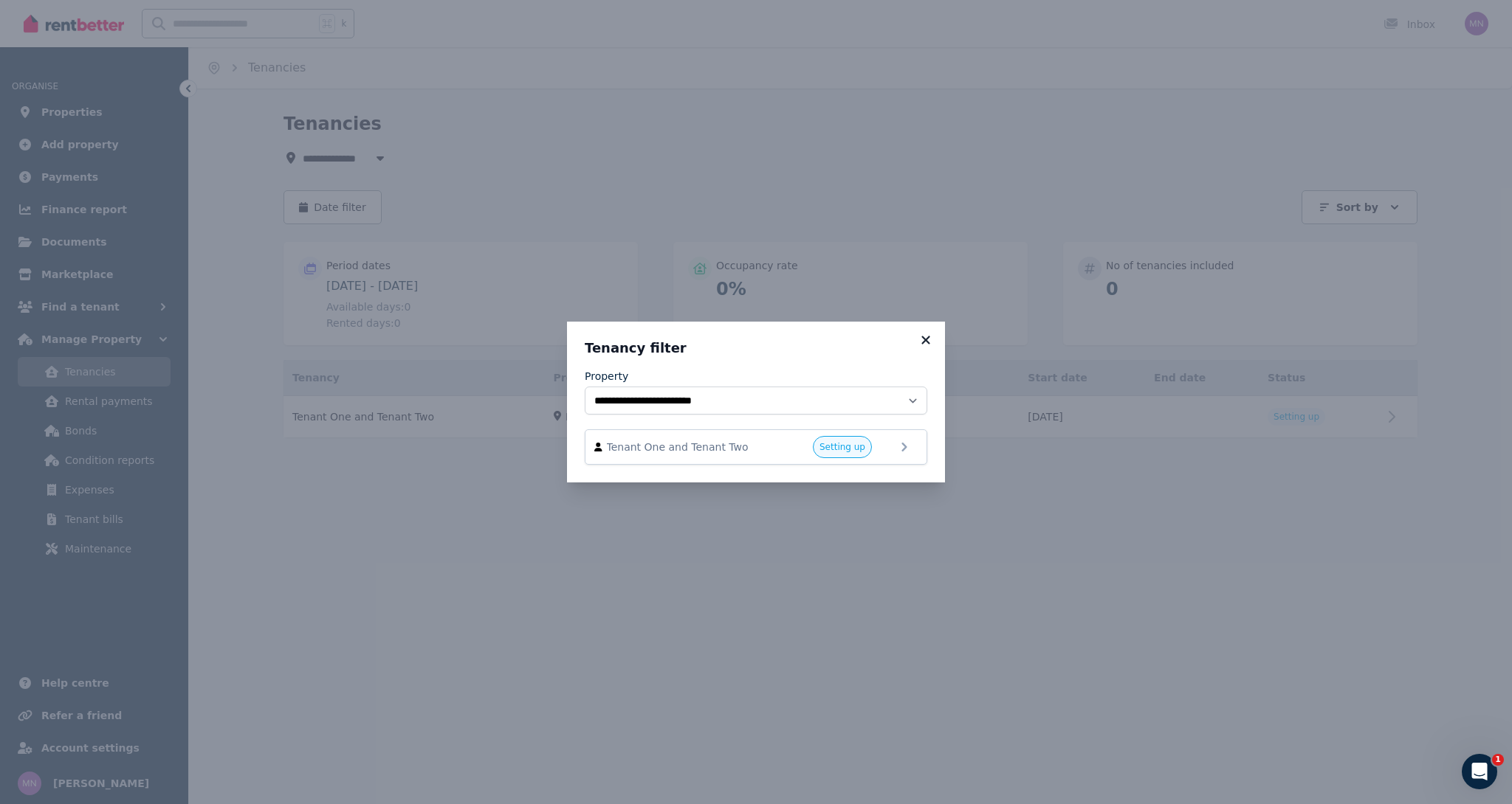
click at [924, 334] on icon at bounding box center [926, 340] width 15 height 13
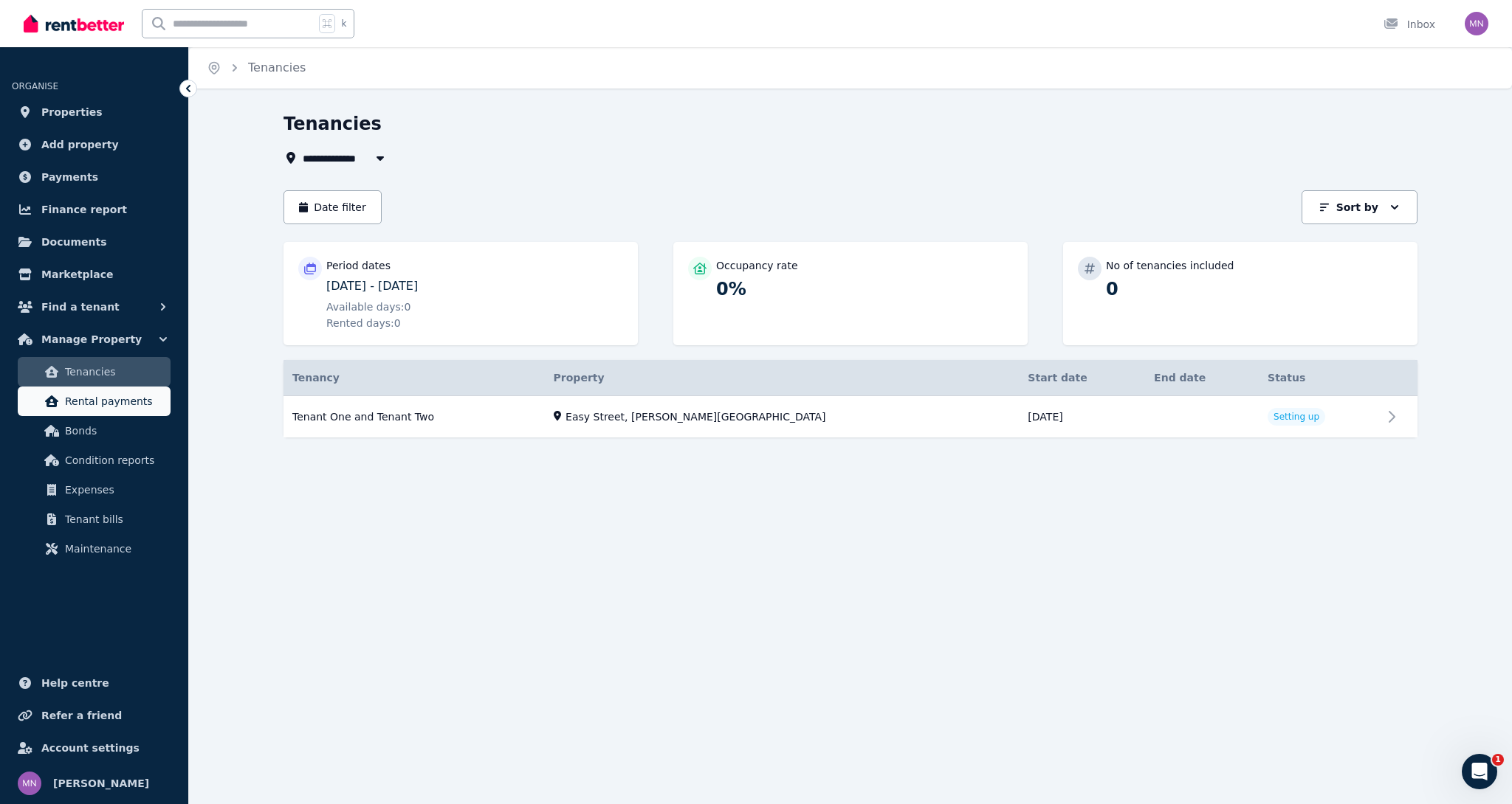
click at [110, 410] on link "Rental payments" at bounding box center [94, 402] width 153 height 30
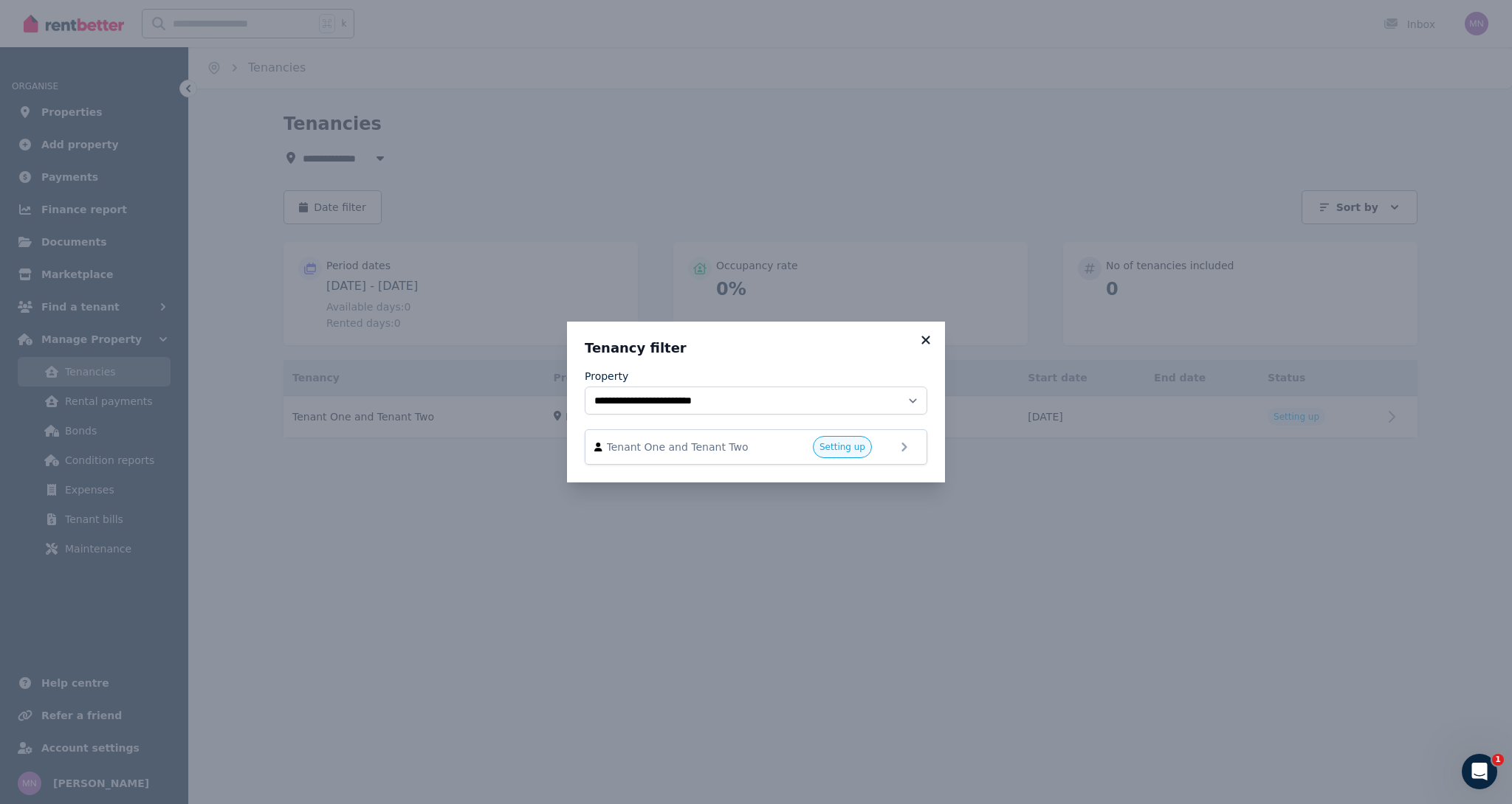
click at [925, 346] on icon at bounding box center [926, 340] width 15 height 13
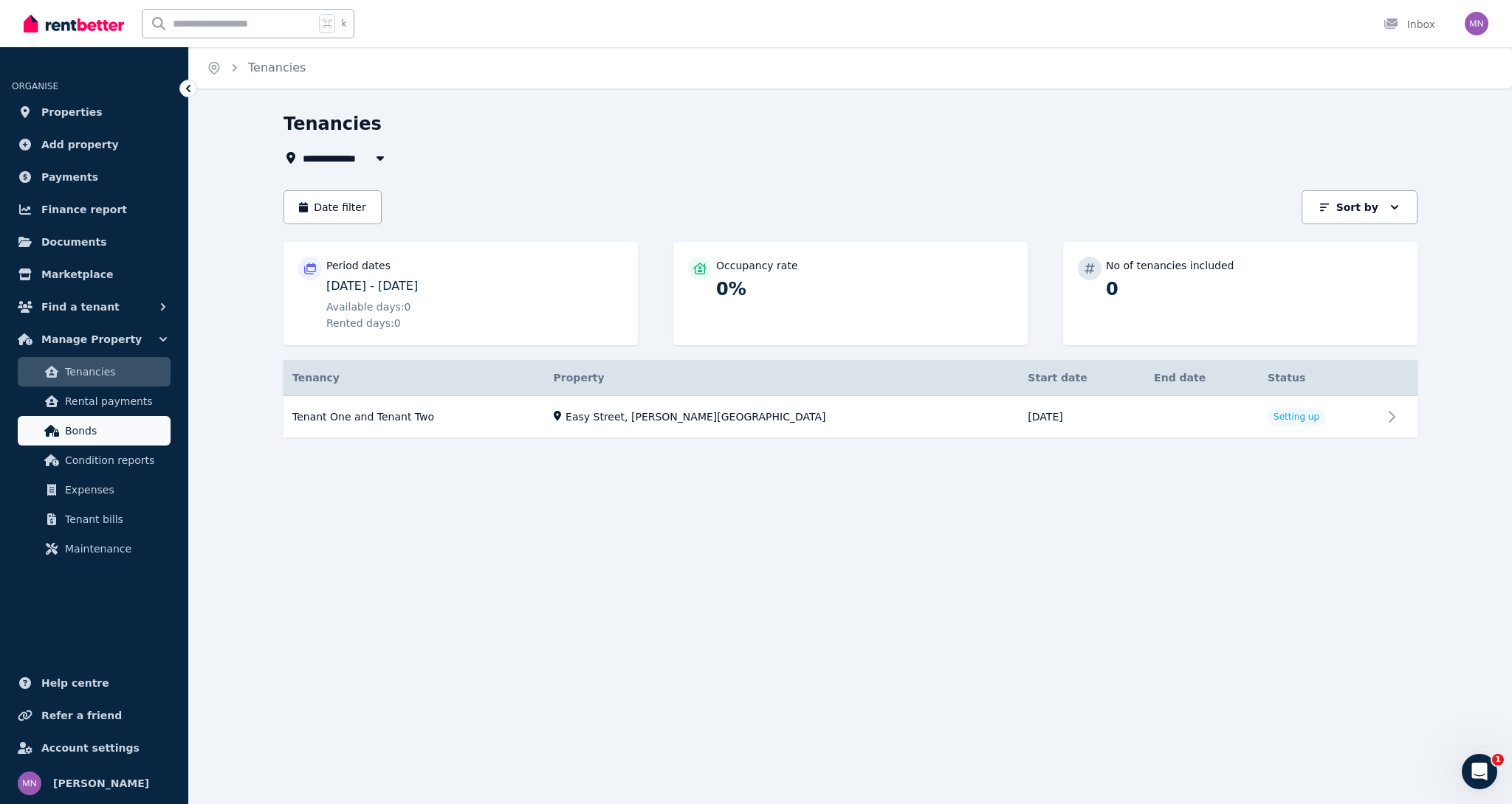
click at [107, 443] on link "Bonds" at bounding box center [94, 431] width 153 height 30
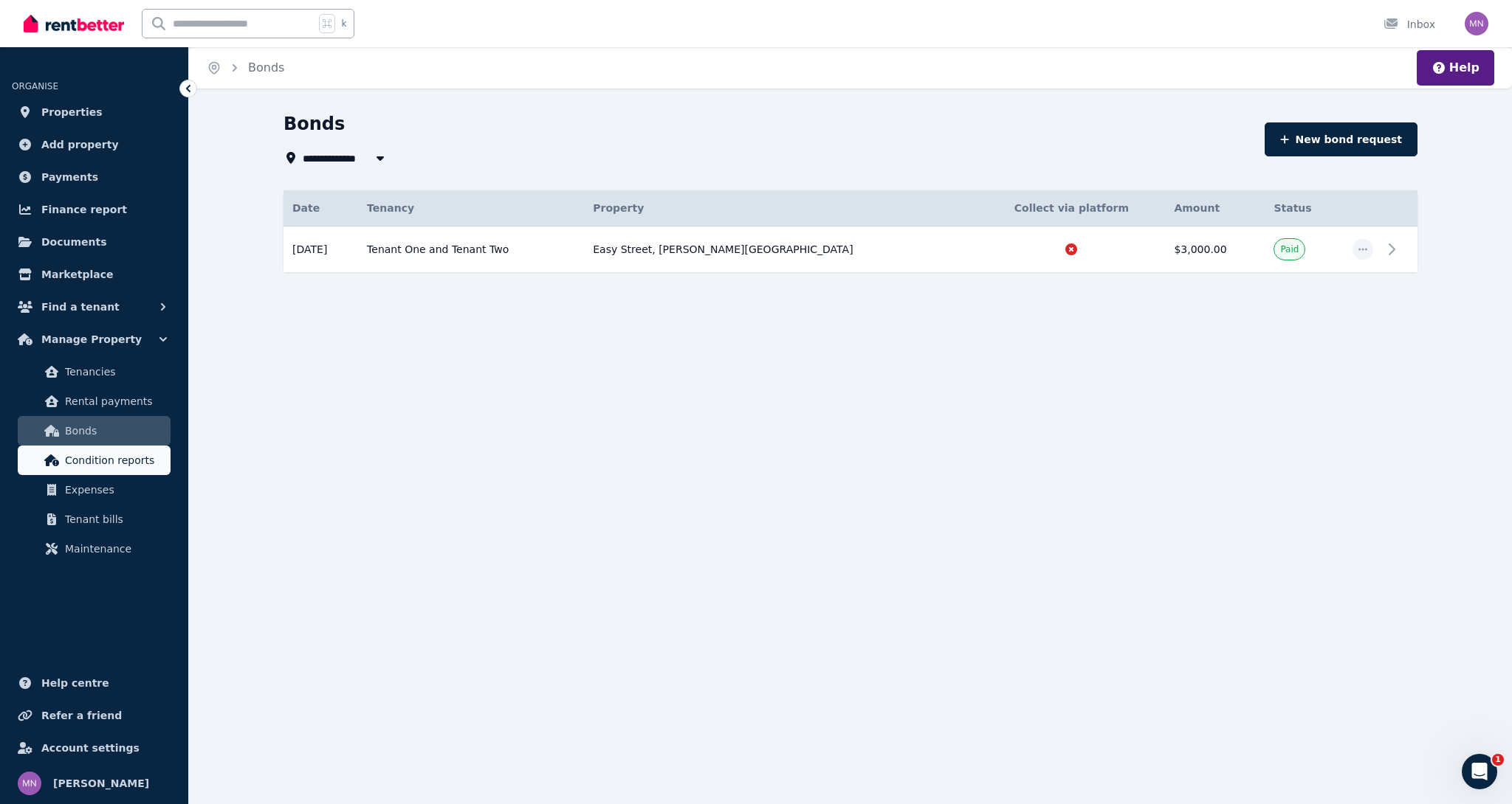
click at [98, 468] on span "Condition reports" at bounding box center [115, 460] width 100 height 18
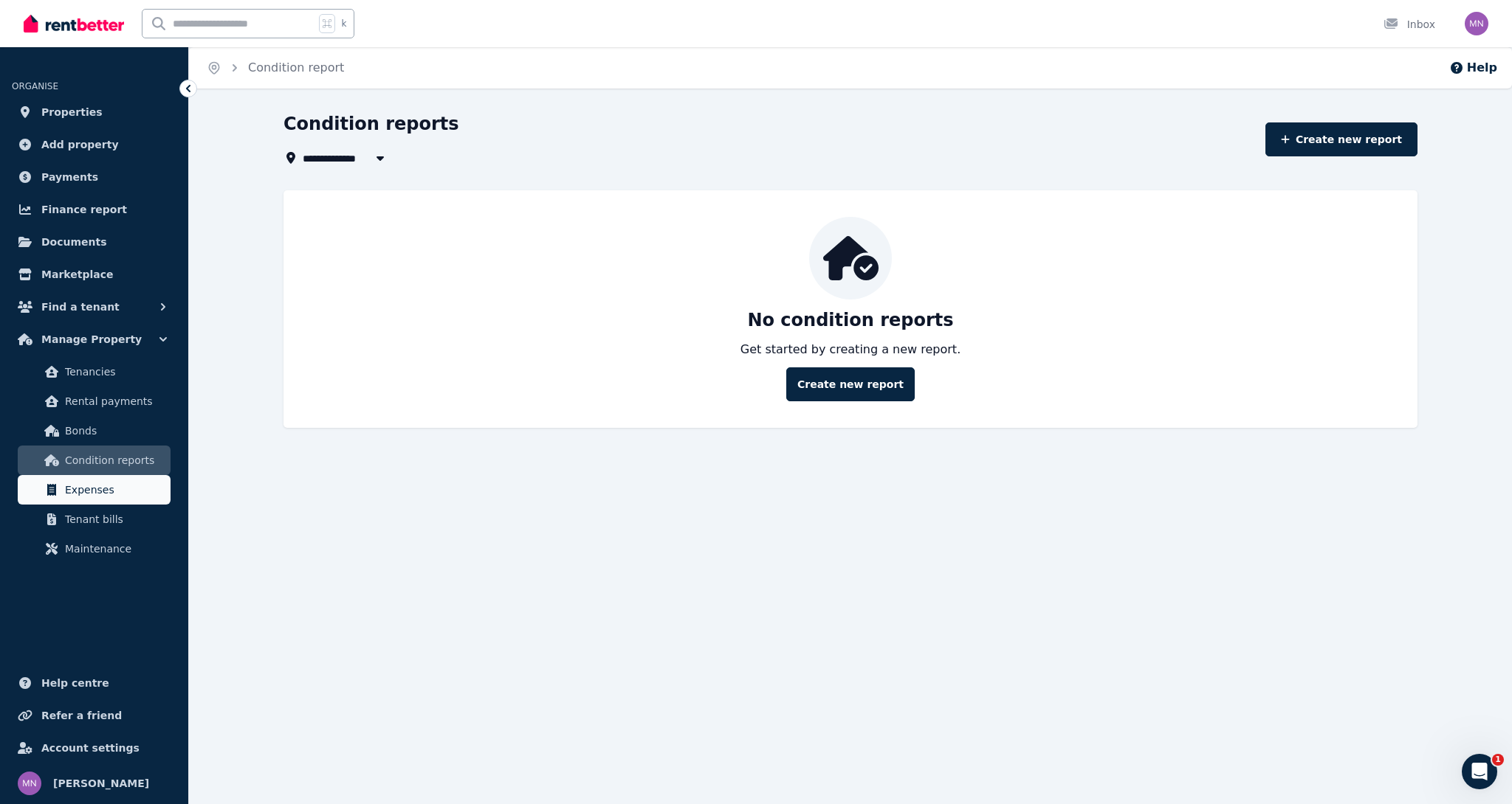
click at [103, 497] on span "Expenses" at bounding box center [115, 490] width 100 height 18
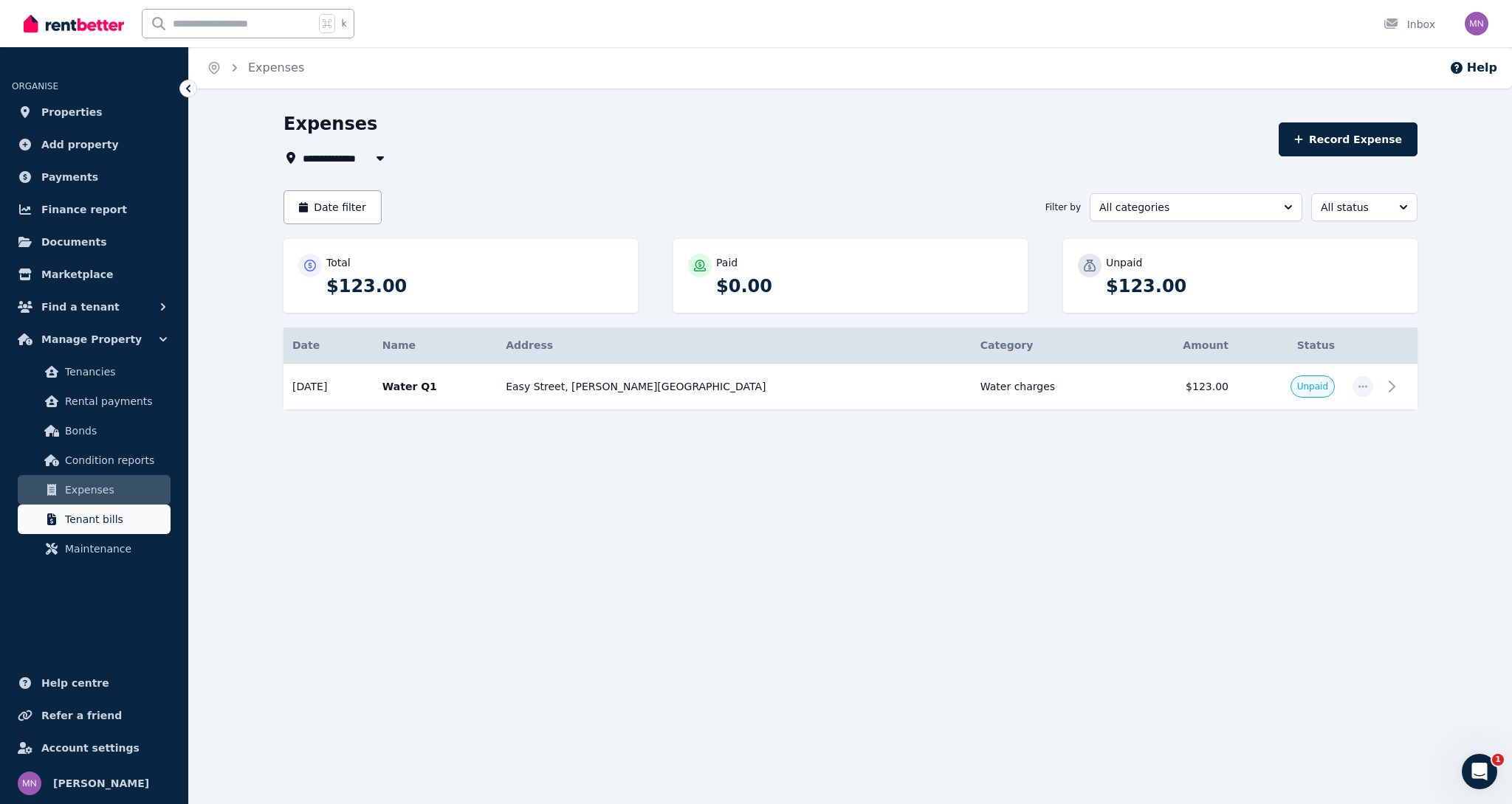
click at [106, 532] on link "Tenant bills" at bounding box center [94, 519] width 153 height 30
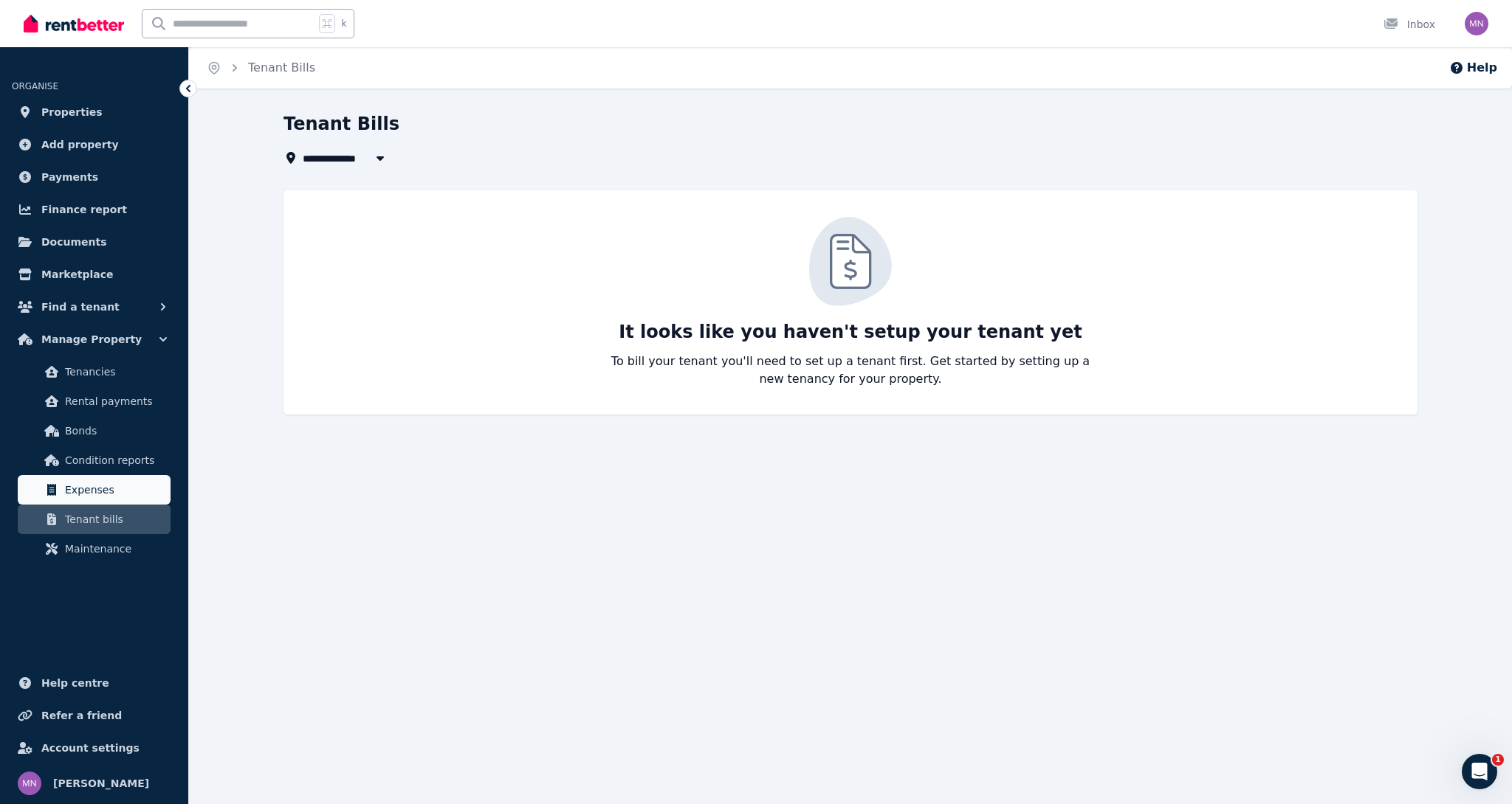
click at [103, 497] on span "Expenses" at bounding box center [115, 490] width 100 height 18
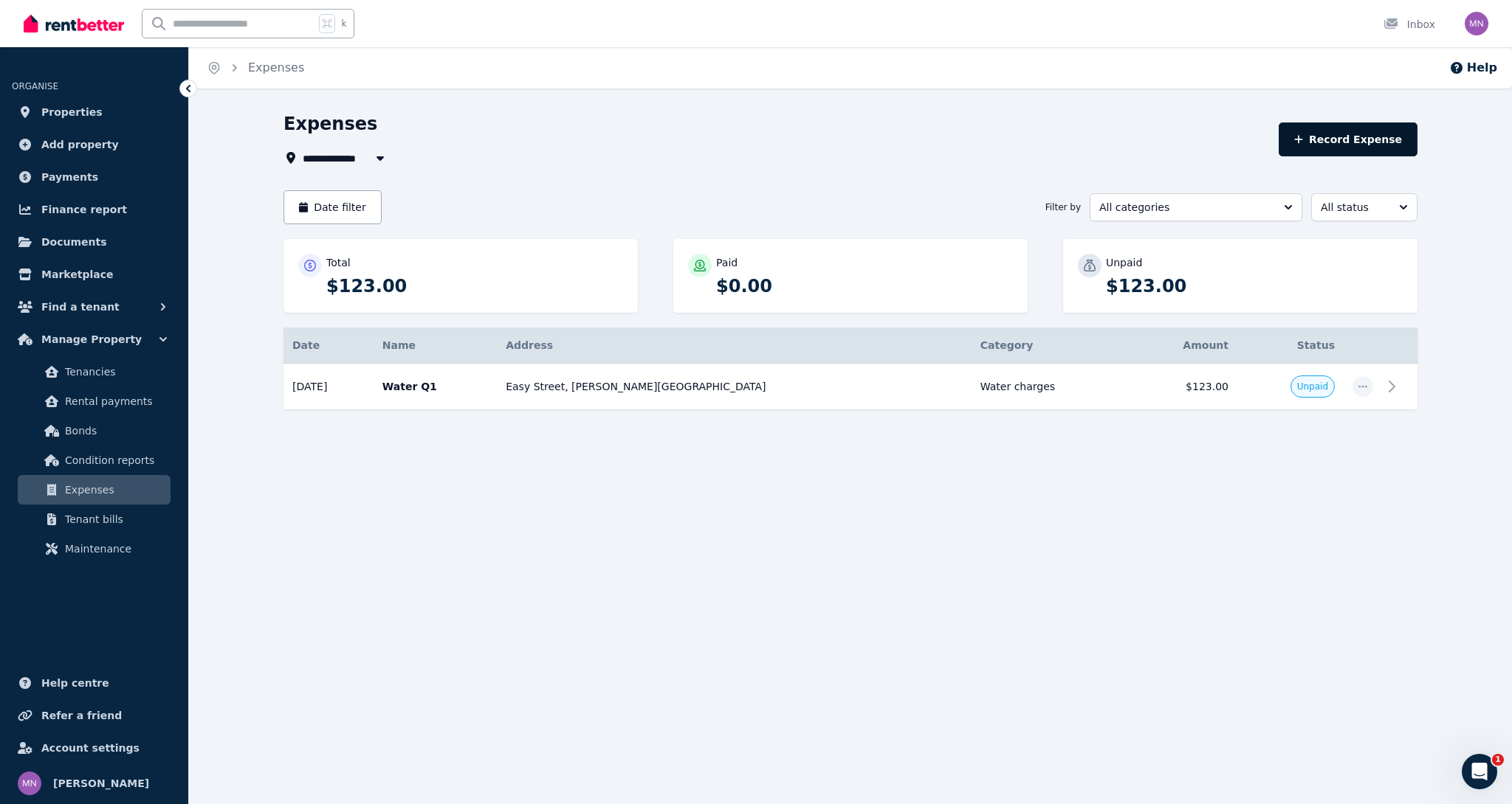
click at [1356, 142] on button "Record Expense" at bounding box center [1348, 139] width 139 height 34
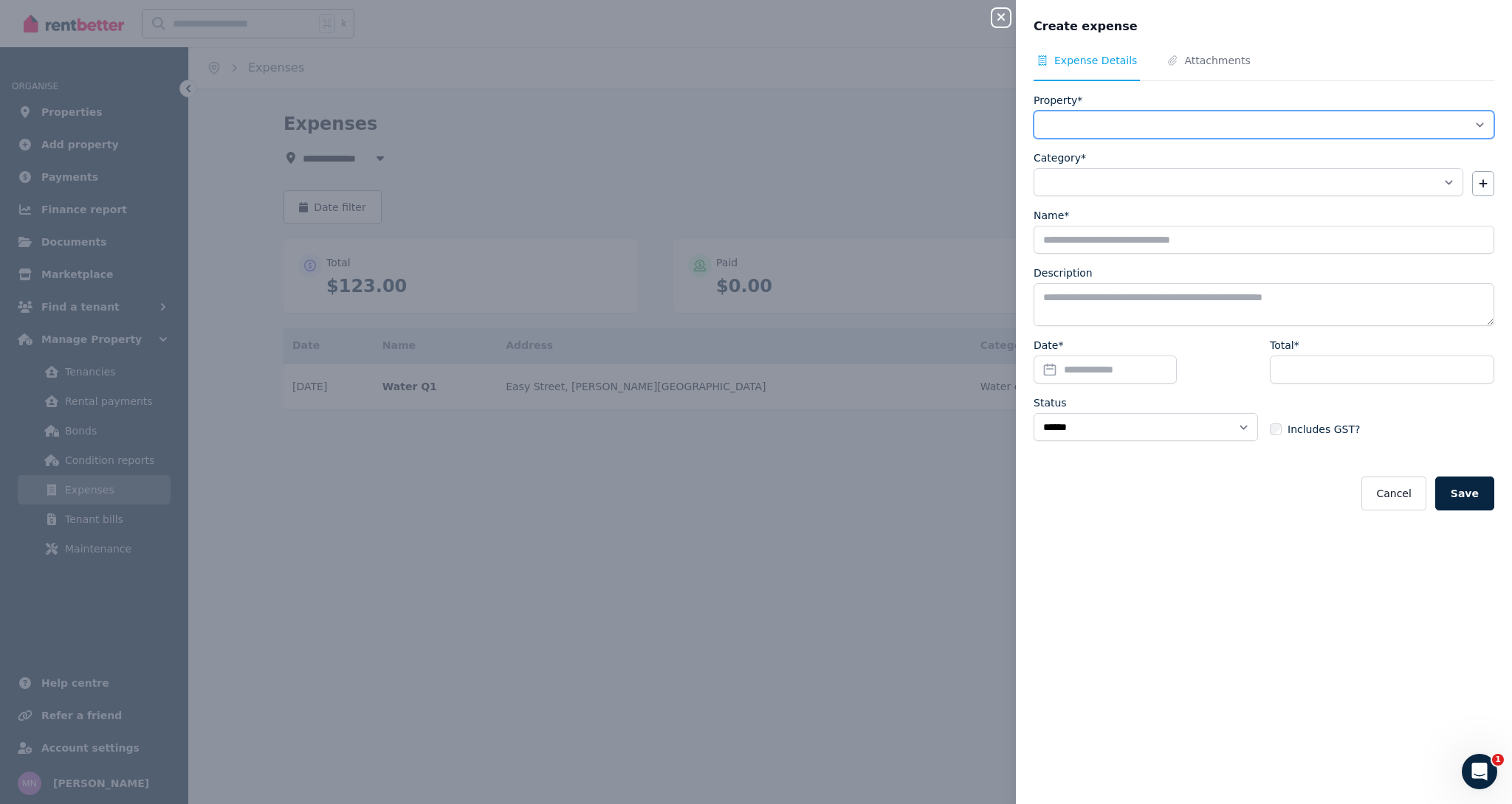
select select "**********"
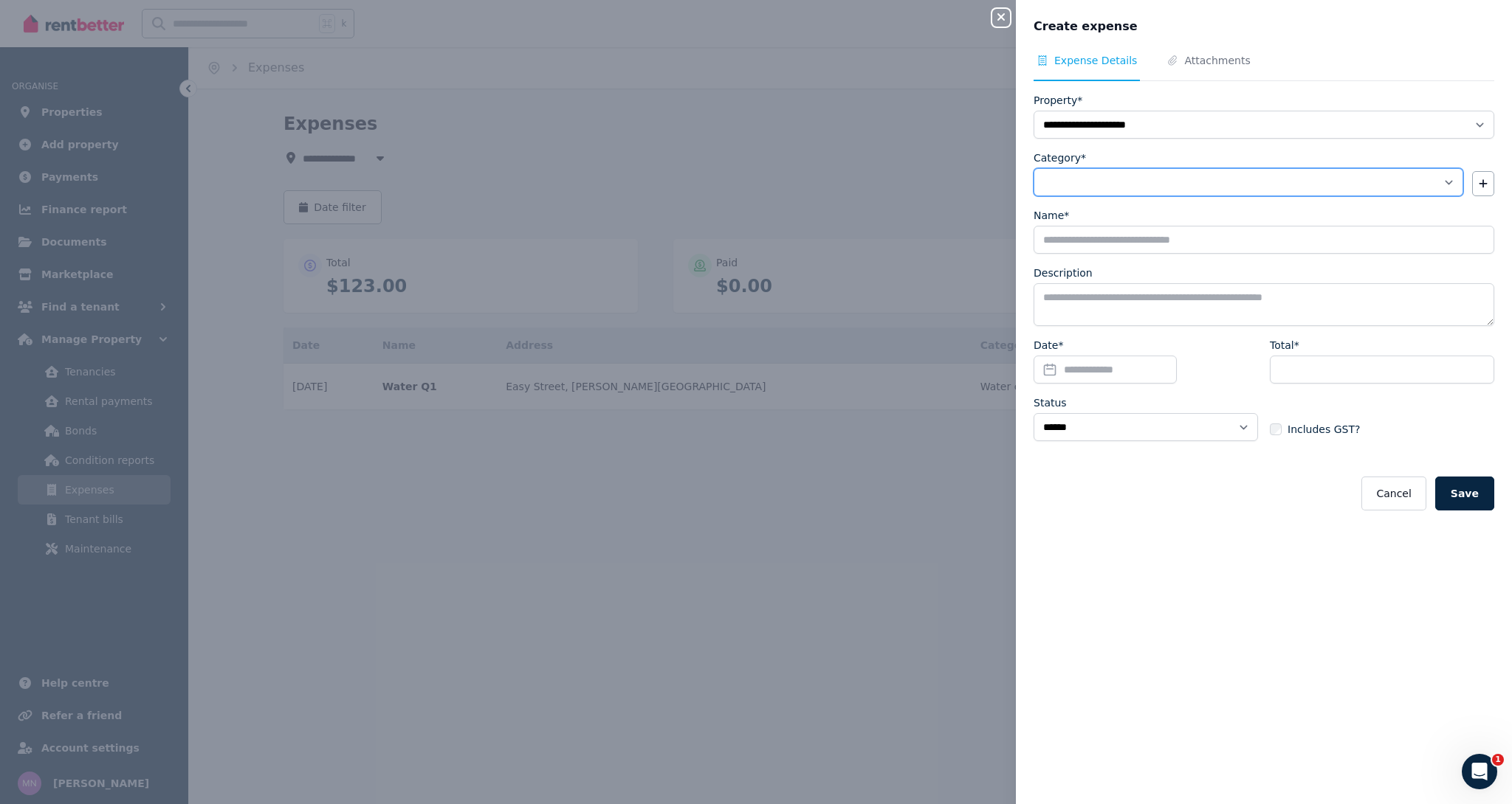
select select "**********"
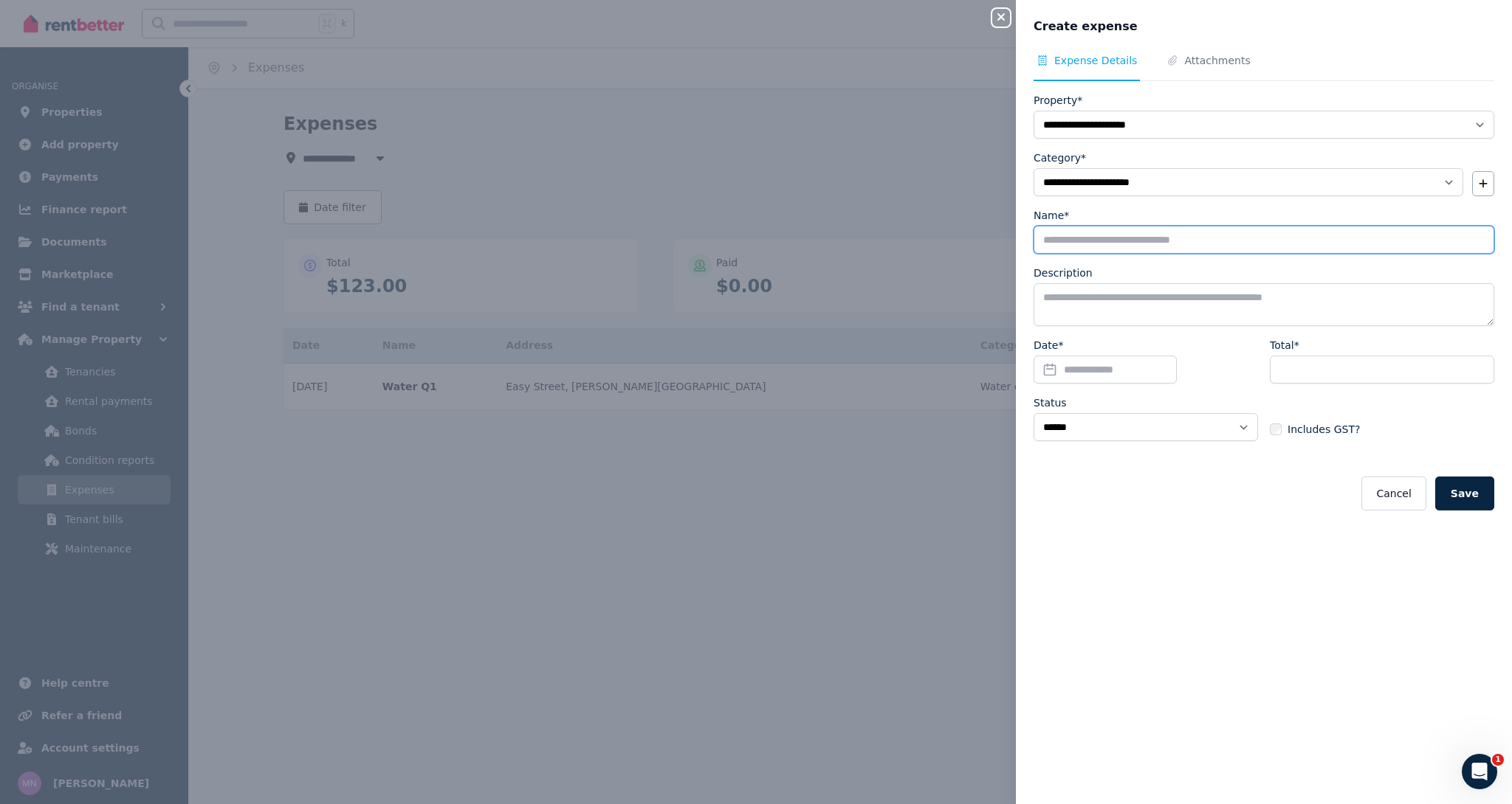
click at [1142, 241] on input "Name*" at bounding box center [1264, 240] width 461 height 28
type input "*********"
click at [1145, 378] on input "Date*" at bounding box center [1105, 370] width 143 height 28
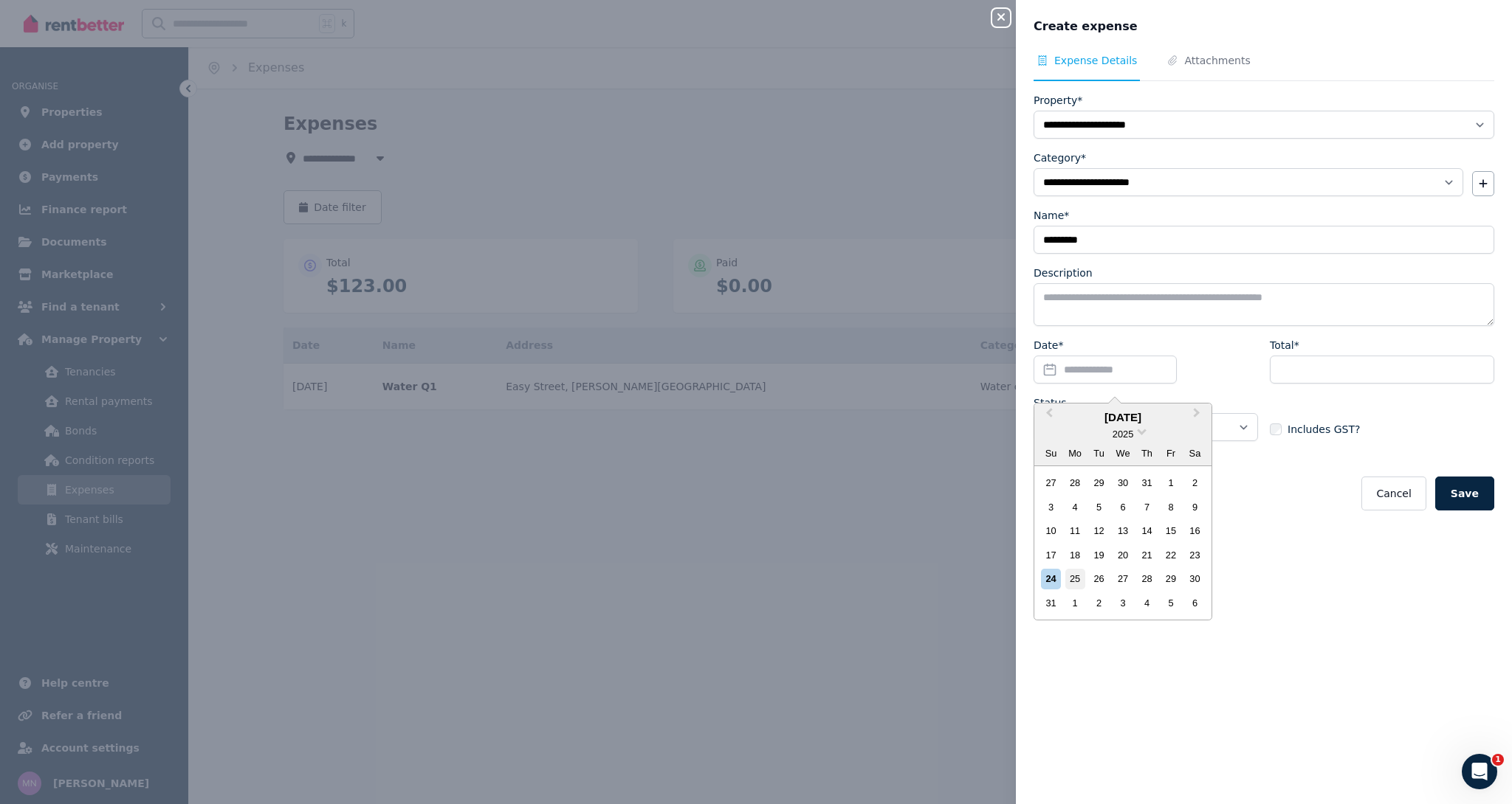
click at [1074, 576] on div "25" at bounding box center [1075, 578] width 20 height 20
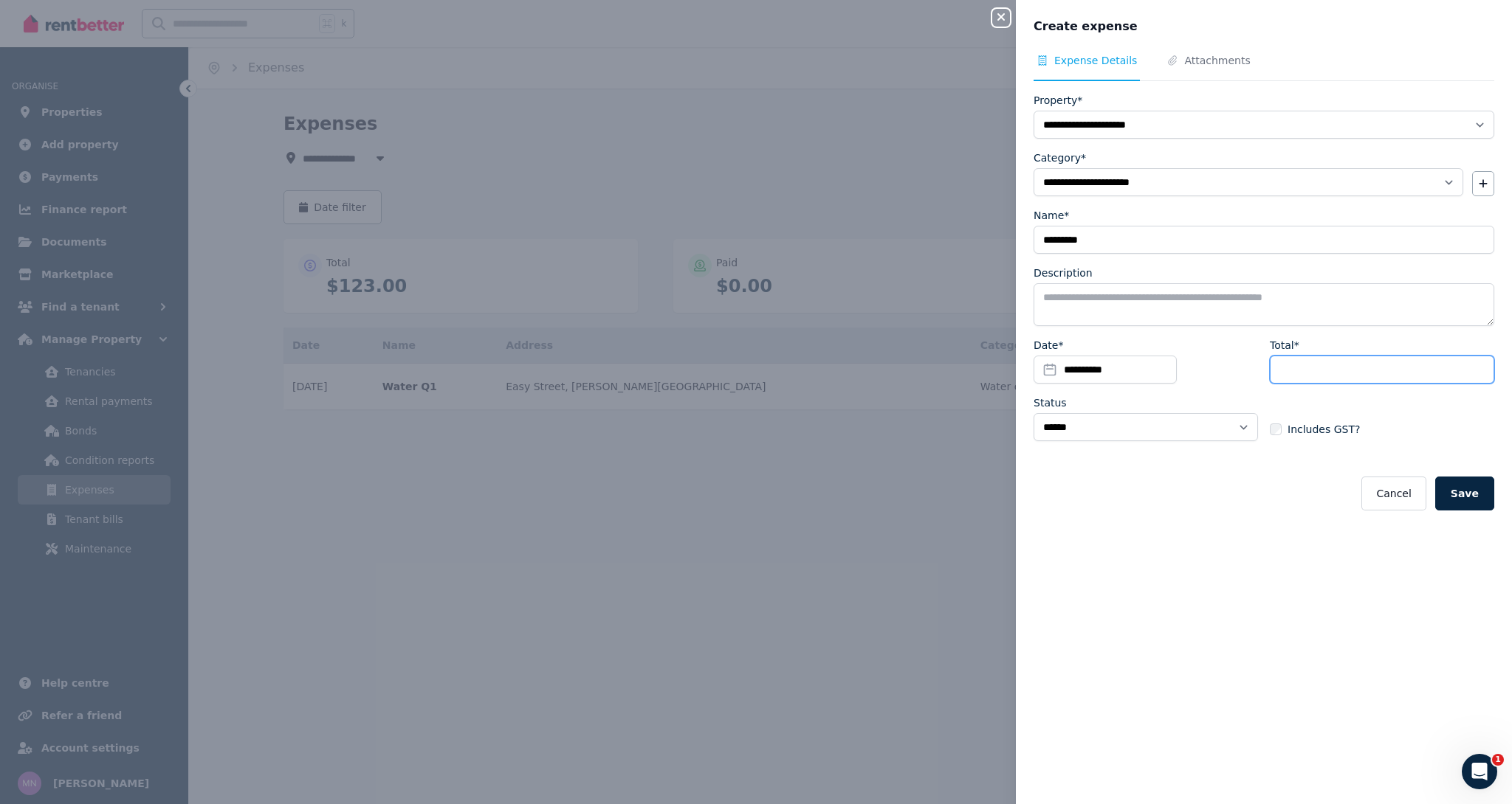
click at [1308, 368] on input "Total*" at bounding box center [1382, 370] width 224 height 28
type input "***"
select select "**********"
click at [1478, 497] on button "Save" at bounding box center [1464, 494] width 59 height 34
select select "**********"
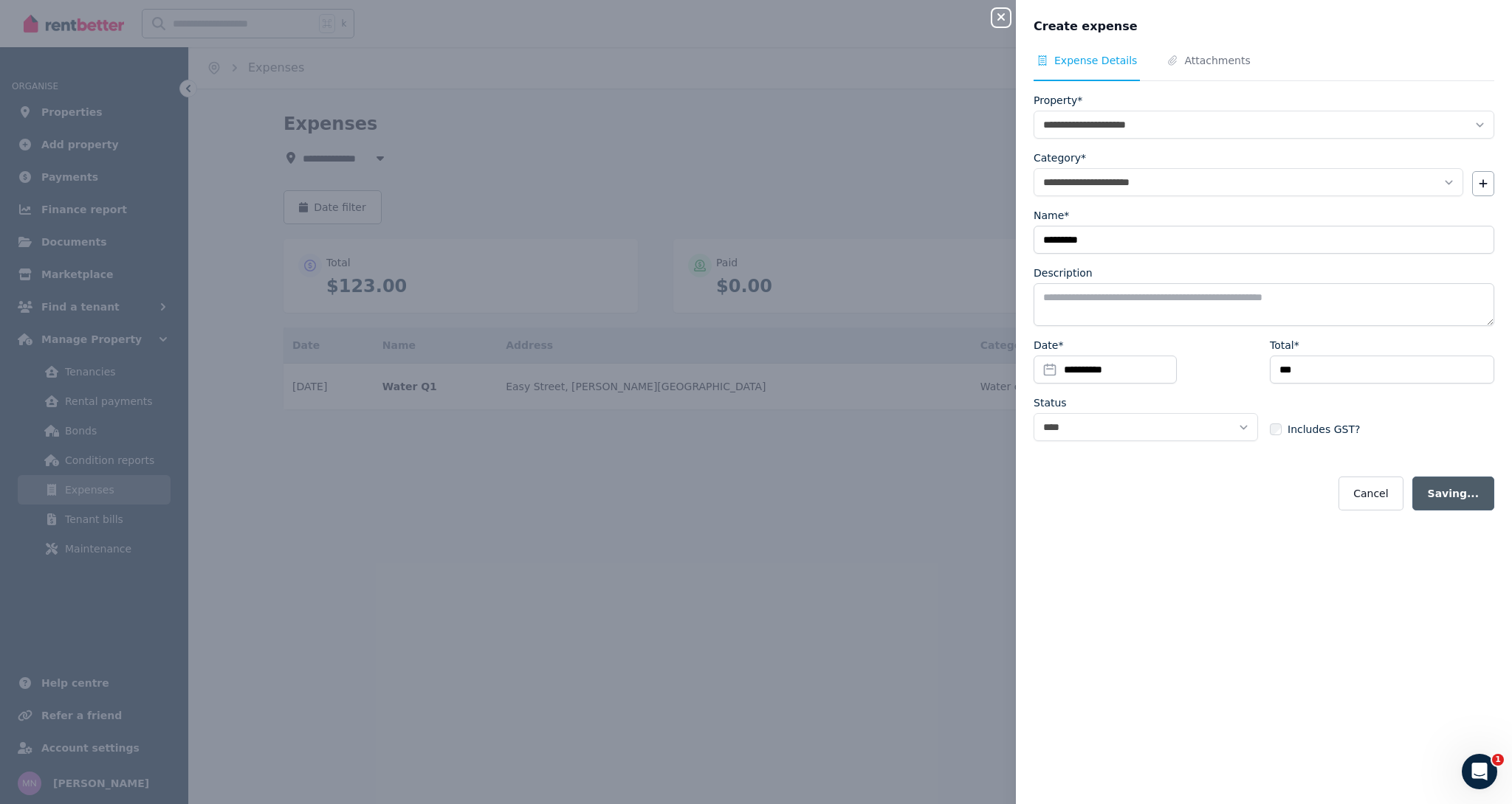
select select "**********"
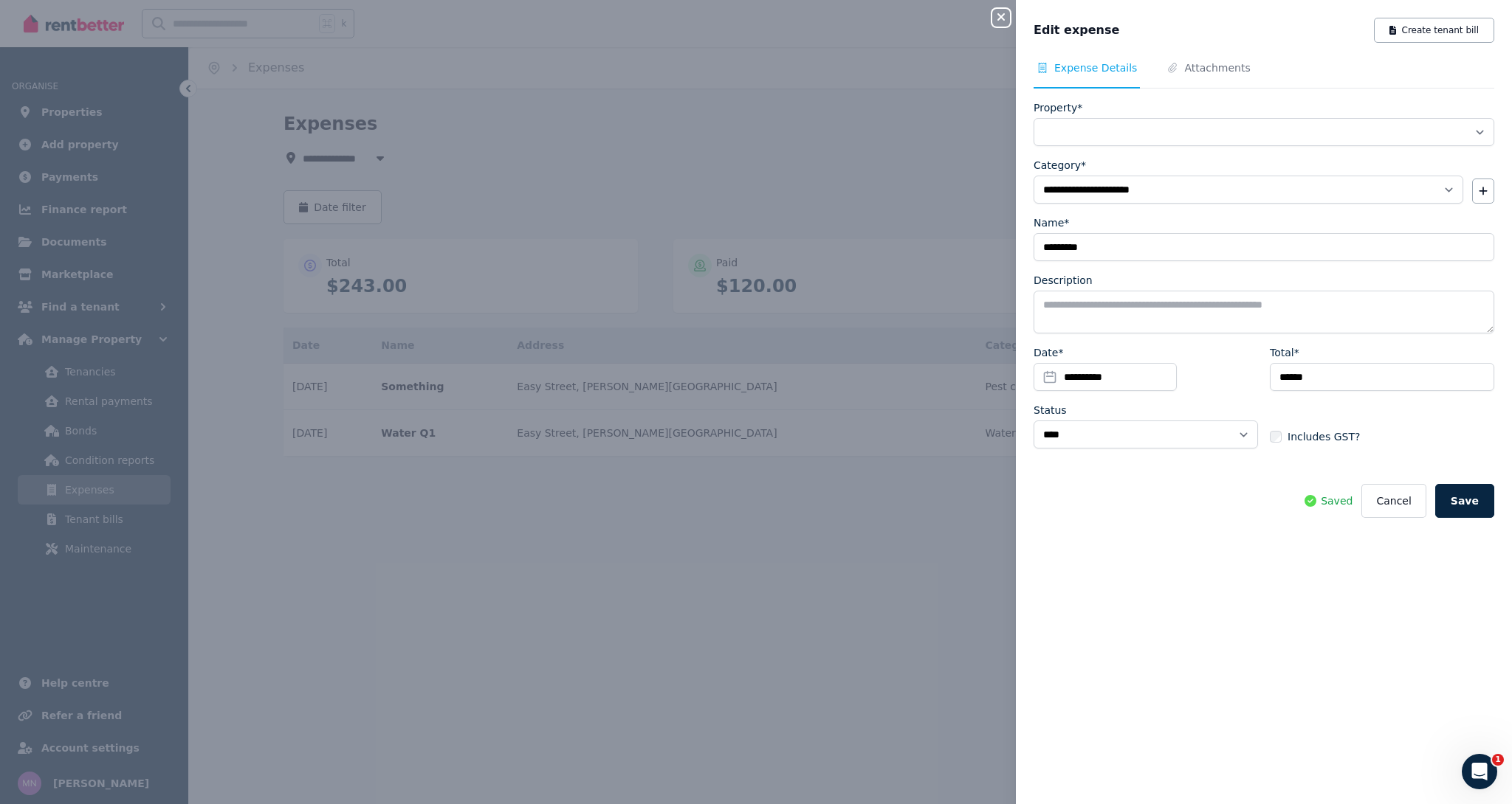
click at [787, 589] on div "**********" at bounding box center [756, 402] width 1512 height 804
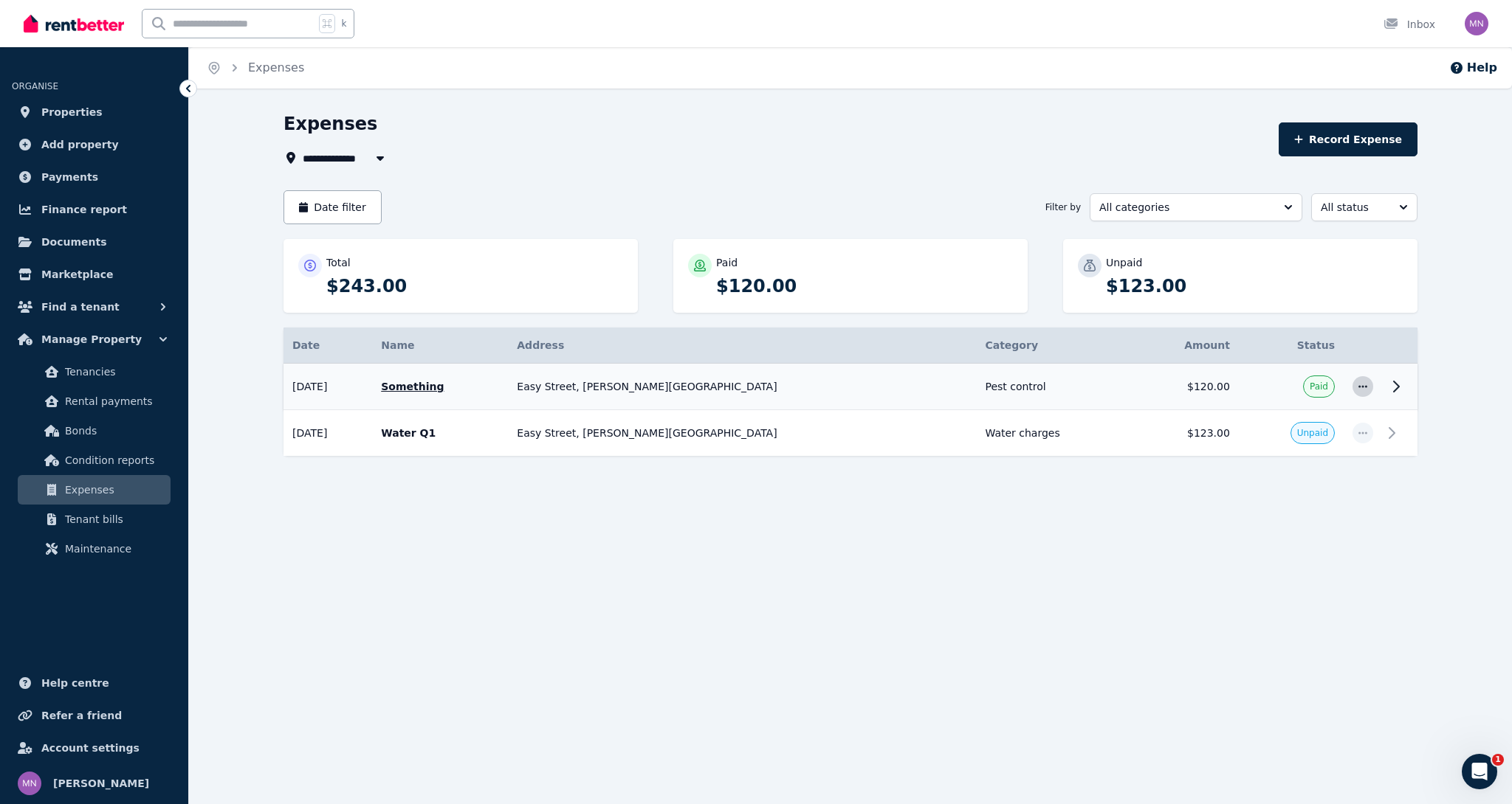
click at [1366, 390] on icon "button" at bounding box center [1363, 387] width 12 height 10
click at [1282, 487] on span "Create tenant bill" at bounding box center [1314, 486] width 95 height 18
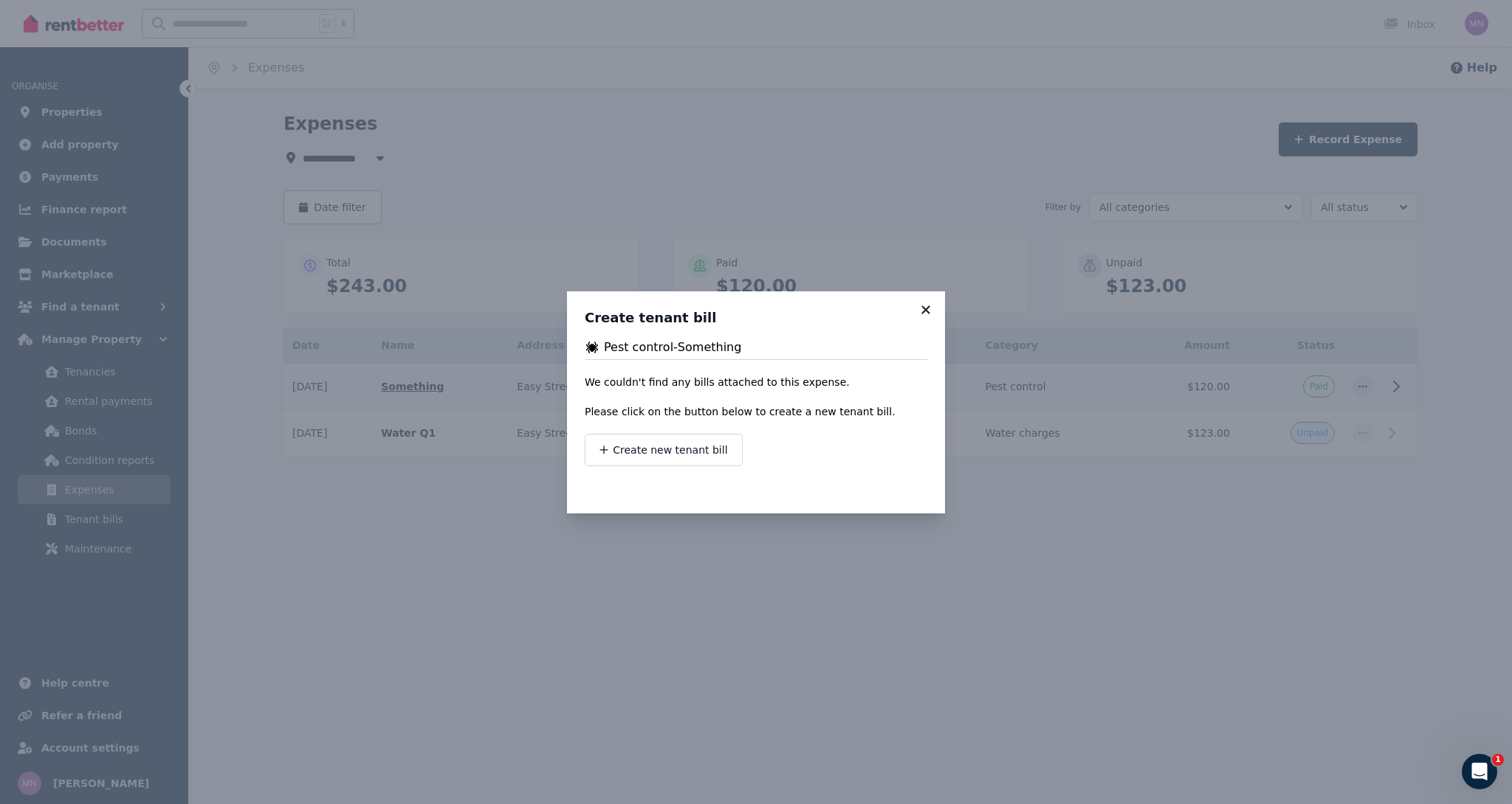
click at [924, 314] on icon at bounding box center [926, 310] width 15 height 13
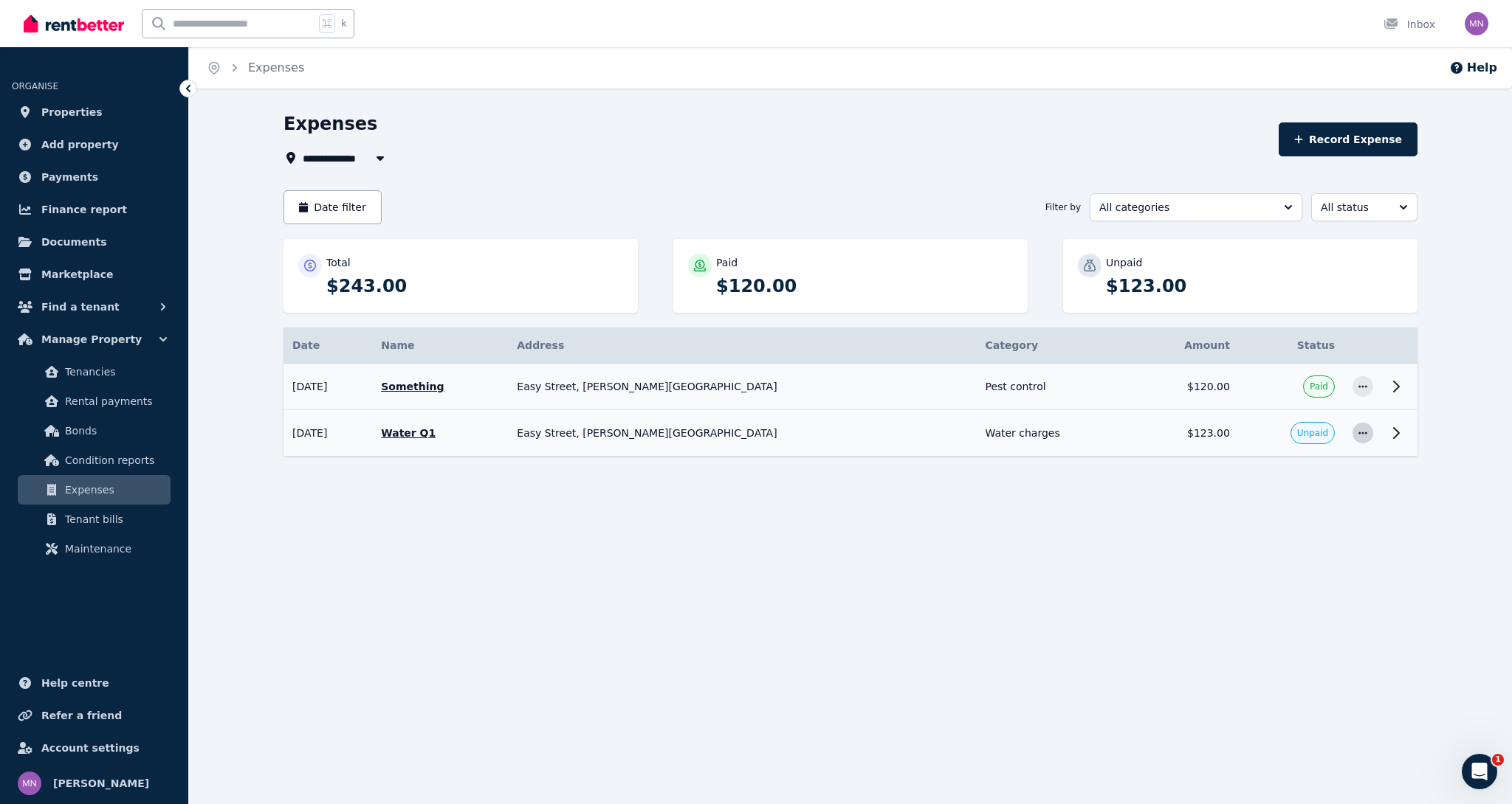
click at [1362, 433] on icon "button" at bounding box center [1363, 432] width 9 height 2
click at [1290, 534] on span "Create tenant bill" at bounding box center [1314, 532] width 95 height 18
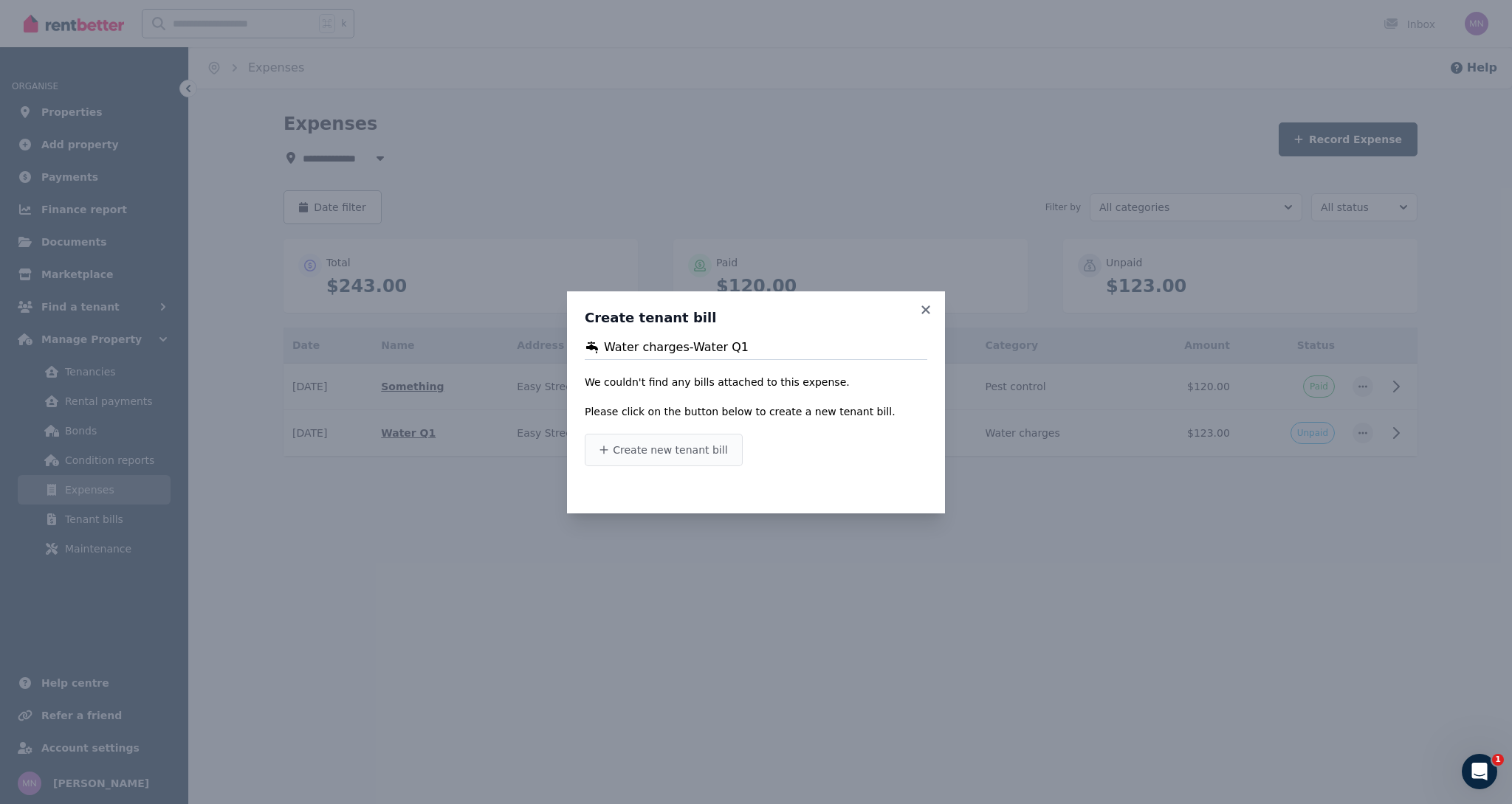
click at [671, 449] on span "Create new tenant bill" at bounding box center [670, 450] width 114 height 15
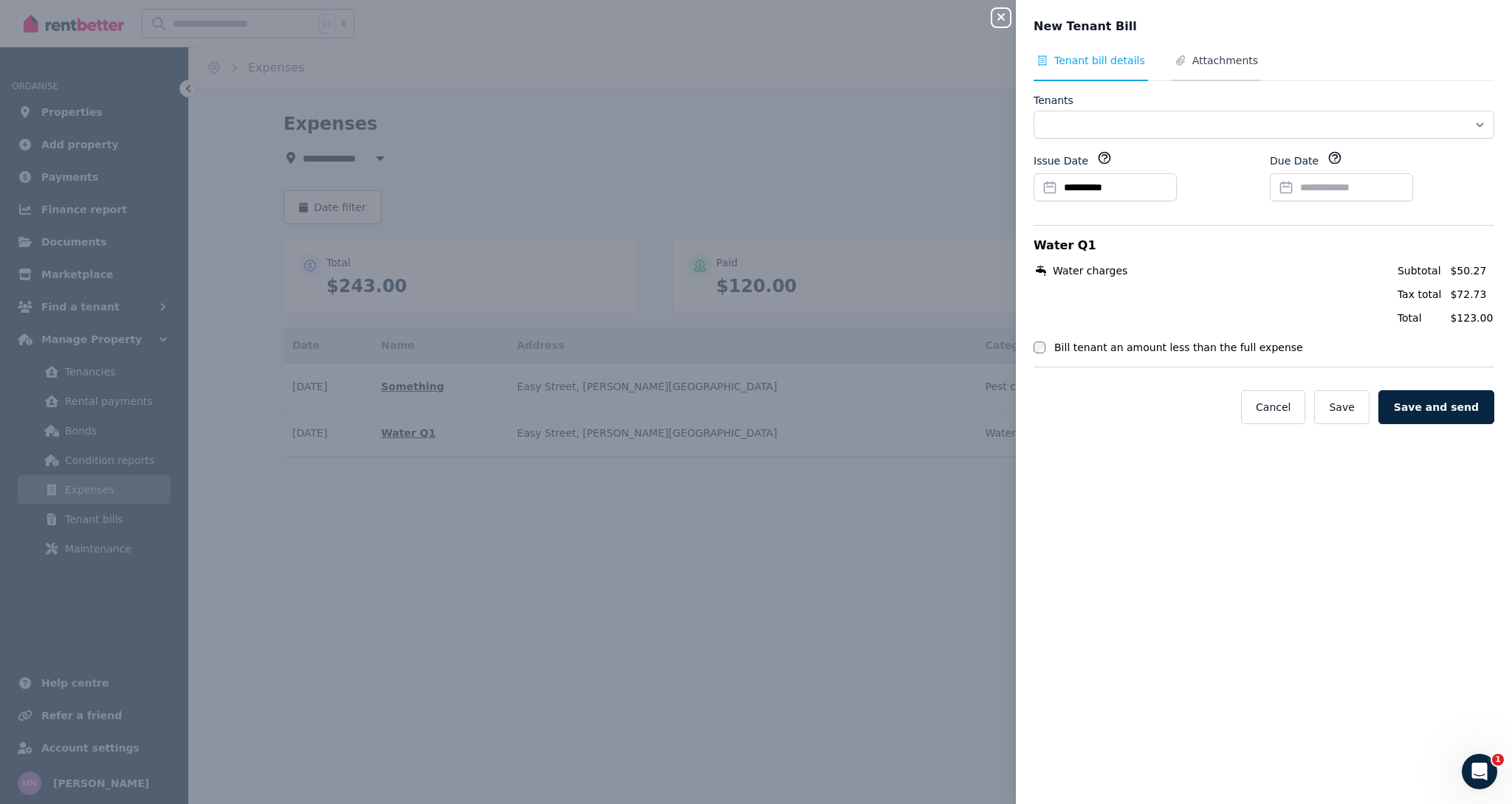
click at [1235, 56] on span "Attachments" at bounding box center [1225, 60] width 66 height 15
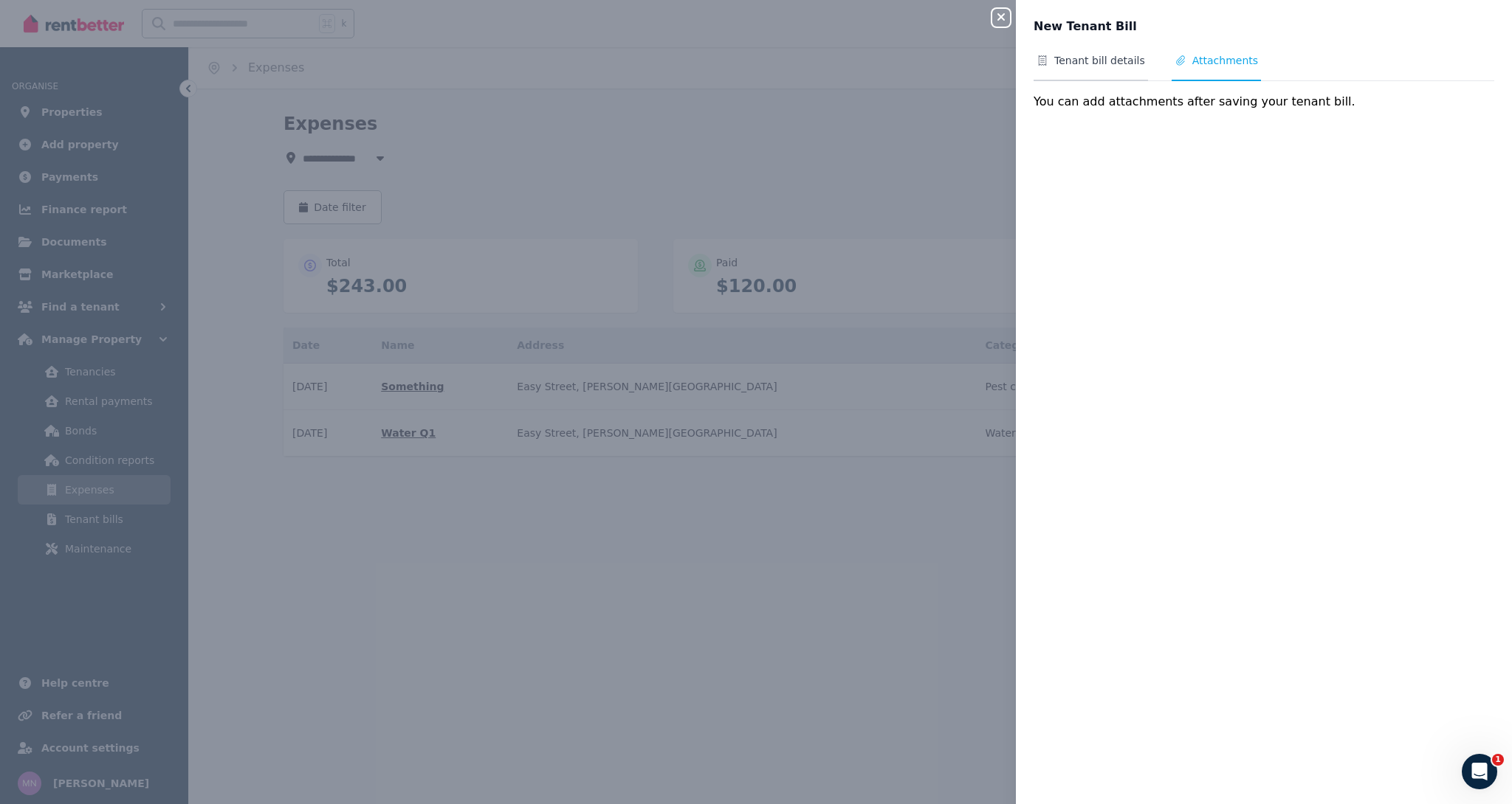
click at [1109, 60] on span "Tenant bill details" at bounding box center [1100, 60] width 91 height 15
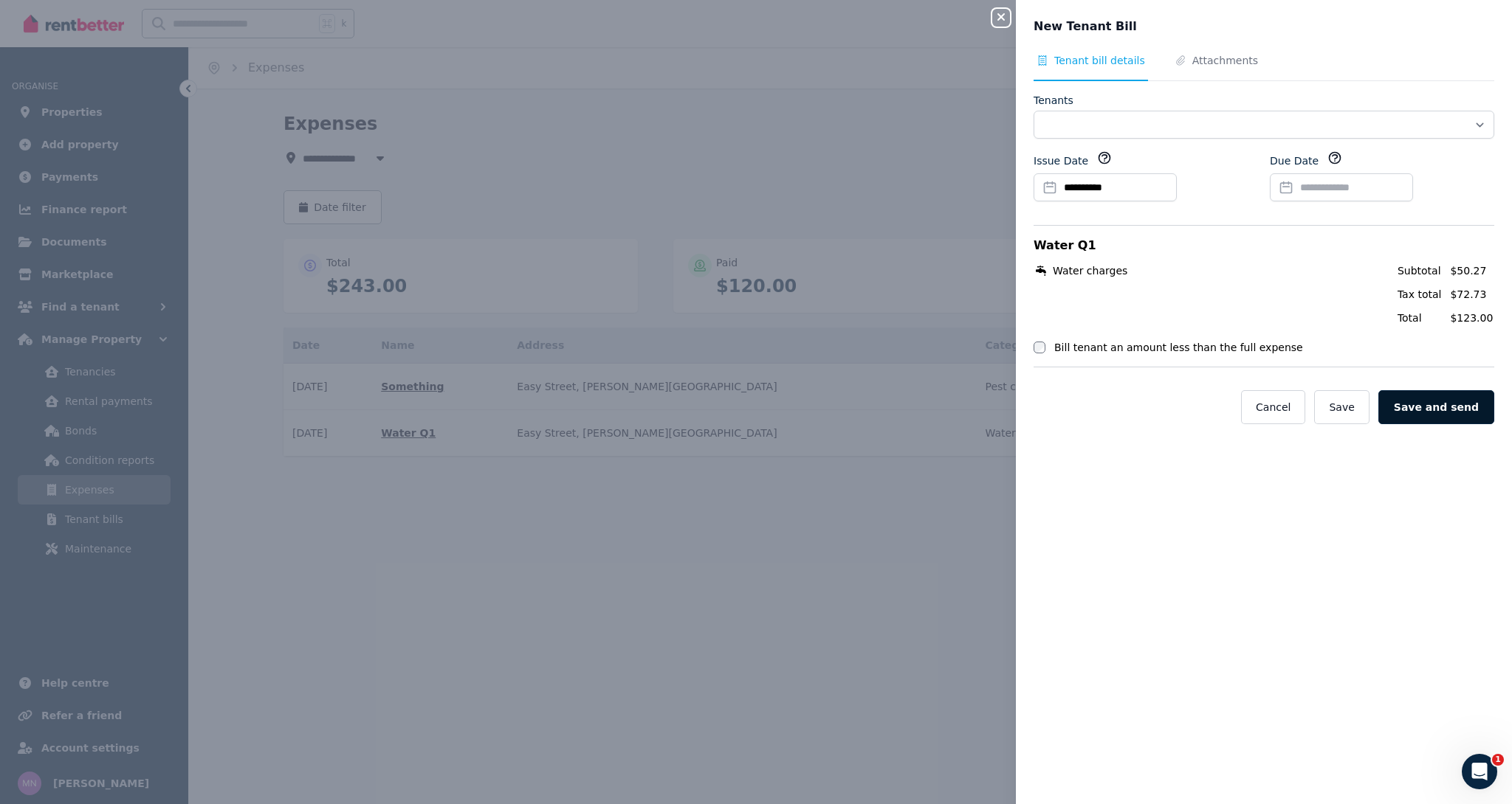
click at [1449, 409] on button "Save and send" at bounding box center [1435, 408] width 116 height 34
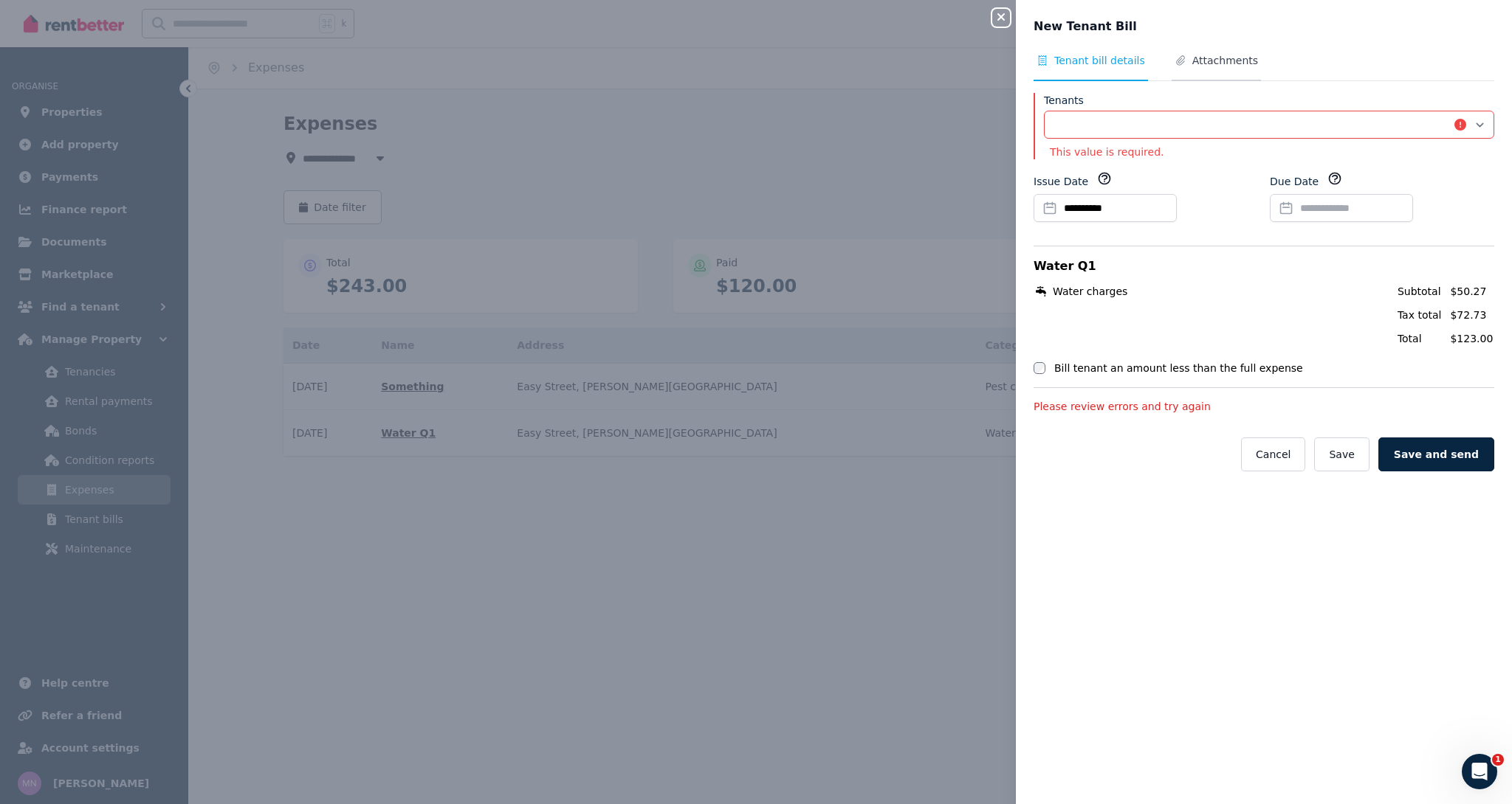
click at [1207, 56] on span "Attachments" at bounding box center [1225, 60] width 66 height 15
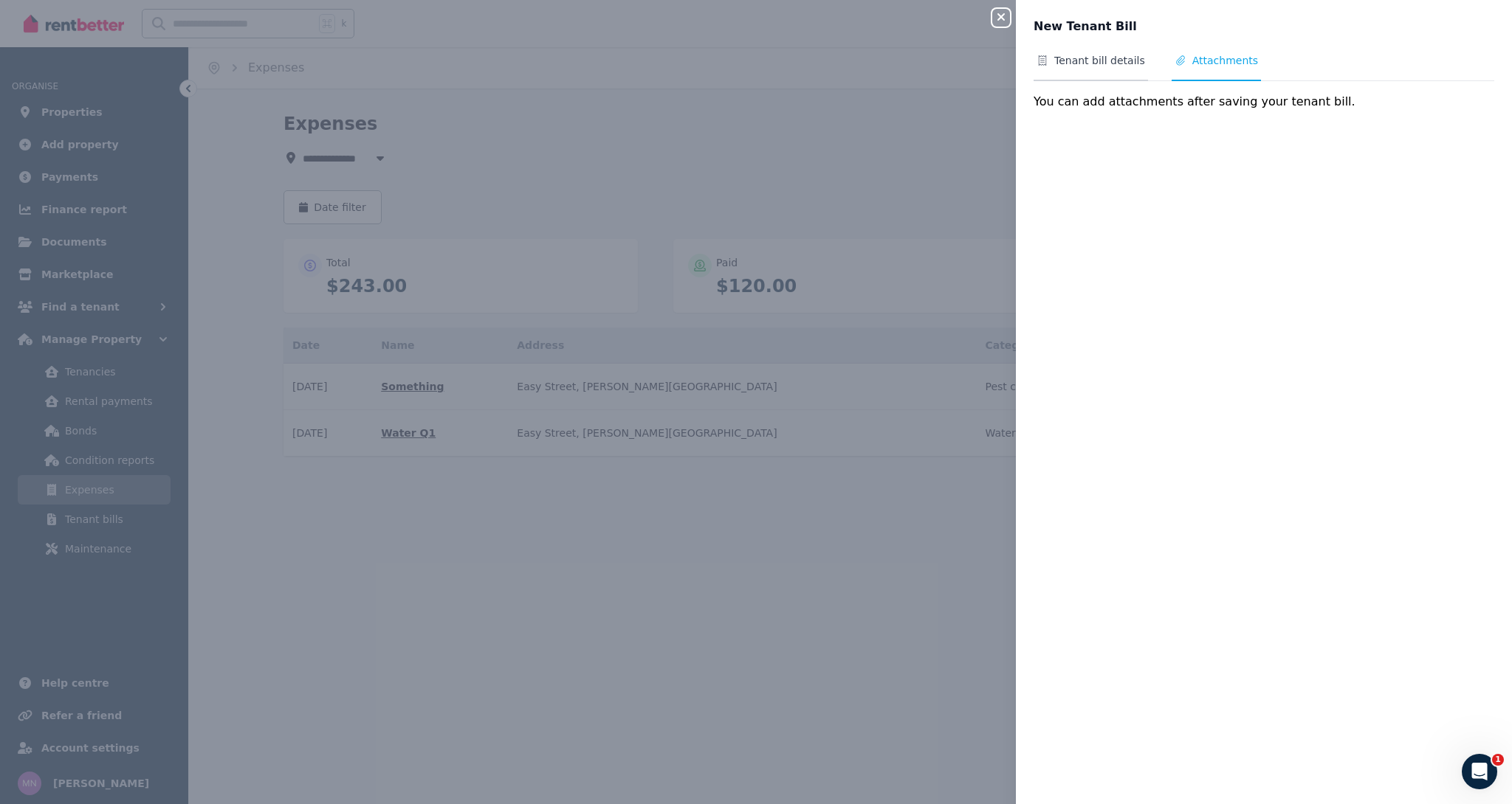
click at [1114, 62] on span "Tenant bill details" at bounding box center [1100, 60] width 91 height 15
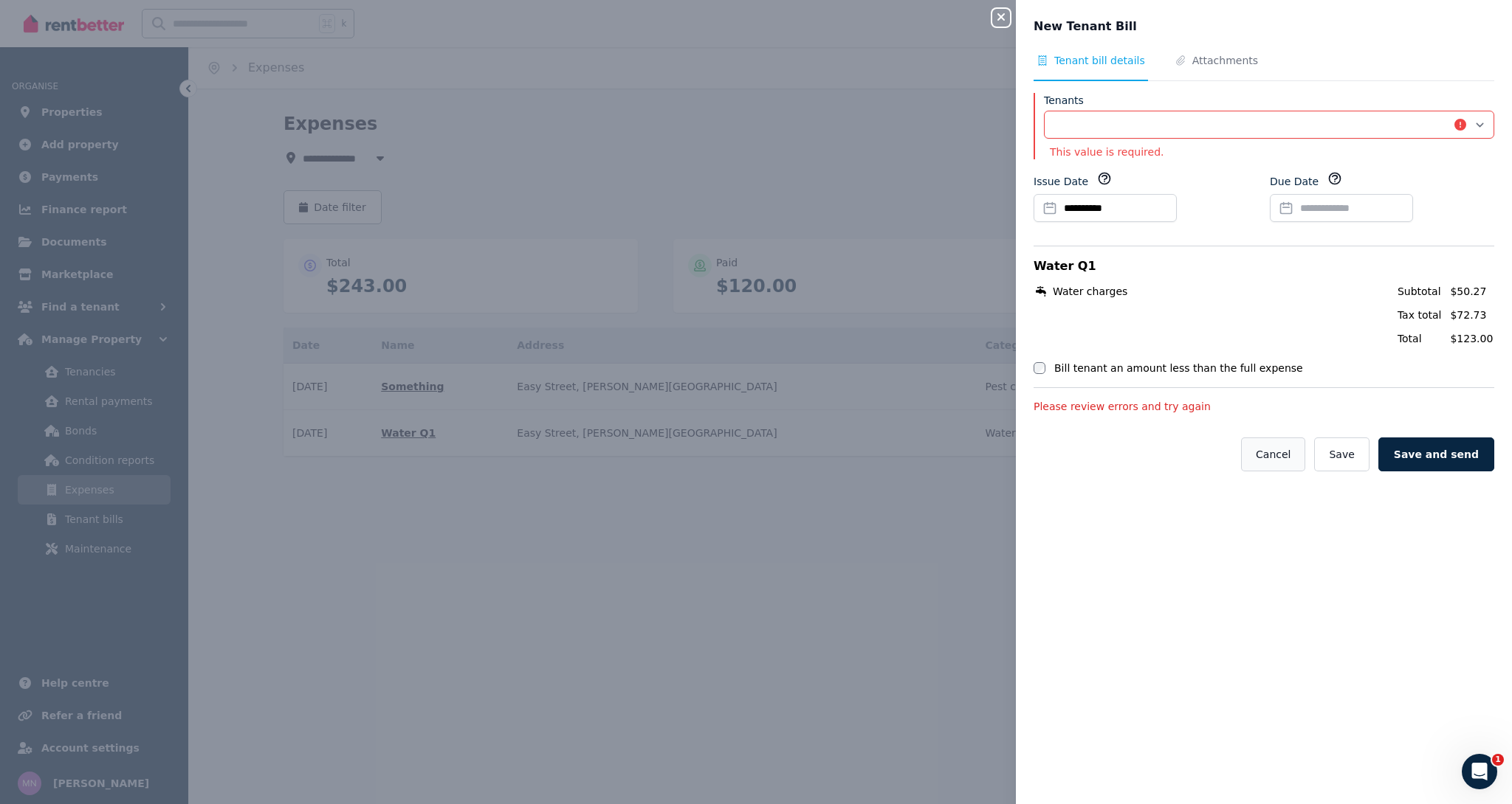
click at [1288, 455] on button "Cancel" at bounding box center [1273, 455] width 64 height 34
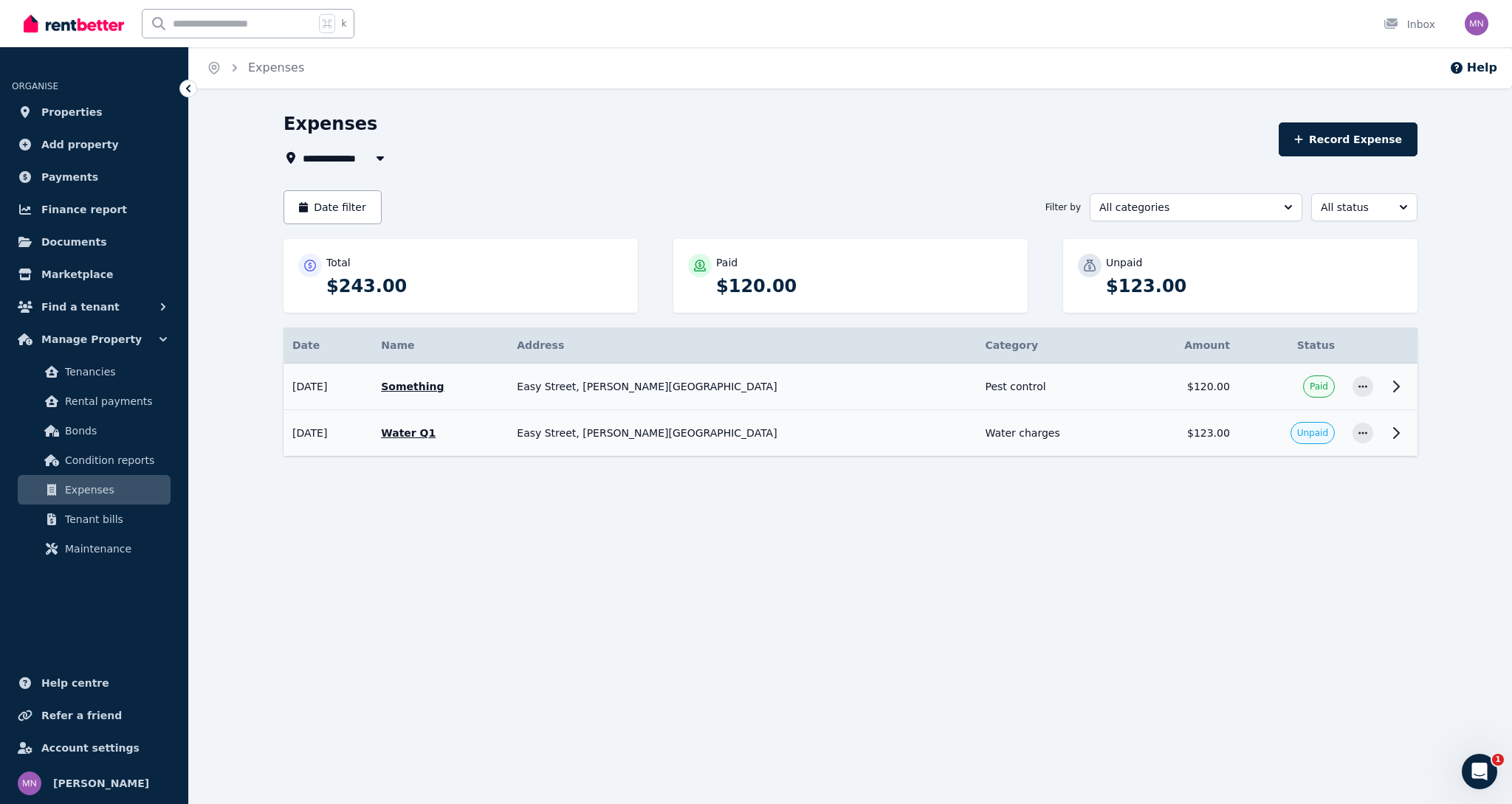
click at [943, 516] on div "**********" at bounding box center [850, 323] width 1323 height 423
click at [487, 428] on p "Water Q1" at bounding box center [440, 433] width 118 height 15
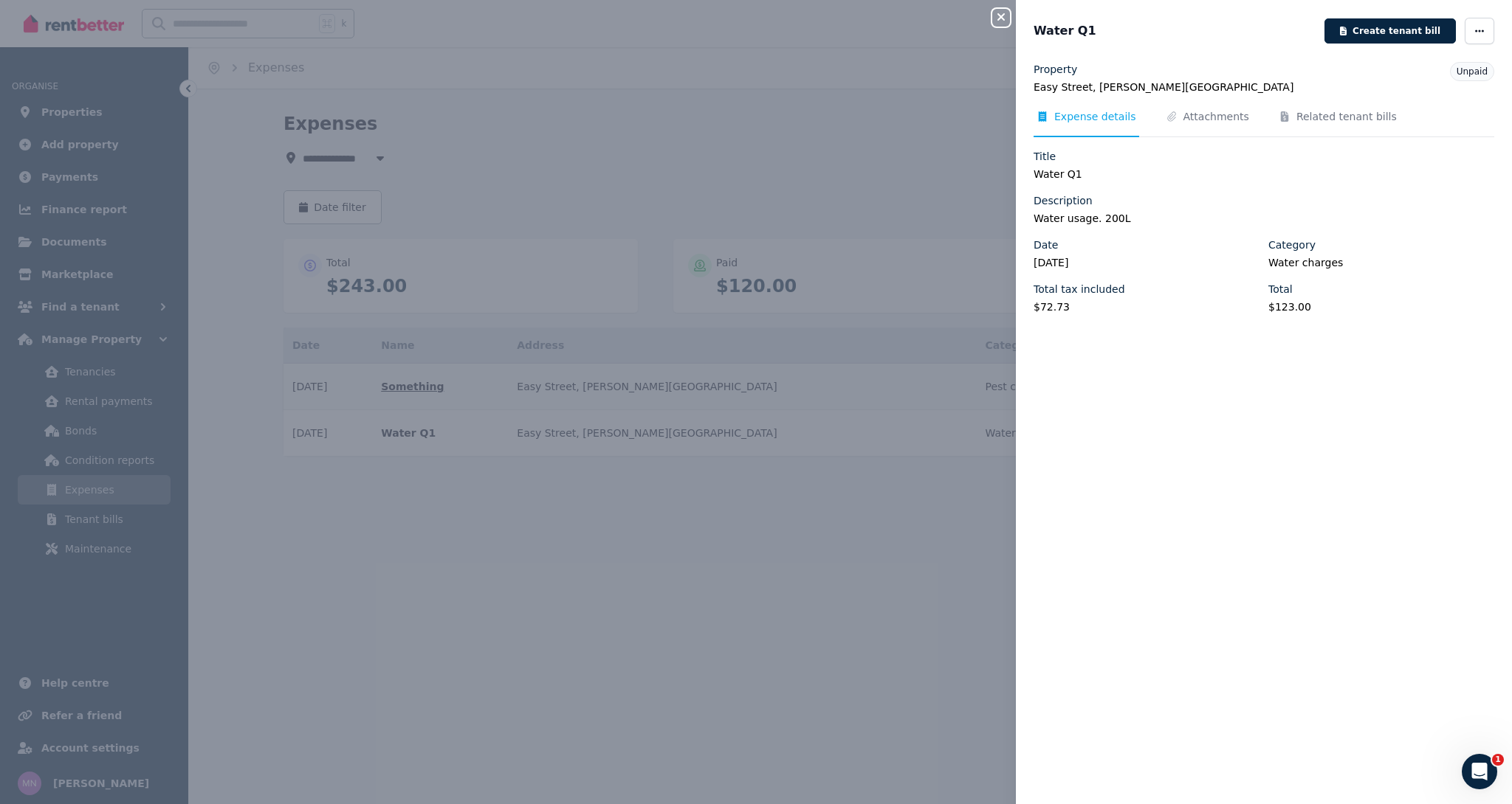
click at [743, 518] on div "Close panel Water Q1 Create tenant bill Property Easy Street, Byron Bay Unpaid …" at bounding box center [756, 402] width 1512 height 804
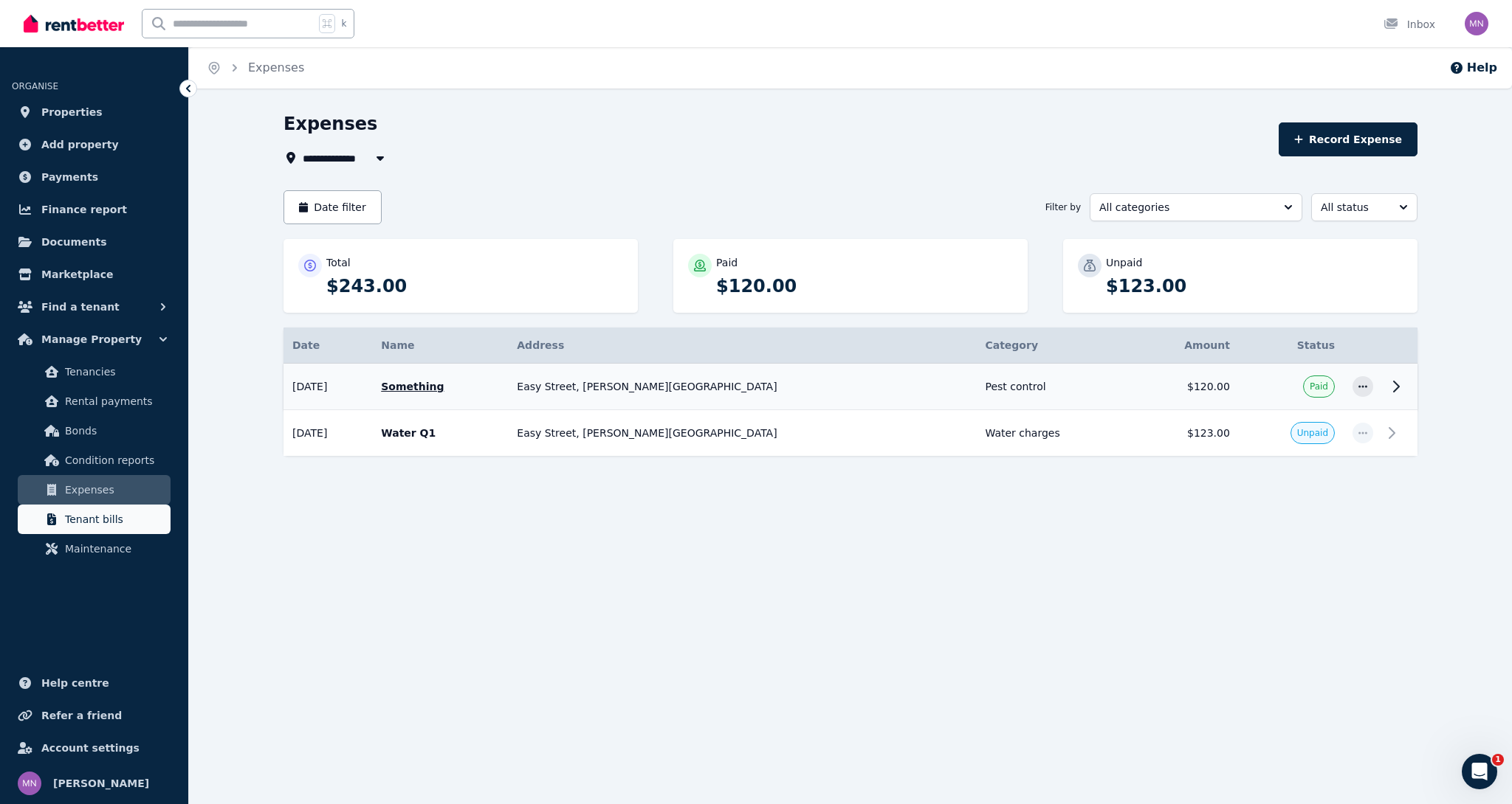
click at [98, 519] on span "Tenant bills" at bounding box center [115, 519] width 100 height 18
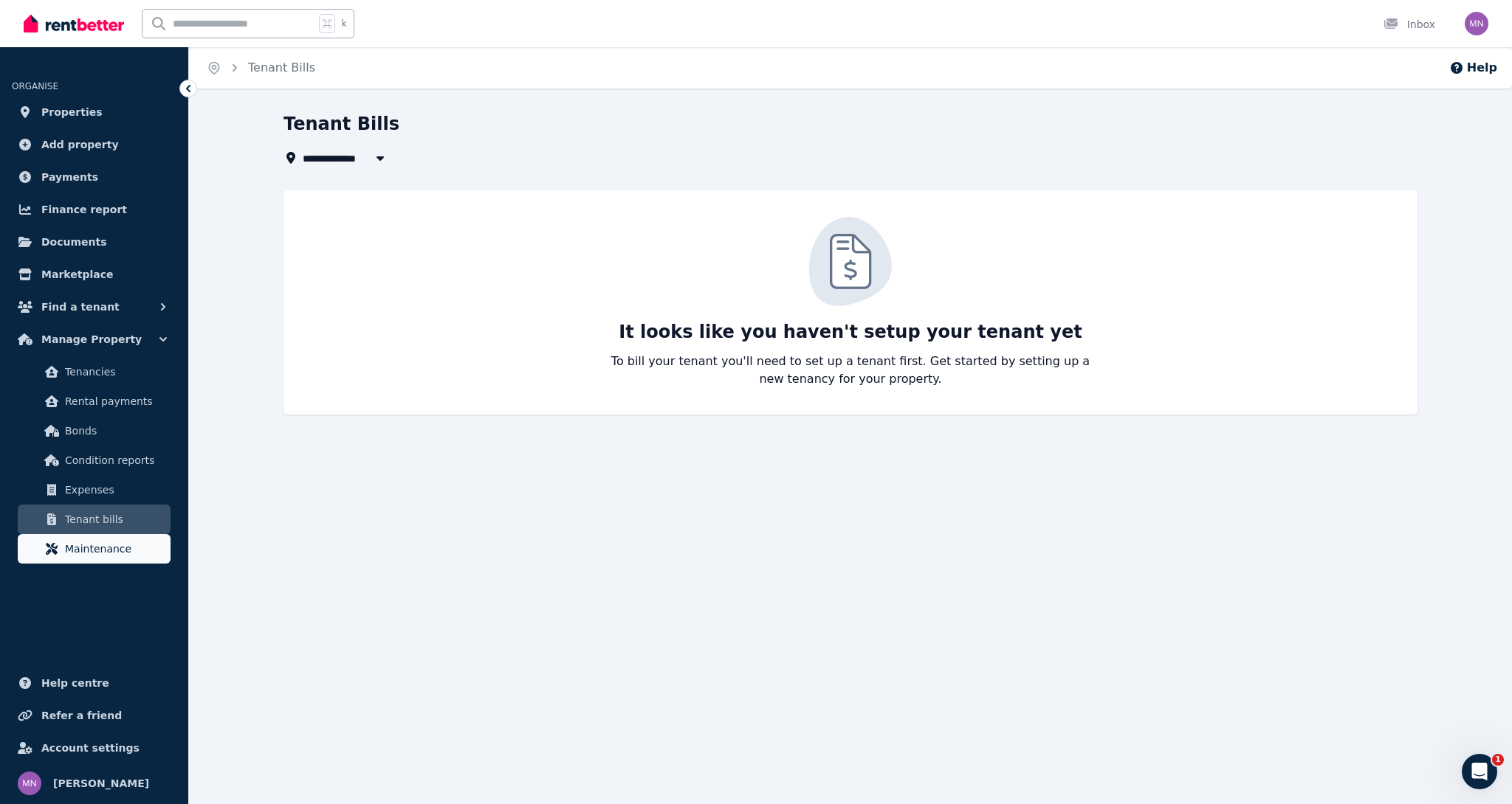
click at [89, 548] on span "Maintenance" at bounding box center [115, 549] width 100 height 18
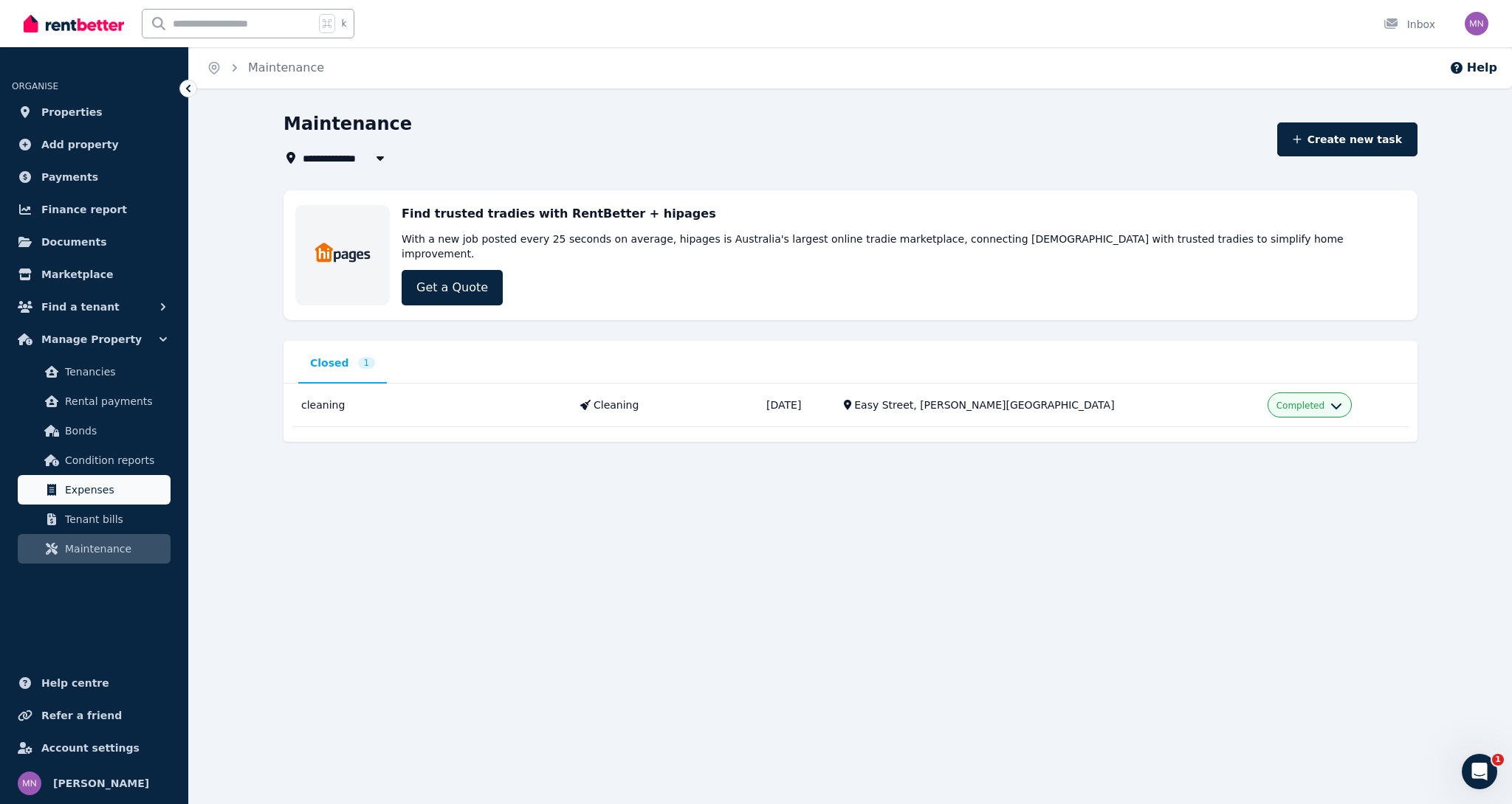
click at [102, 478] on link "Expenses" at bounding box center [94, 490] width 153 height 30
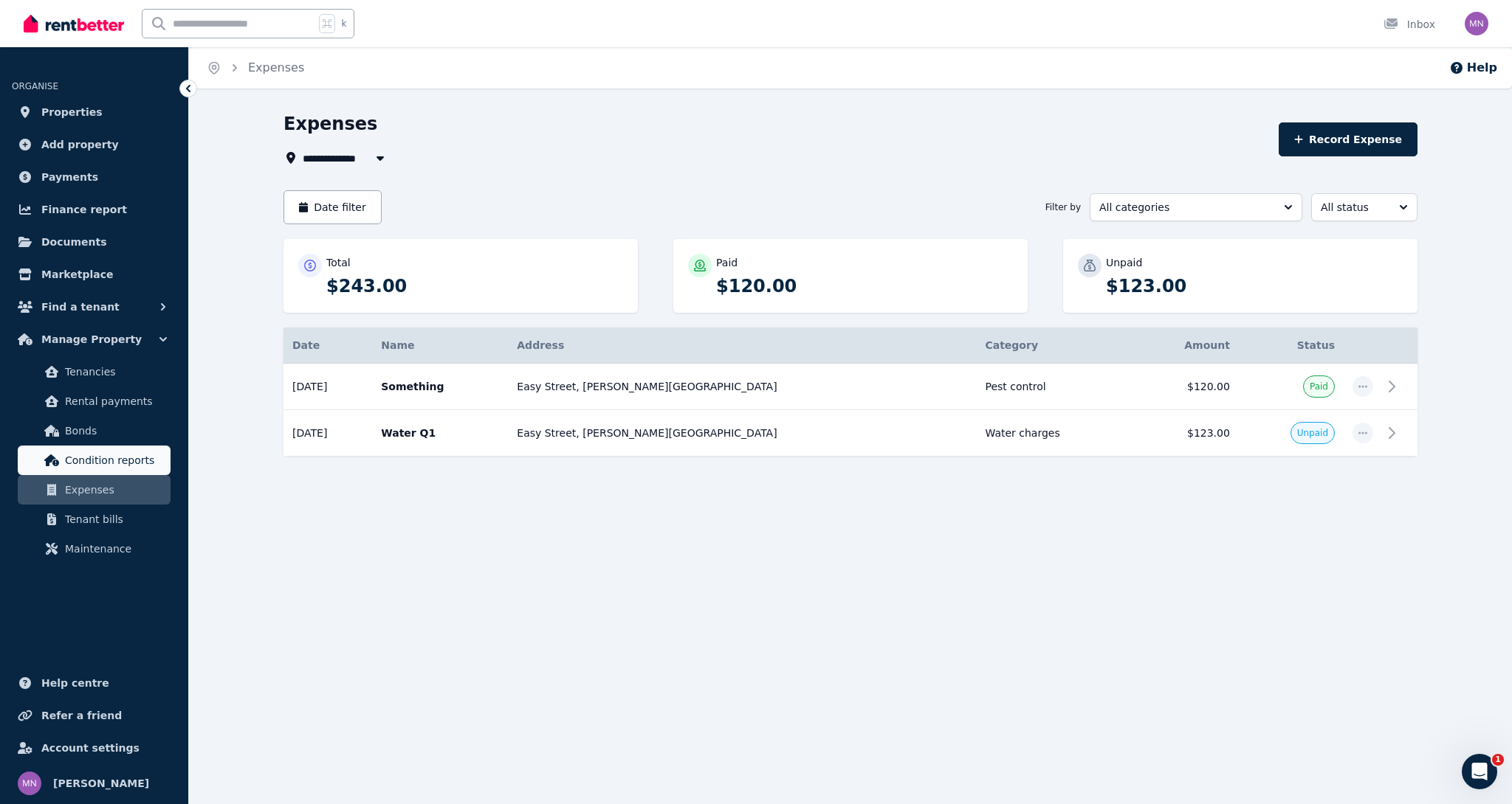
click at [106, 462] on span "Condition reports" at bounding box center [115, 460] width 100 height 18
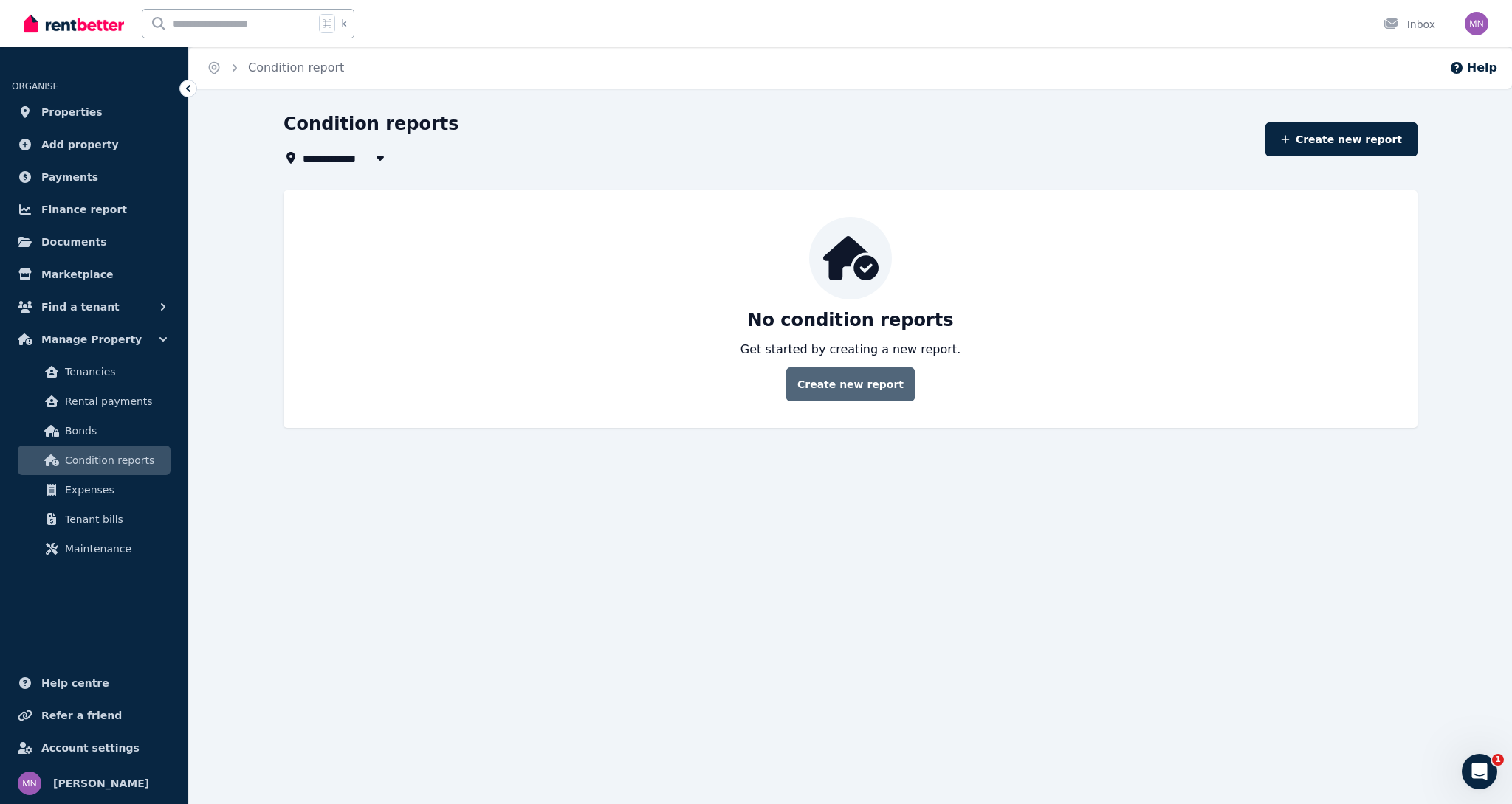
click at [822, 396] on link "Create new report" at bounding box center [850, 384] width 128 height 34
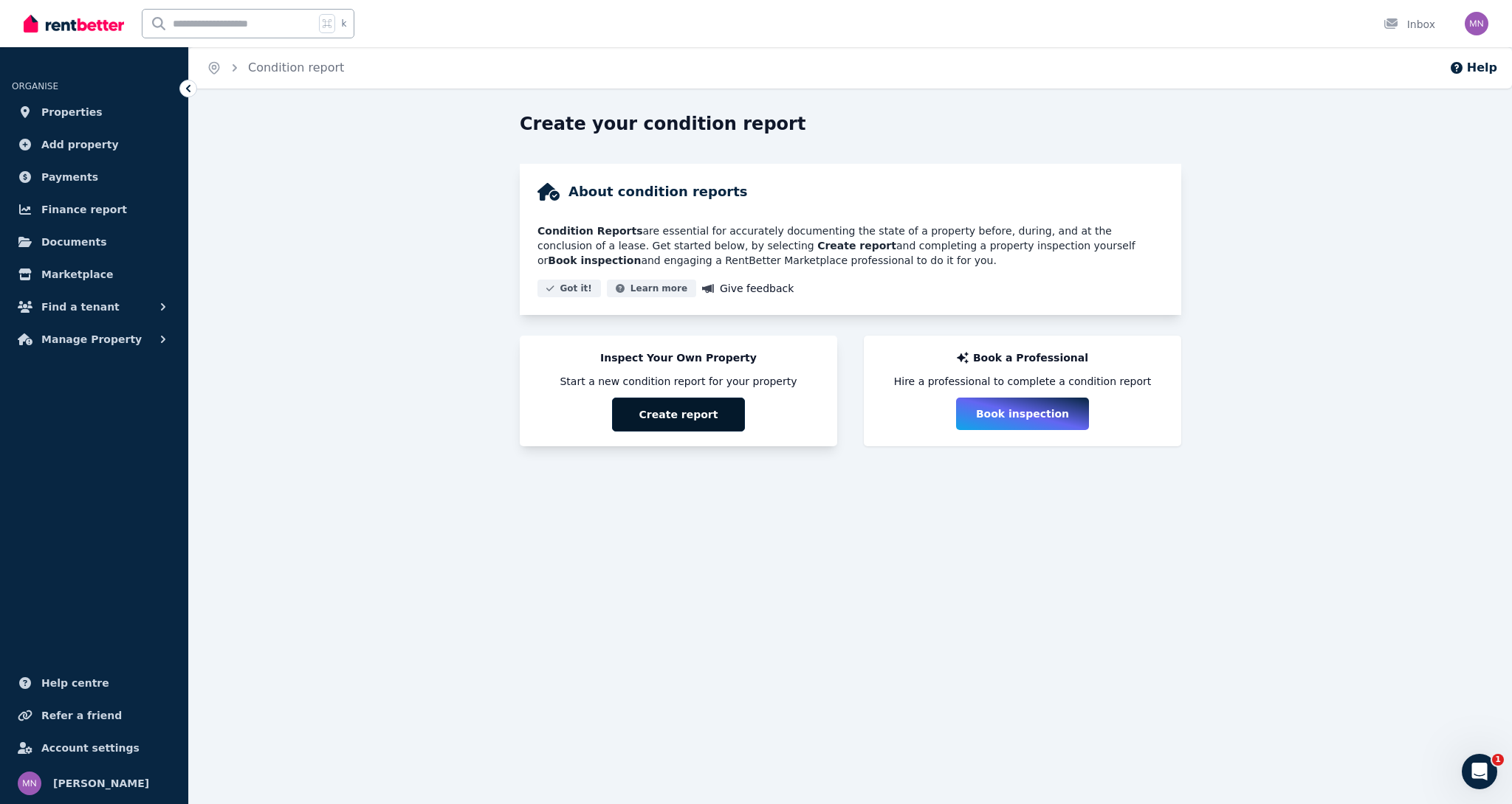
click at [685, 417] on button "Create report" at bounding box center [678, 415] width 133 height 34
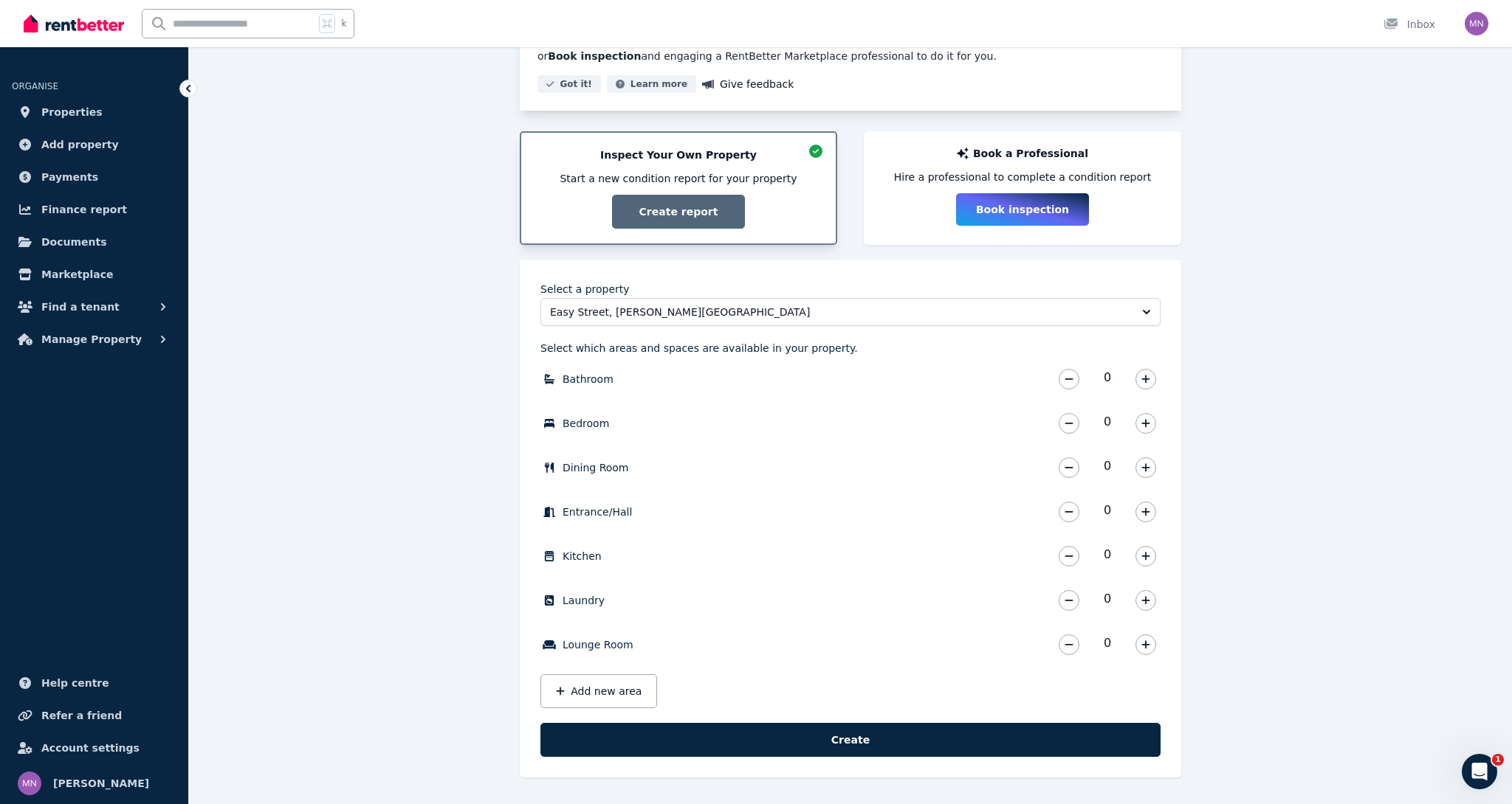
scroll to position [204, 0]
click at [1151, 385] on button "button" at bounding box center [1146, 379] width 21 height 21
click at [1146, 426] on icon "button" at bounding box center [1145, 422] width 8 height 8
click at [1141, 466] on icon "button" at bounding box center [1146, 468] width 9 height 10
click at [1145, 511] on icon "button" at bounding box center [1145, 511] width 8 height 8
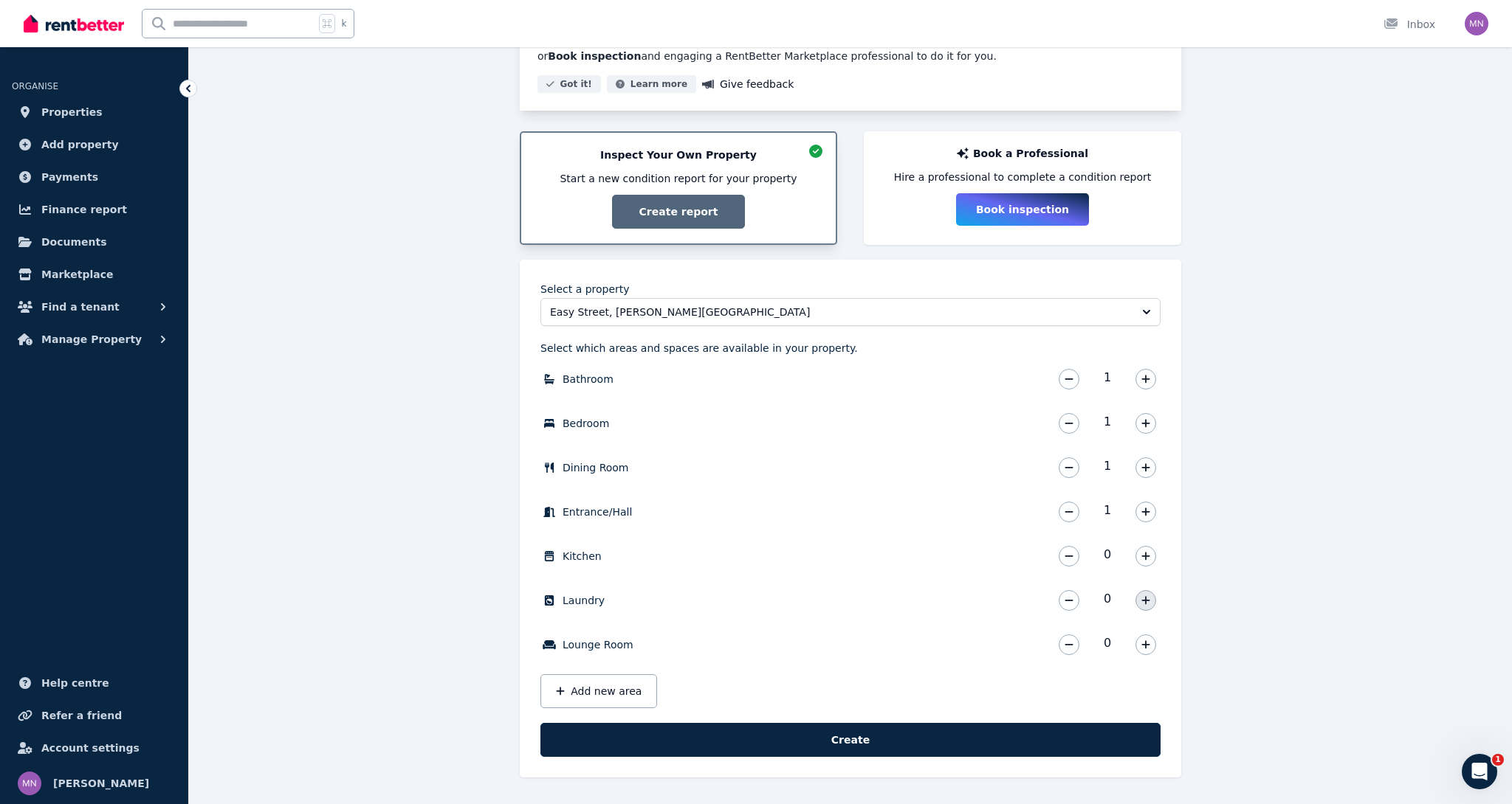
click at [1145, 604] on icon "button" at bounding box center [1145, 600] width 8 height 8
click at [1151, 549] on button "button" at bounding box center [1146, 557] width 21 height 21
click at [1145, 642] on icon "button" at bounding box center [1146, 645] width 9 height 10
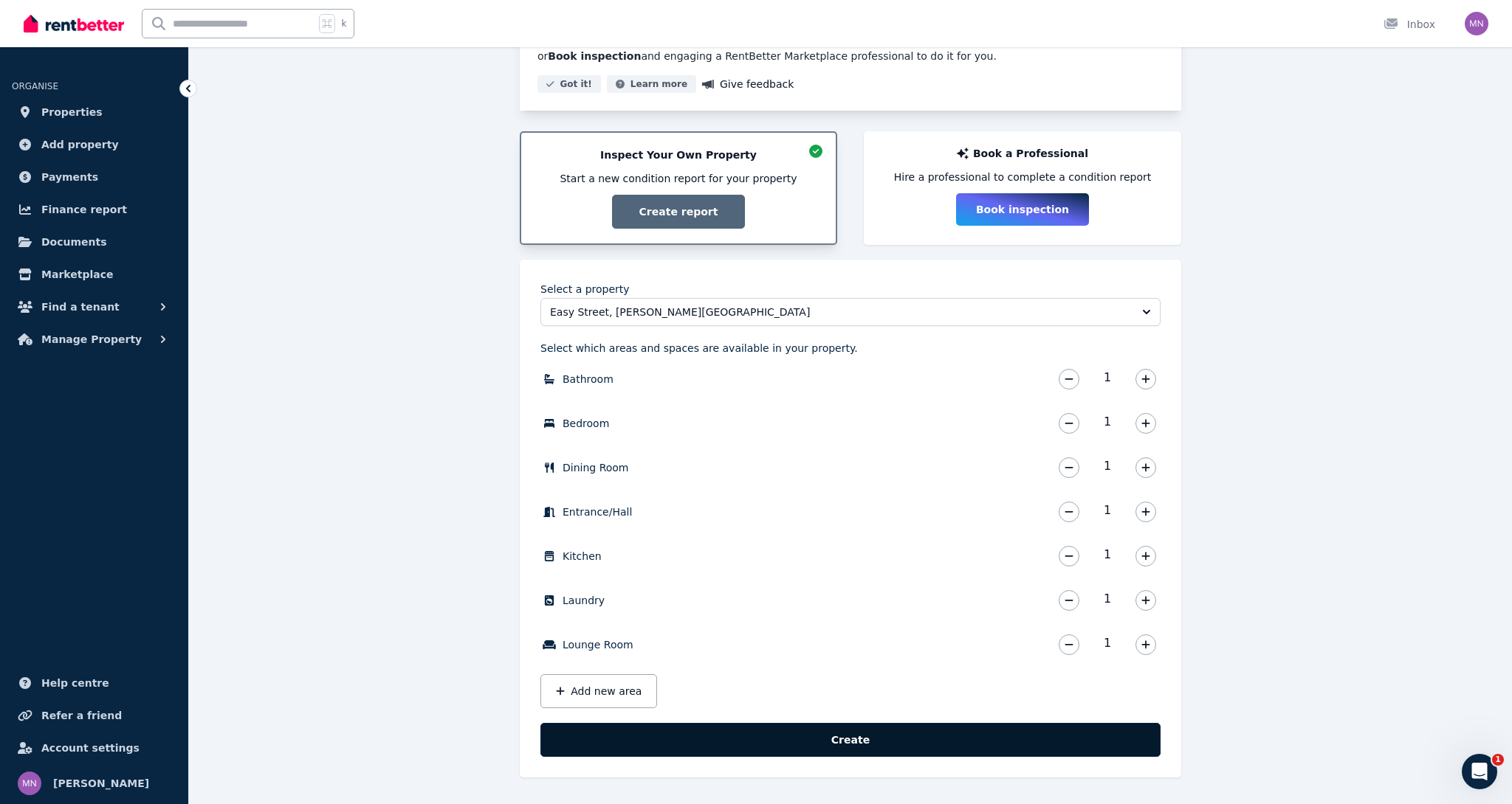
click at [987, 738] on button "Create" at bounding box center [851, 740] width 620 height 34
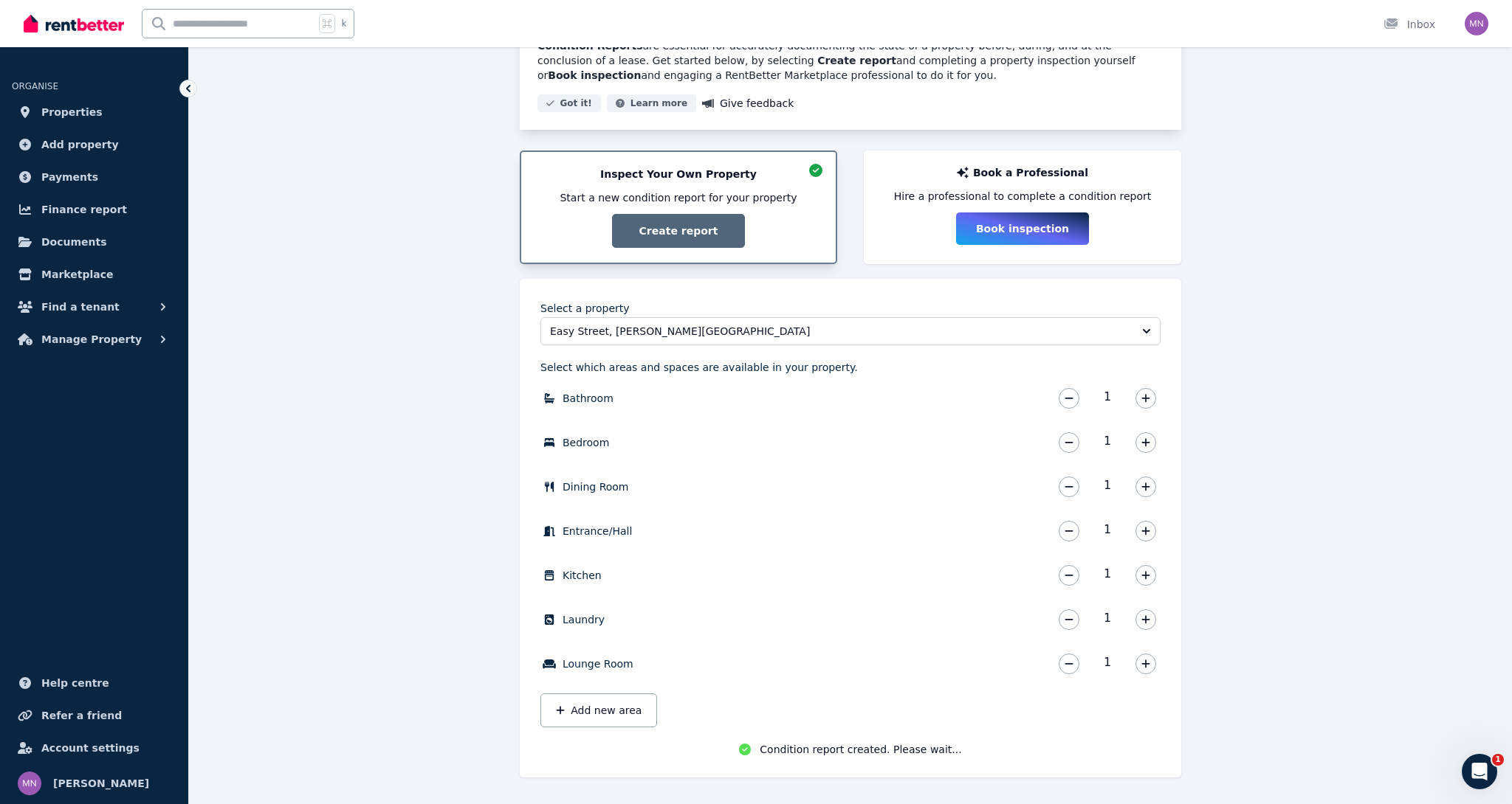
scroll to position [185, 0]
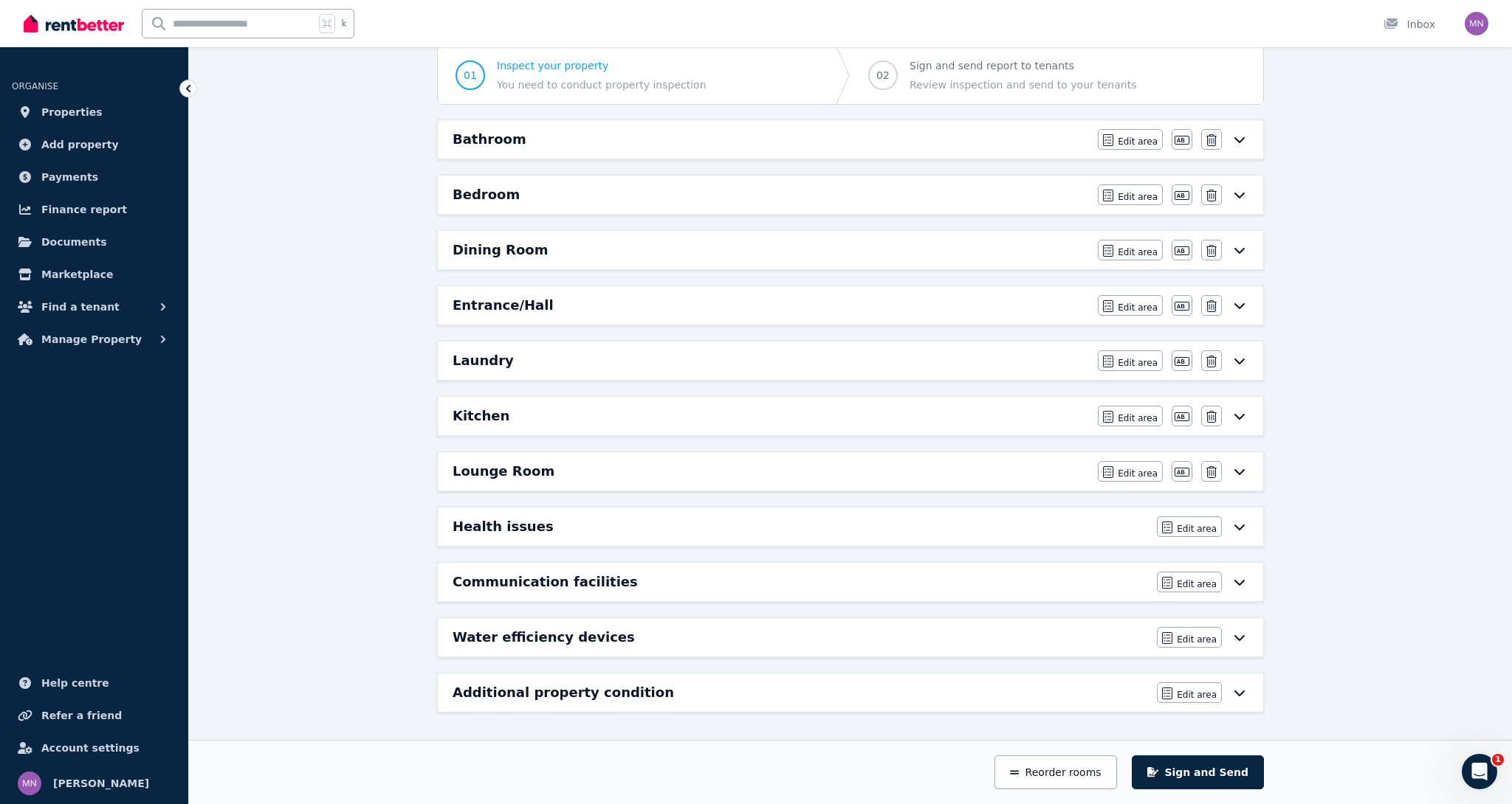
scroll to position [142, 0]
click at [1203, 774] on button "Sign and Send" at bounding box center [1197, 773] width 132 height 34
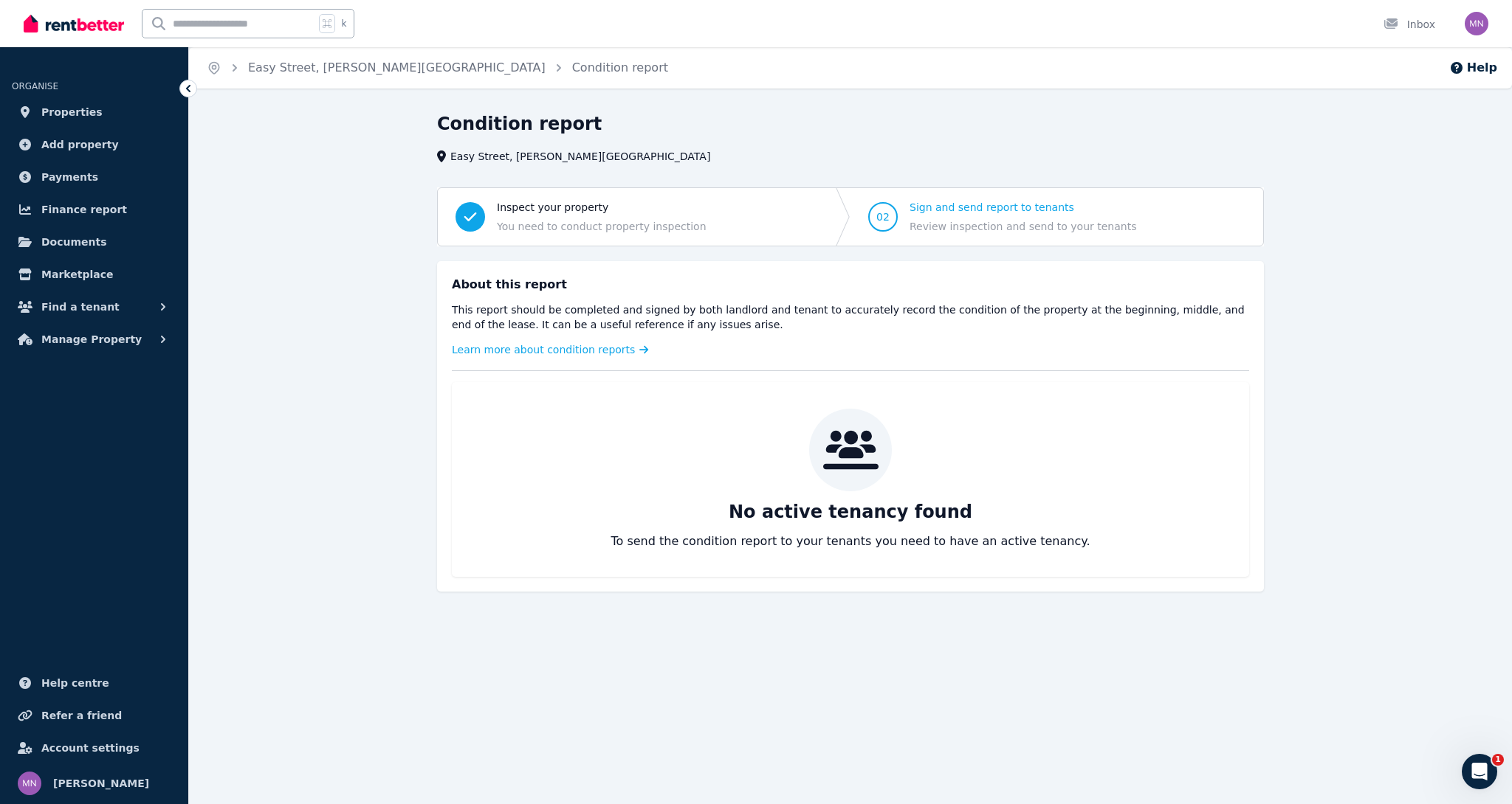
click at [993, 218] on span "Sign and send report to tenants Review inspection and send to your tenants" at bounding box center [1023, 217] width 227 height 34
click at [593, 350] on span "Learn more about condition reports" at bounding box center [544, 349] width 183 height 15
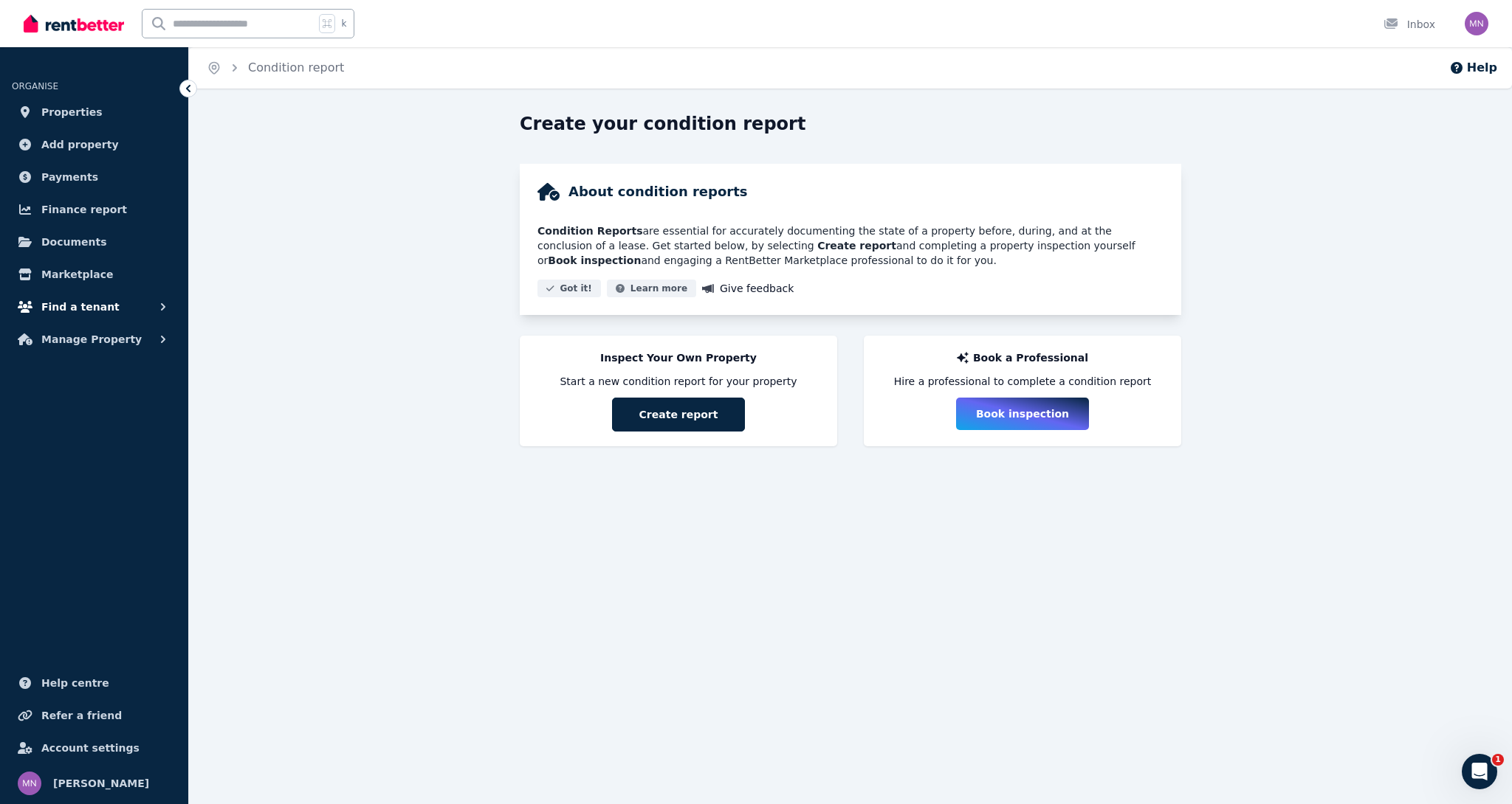
click at [89, 309] on span "Find a tenant" at bounding box center [80, 307] width 78 height 18
click at [84, 419] on span "Tenant checks" at bounding box center [115, 428] width 100 height 18
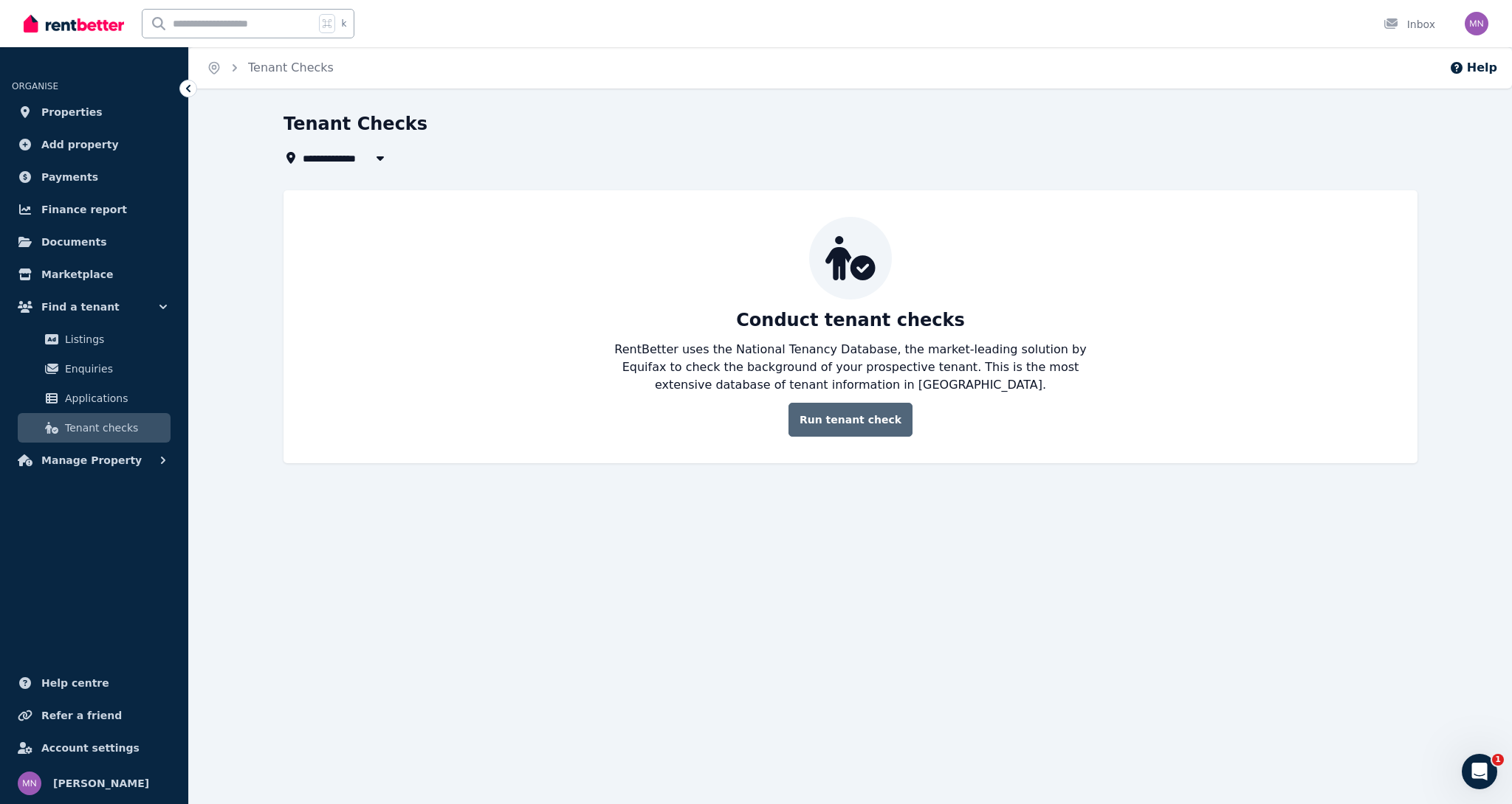
click at [858, 428] on link "Run tenant check" at bounding box center [850, 420] width 124 height 34
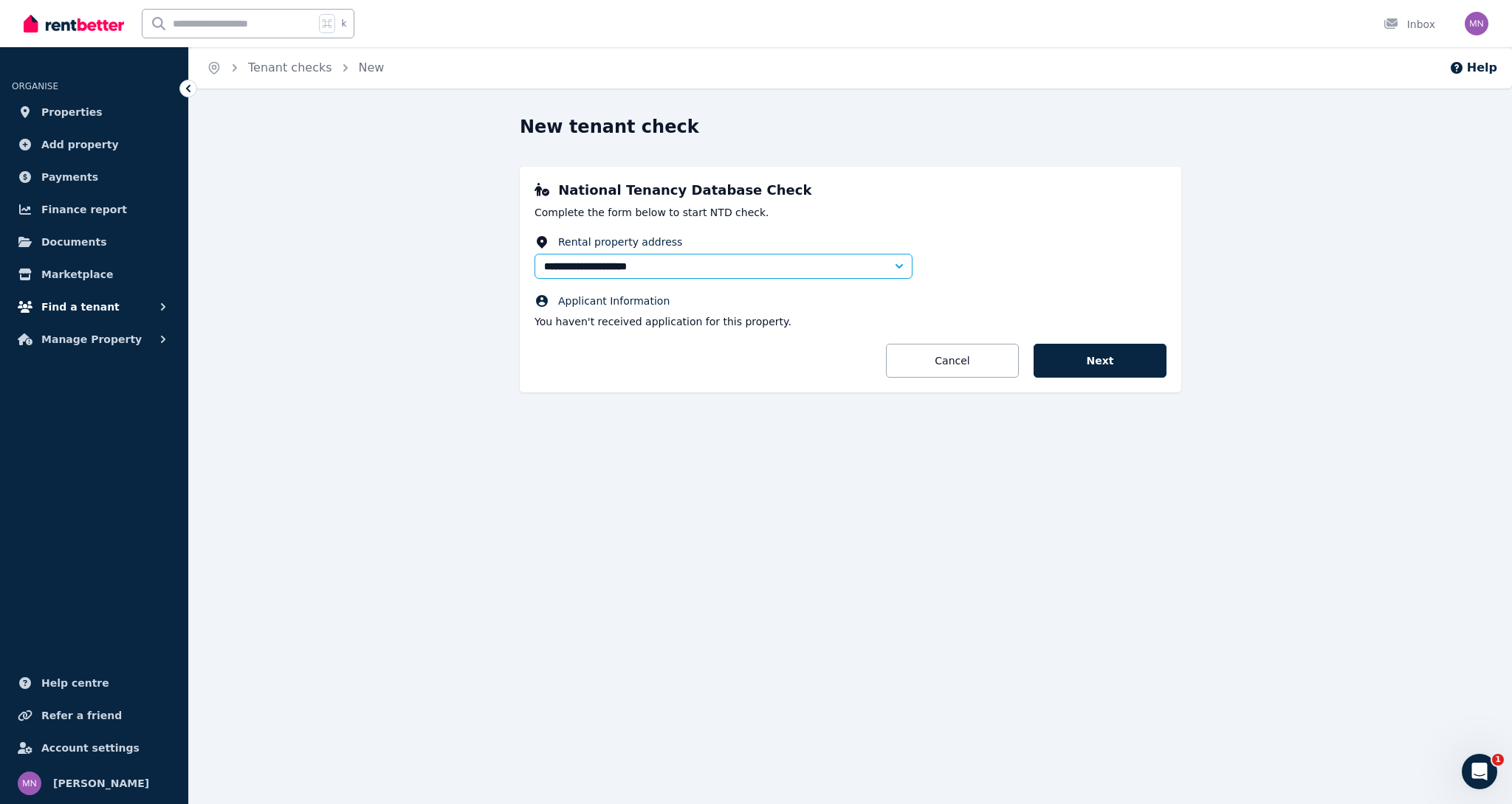
click at [98, 312] on span "Find a tenant" at bounding box center [80, 307] width 78 height 18
click at [95, 275] on span "Marketplace" at bounding box center [77, 274] width 72 height 18
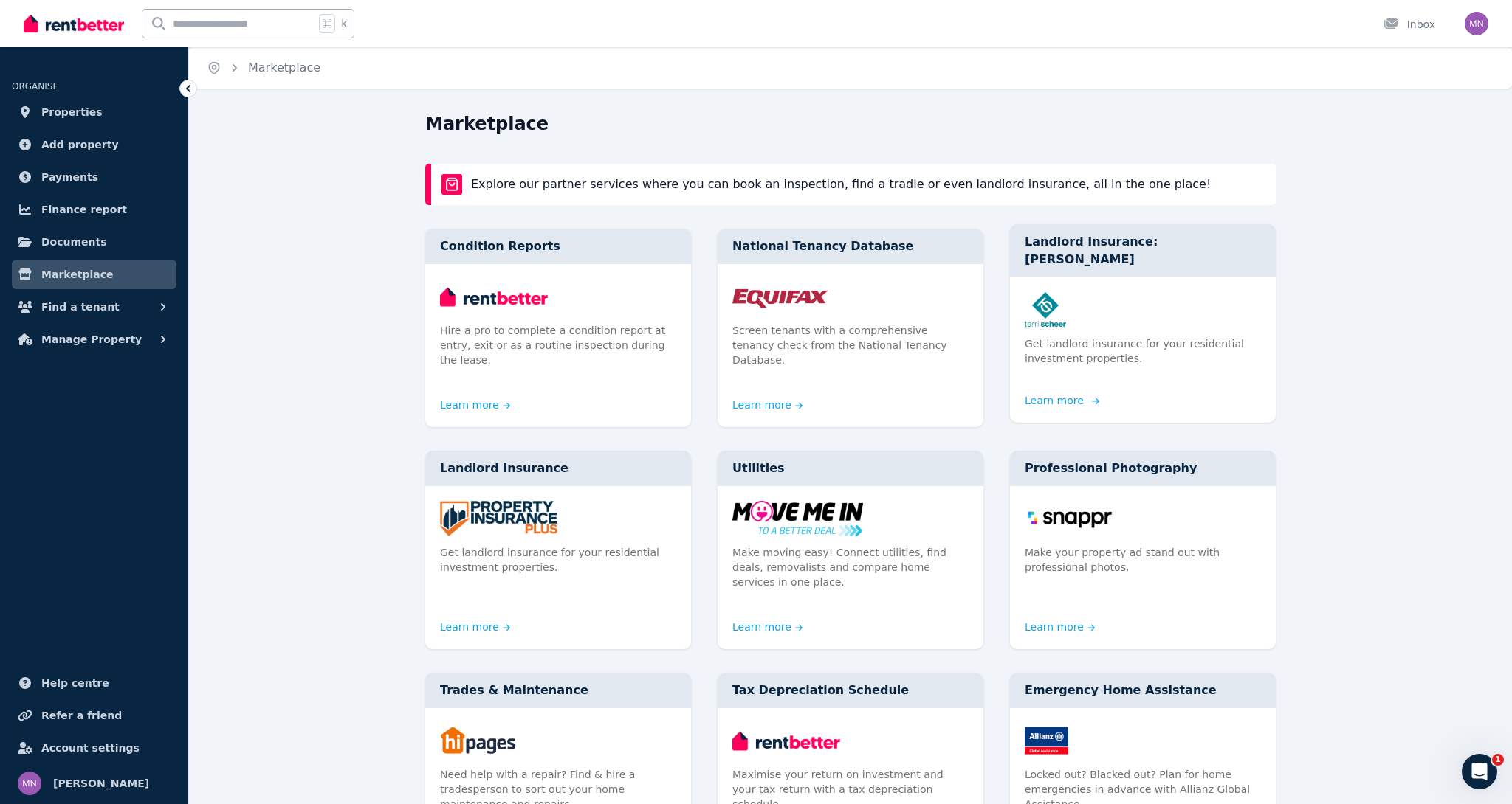
click at [1102, 341] on p "Get landlord insurance for your residential investment properties." at bounding box center [1142, 351] width 236 height 30
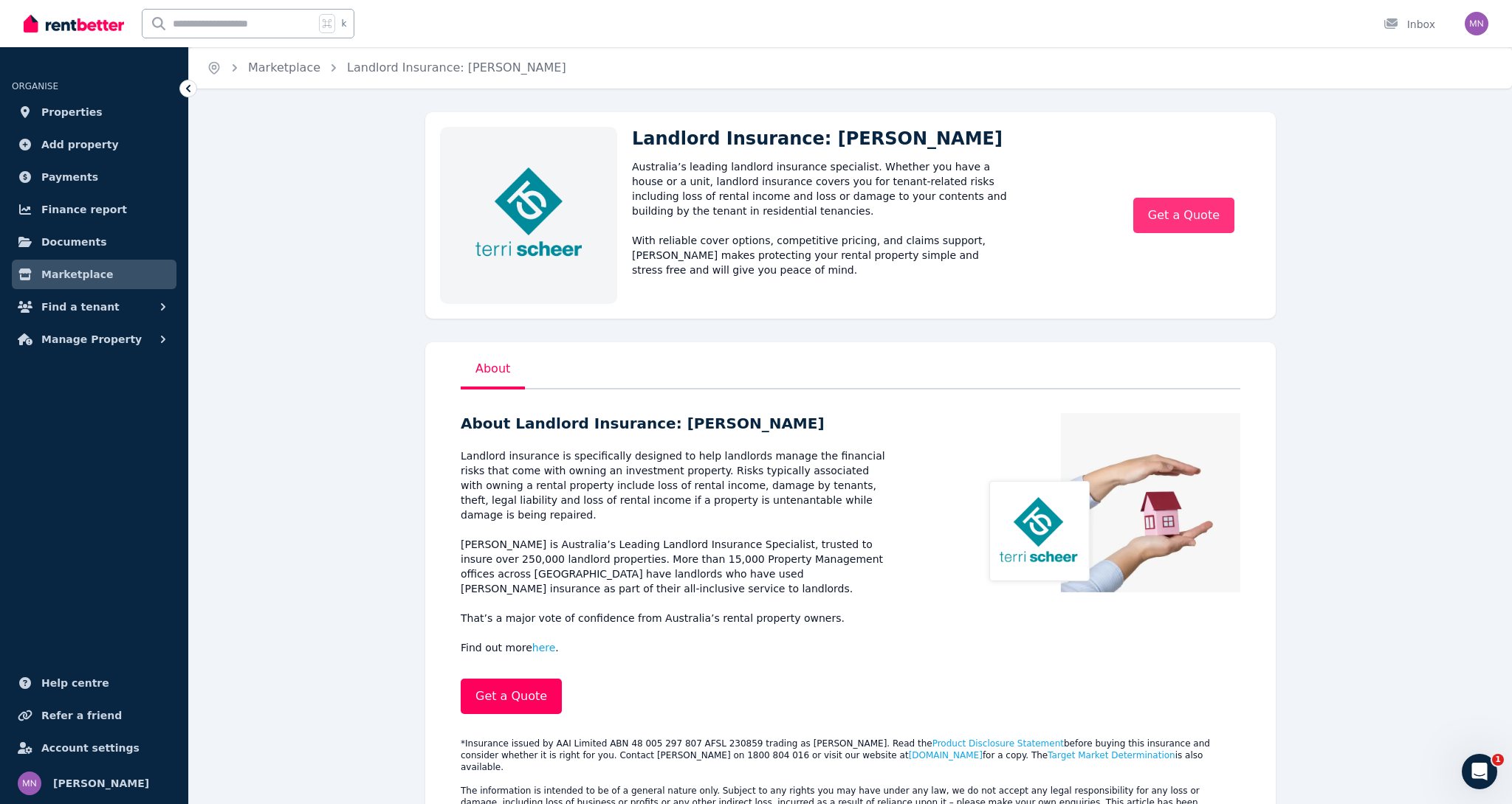
click at [1183, 221] on link "Get a Quote" at bounding box center [1184, 215] width 101 height 36
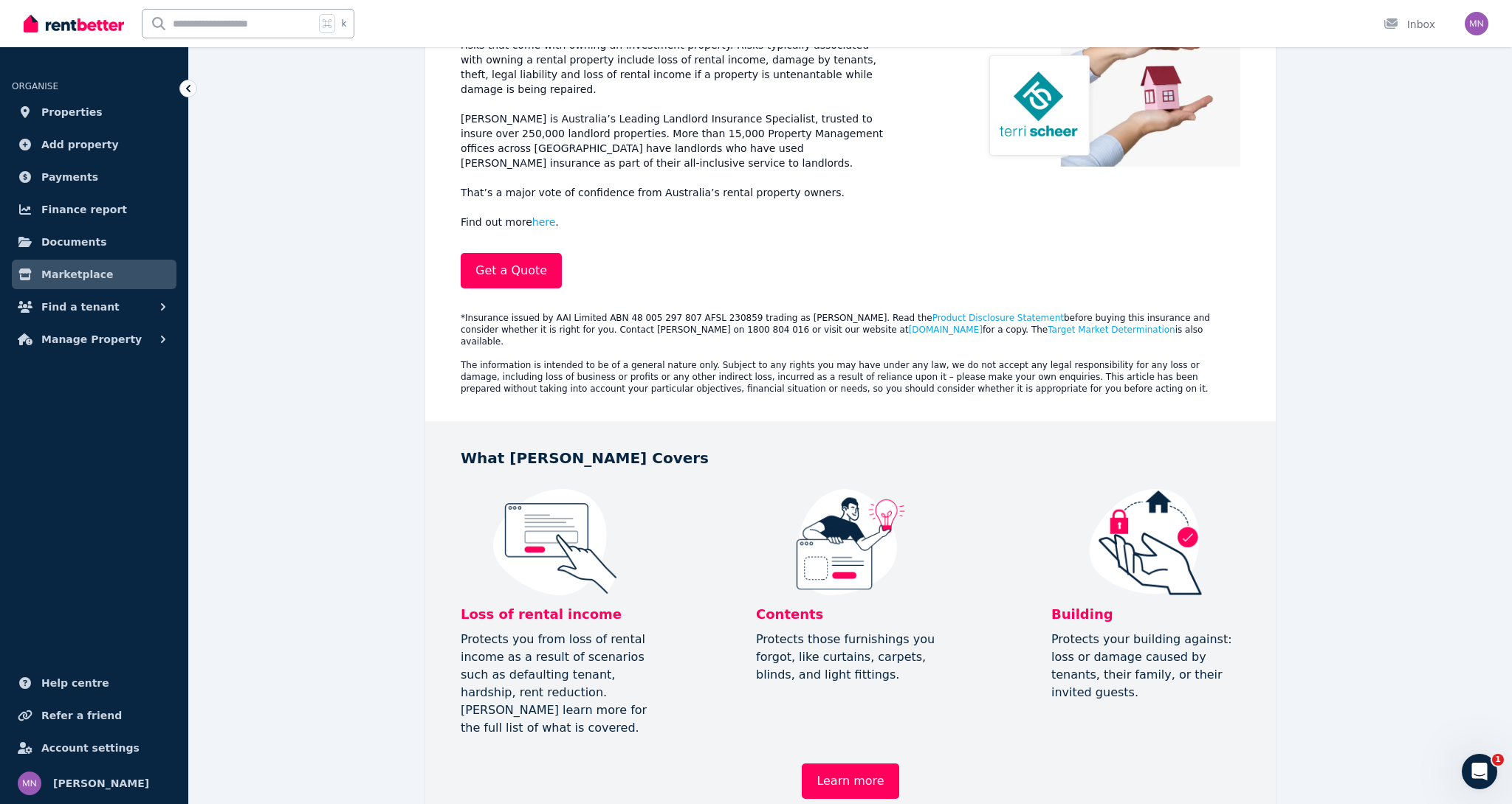
scroll to position [434, 0]
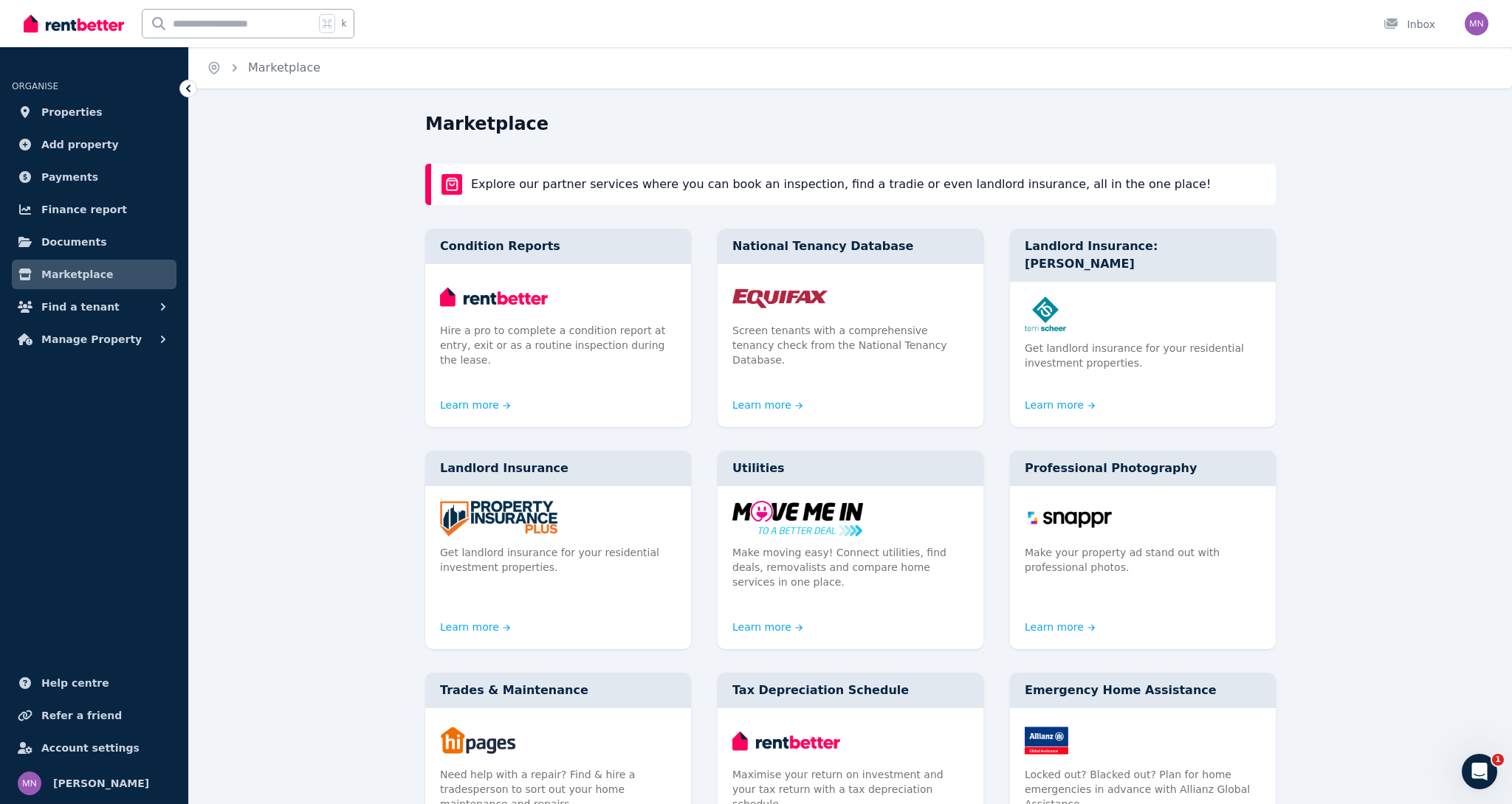
click at [238, 493] on div "Marketplace Explore our partner services where you can book an inspection, find…" at bounding box center [850, 744] width 1323 height 1265
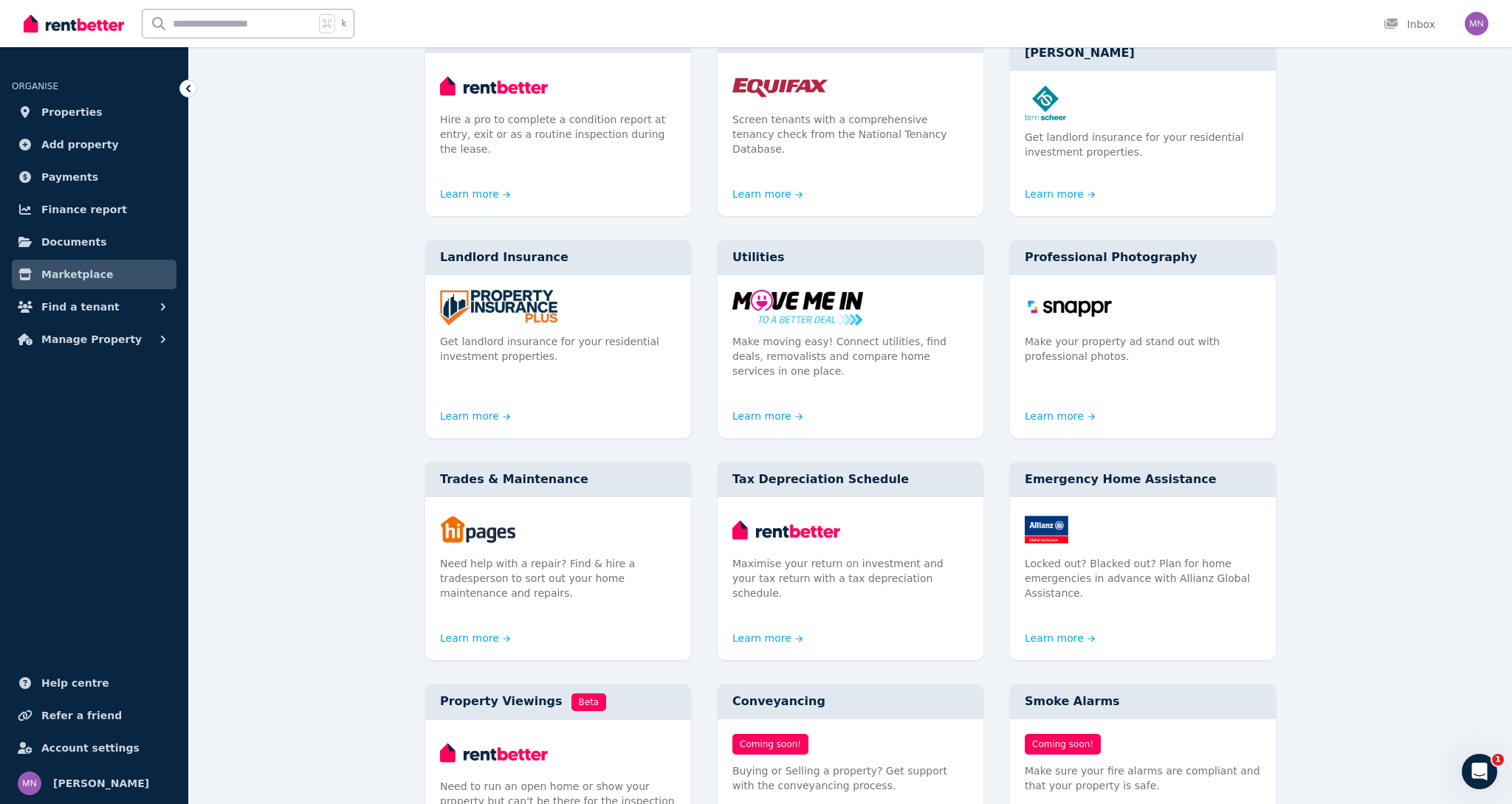
scroll to position [212, 0]
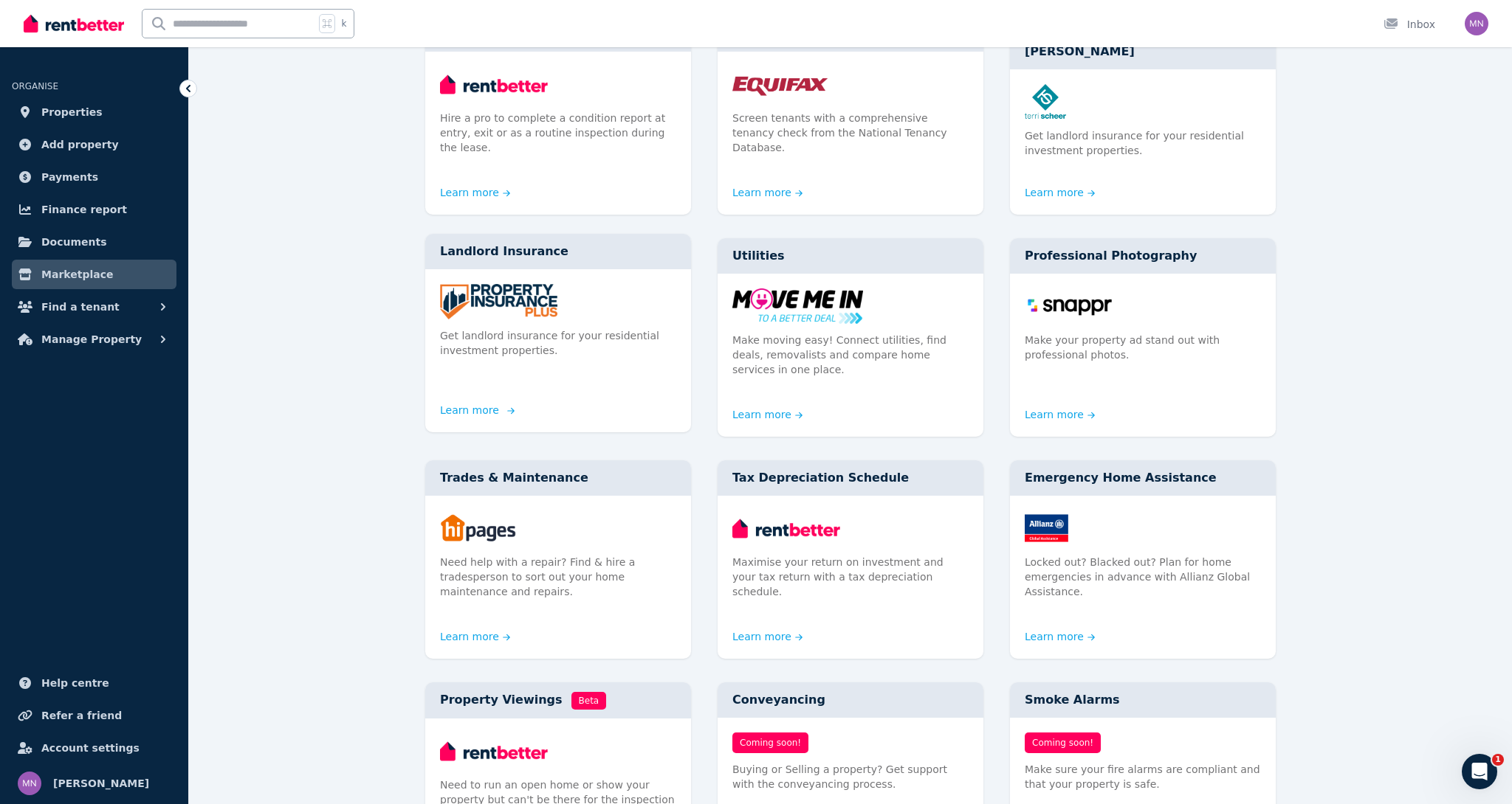
click at [503, 284] on img at bounding box center [558, 302] width 236 height 36
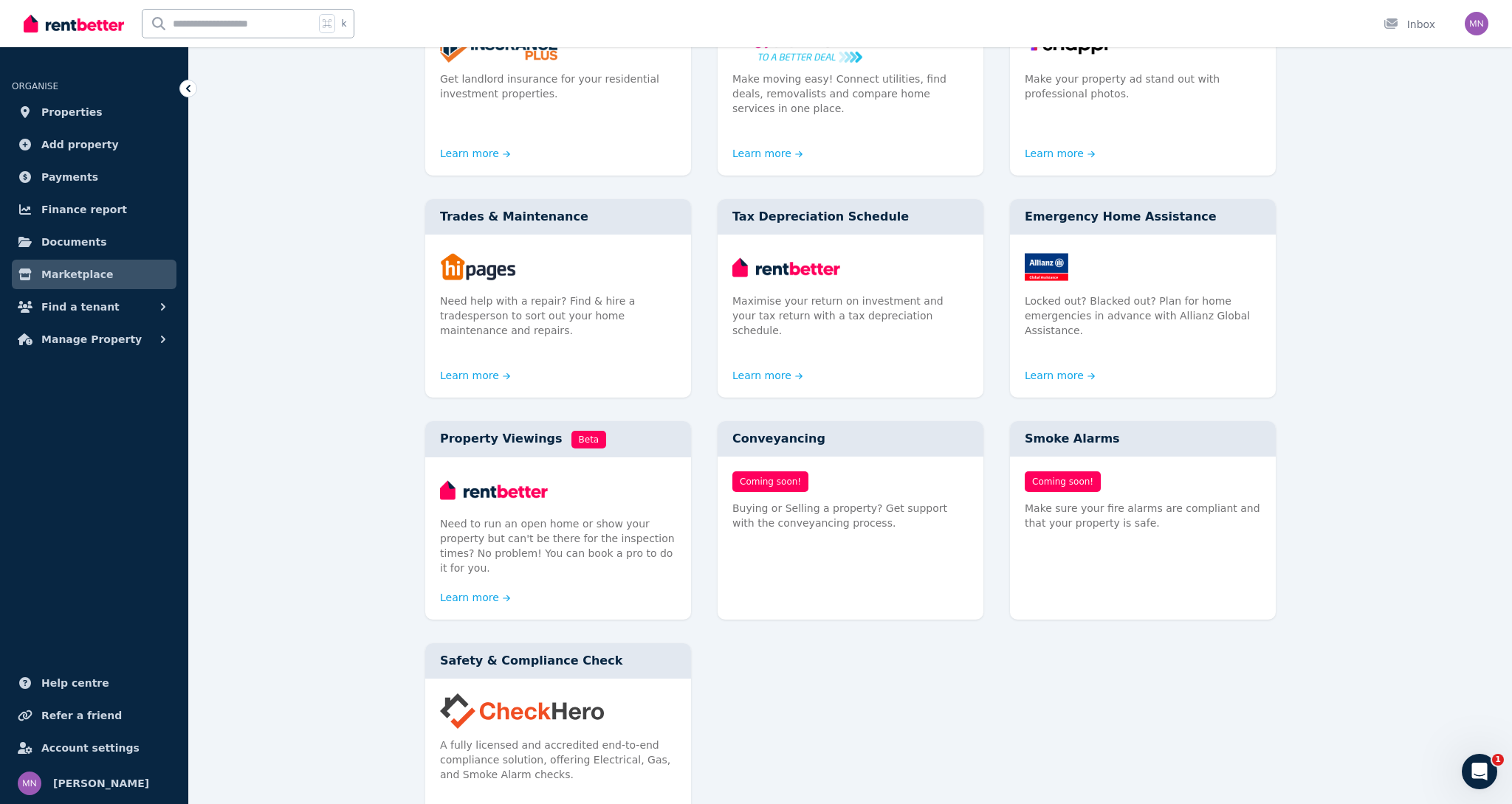
scroll to position [476, 0]
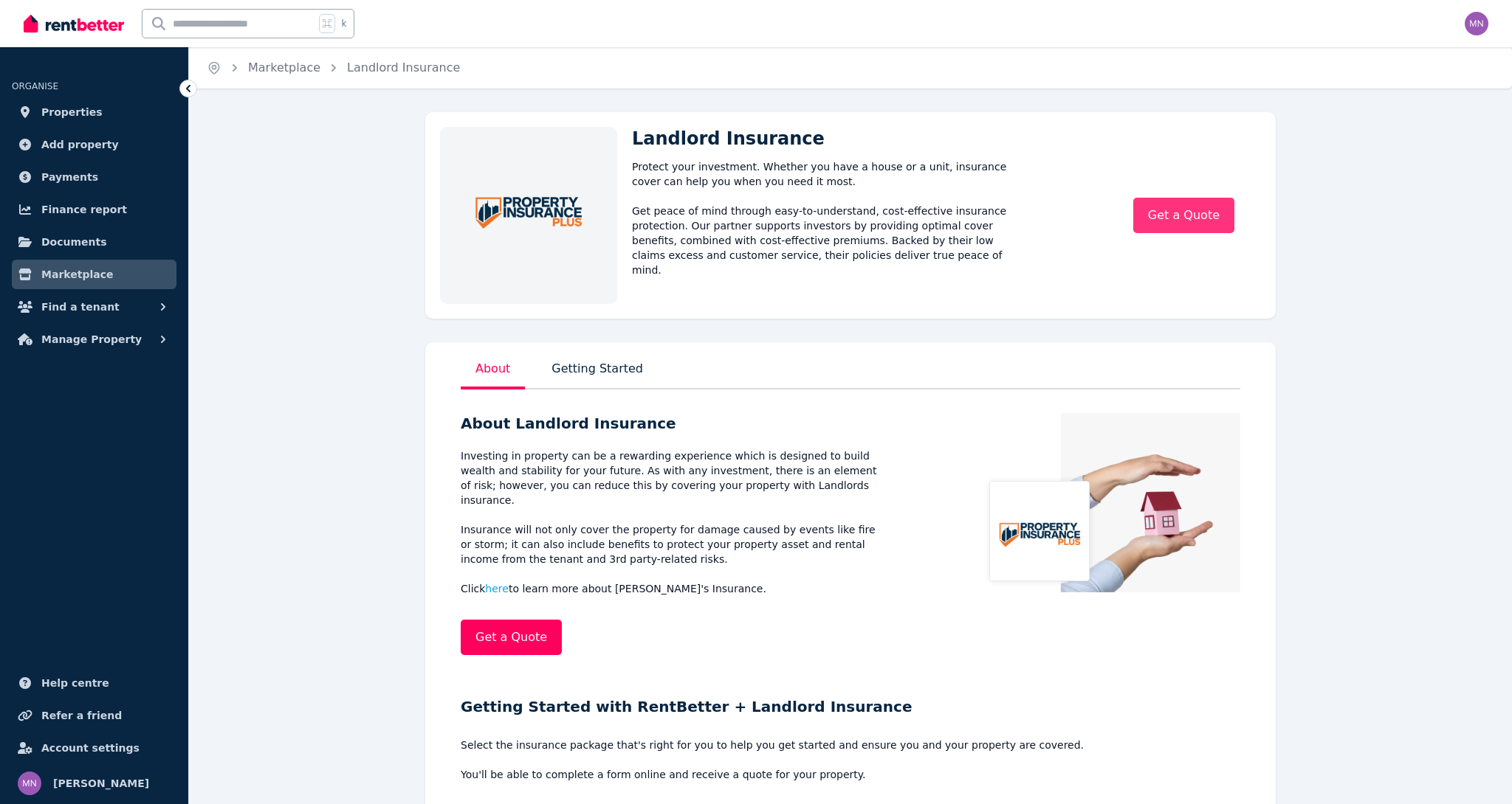
click at [1161, 220] on link "Get a Quote" at bounding box center [1184, 215] width 101 height 36
